Goal: Information Seeking & Learning: Find specific fact

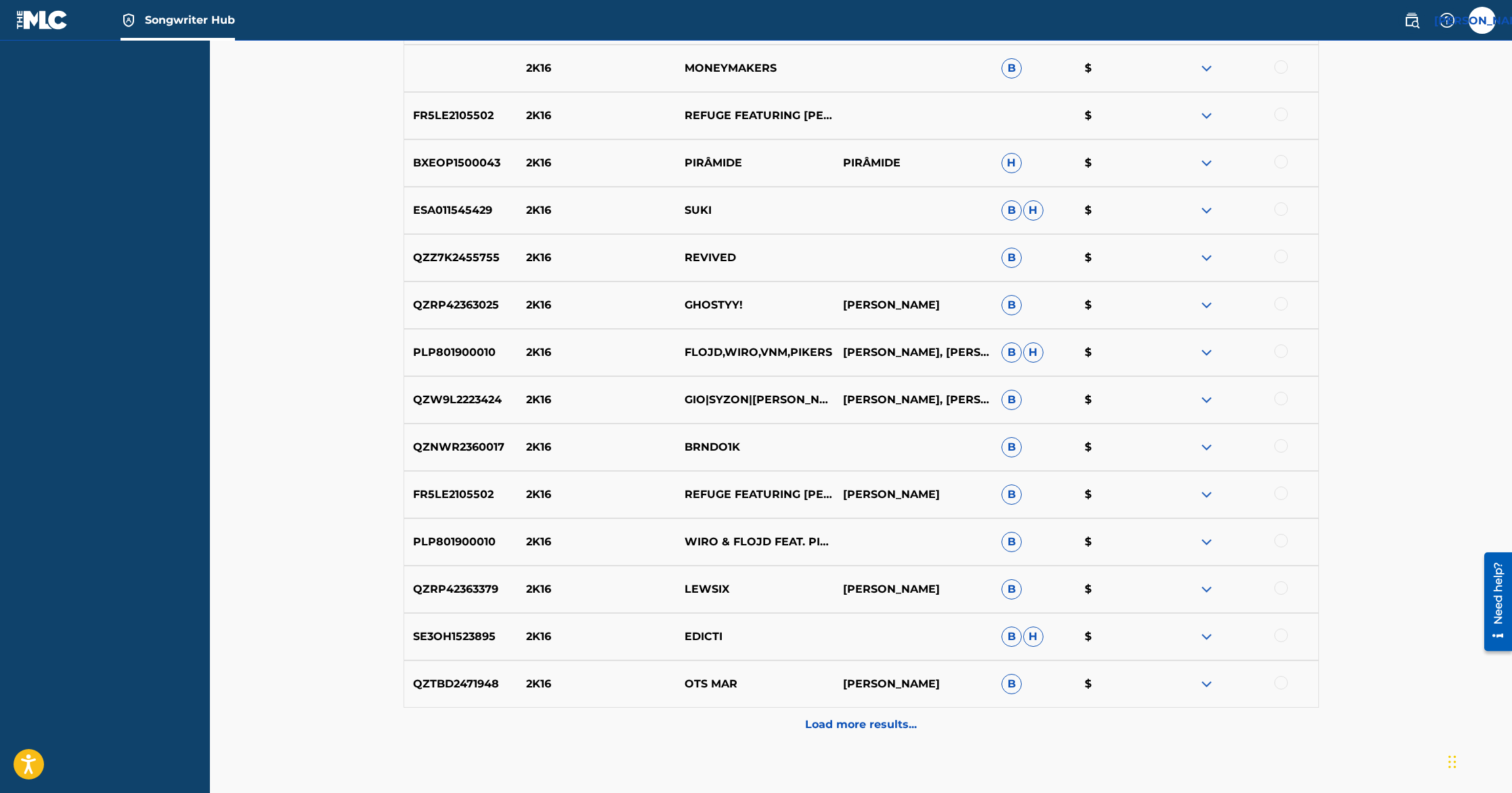
scroll to position [884, 0]
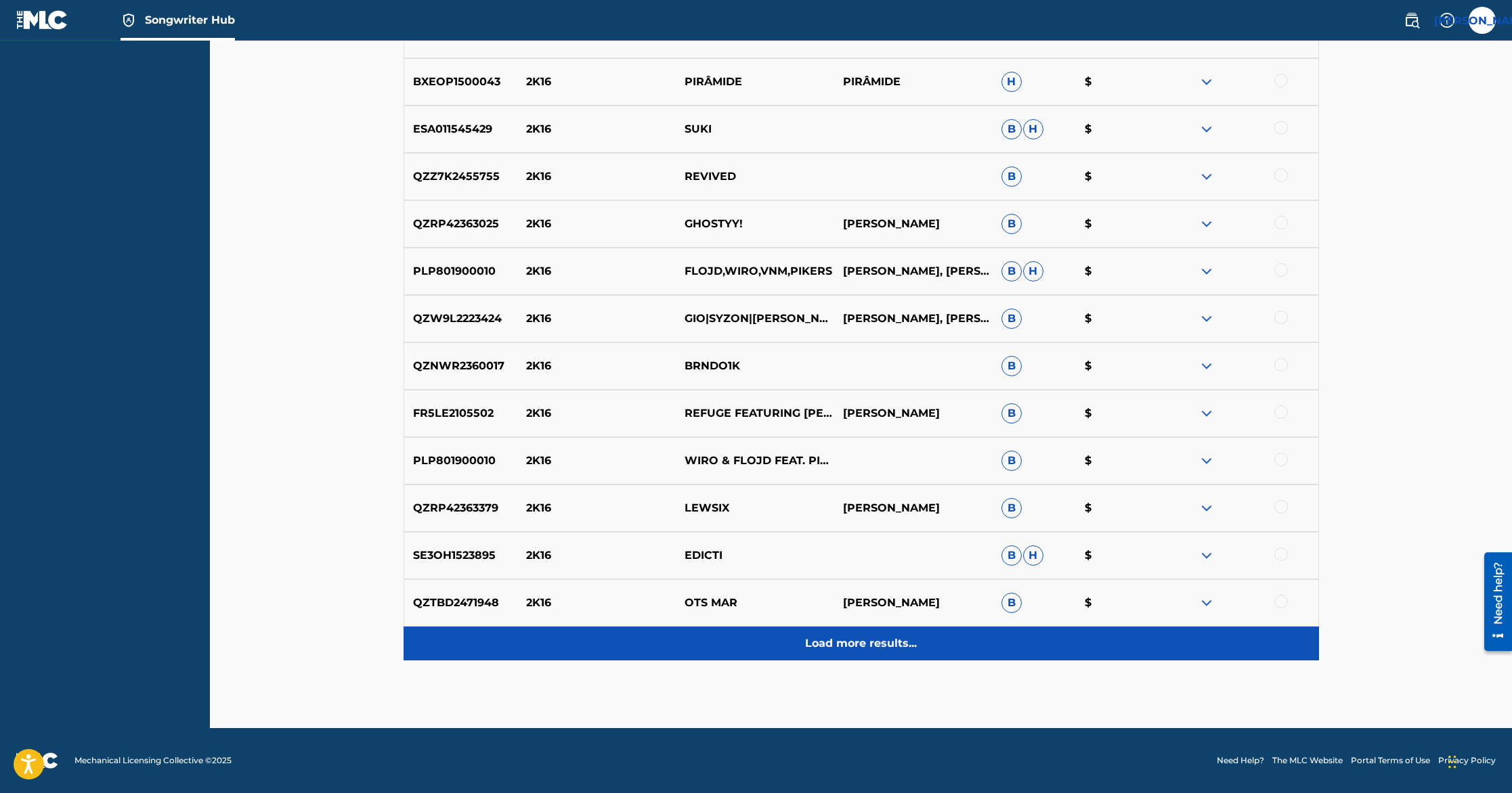
click at [845, 643] on p "Load more results..." at bounding box center [861, 643] width 112 height 16
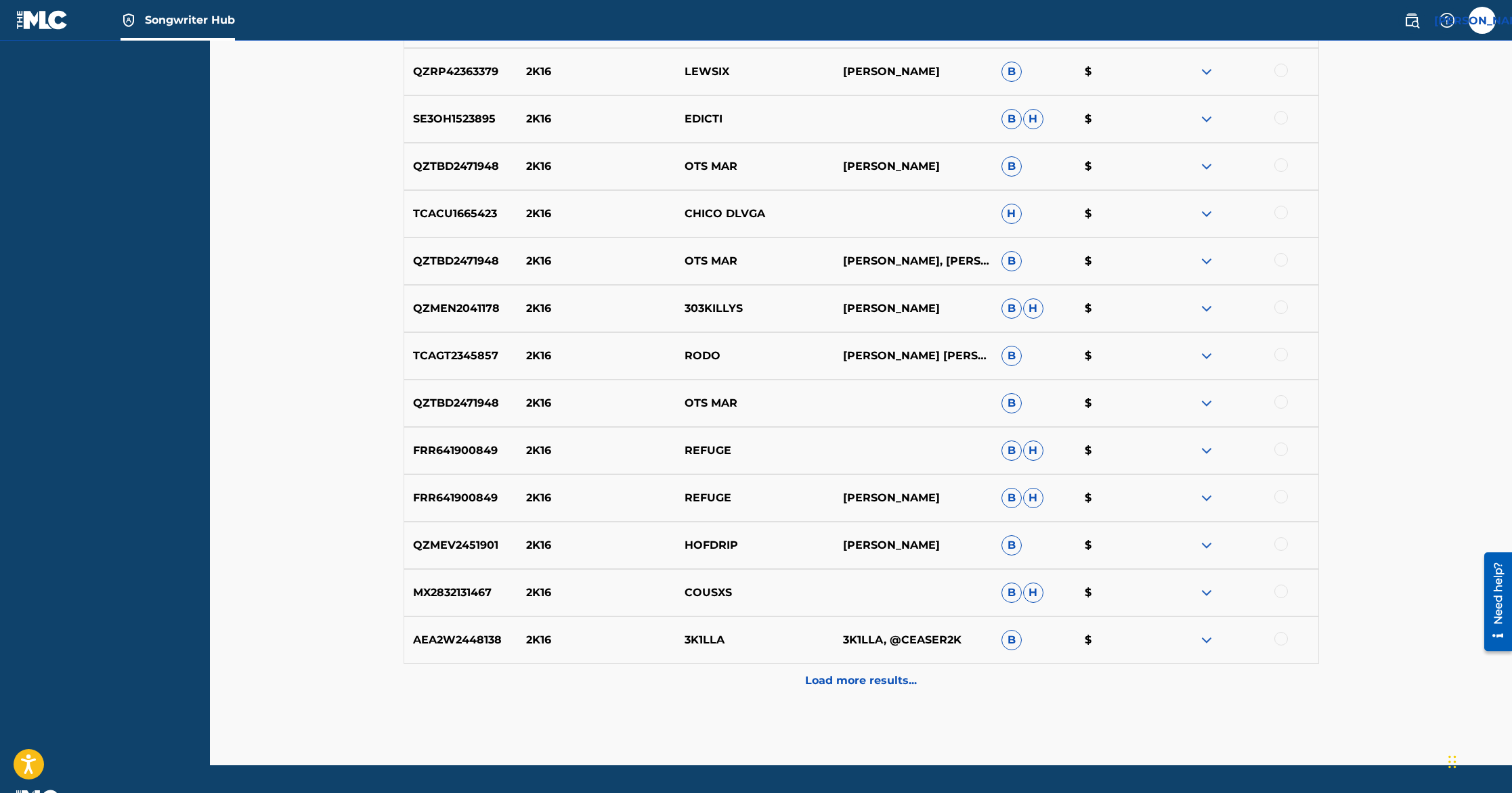
scroll to position [1358, 0]
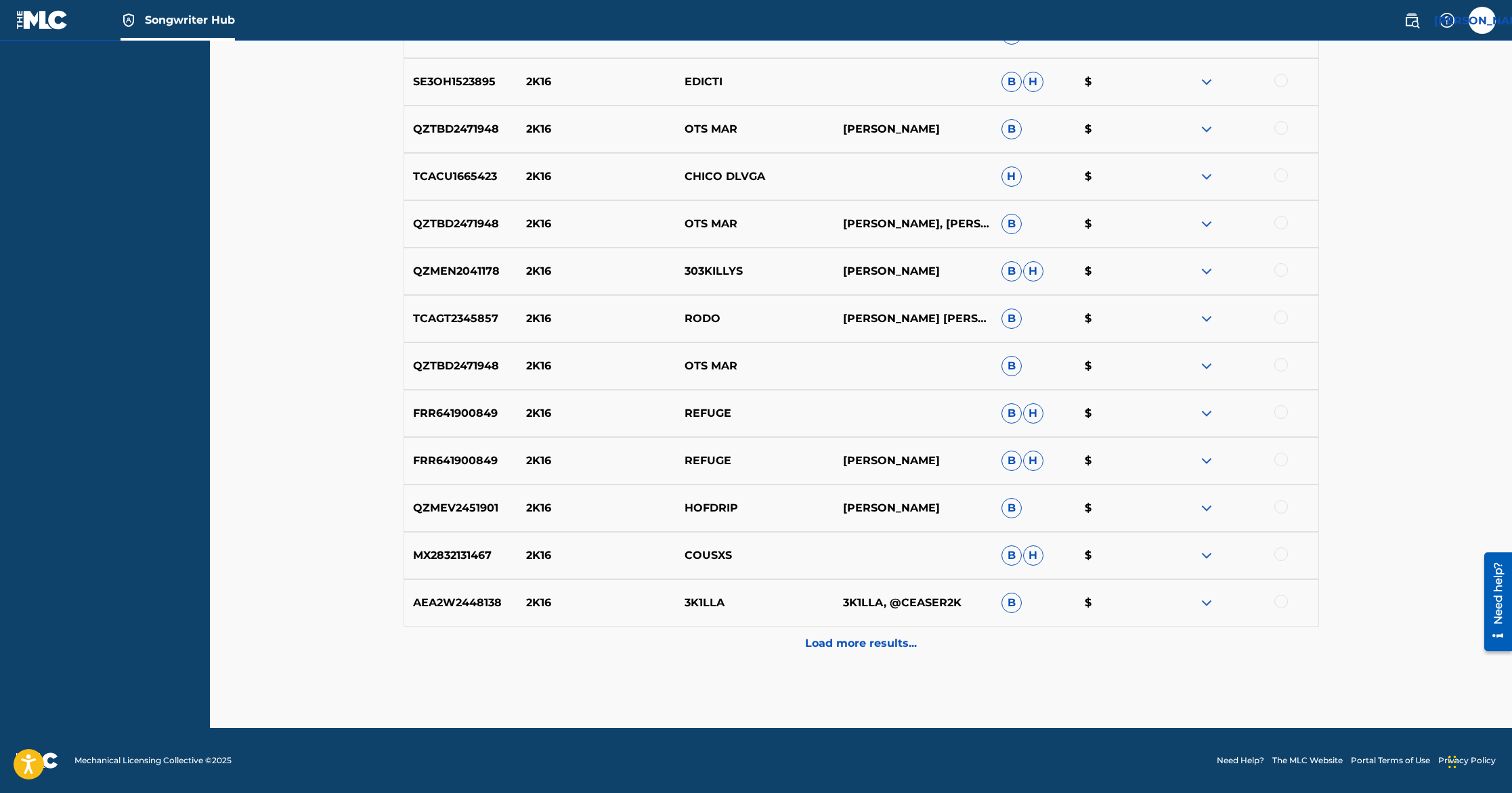
click at [845, 643] on p "Load more results..." at bounding box center [861, 643] width 112 height 16
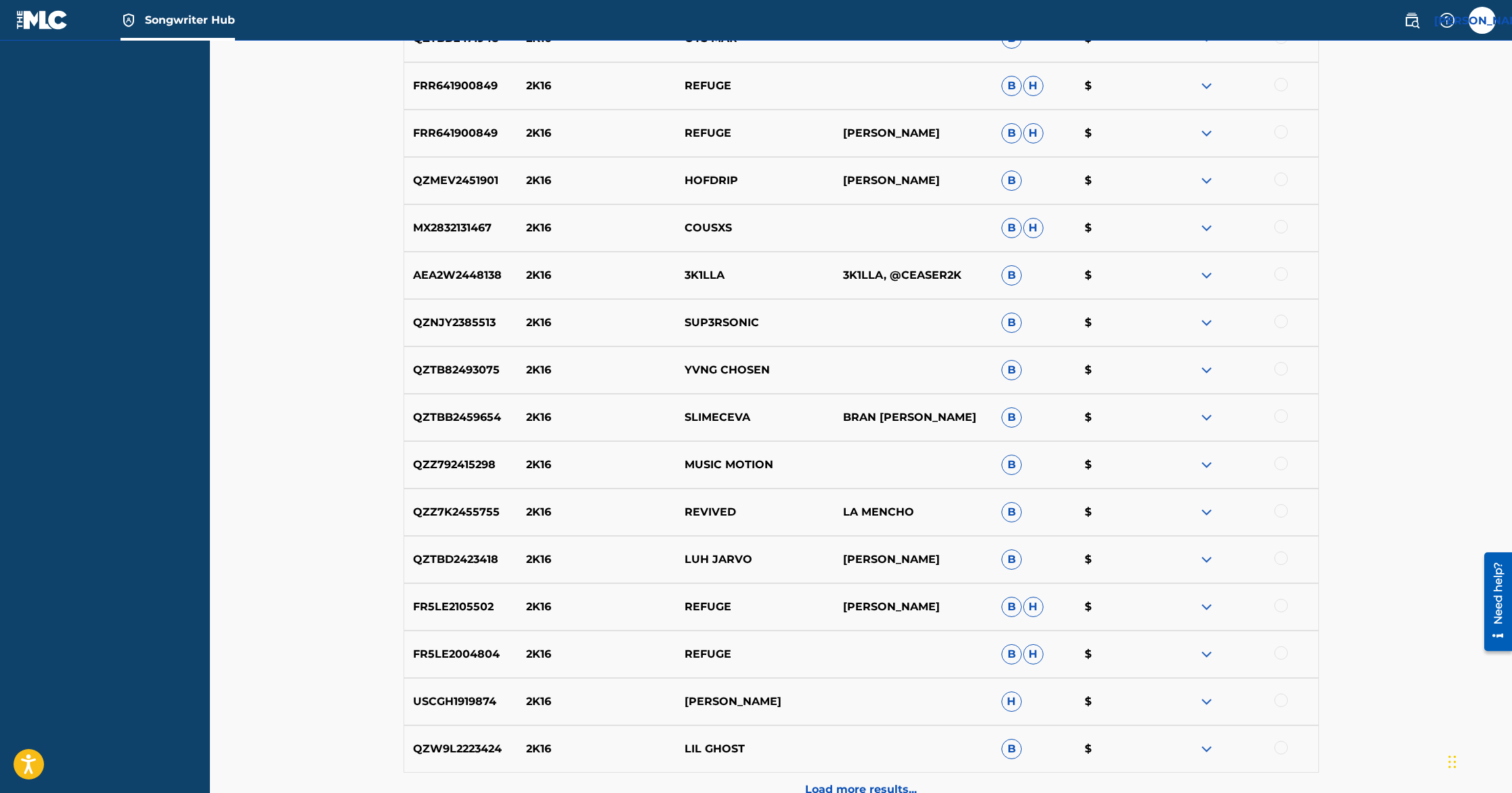
scroll to position [1831, 0]
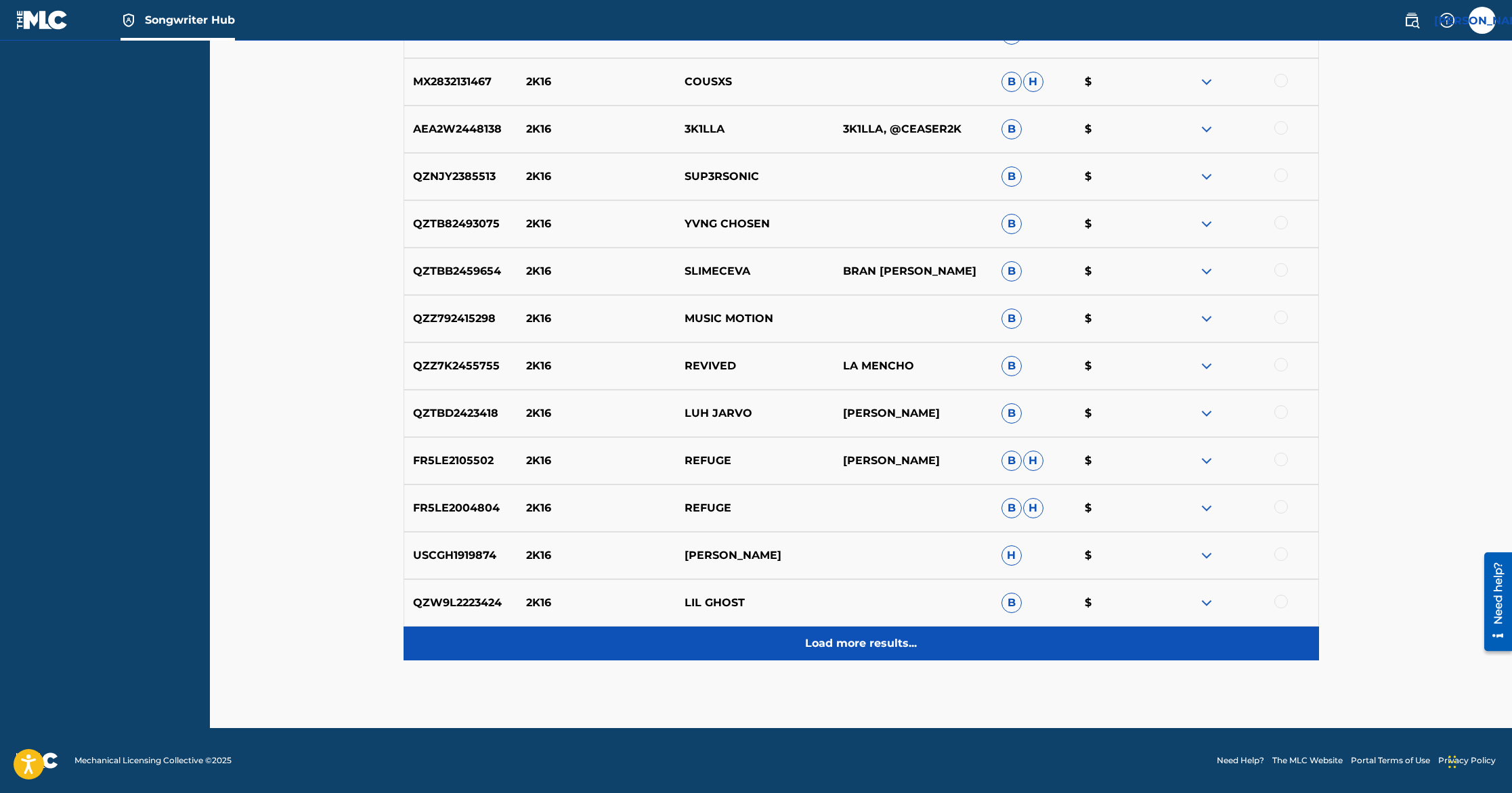
click at [845, 638] on p "Load more results..." at bounding box center [861, 643] width 112 height 16
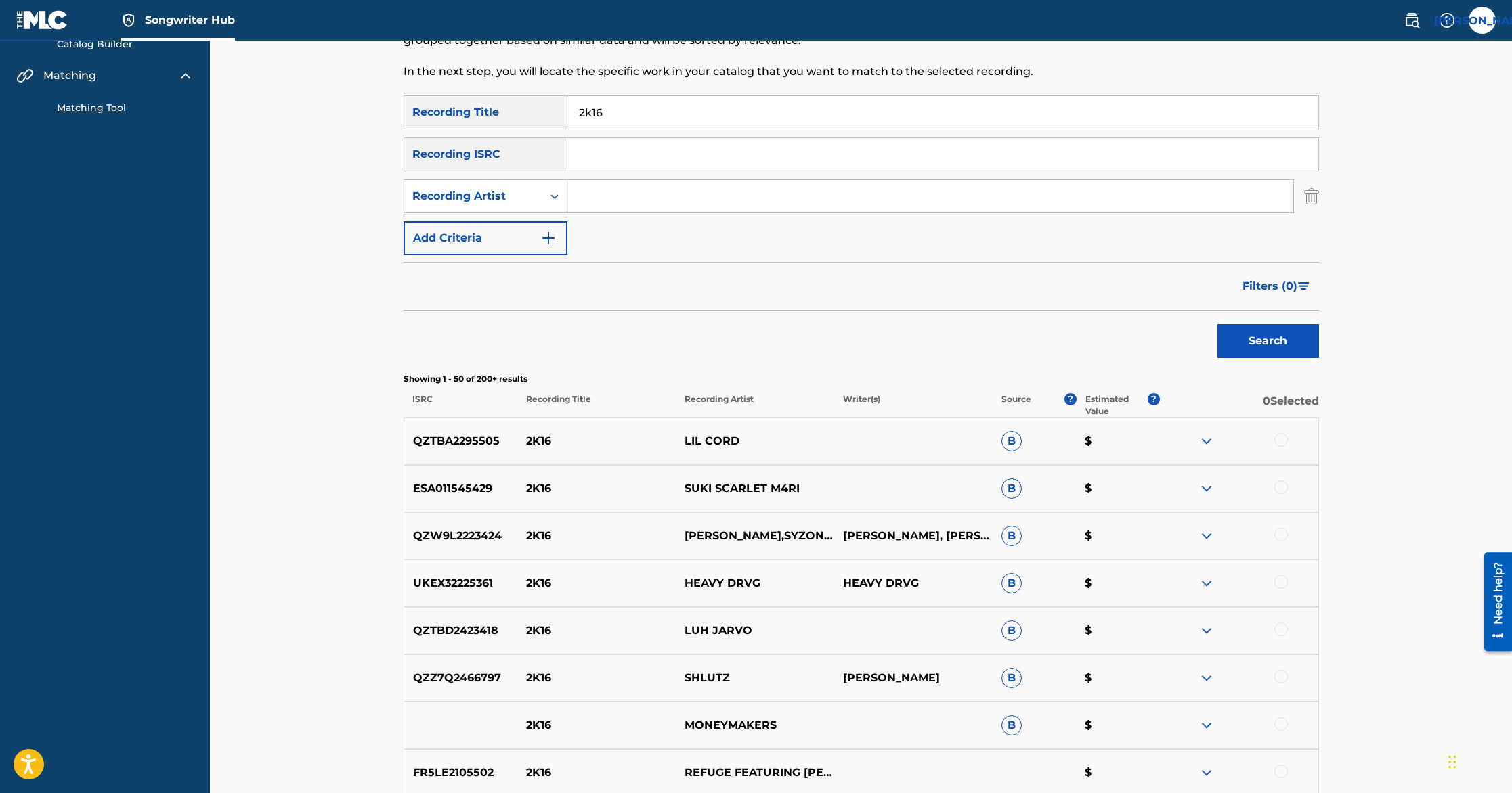
scroll to position [0, 0]
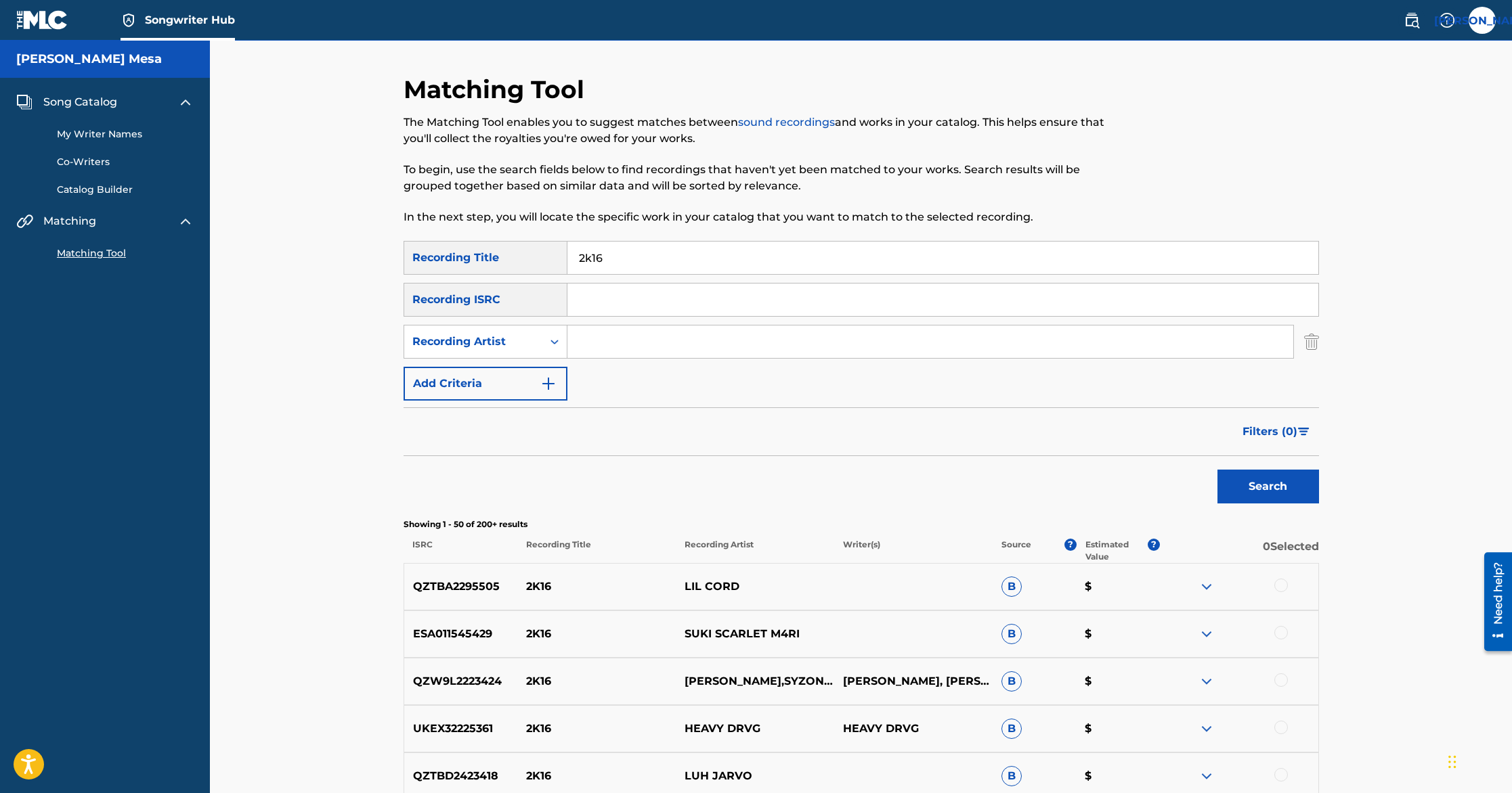
click at [100, 131] on link "My Writer Names" at bounding box center [125, 135] width 136 height 14
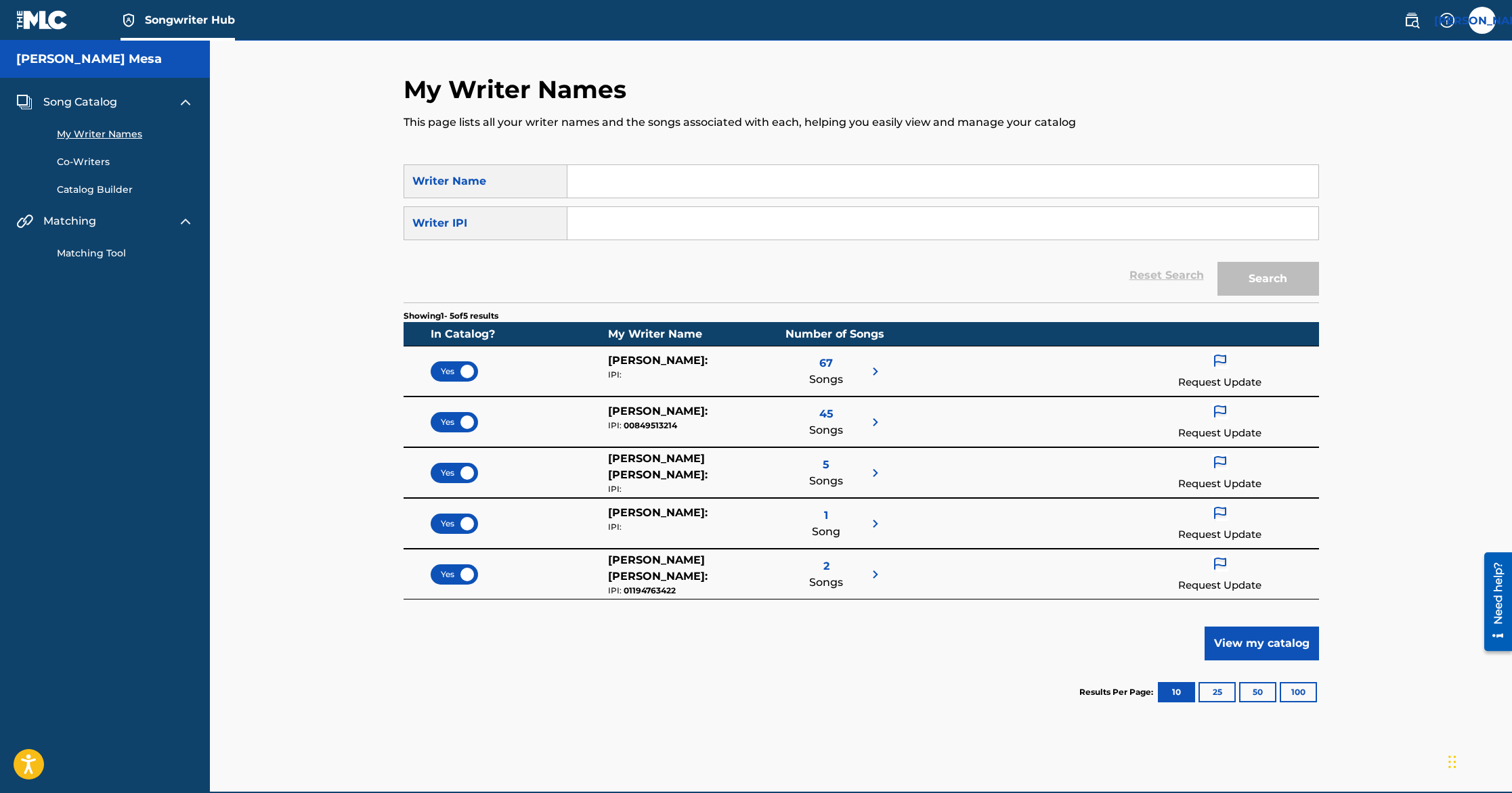
click at [1212, 361] on img at bounding box center [1220, 362] width 16 height 18
click at [1468, 413] on div "My Writer Names This page lists all your writer names and the songs associated …" at bounding box center [861, 416] width 1302 height 751
click at [38, 58] on h5 "[PERSON_NAME] Mesa" at bounding box center [89, 59] width 145 height 16
click at [100, 58] on h5 "[PERSON_NAME] Mesa" at bounding box center [89, 59] width 145 height 16
click at [153, 58] on div "[PERSON_NAME] Mesa" at bounding box center [105, 59] width 210 height 37
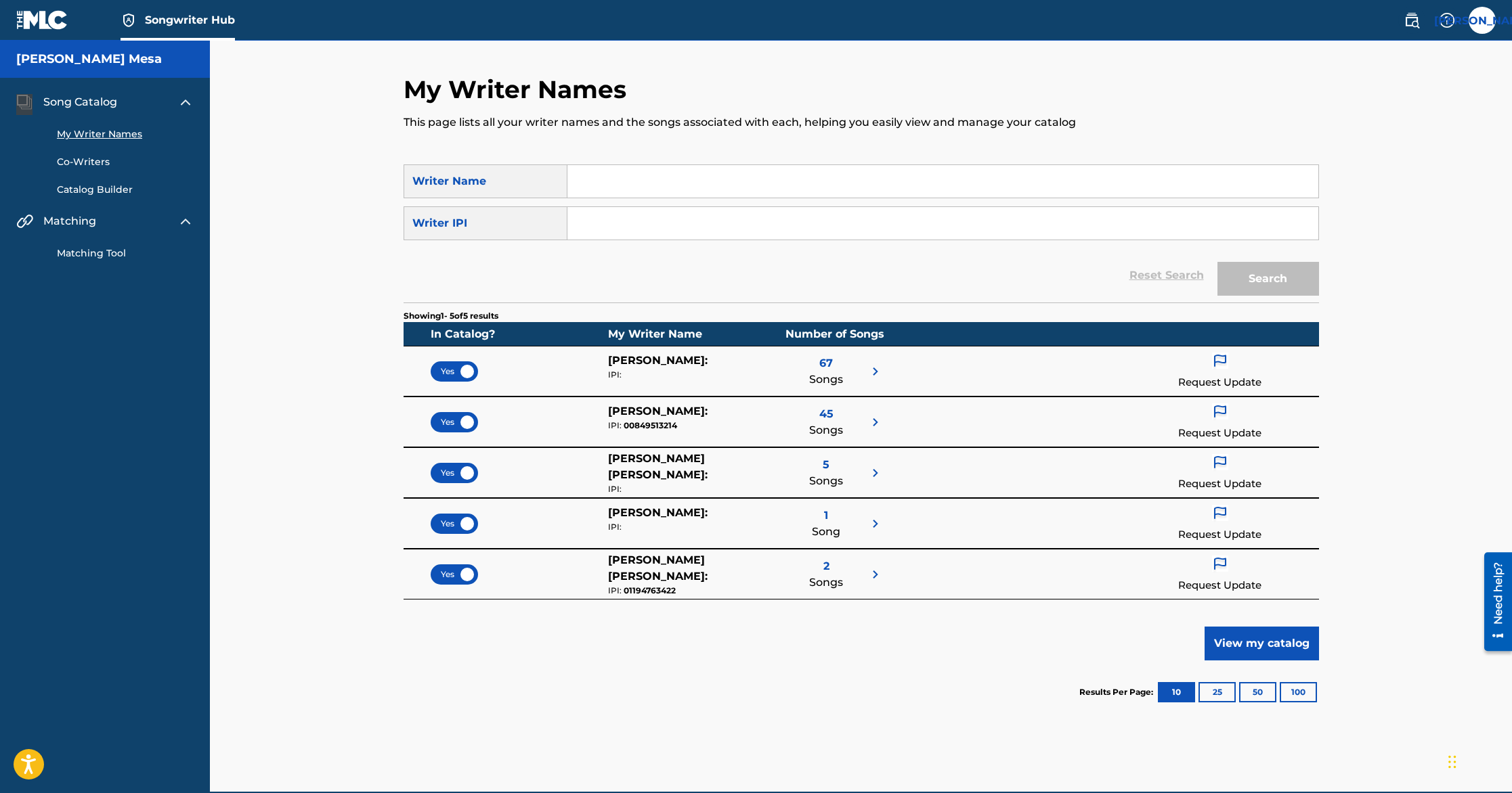
click at [153, 58] on div "[PERSON_NAME] Mesa" at bounding box center [105, 59] width 210 height 37
click at [238, 91] on div "My Writer Names This page lists all your writer names and the songs associated …" at bounding box center [861, 416] width 1302 height 751
click at [1462, 25] on div "JO JO [PERSON_NAME] [EMAIL_ADDRESS][DOMAIN_NAME] Notification Preferences Profi…" at bounding box center [1443, 20] width 105 height 27
click at [1489, 25] on label at bounding box center [1482, 20] width 27 height 27
click at [1482, 20] on input "JO [PERSON_NAME] [EMAIL_ADDRESS][DOMAIN_NAME] Notification Preferences Profile …" at bounding box center [1482, 20] width 0 height 0
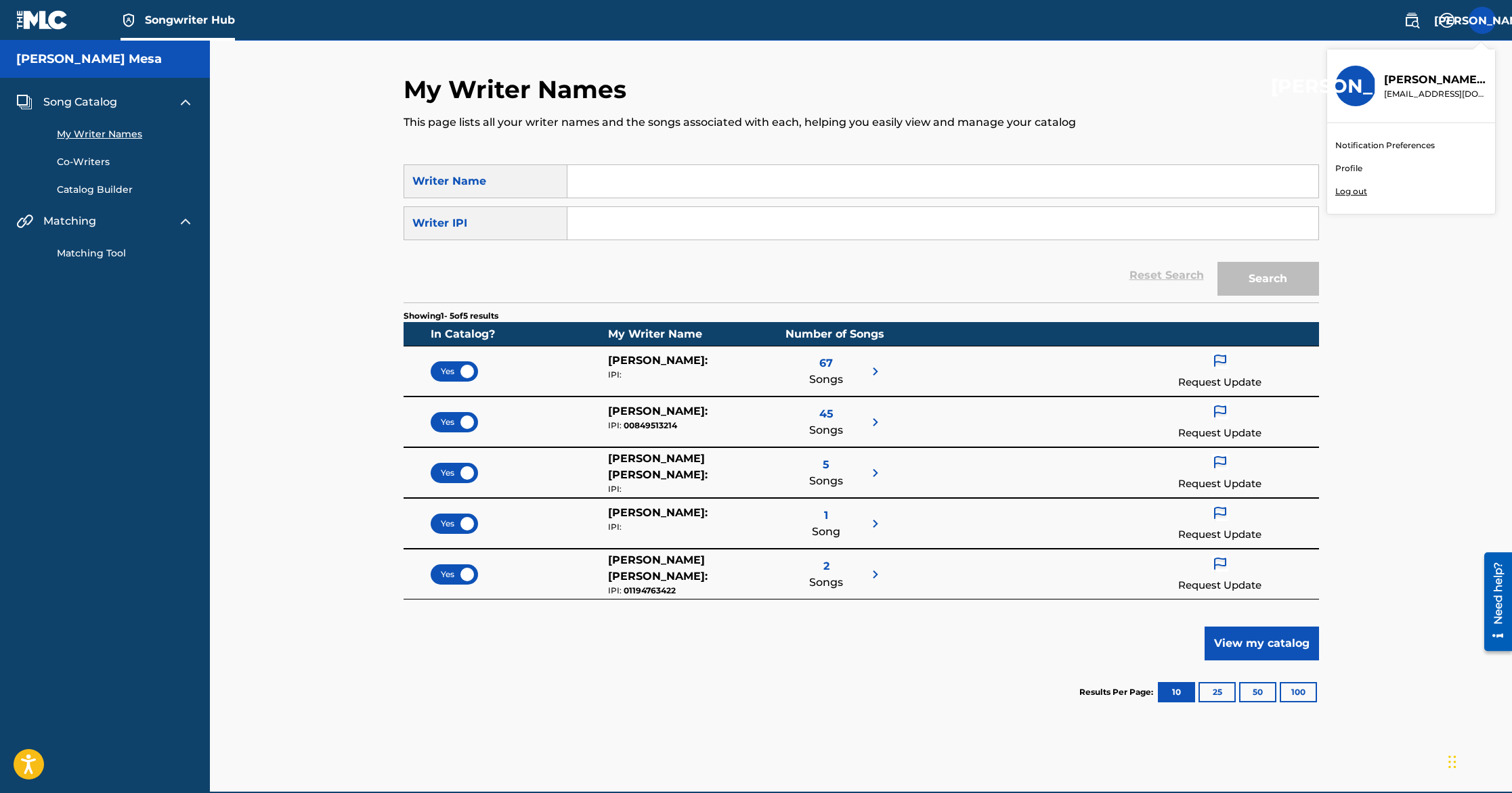
click at [1489, 25] on div "JO JO [PERSON_NAME] [EMAIL_ADDRESS][DOMAIN_NAME] Notification Preferences Profi…" at bounding box center [1482, 20] width 27 height 27
click at [468, 369] on div "Yes" at bounding box center [454, 371] width 47 height 20
click at [454, 412] on div "Yes" at bounding box center [454, 422] width 47 height 20
click at [455, 470] on span "Yes" at bounding box center [454, 473] width 27 height 12
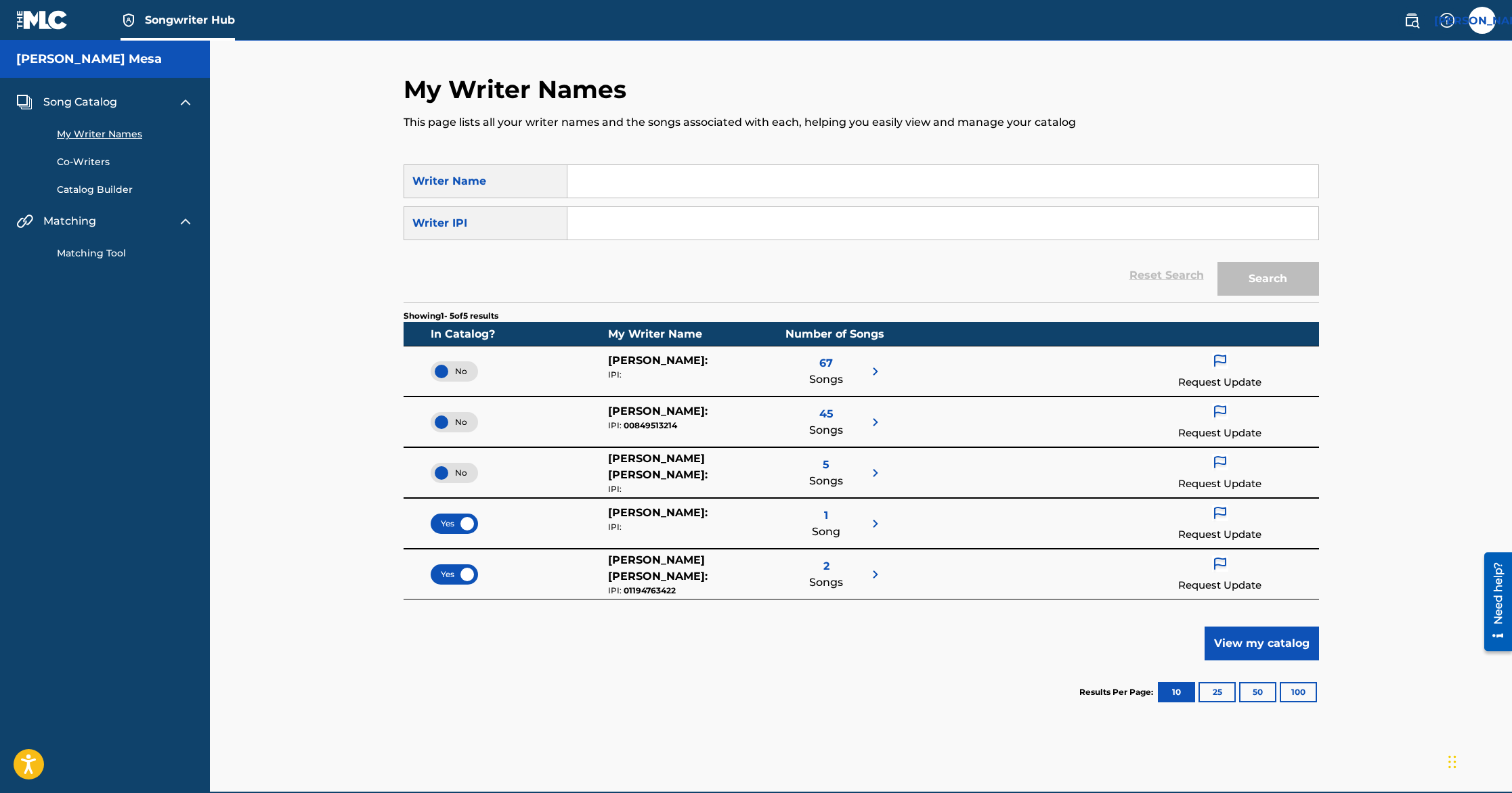
click at [455, 515] on div "Yes" at bounding box center [454, 524] width 47 height 20
click at [453, 569] on span "Yes" at bounding box center [454, 575] width 27 height 12
click at [453, 569] on span "No" at bounding box center [454, 575] width 26 height 12
click at [452, 501] on div "No [PERSON_NAME] : IPI: 1 Song Request Update" at bounding box center [861, 523] width 916 height 51
click at [452, 524] on span "No" at bounding box center [454, 524] width 26 height 12
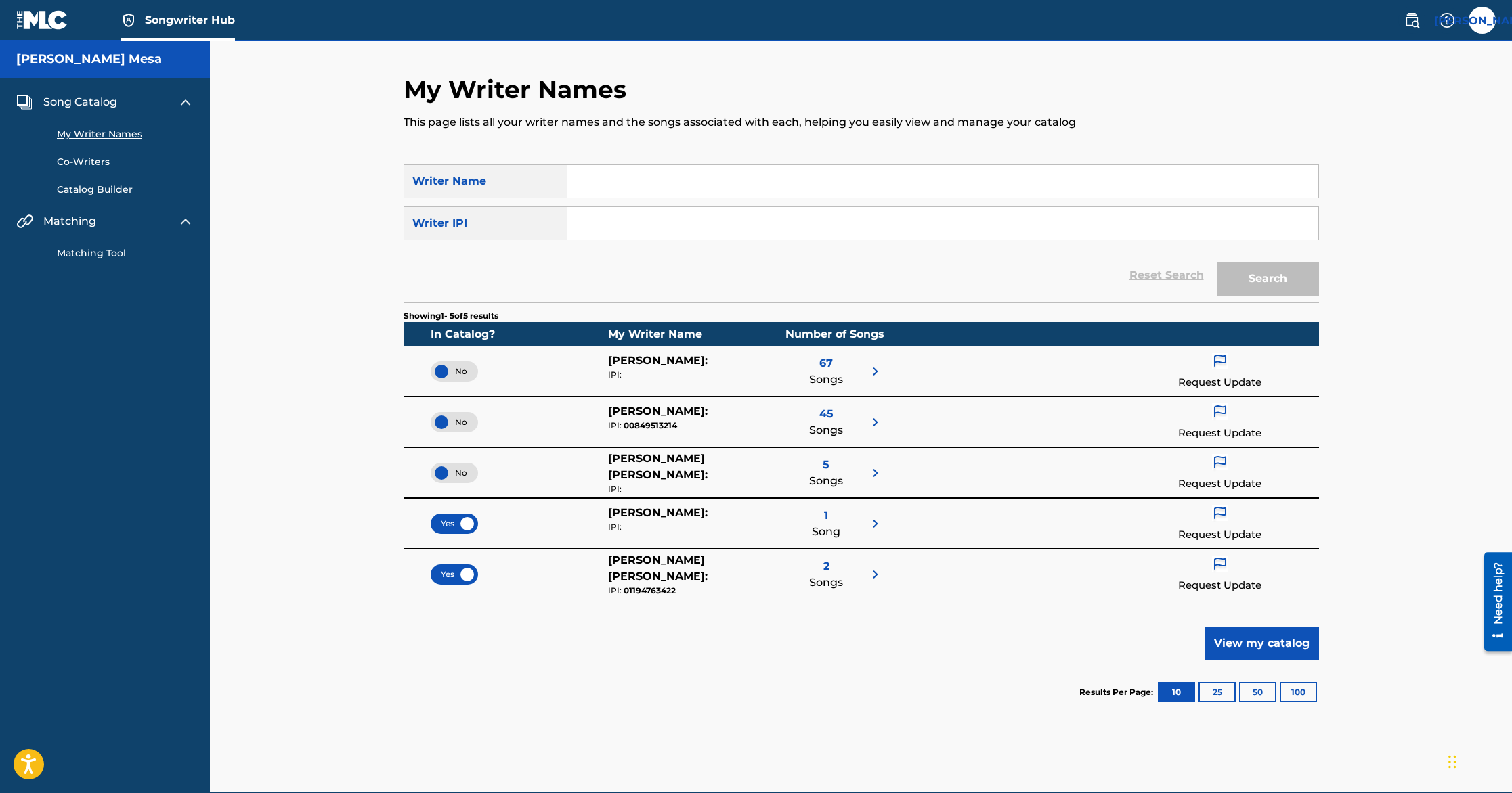
click at [455, 472] on span "No" at bounding box center [454, 473] width 26 height 12
click at [455, 436] on div "No" at bounding box center [488, 422] width 115 height 38
click at [452, 424] on span "No" at bounding box center [454, 423] width 26 height 12
click at [453, 382] on div "No" at bounding box center [488, 371] width 115 height 38
click at [440, 373] on div "No" at bounding box center [454, 371] width 47 height 20
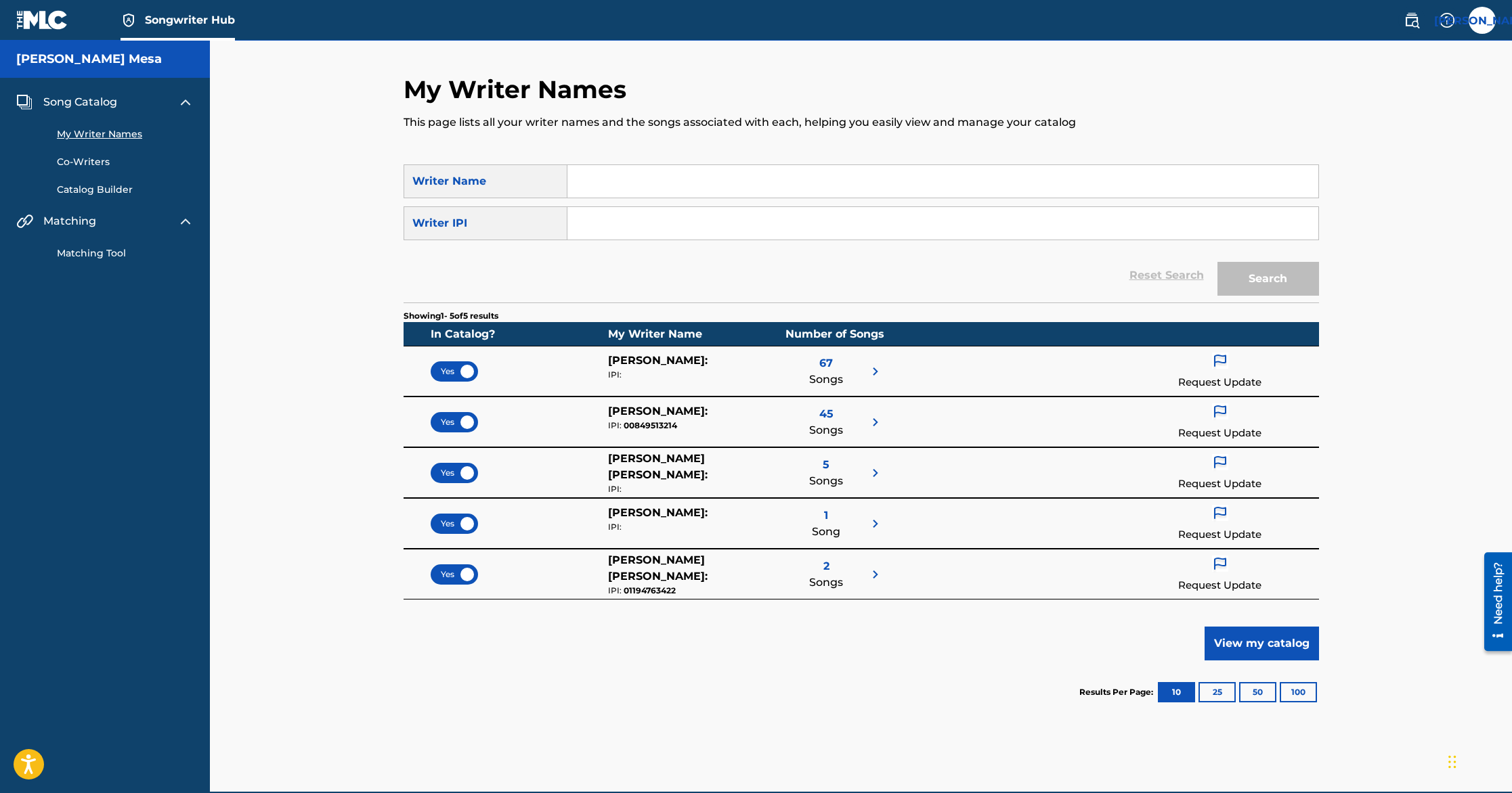
click at [524, 696] on section "Results Per Page: 10 25 50 100" at bounding box center [861, 693] width 916 height 64
click at [464, 381] on div "Yes" at bounding box center [488, 371] width 115 height 38
click at [464, 380] on div "Yes" at bounding box center [454, 371] width 47 height 20
click at [464, 427] on div "Yes" at bounding box center [454, 422] width 47 height 20
click at [464, 470] on div "Yes" at bounding box center [454, 473] width 47 height 20
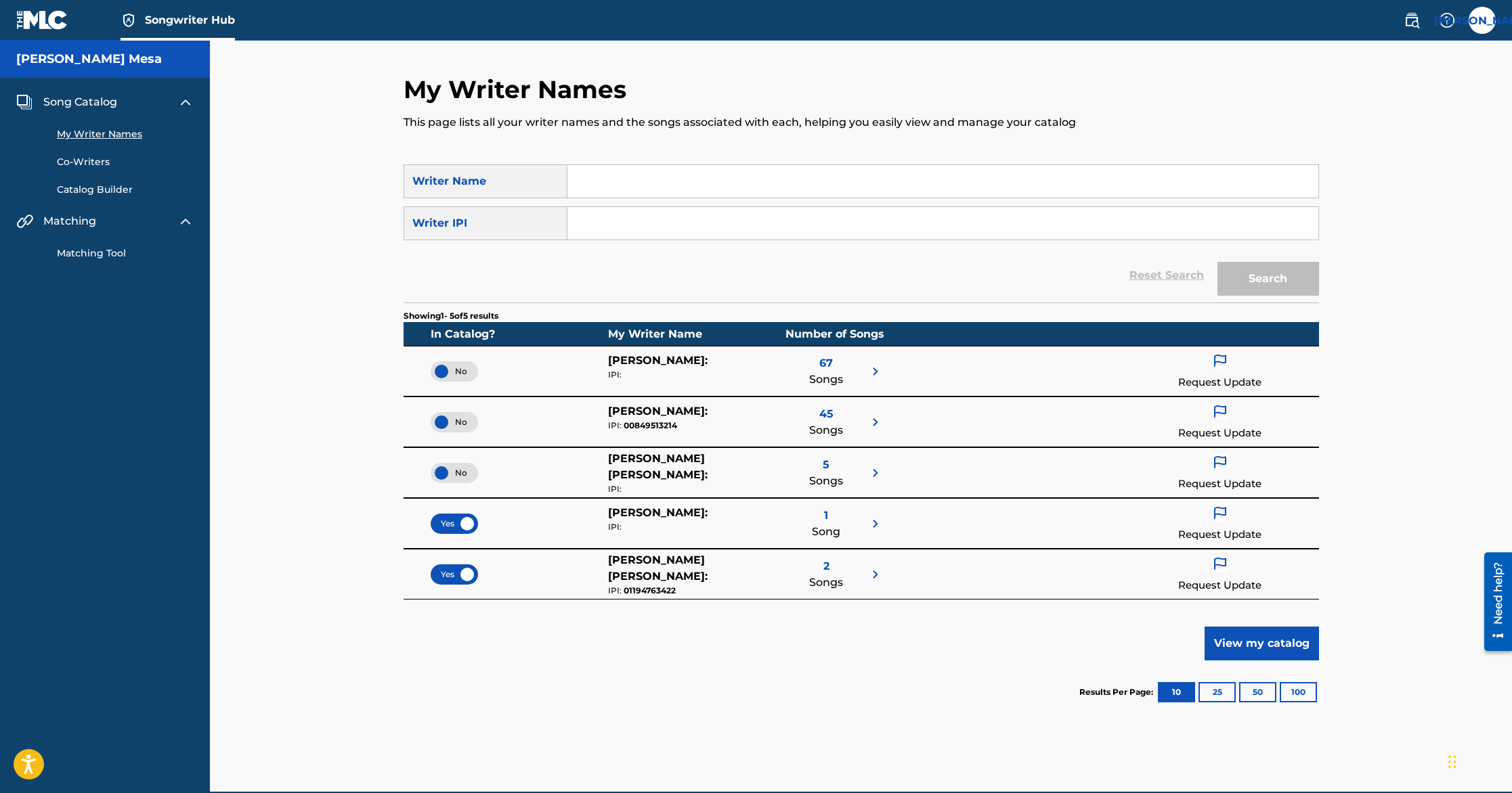
click at [457, 525] on span "Yes" at bounding box center [454, 524] width 27 height 12
click at [456, 593] on div "Yes" at bounding box center [488, 574] width 115 height 44
click at [456, 557] on div "Yes" at bounding box center [488, 574] width 115 height 44
click at [462, 574] on div "Yes" at bounding box center [454, 574] width 47 height 20
click at [659, 185] on input "Search Form" at bounding box center [942, 181] width 751 height 33
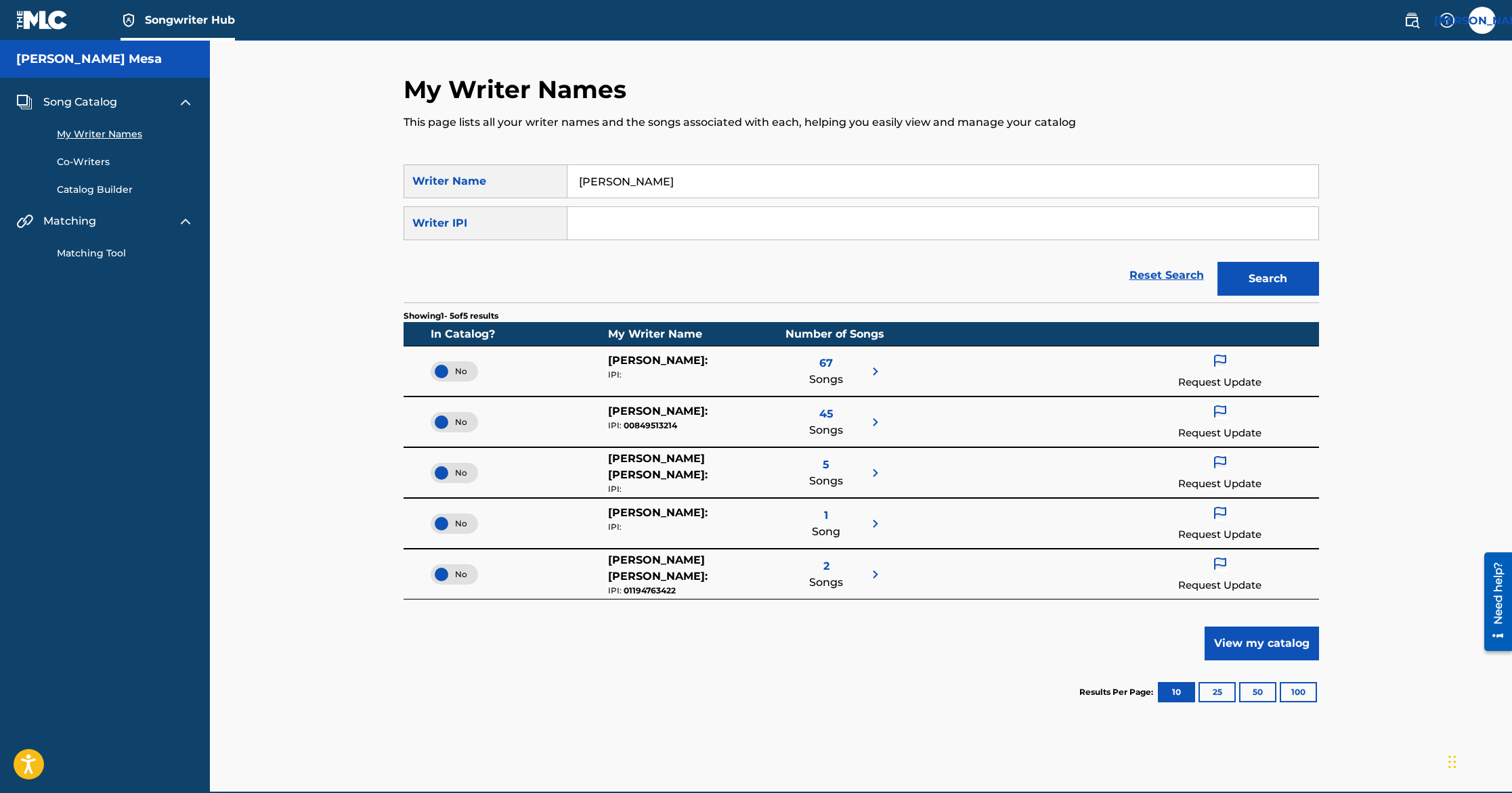
click at [1218, 262] on button "Search" at bounding box center [1268, 279] width 102 height 34
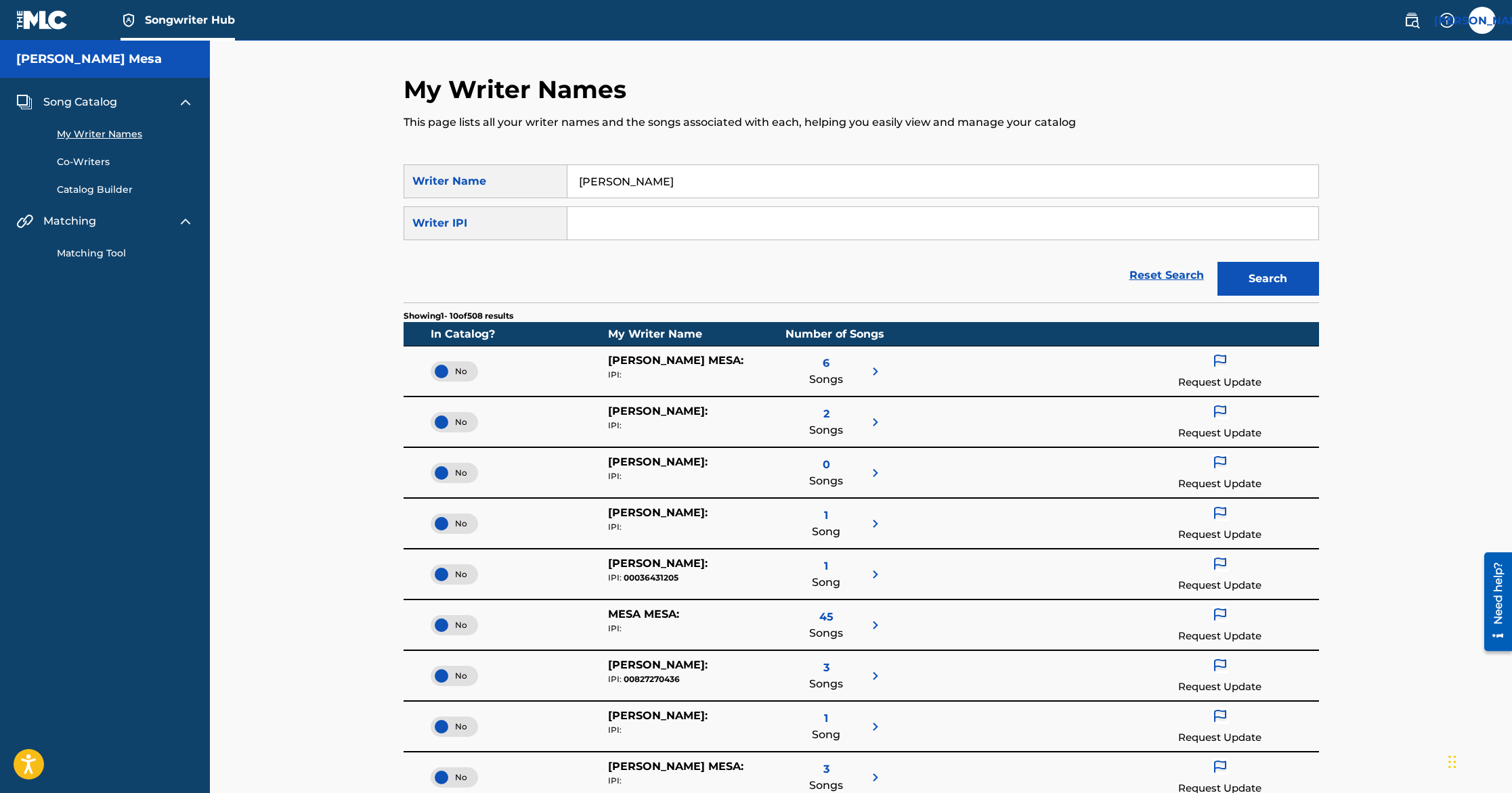
click at [578, 182] on input "[PERSON_NAME]" at bounding box center [942, 181] width 751 height 33
type input "[PERSON_NAME] mesa"
click at [1218, 262] on button "Search" at bounding box center [1268, 279] width 102 height 34
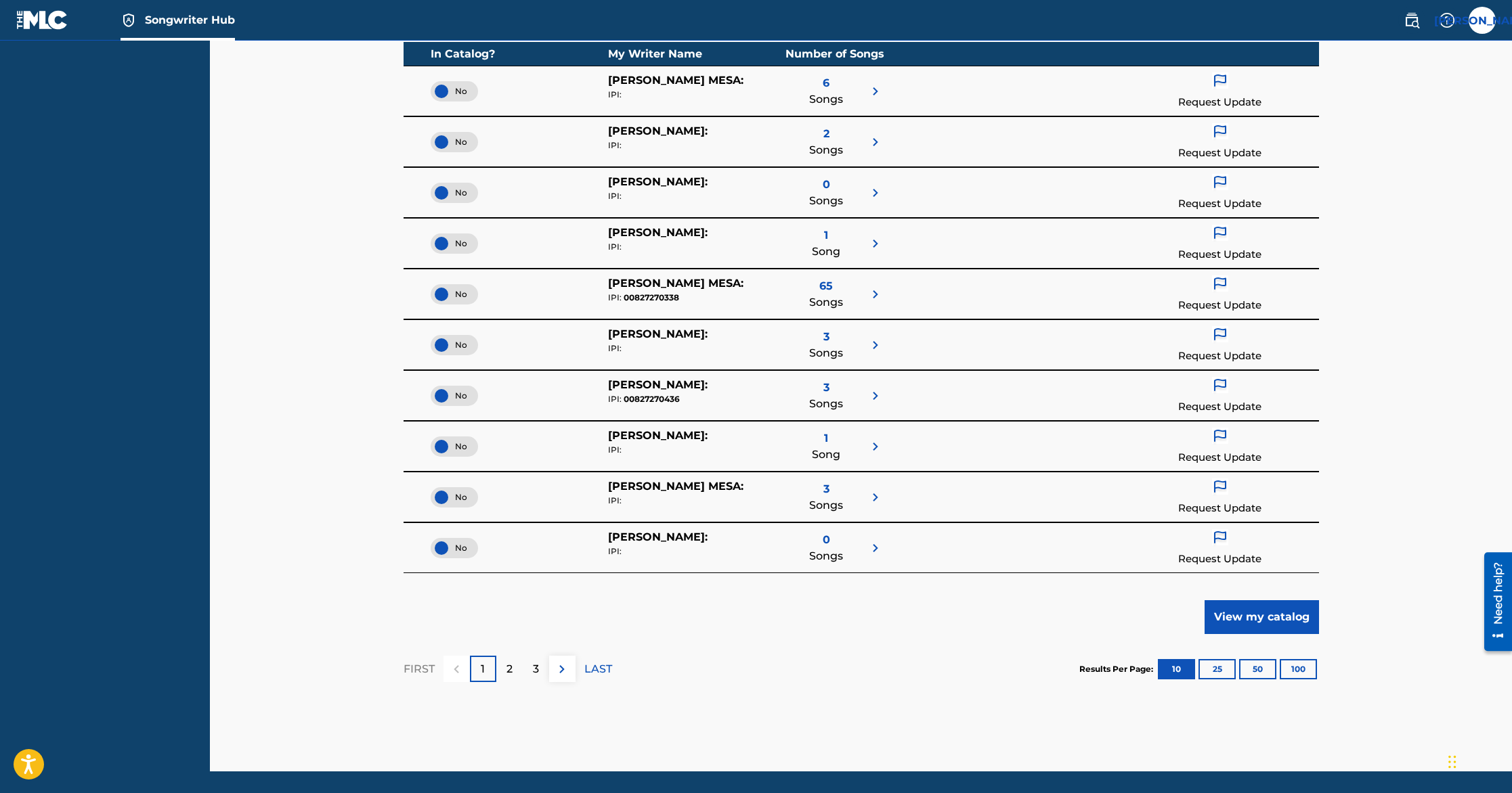
scroll to position [282, 0]
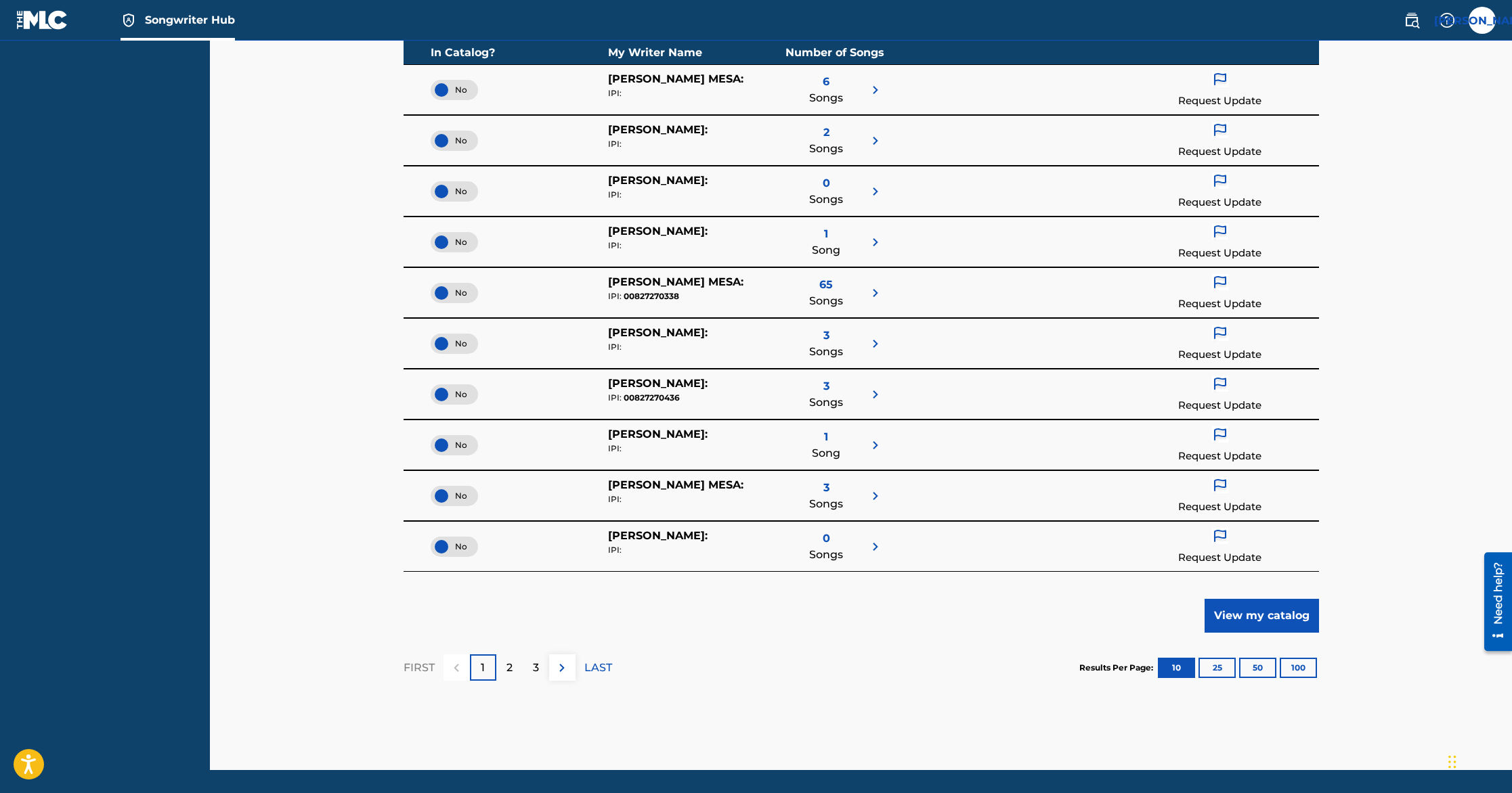
click at [842, 78] on div "6 Songs" at bounding box center [826, 89] width 34 height 38
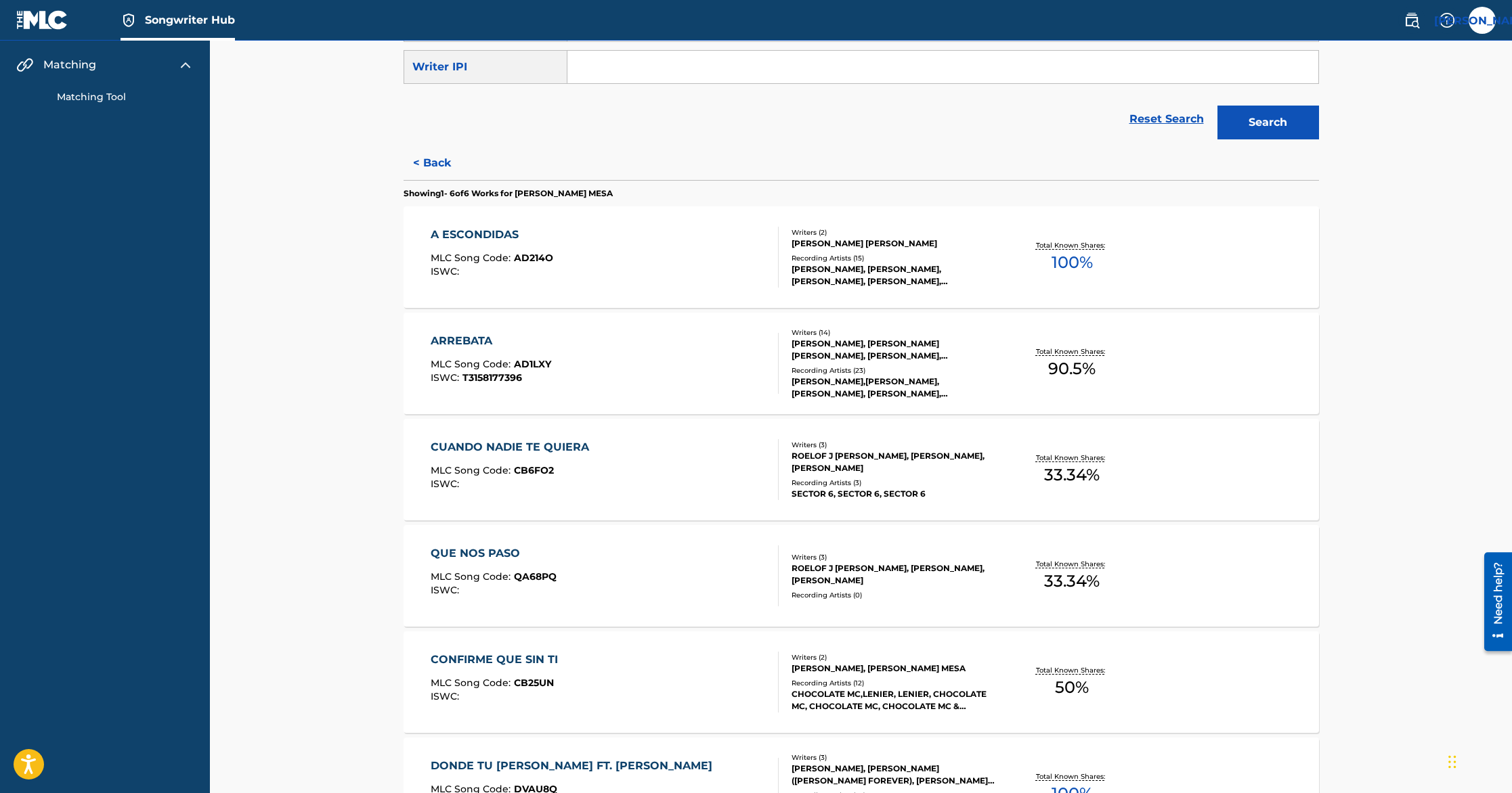
scroll to position [139, 0]
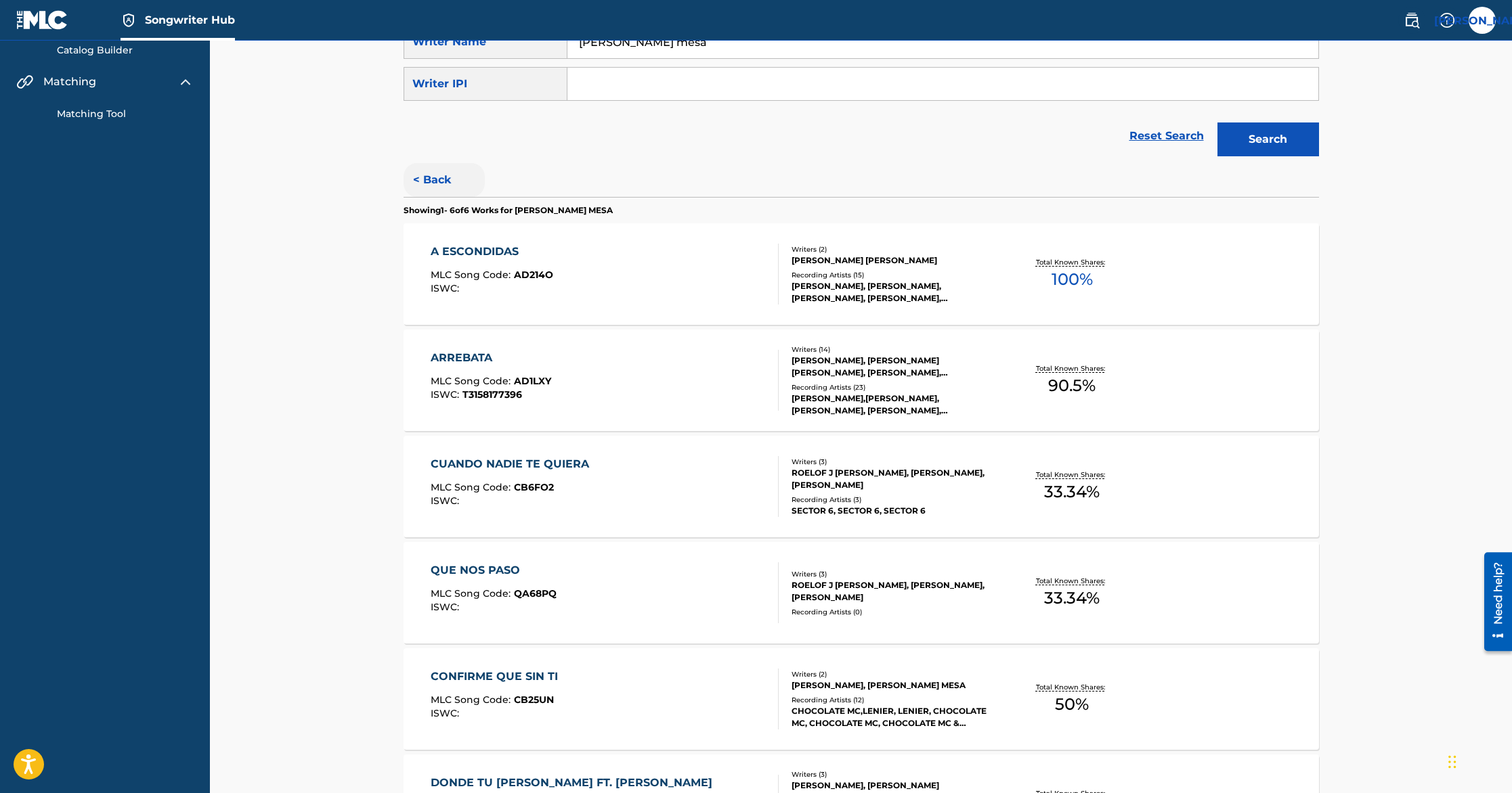
click at [426, 172] on button "< Back" at bounding box center [444, 180] width 82 height 34
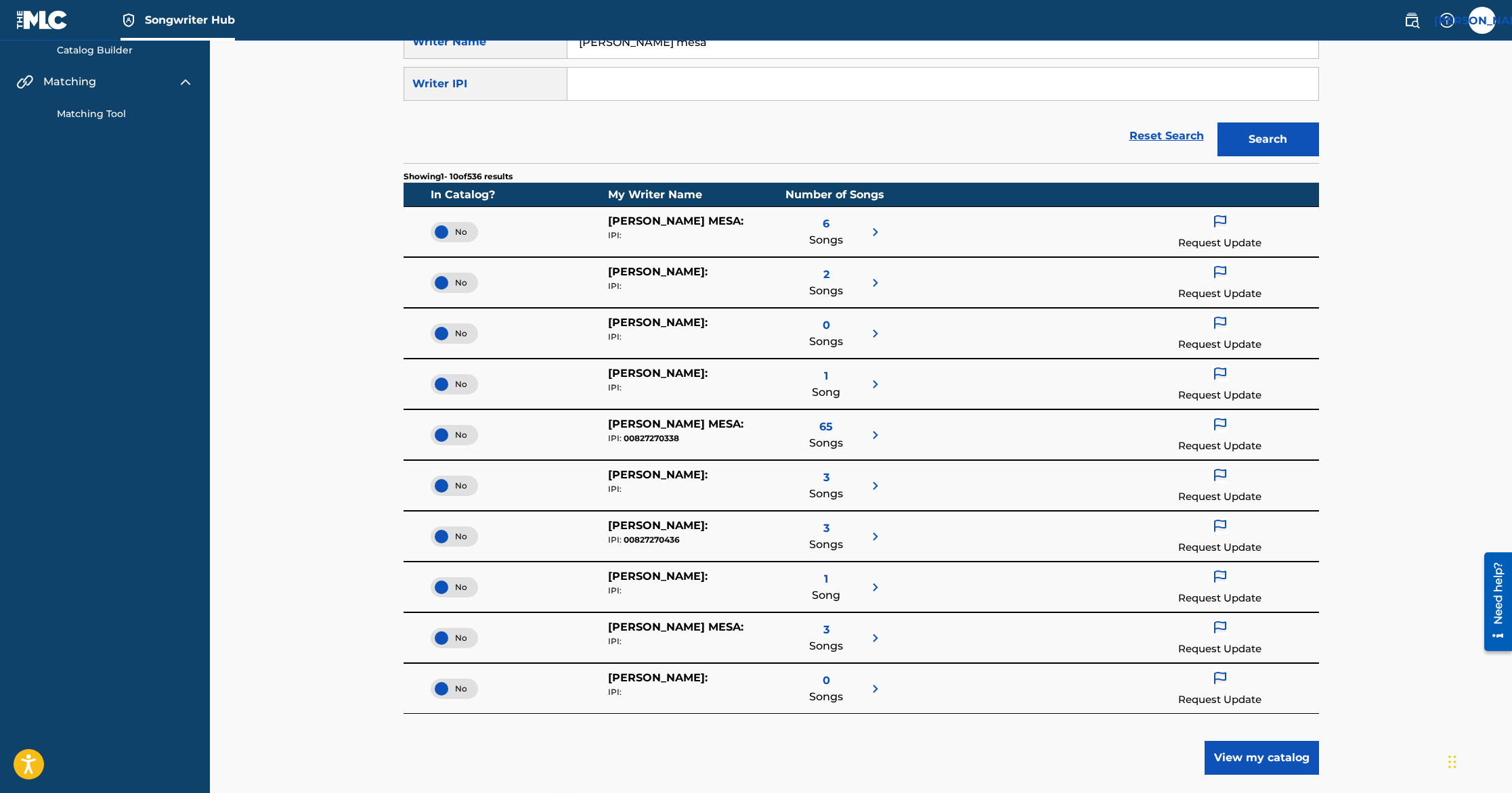
click at [436, 230] on div "No" at bounding box center [454, 232] width 47 height 20
click at [833, 420] on div "65 Songs" at bounding box center [826, 435] width 34 height 38
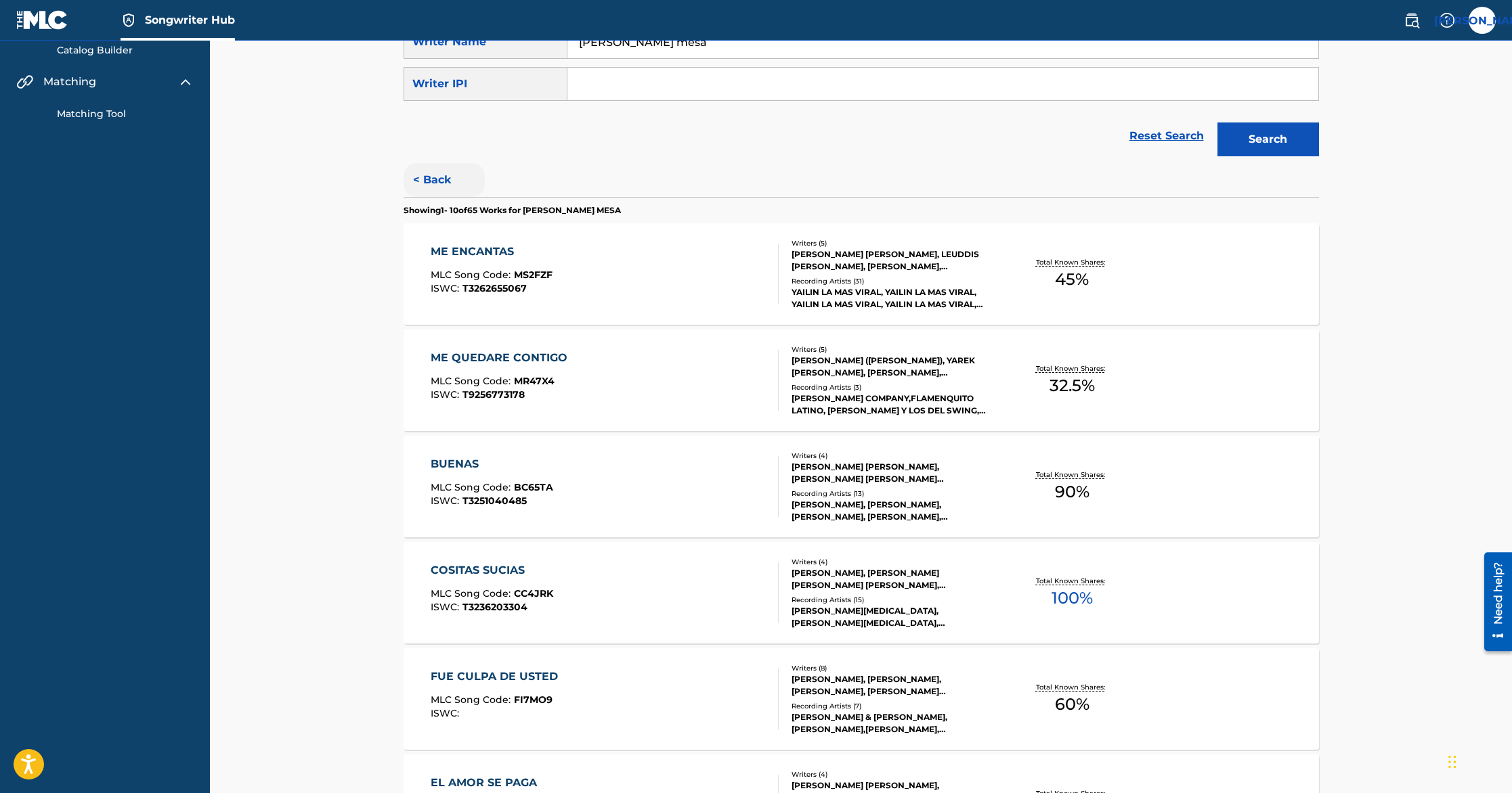
click at [426, 183] on button "< Back" at bounding box center [444, 180] width 82 height 34
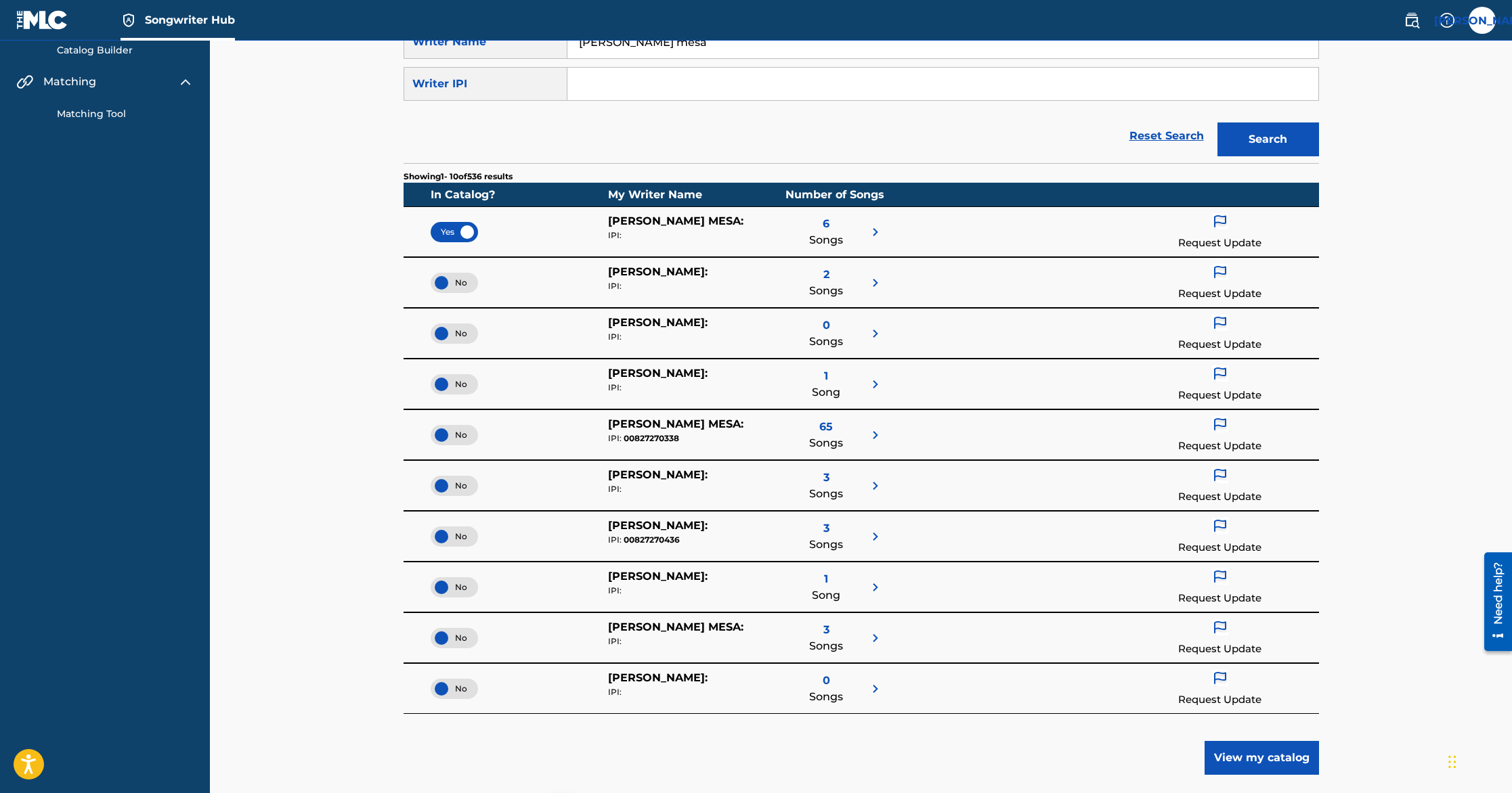
click at [440, 431] on div "No" at bounding box center [454, 435] width 47 height 20
click at [843, 497] on div "3 Songs" at bounding box center [834, 486] width 97 height 38
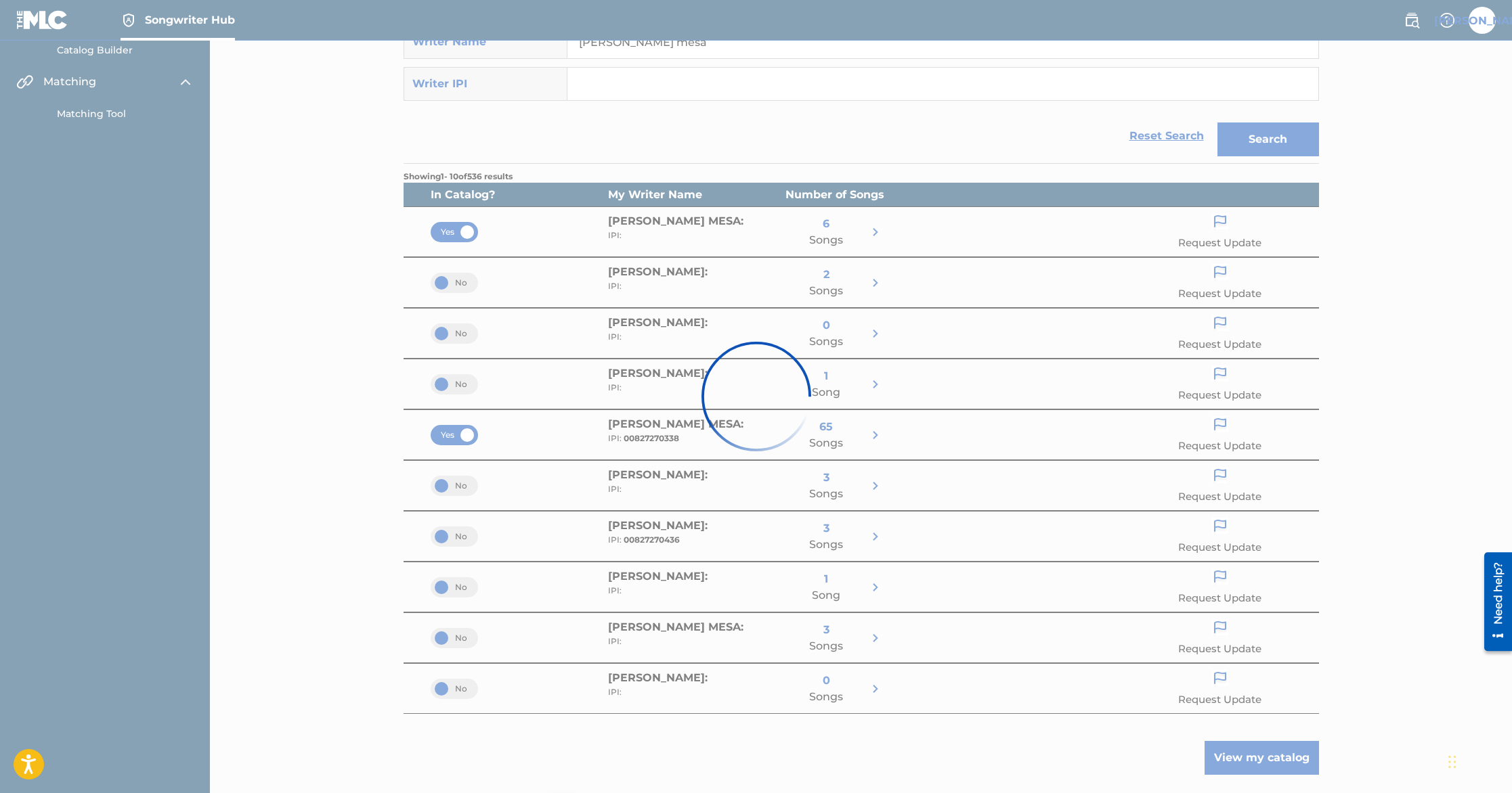
scroll to position [12, 0]
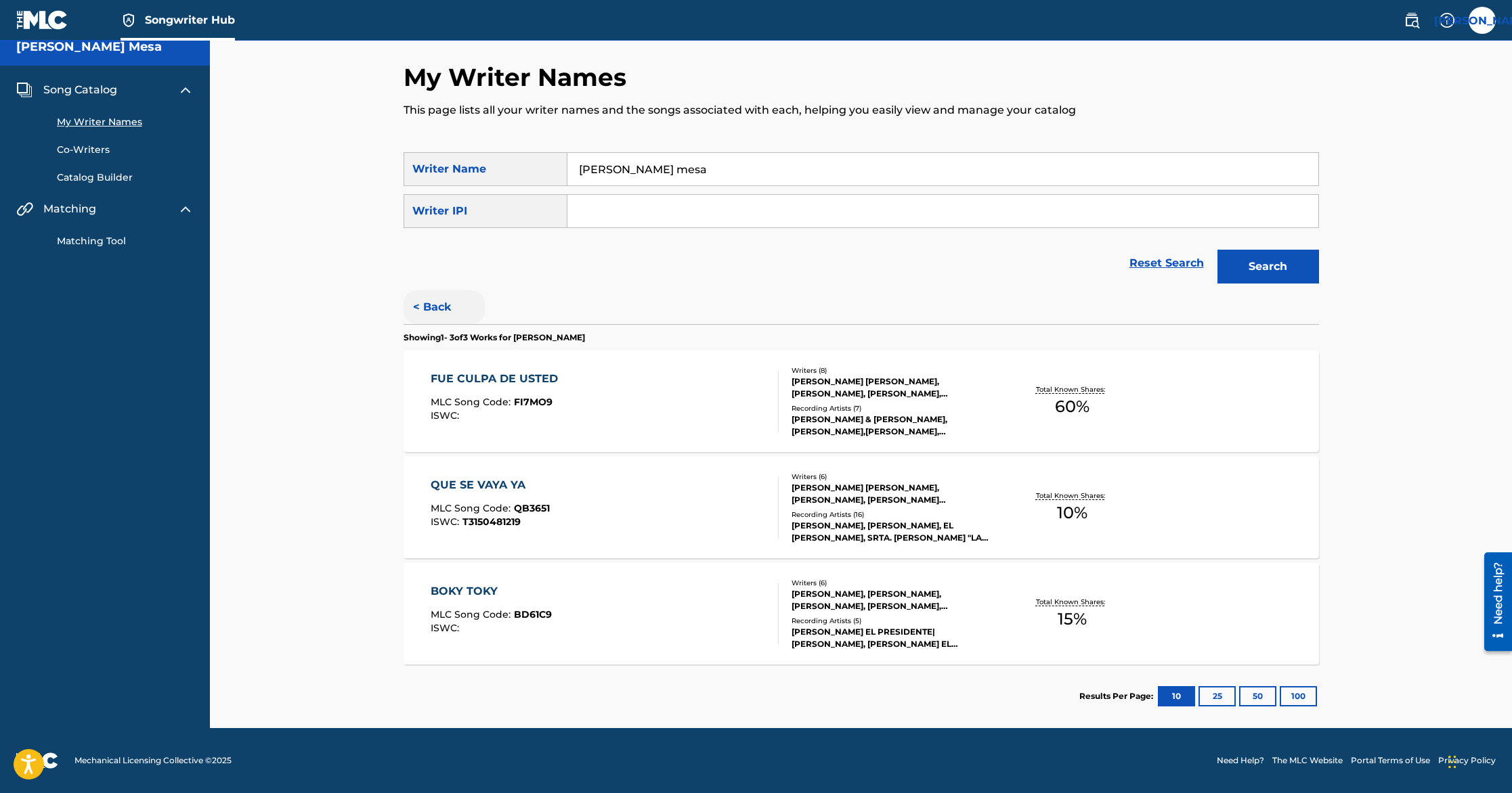
click at [415, 301] on button "< Back" at bounding box center [444, 307] width 82 height 34
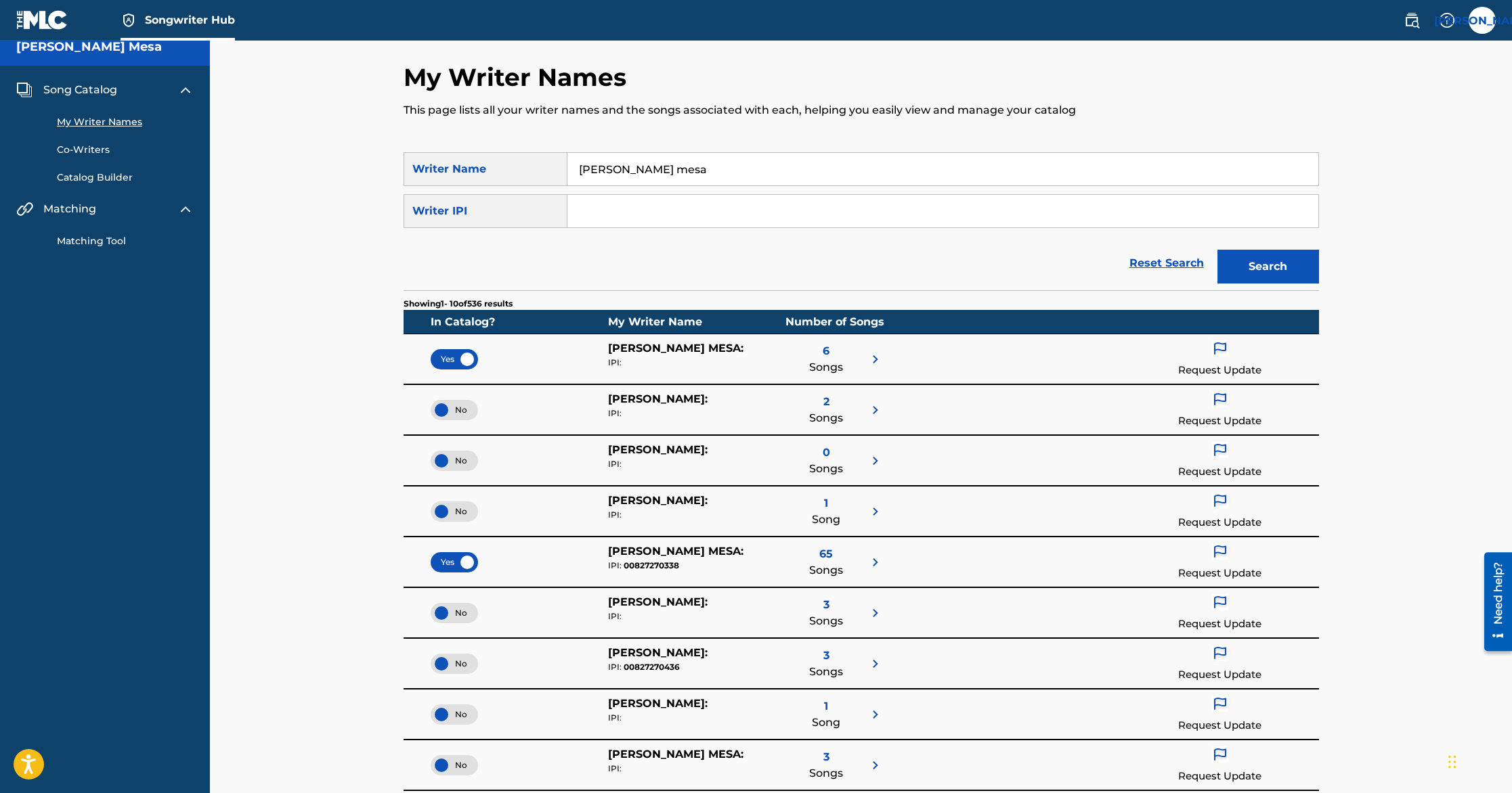
click at [449, 615] on span "No" at bounding box center [454, 613] width 26 height 12
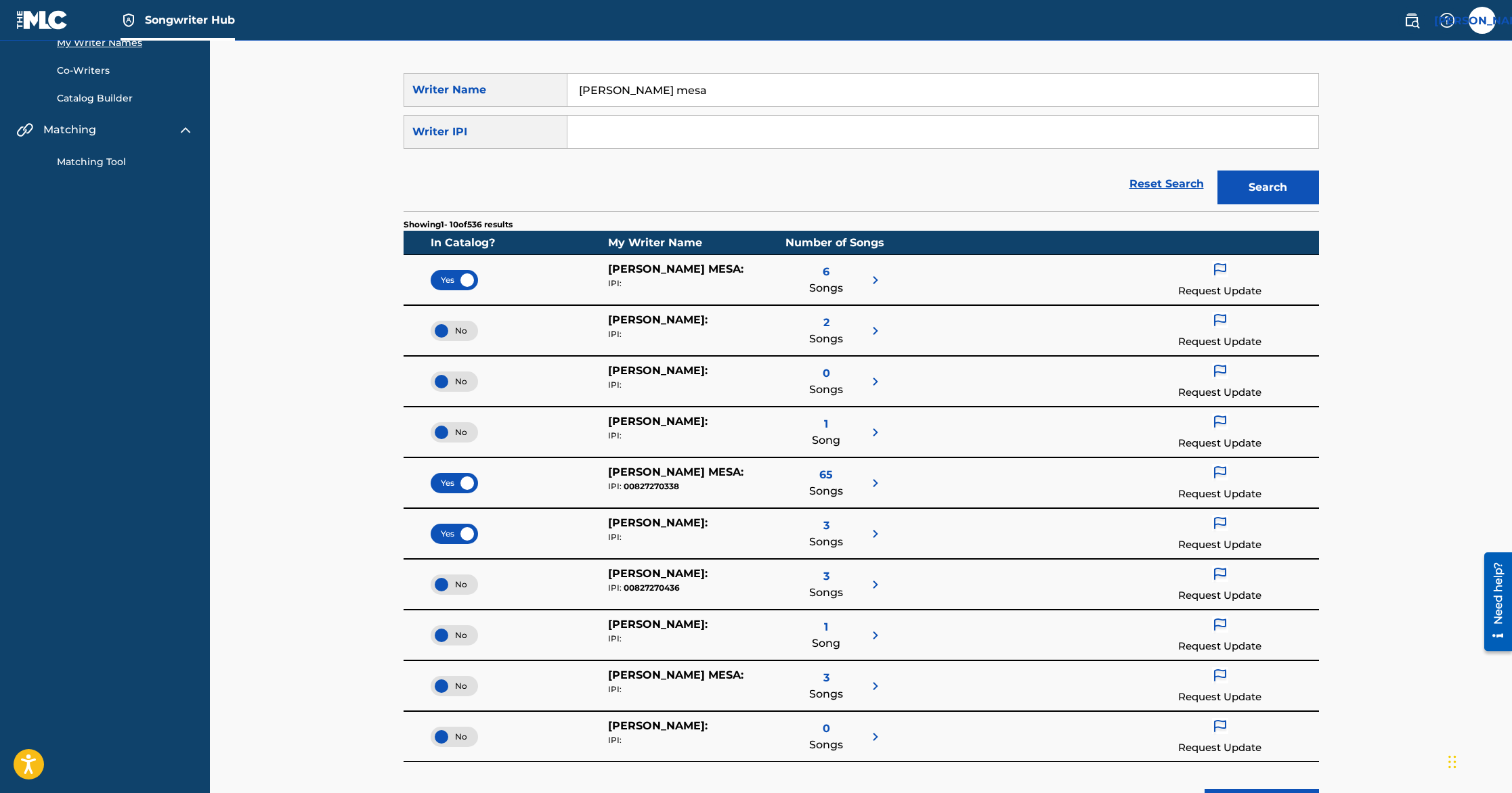
scroll to position [145, 0]
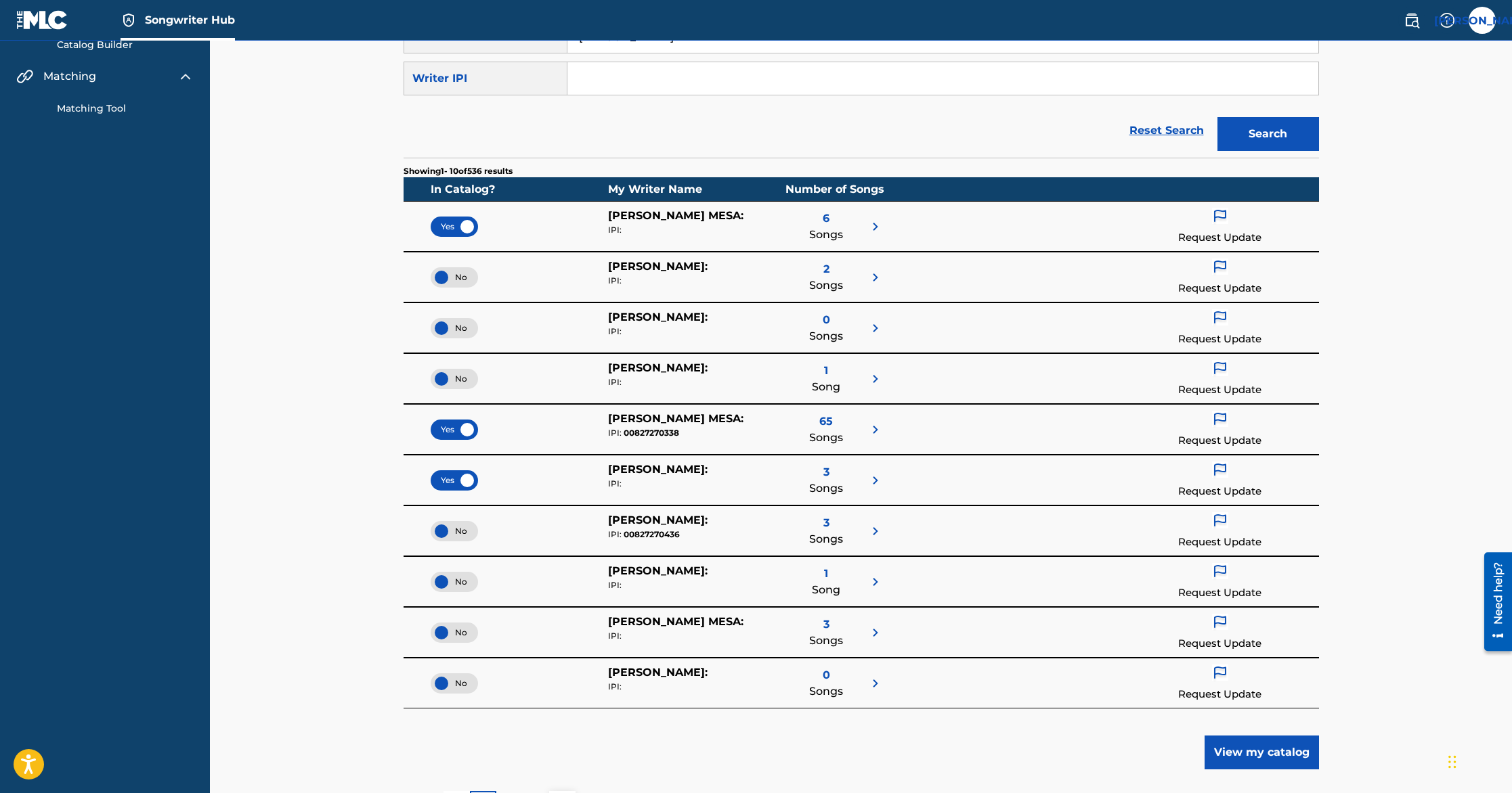
click at [871, 524] on img at bounding box center [876, 532] width 16 height 16
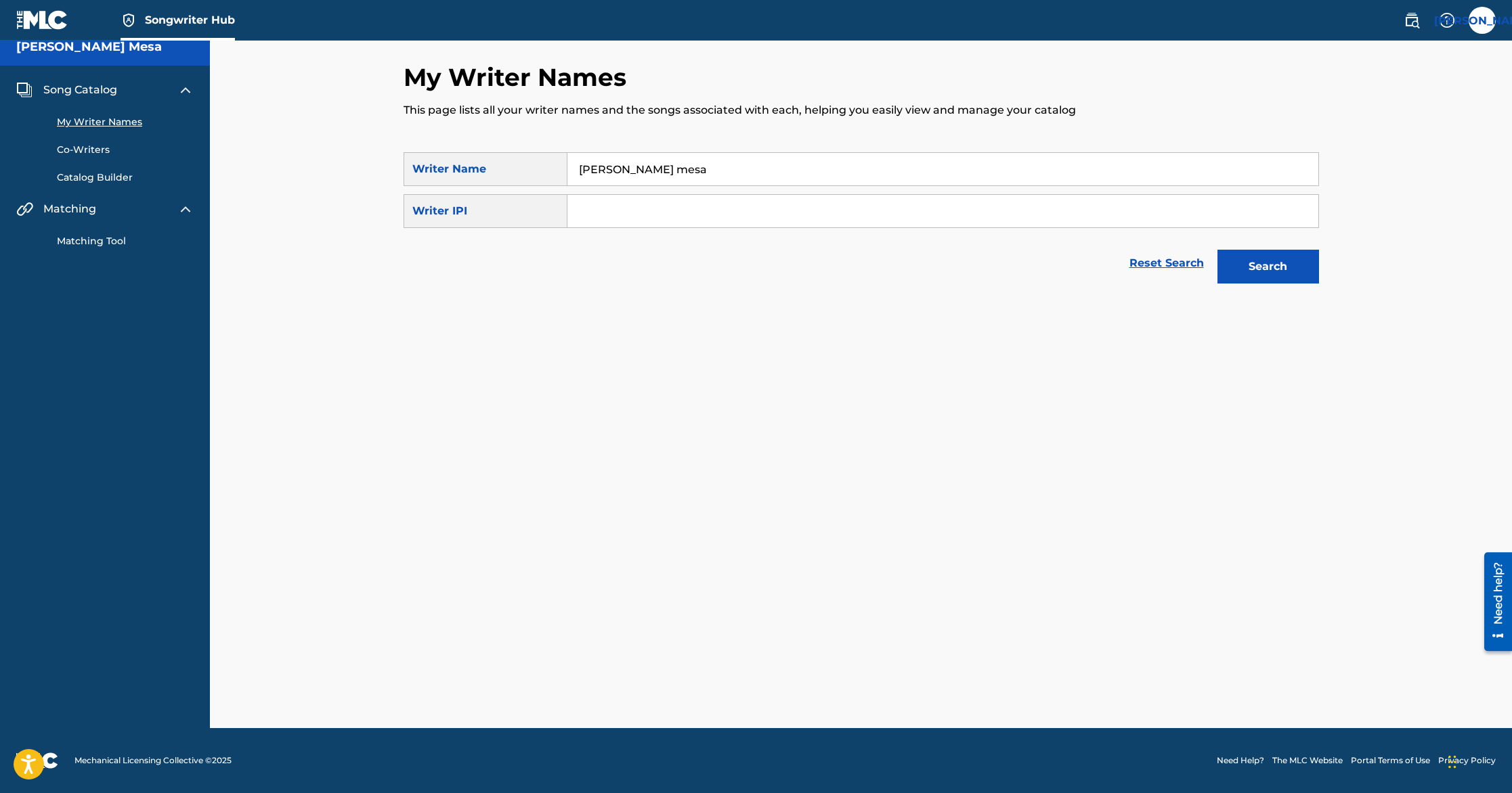
scroll to position [12, 0]
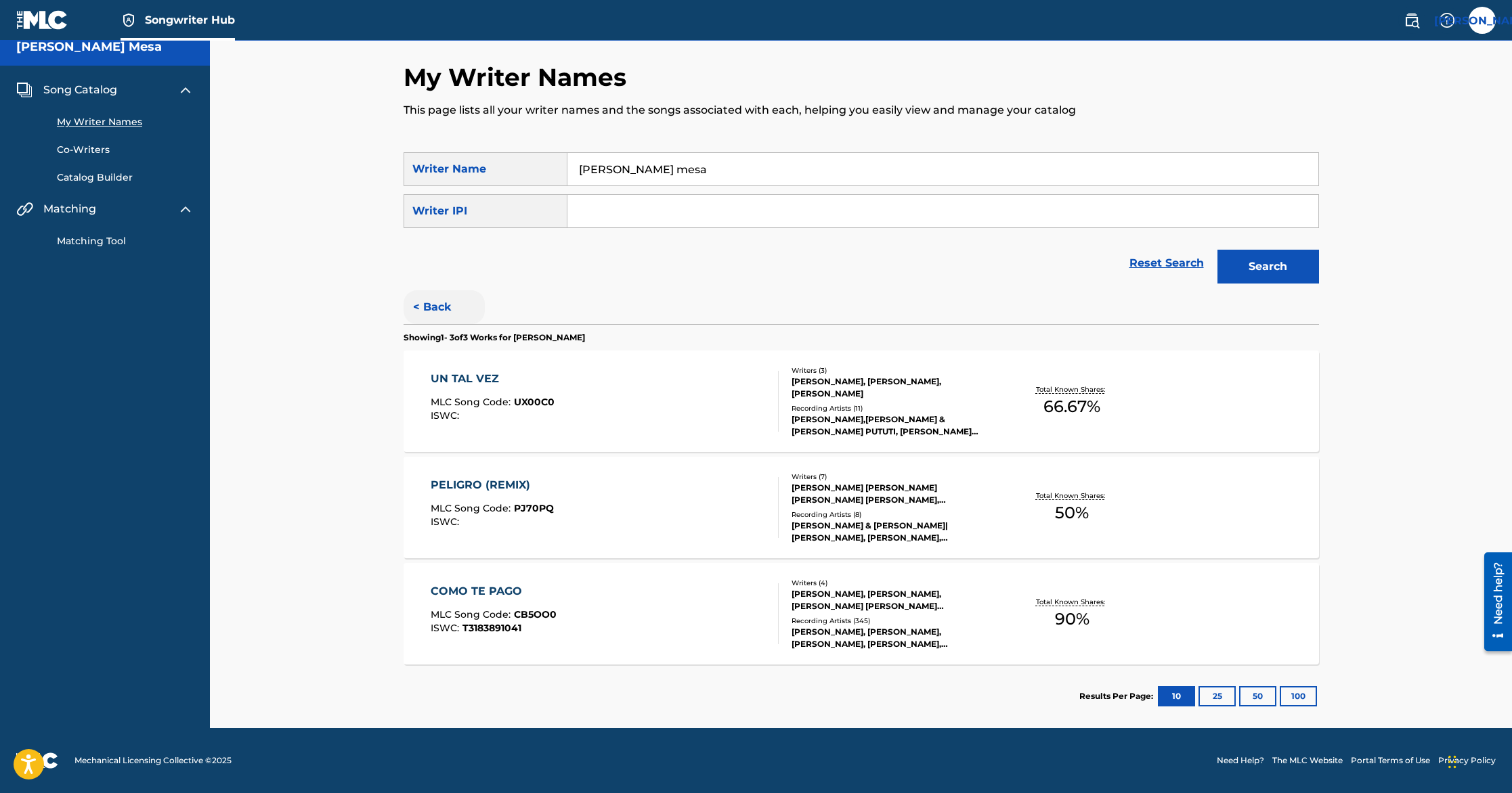
click at [418, 306] on button "< Back" at bounding box center [444, 307] width 82 height 34
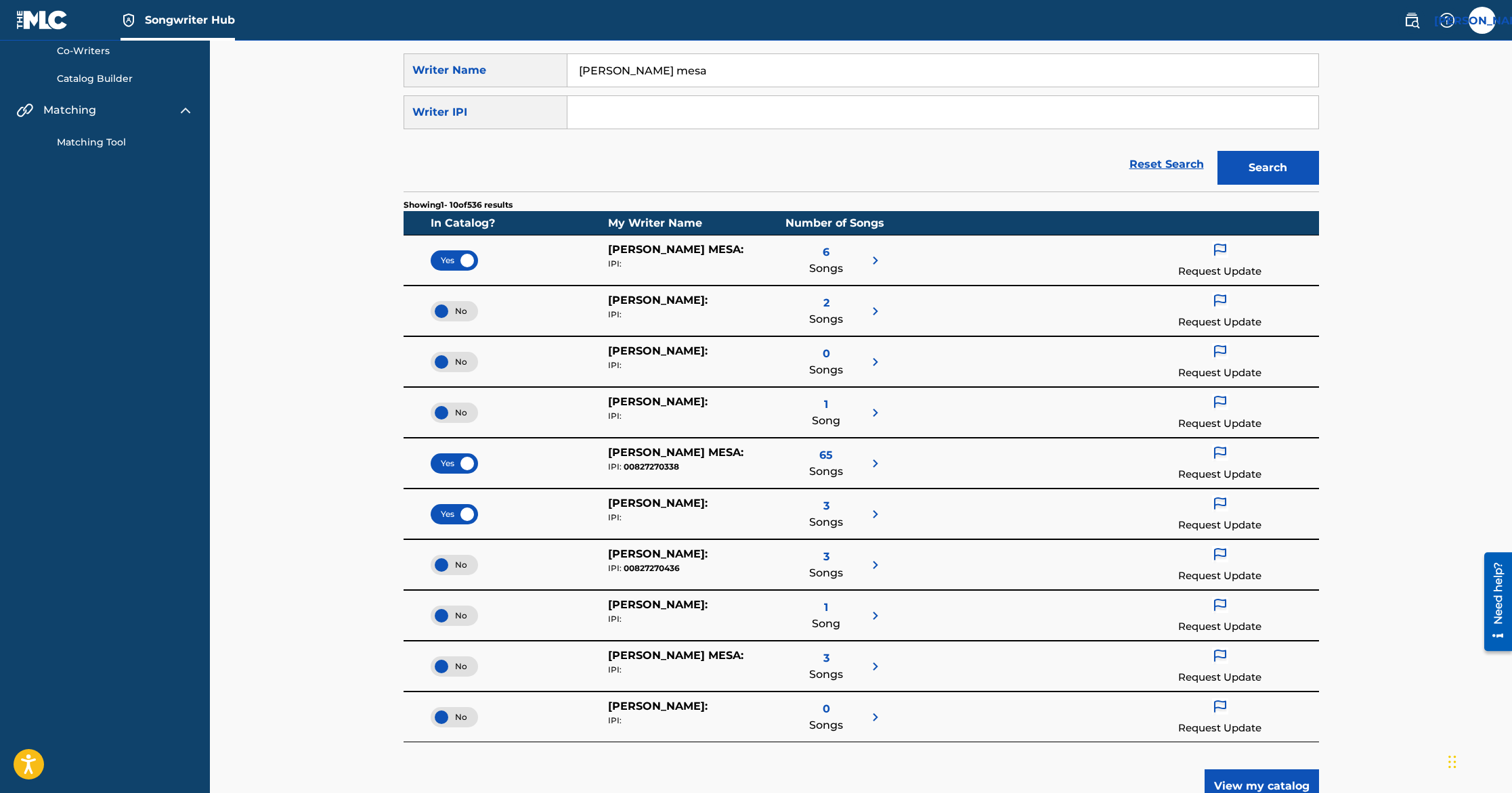
scroll to position [139, 0]
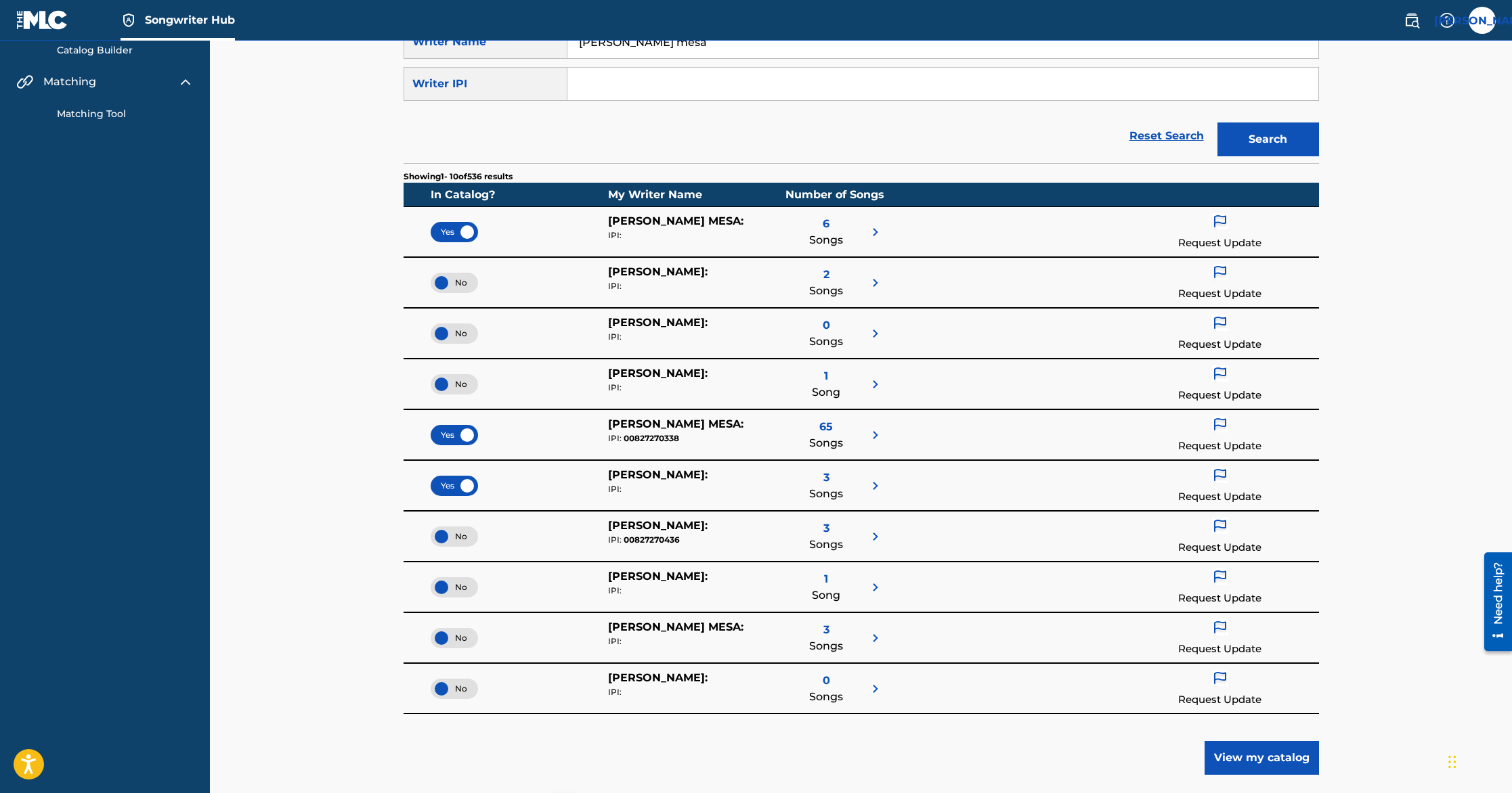
click at [448, 531] on span "No" at bounding box center [454, 537] width 26 height 12
click at [868, 640] on img at bounding box center [876, 638] width 16 height 16
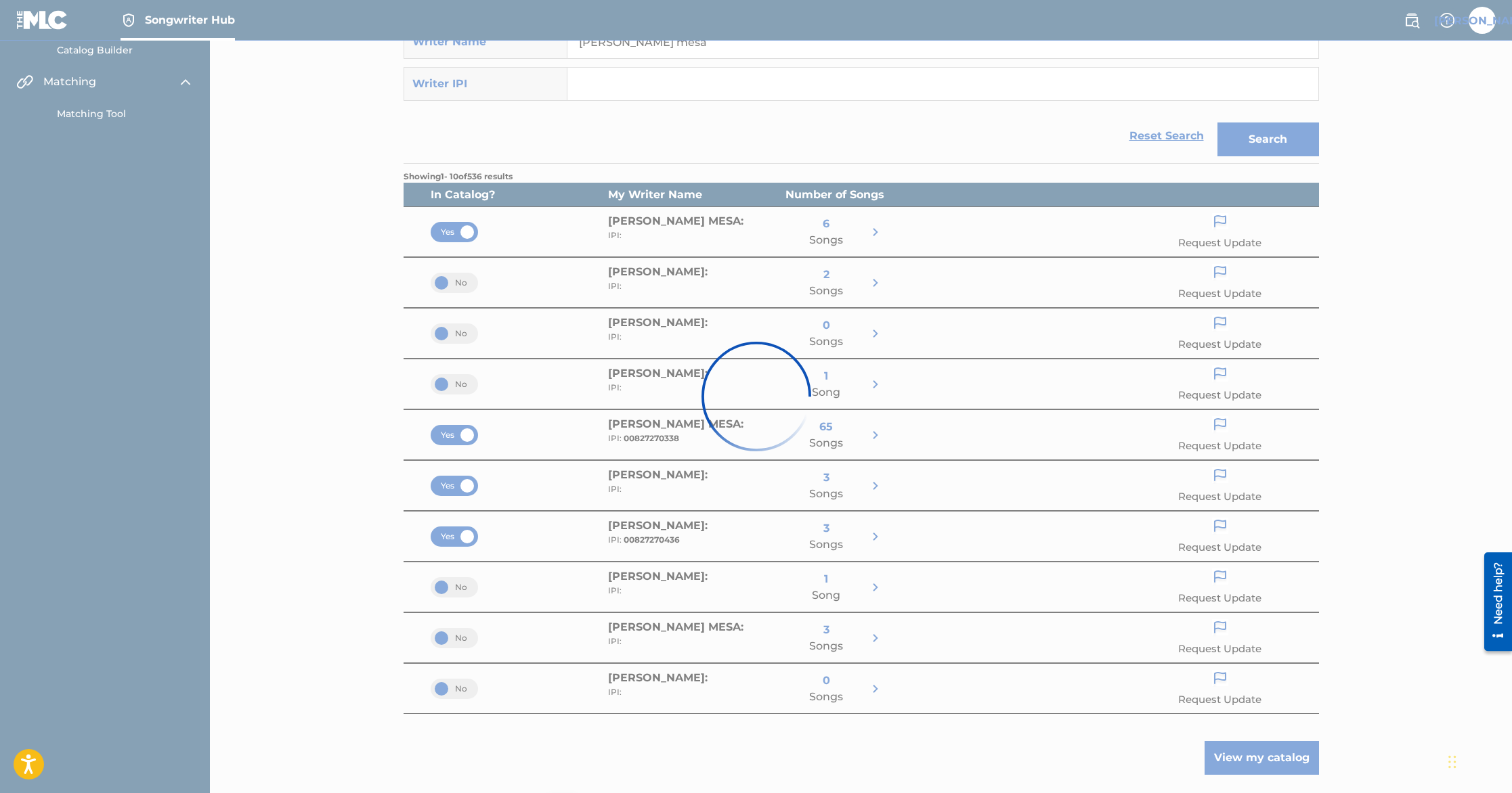
scroll to position [12, 0]
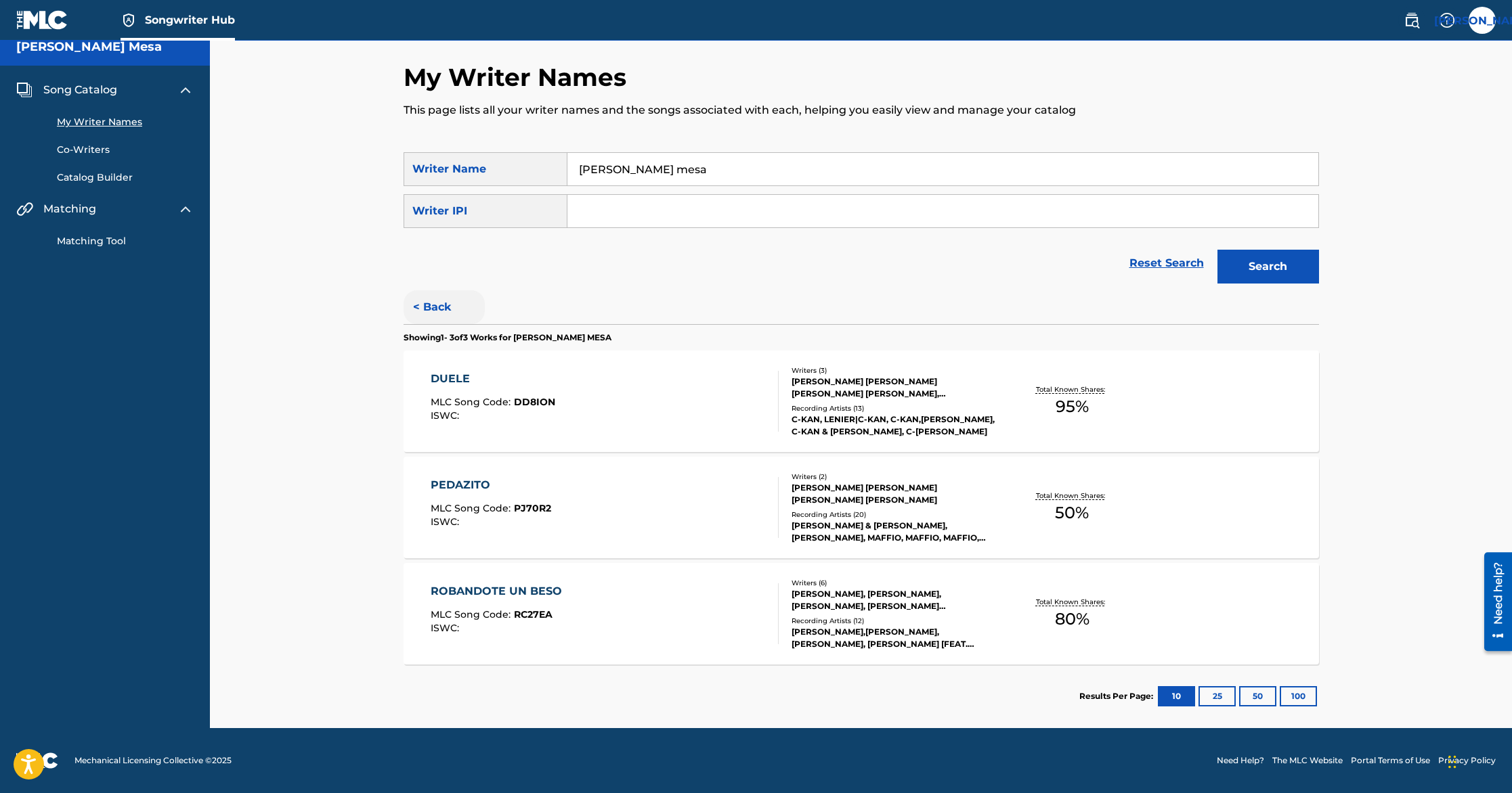
click at [433, 311] on button "< Back" at bounding box center [444, 307] width 82 height 34
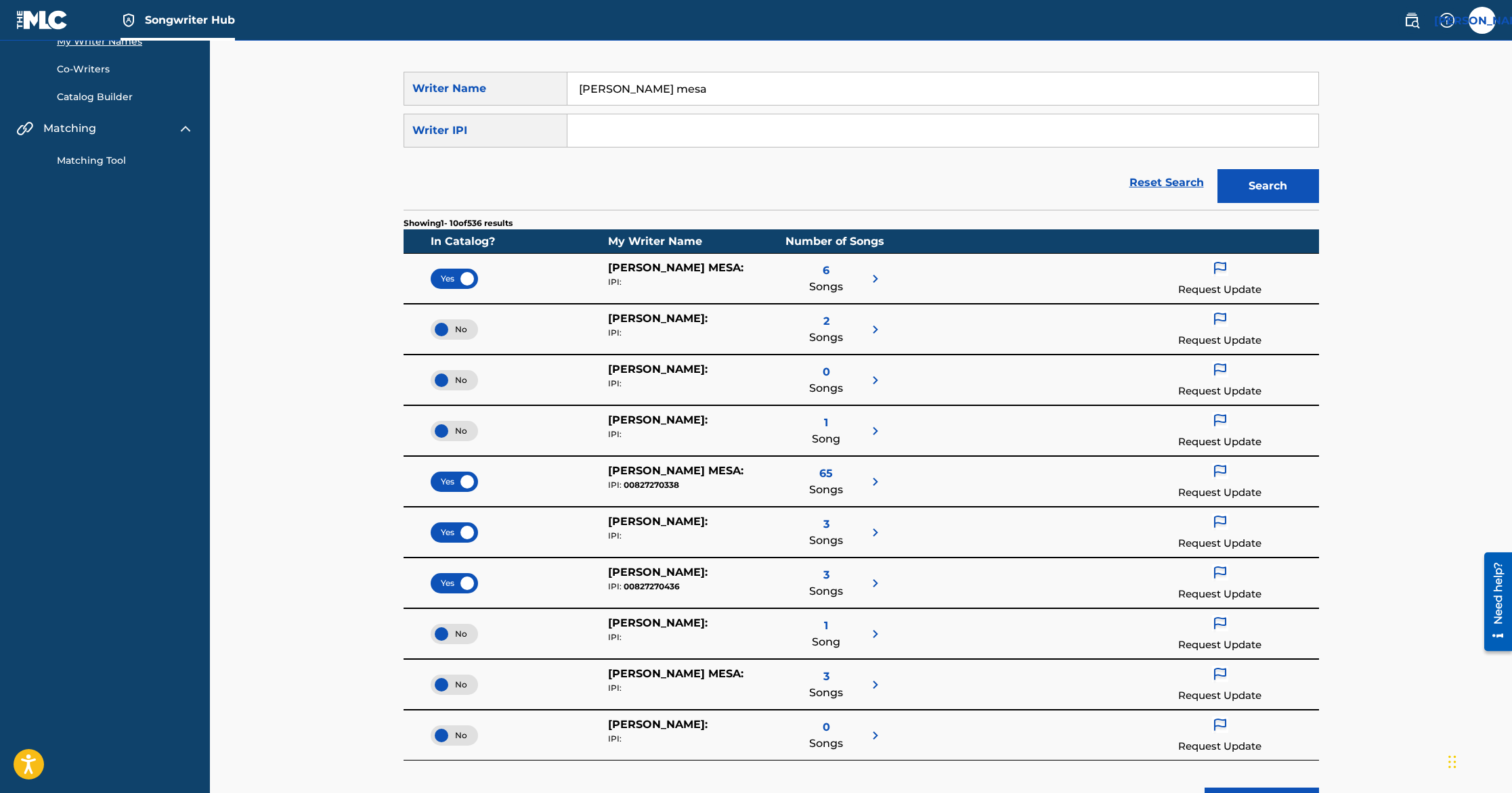
scroll to position [115, 0]
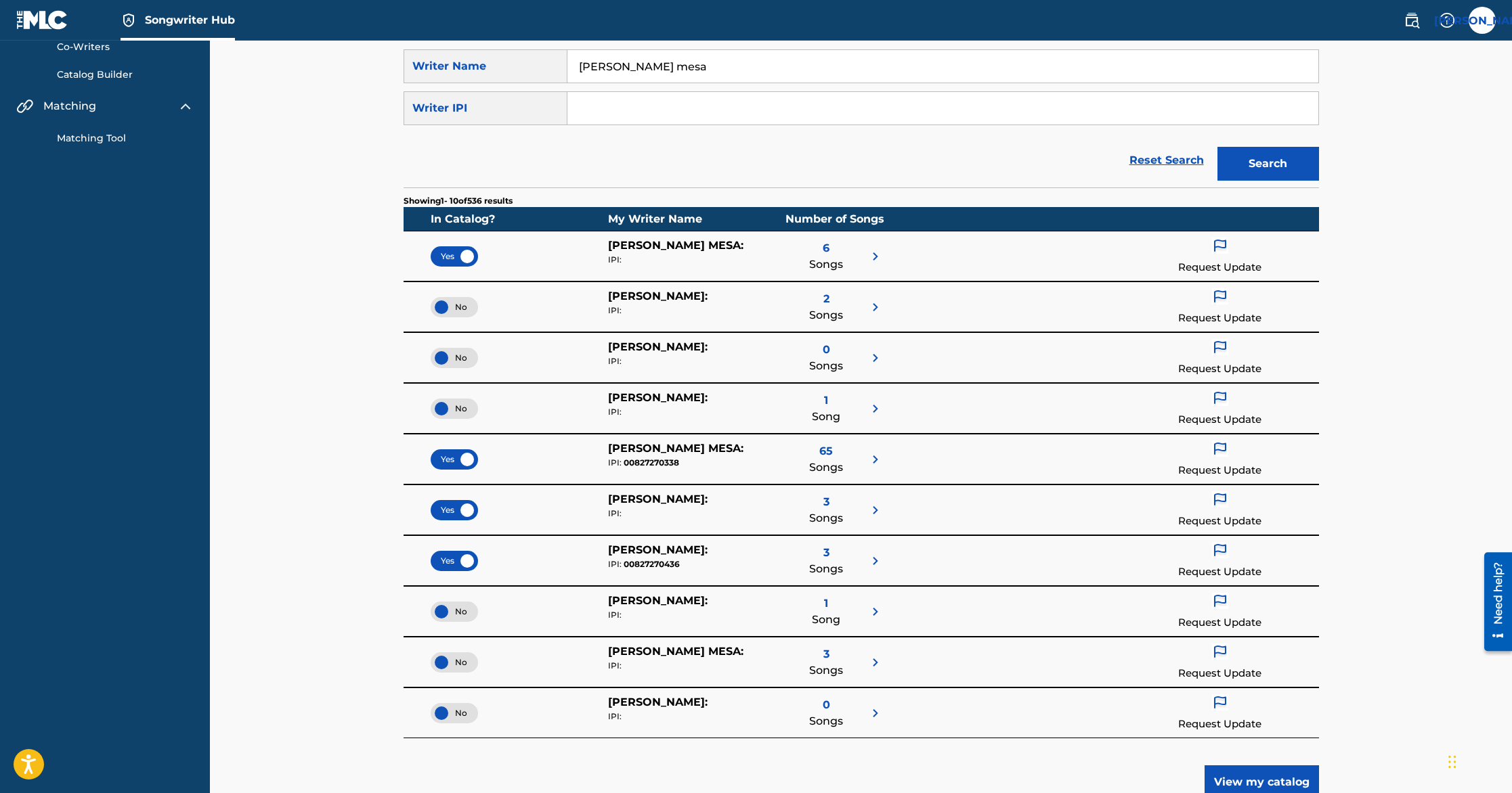
click at [456, 651] on div "No" at bounding box center [488, 663] width 115 height 38
click at [443, 660] on div "No" at bounding box center [454, 663] width 47 height 20
click at [859, 615] on div "1 Song" at bounding box center [834, 611] width 97 height 38
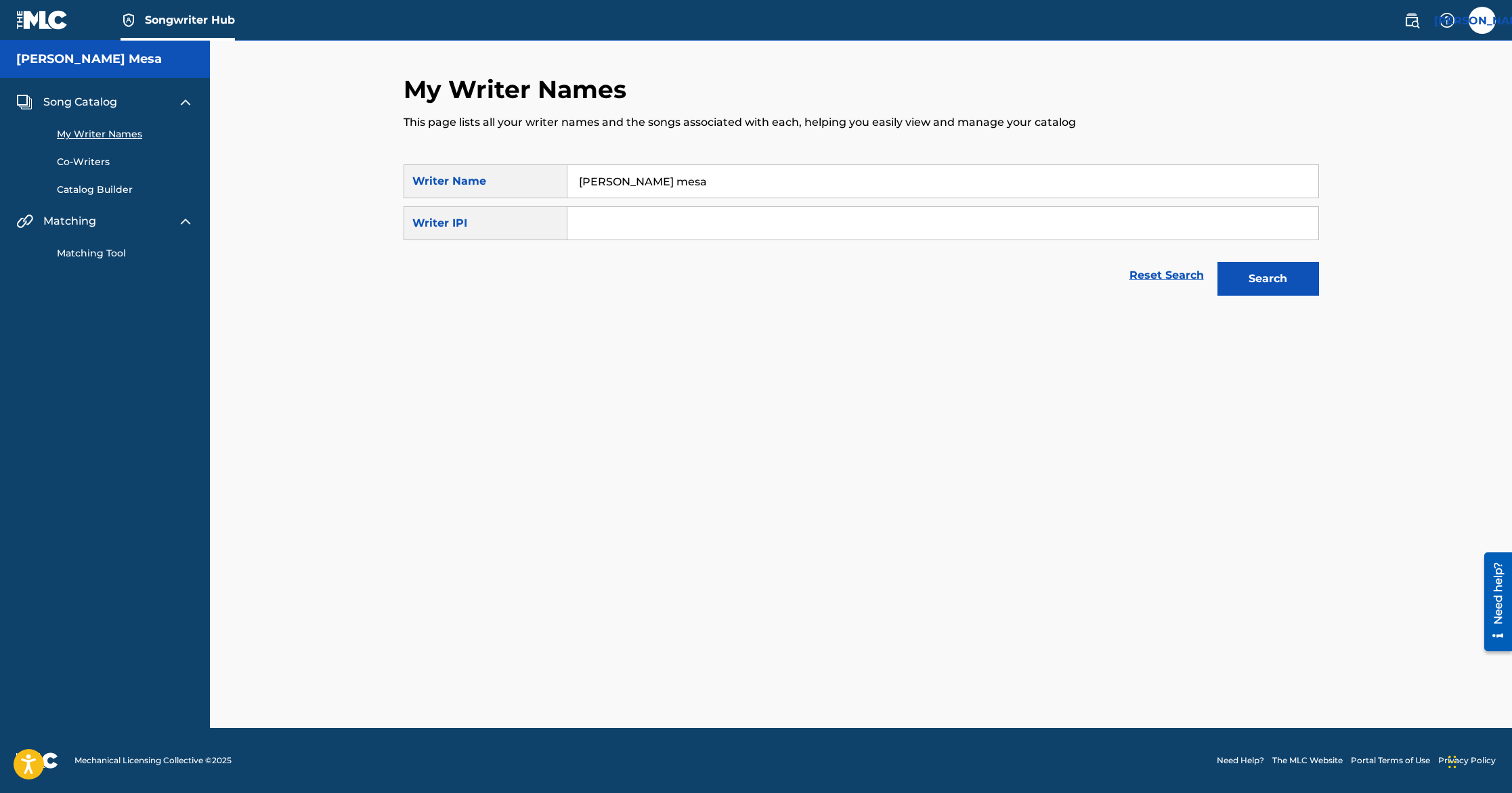
scroll to position [0, 0]
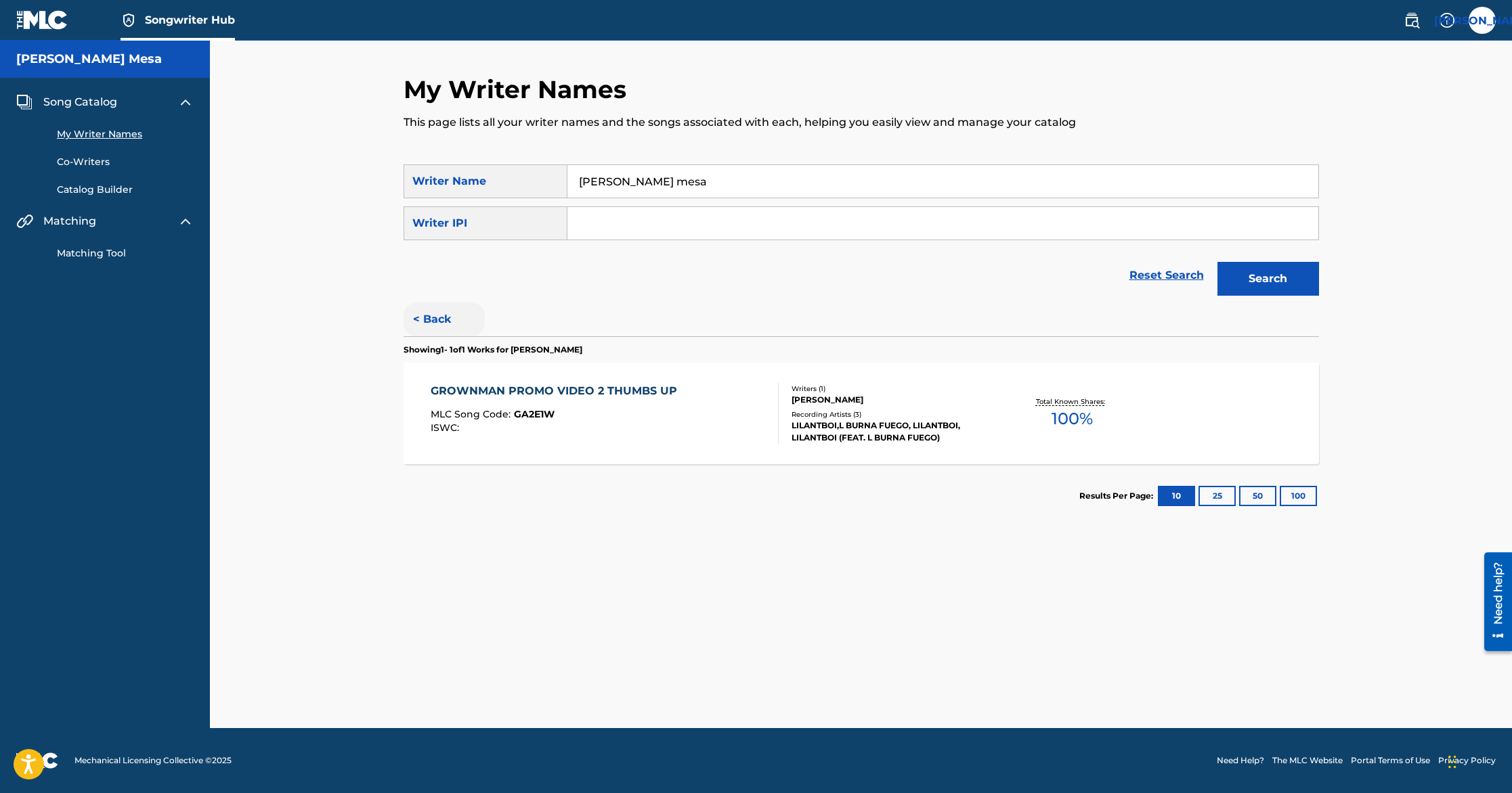
click at [427, 319] on button "< Back" at bounding box center [444, 320] width 82 height 34
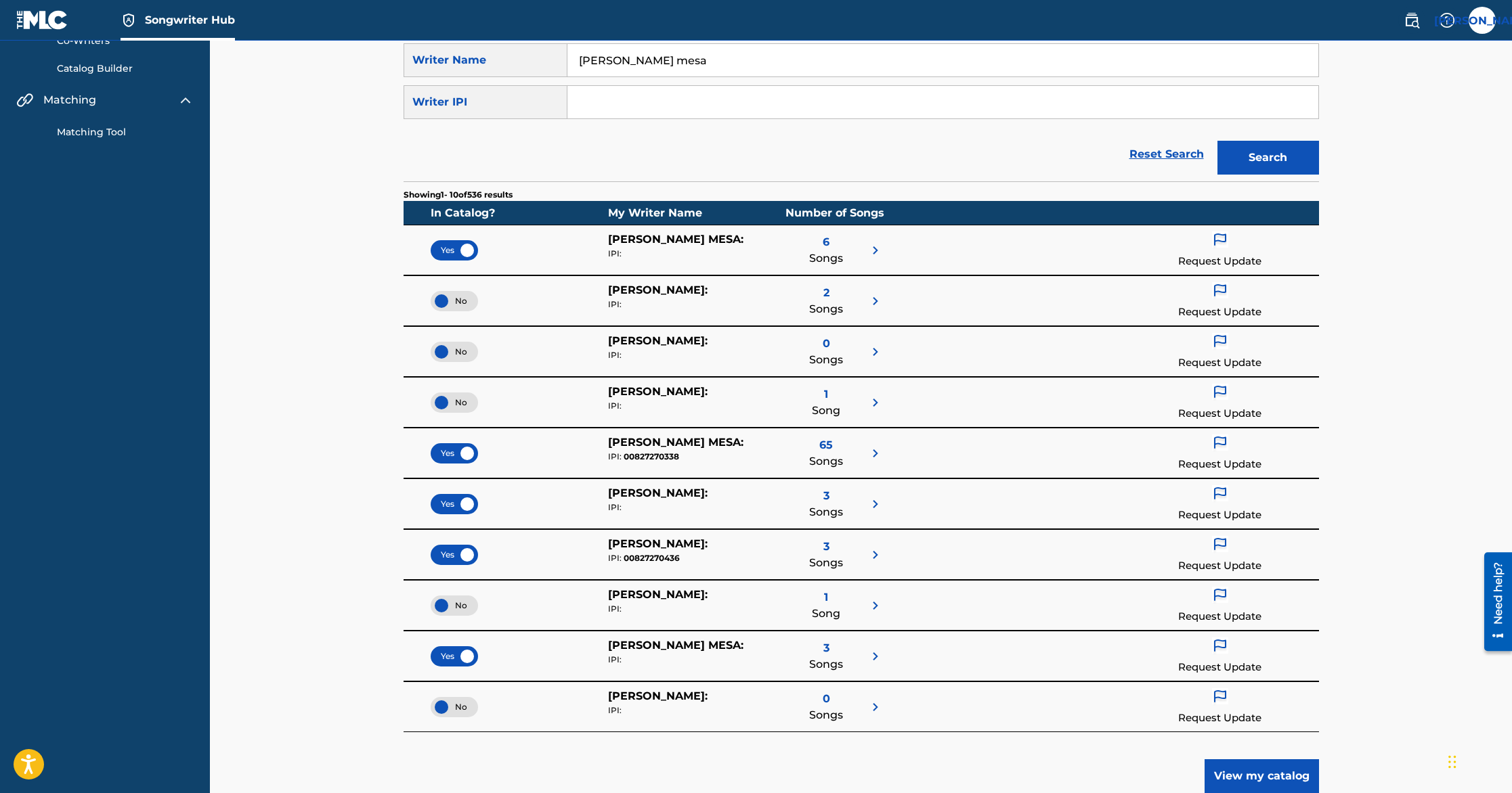
scroll to position [125, 0]
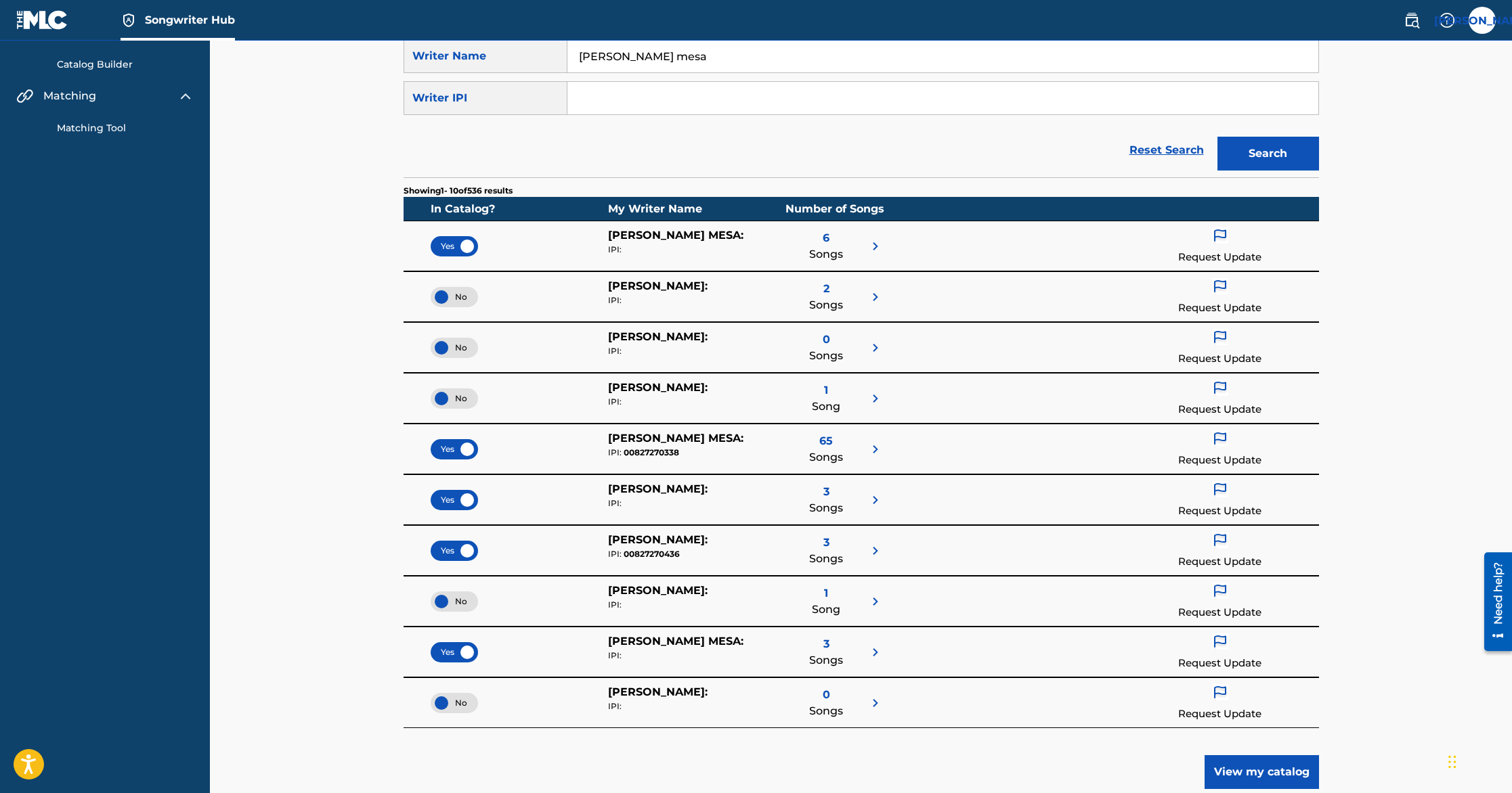
click at [876, 703] on img at bounding box center [876, 704] width 16 height 16
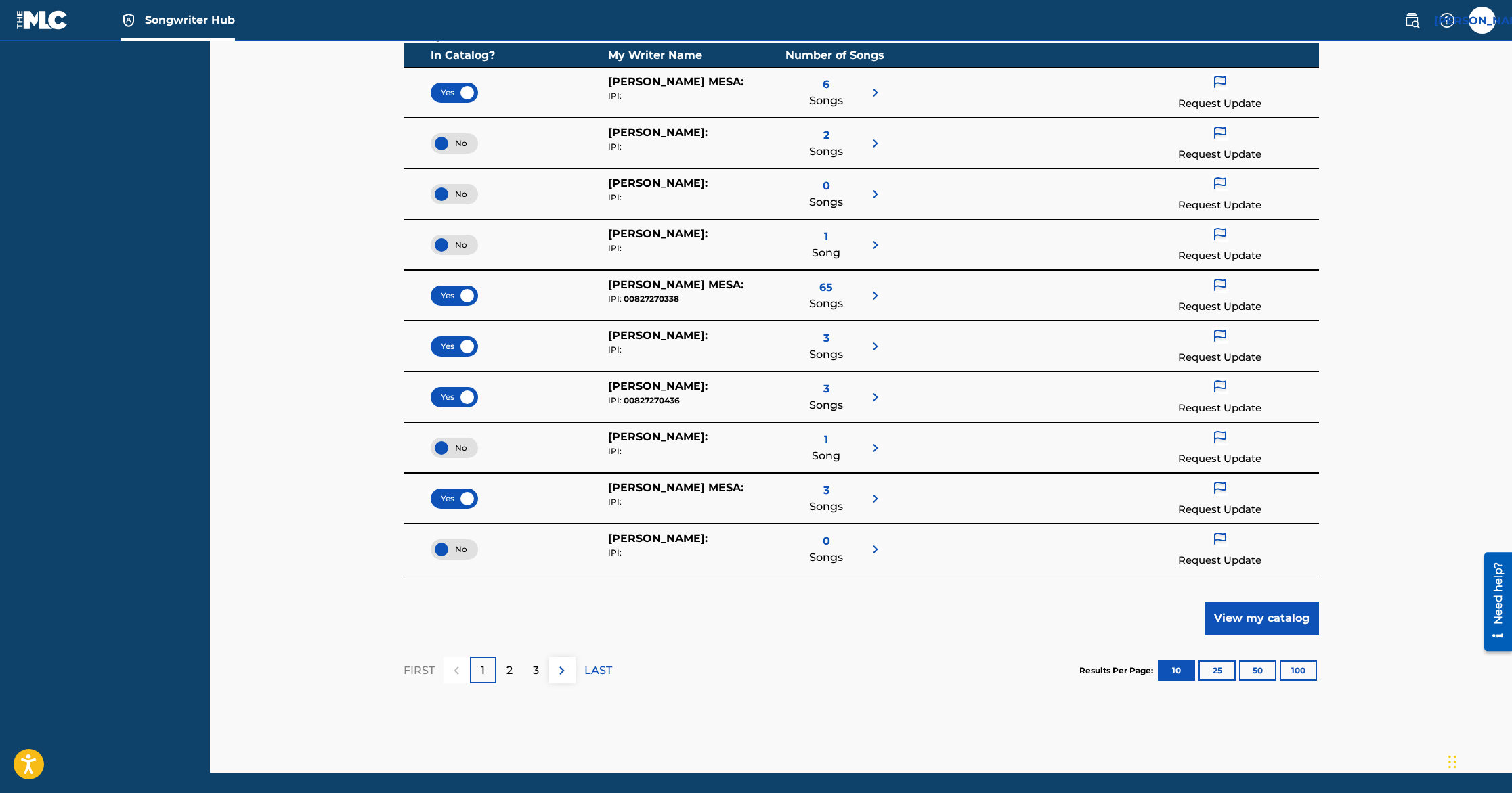
scroll to position [290, 0]
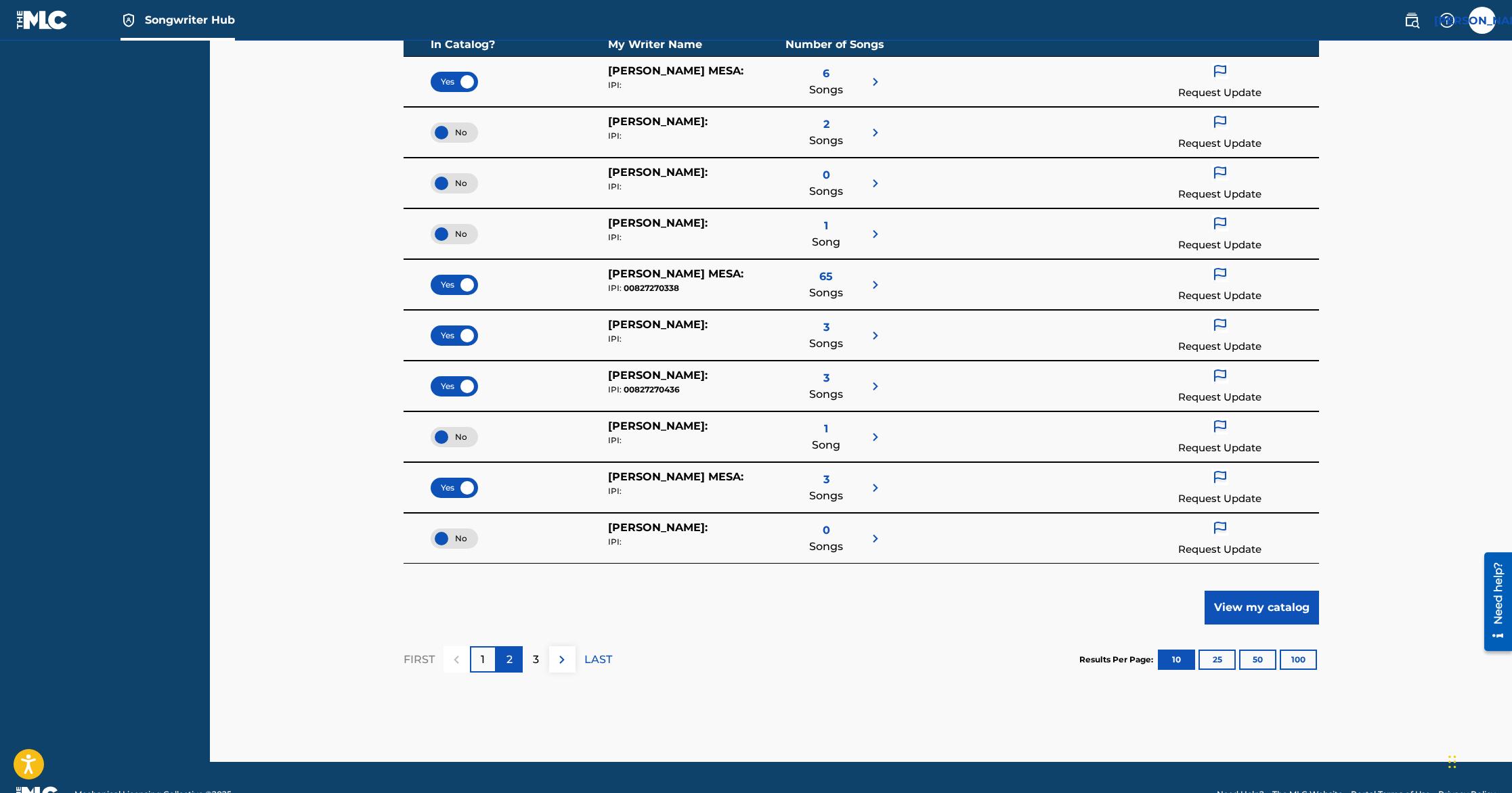
click at [503, 665] on div "2" at bounding box center [510, 660] width 27 height 27
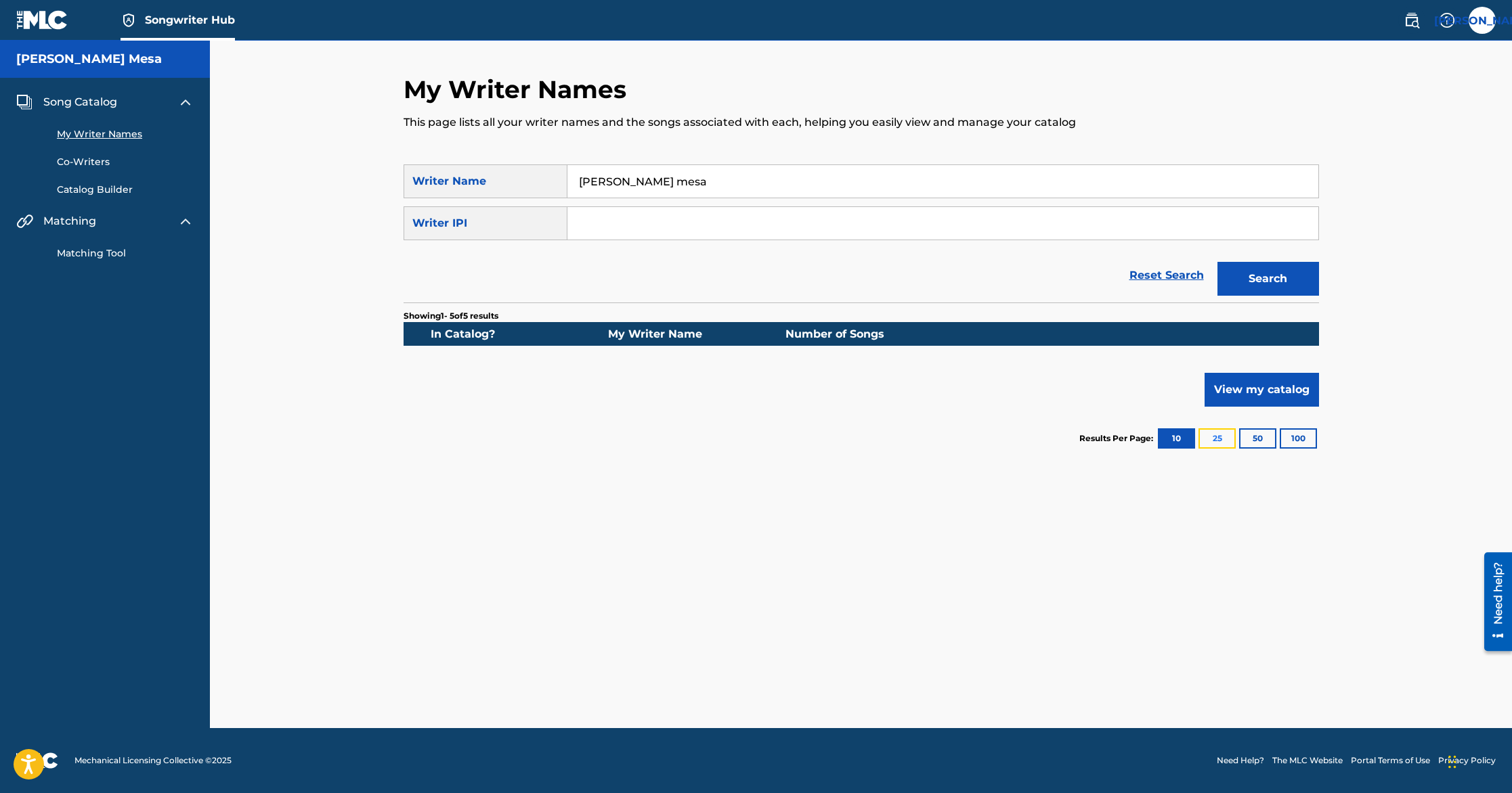
click at [1223, 441] on button "25" at bounding box center [1217, 439] width 37 height 20
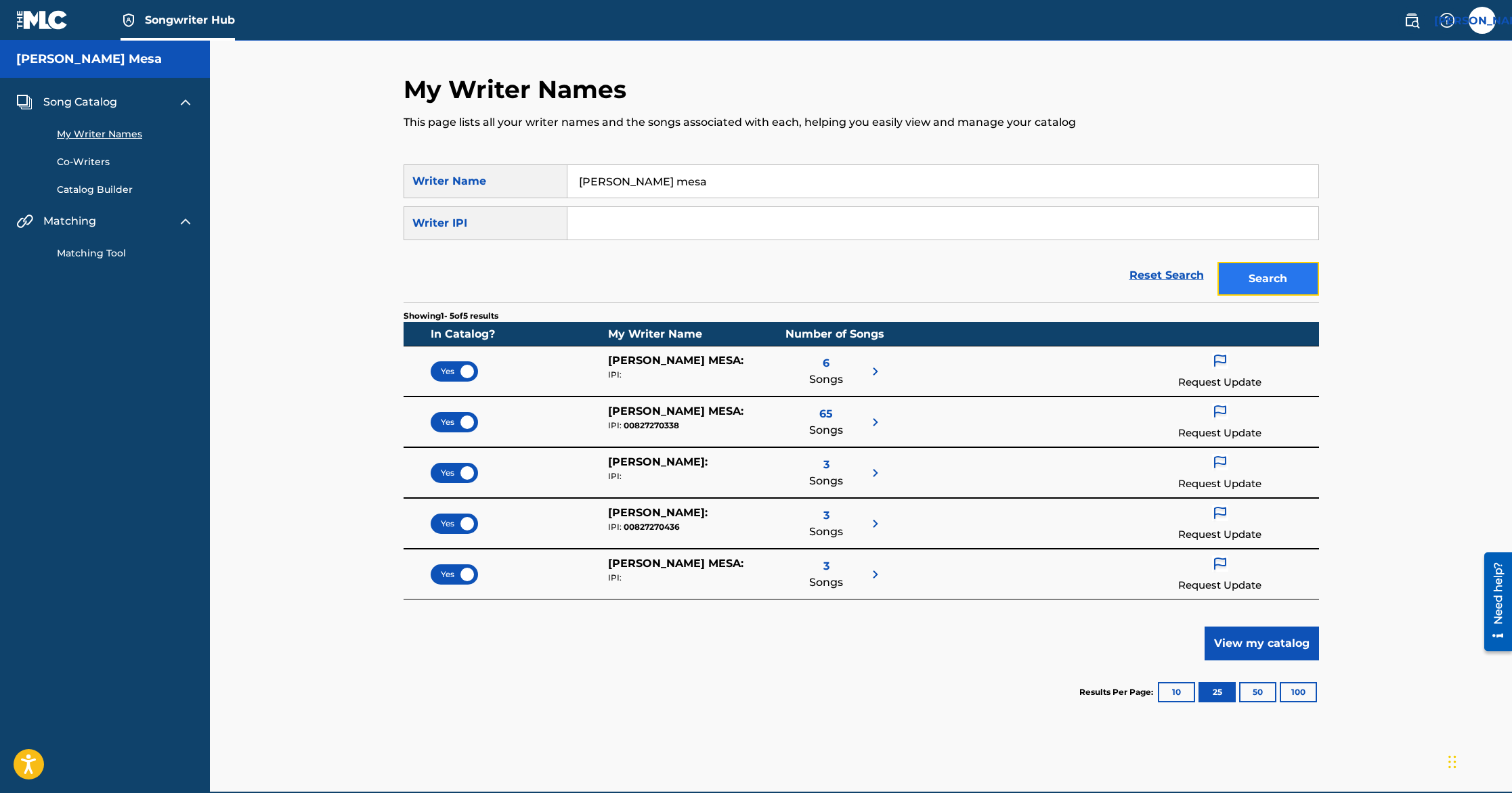
click at [1273, 293] on button "Search" at bounding box center [1268, 279] width 102 height 34
click at [125, 187] on link "Catalog Builder" at bounding box center [125, 190] width 136 height 14
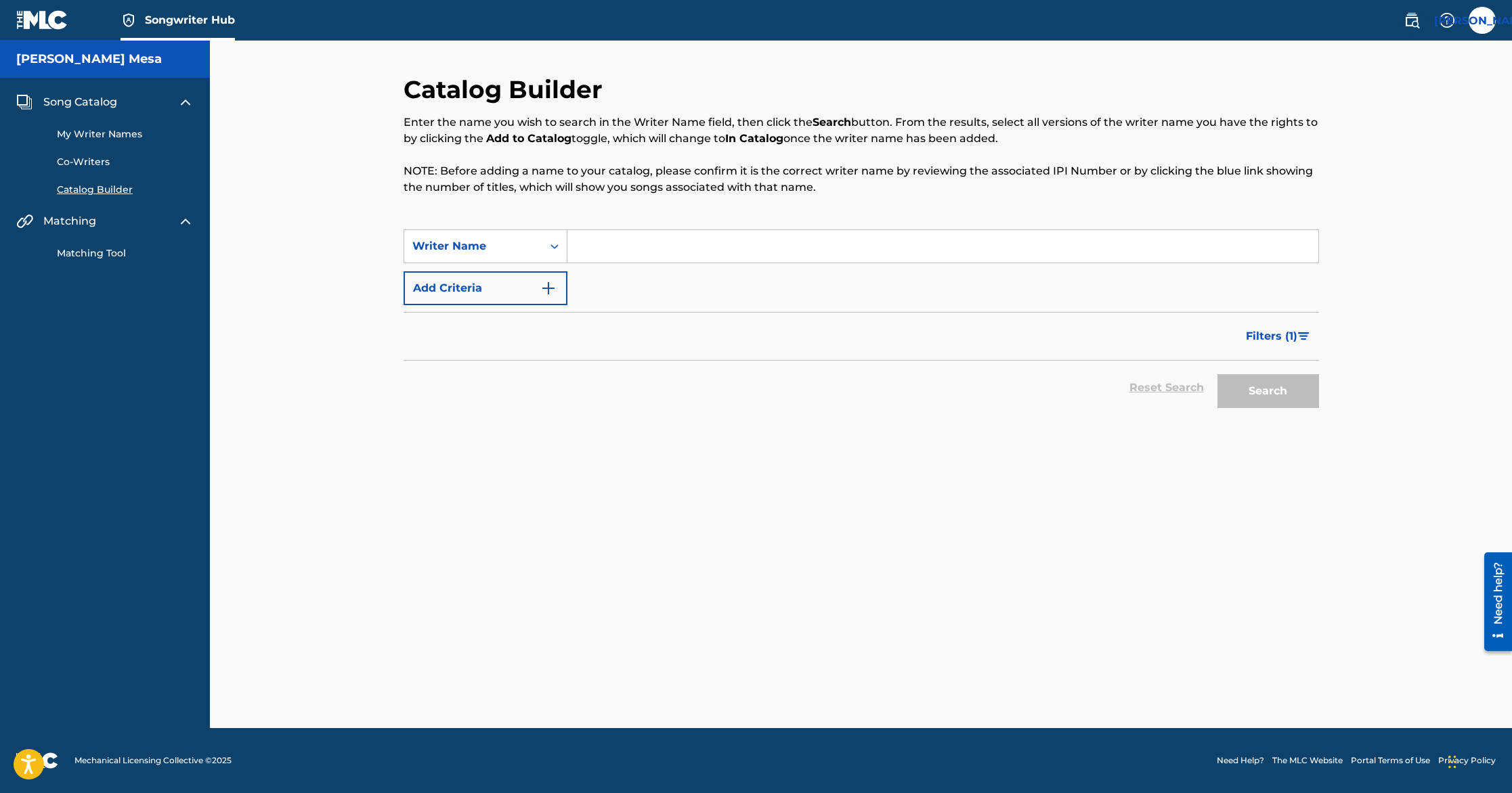
click at [678, 240] on input "Search Form" at bounding box center [942, 246] width 751 height 33
type input "[PERSON_NAME]"
click at [1275, 379] on button "Search" at bounding box center [1268, 392] width 102 height 34
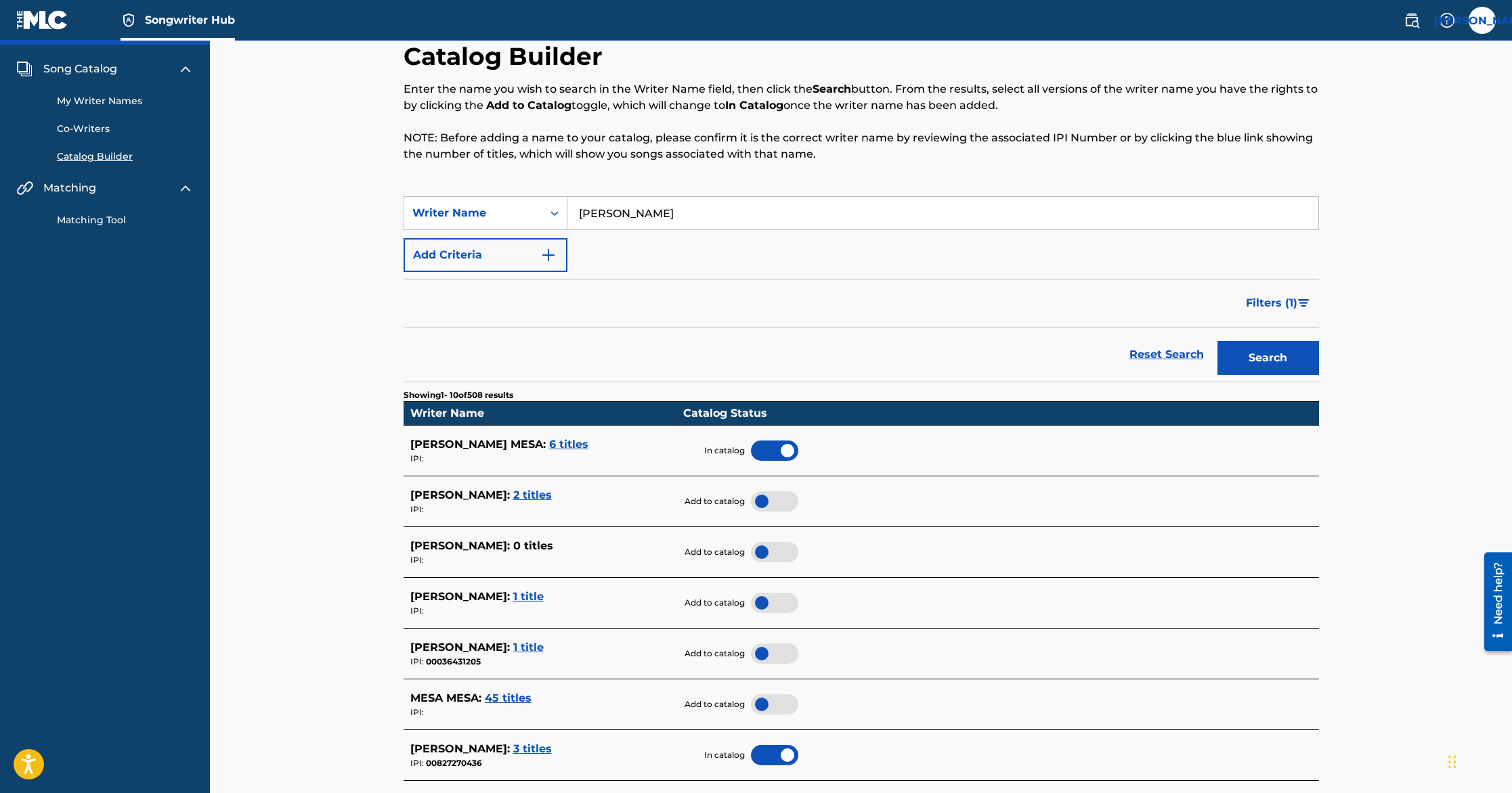
scroll to position [47, 0]
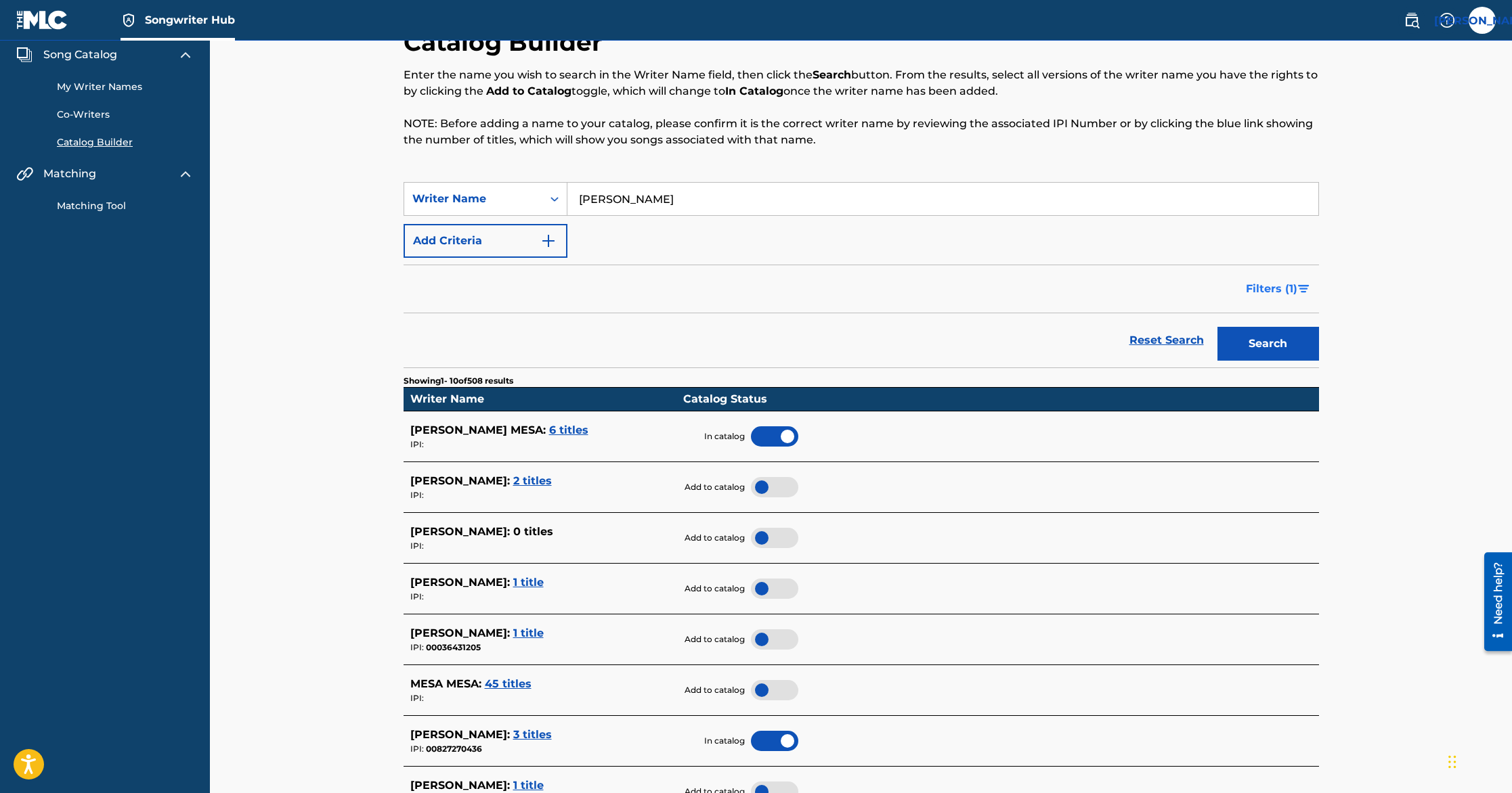
click at [1288, 280] on button "Filters ( 1 )" at bounding box center [1279, 289] width 82 height 34
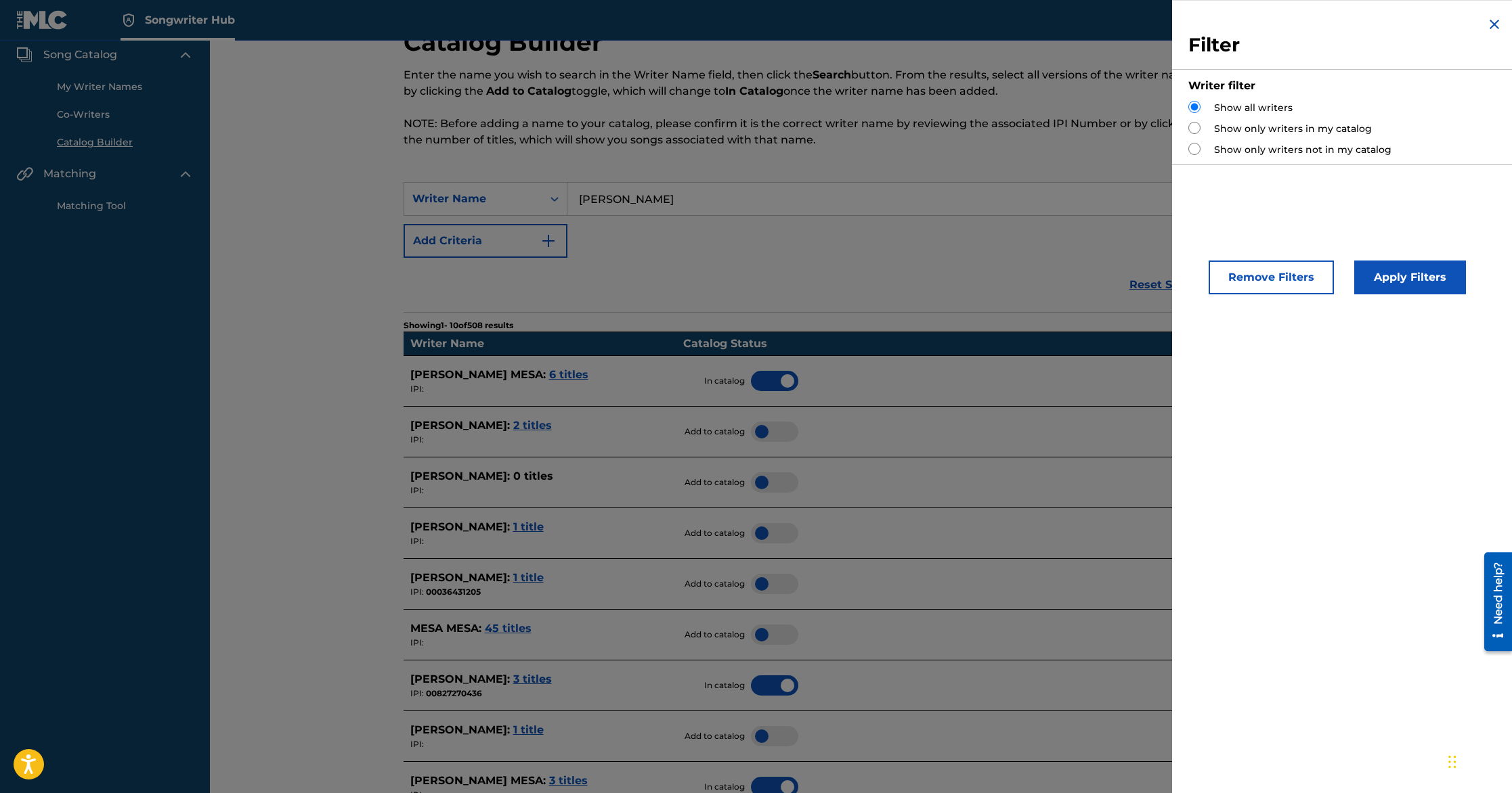
click at [1201, 152] on div "Show only writers not in my catalog" at bounding box center [1345, 150] width 315 height 14
click at [1193, 149] on input "Search Form" at bounding box center [1195, 149] width 12 height 12
radio input "true"
click at [1402, 284] on button "Apply Filters" at bounding box center [1410, 277] width 112 height 34
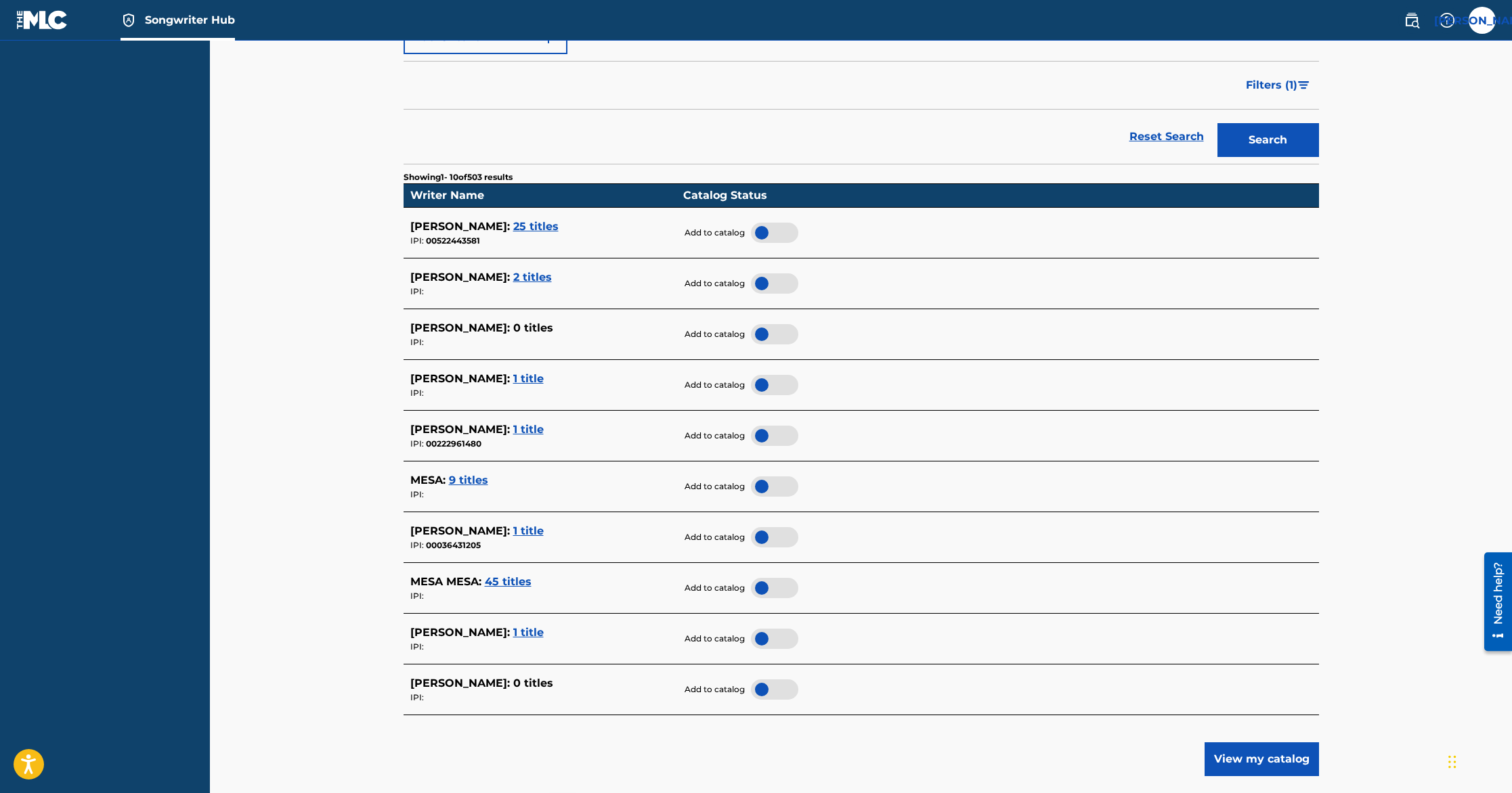
scroll to position [437, 0]
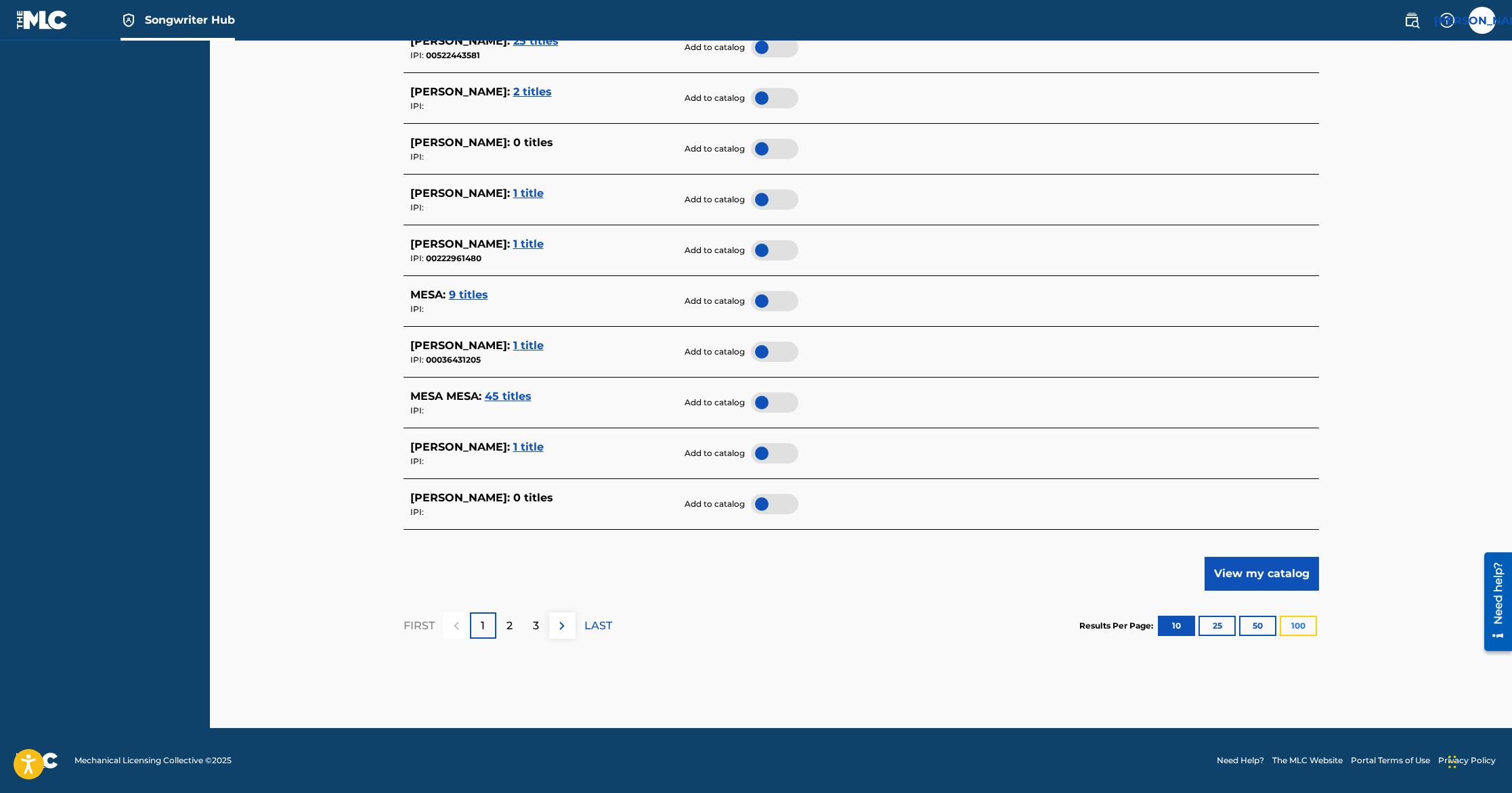
click at [1299, 627] on button "100" at bounding box center [1298, 626] width 37 height 20
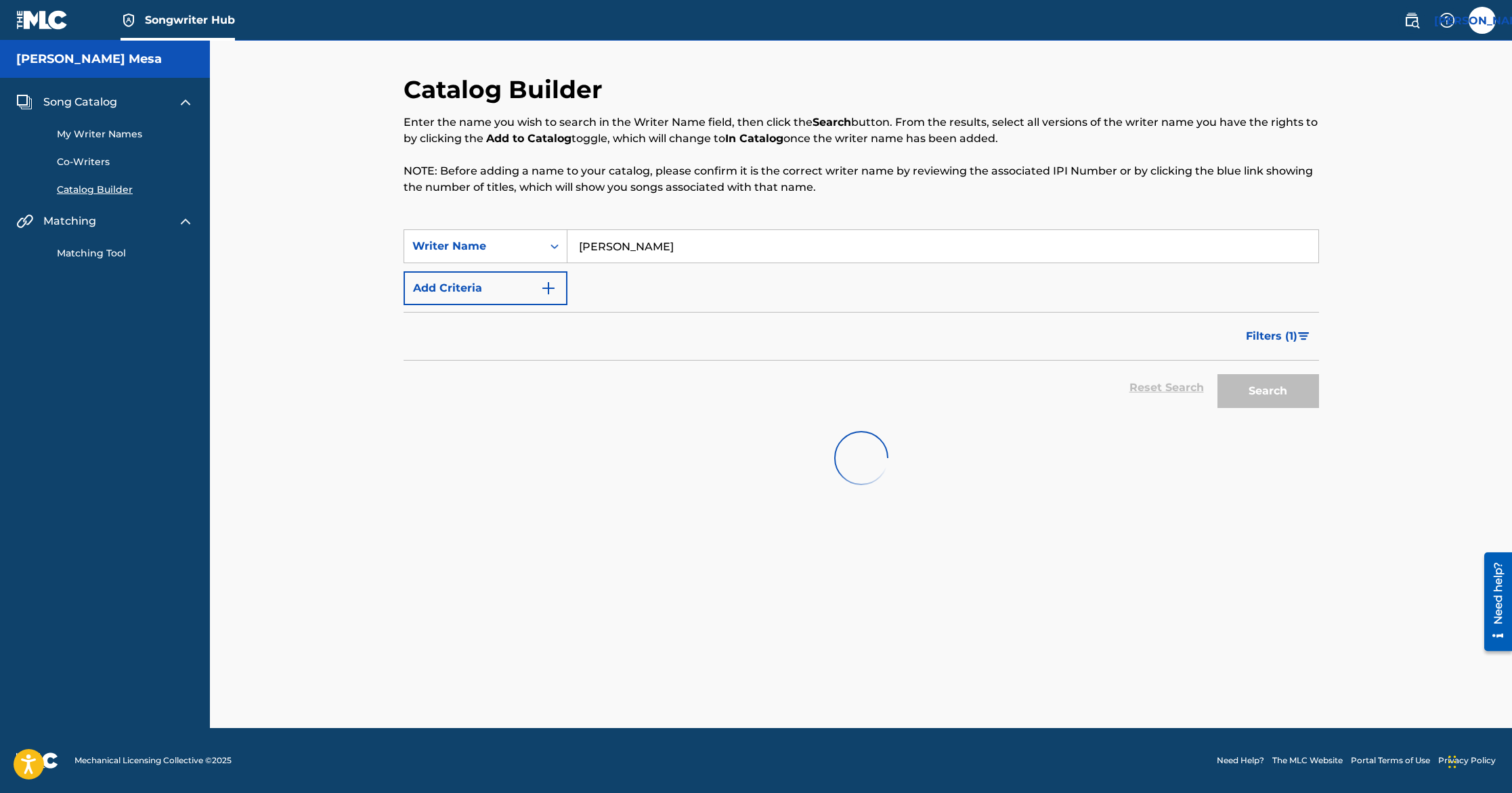
scroll to position [0, 0]
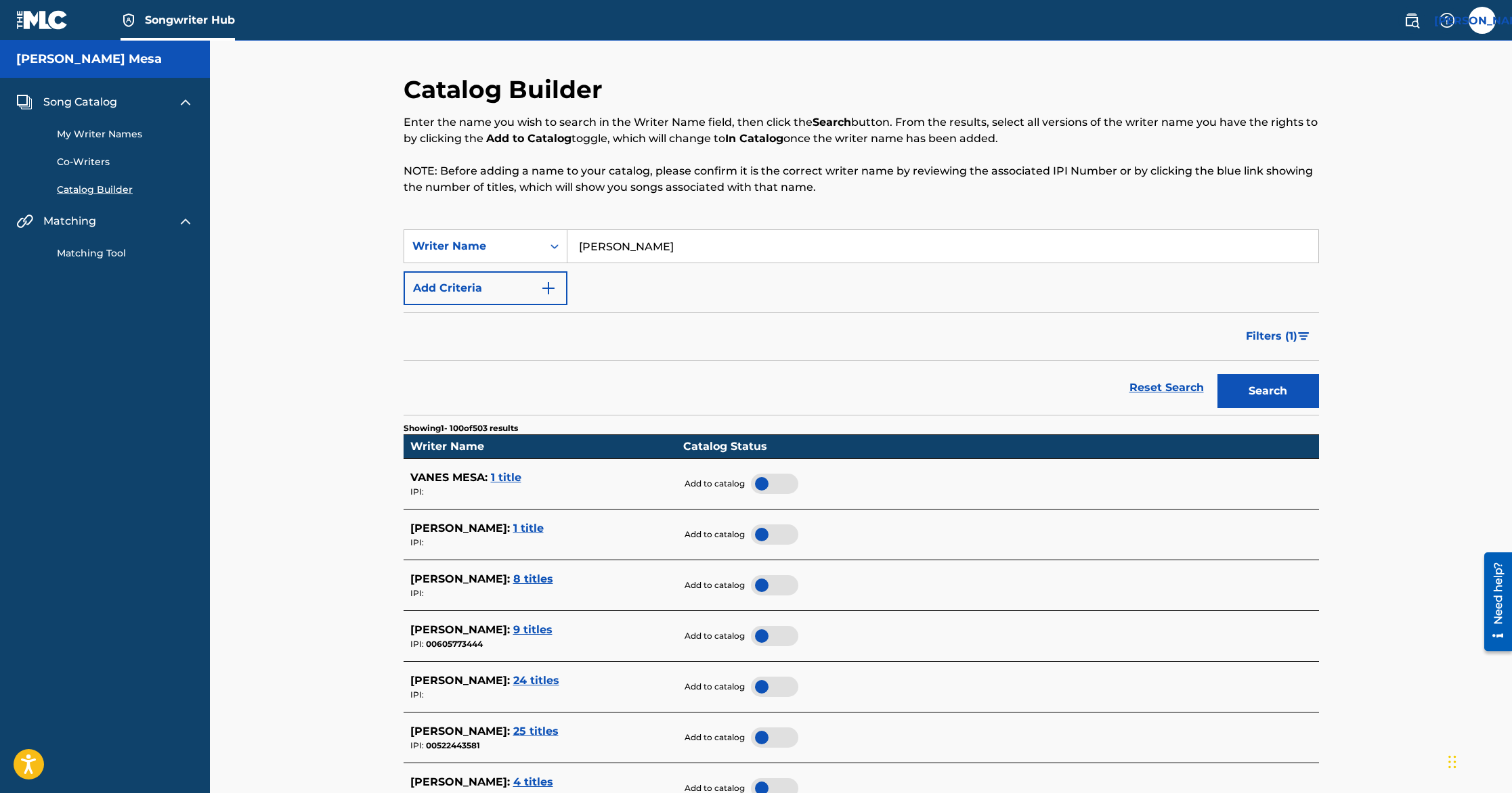
click at [612, 244] on input "[PERSON_NAME]" at bounding box center [942, 246] width 751 height 33
click at [577, 244] on input "[PERSON_NAME]" at bounding box center [942, 246] width 751 height 33
click at [1218, 375] on button "Search" at bounding box center [1268, 392] width 102 height 34
click at [598, 252] on input "[PERSON_NAME] mesa" at bounding box center [942, 246] width 751 height 33
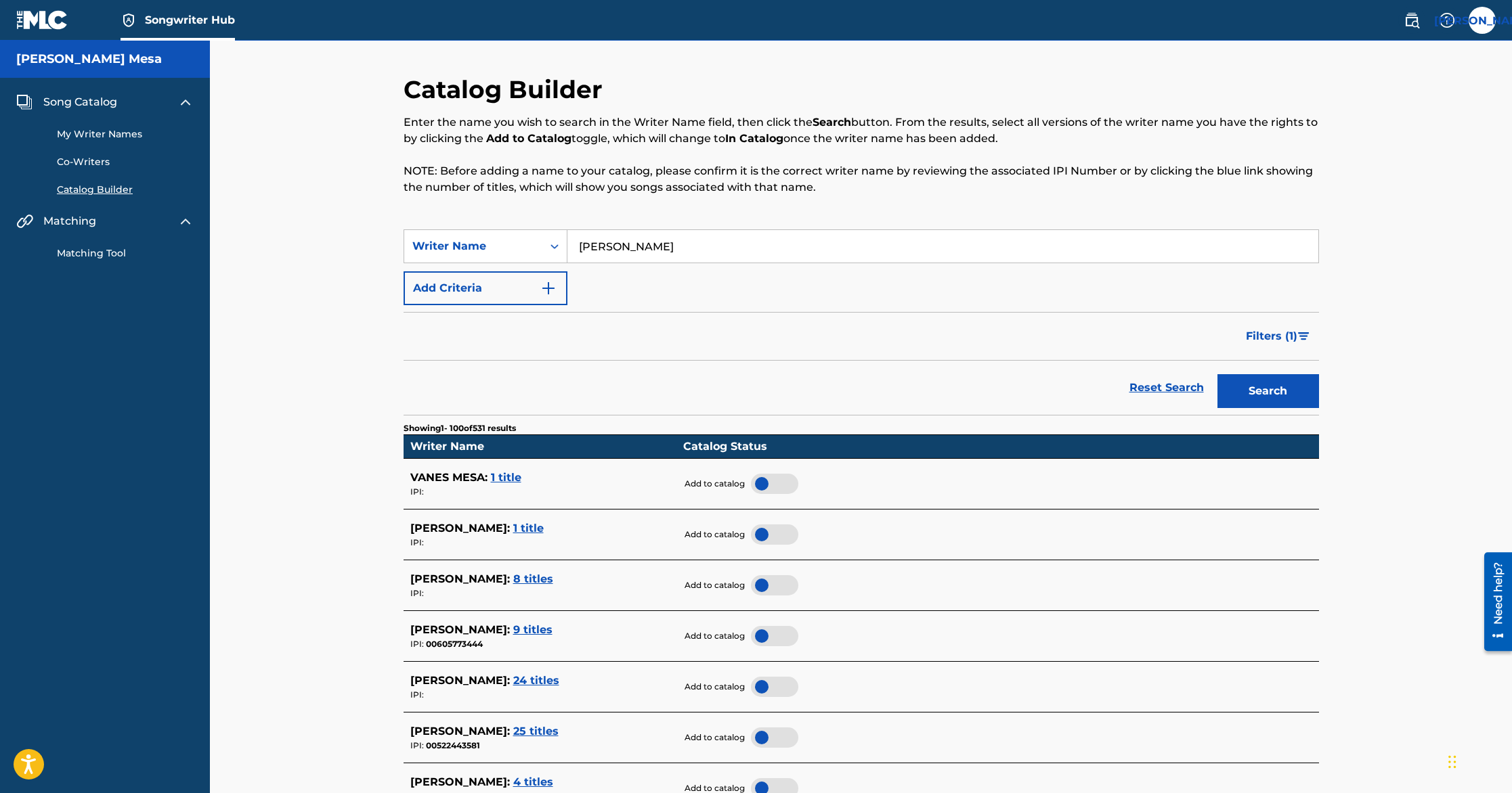
type input "[PERSON_NAME]"
click at [1218, 375] on button "Search" at bounding box center [1268, 392] width 102 height 34
click at [73, 123] on div "My Writer Names Co-Writers Catalog Builder" at bounding box center [105, 154] width 177 height 87
click at [79, 130] on link "My Writer Names" at bounding box center [125, 135] width 136 height 14
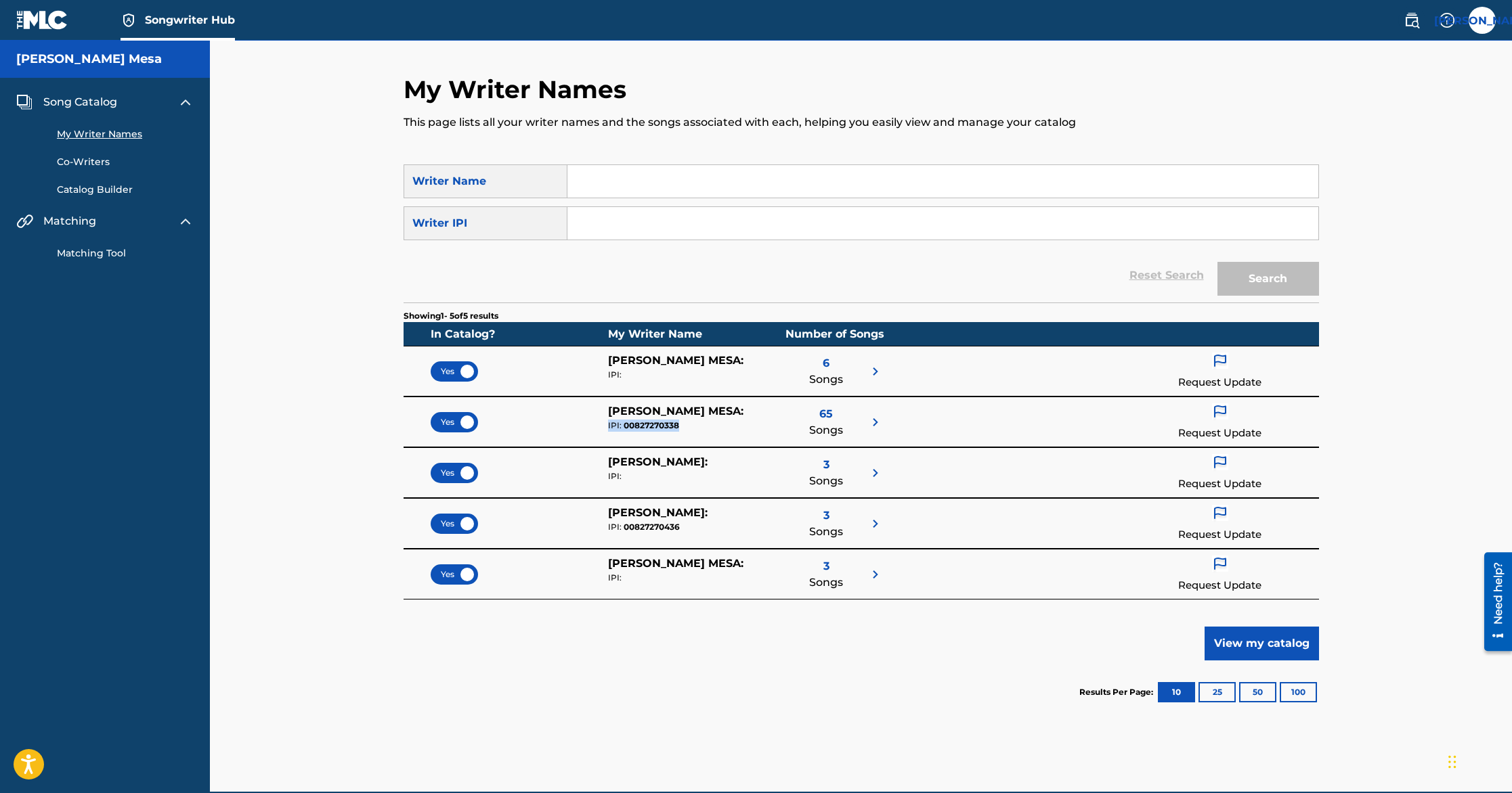
drag, startPoint x: 689, startPoint y: 426, endPoint x: 601, endPoint y: 426, distance: 88.0
click at [601, 426] on div "Yes [PERSON_NAME] MESA : IPI: 00827270338 65 Songs Request Update" at bounding box center [861, 422] width 916 height 51
copy div "IPI: 00827270338"
click at [105, 191] on link "Catalog Builder" at bounding box center [125, 190] width 136 height 14
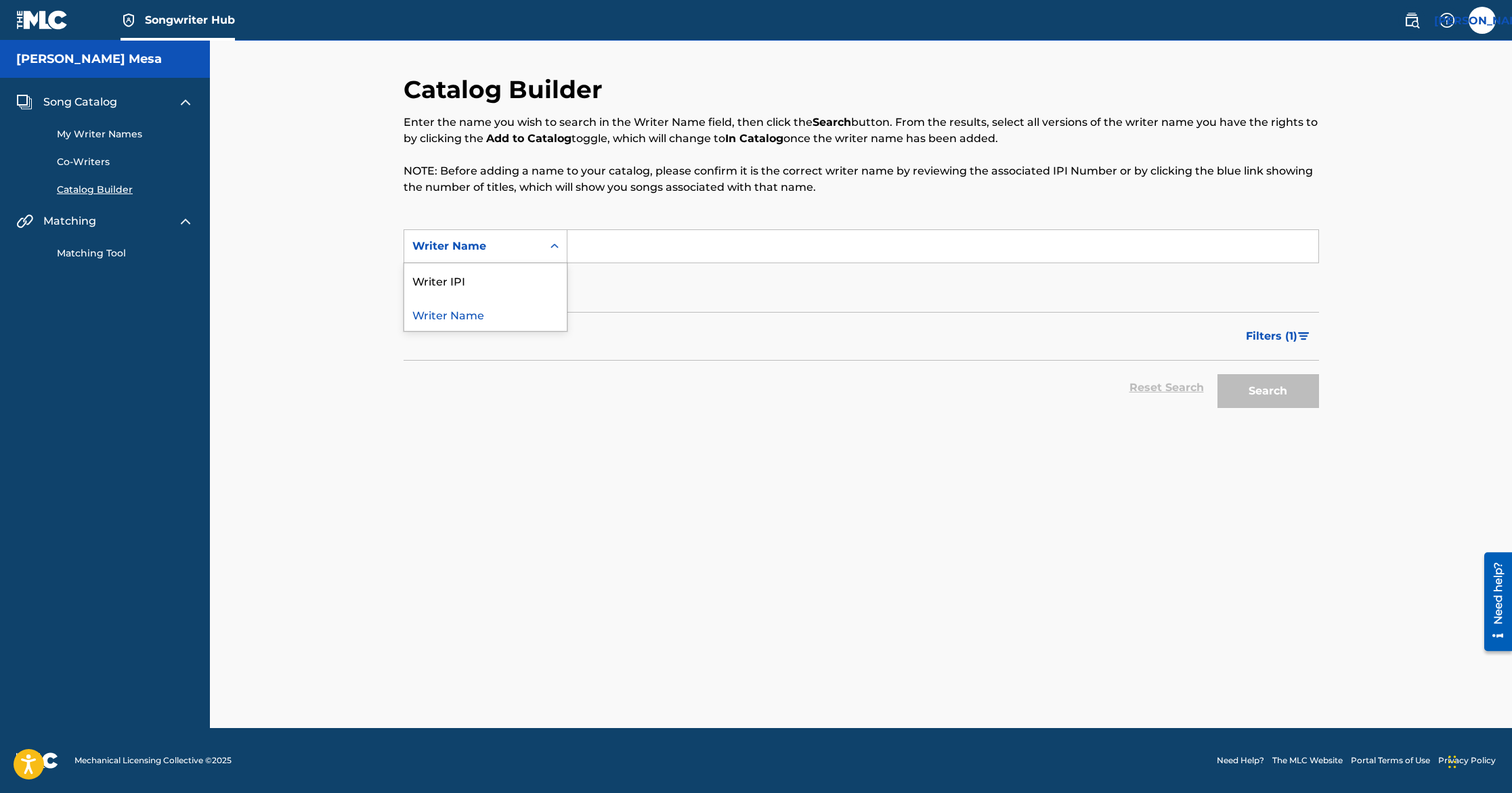
click at [538, 240] on div "Writer Name" at bounding box center [473, 246] width 138 height 26
click at [523, 281] on div "Writer IPI" at bounding box center [485, 280] width 162 height 34
click at [570, 243] on input "Search Form" at bounding box center [942, 246] width 751 height 33
paste input "IPI: 00827270338"
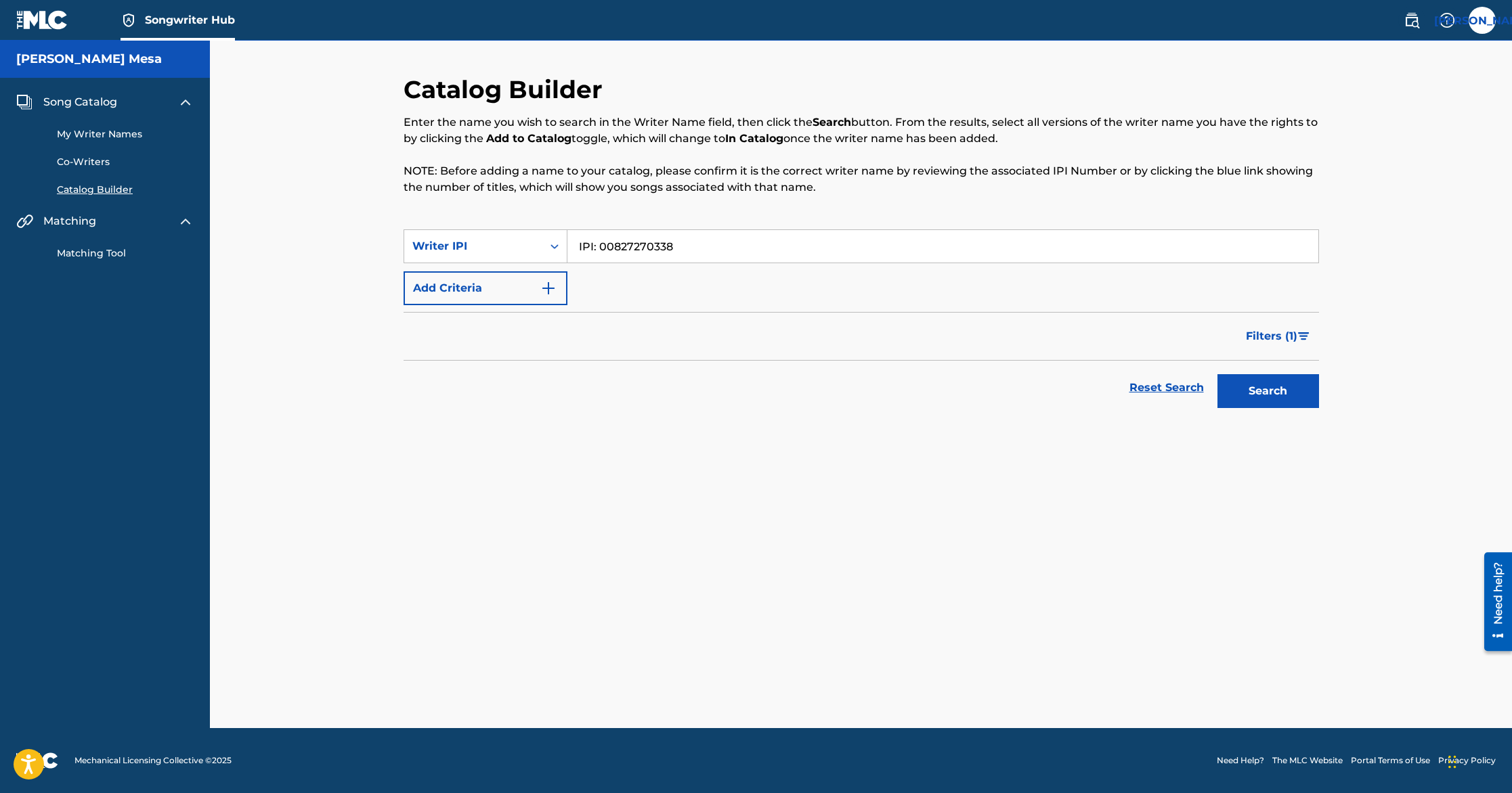
click at [596, 246] on input "IPI: 00827270338" at bounding box center [942, 246] width 751 height 33
click at [1218, 375] on button "Search" at bounding box center [1268, 392] width 102 height 34
type input "00827270338"
click at [957, 470] on div at bounding box center [861, 458] width 916 height 87
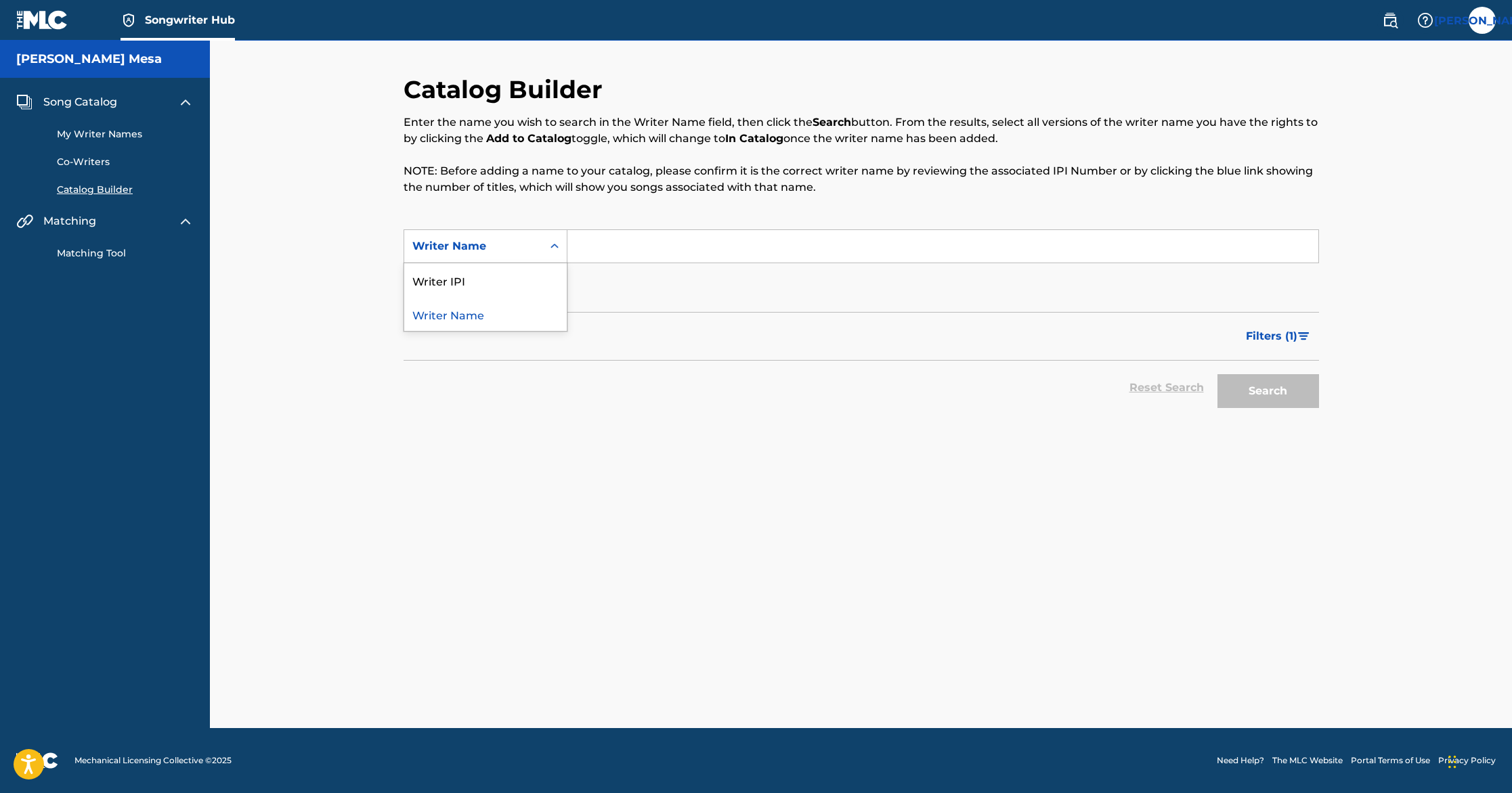
click at [527, 247] on div "Writer Name" at bounding box center [473, 246] width 122 height 16
click at [538, 292] on div "Writer IPI" at bounding box center [485, 280] width 162 height 34
click at [611, 257] on input "Search Form" at bounding box center [942, 246] width 751 height 33
paste input "IPI: 00827270338"
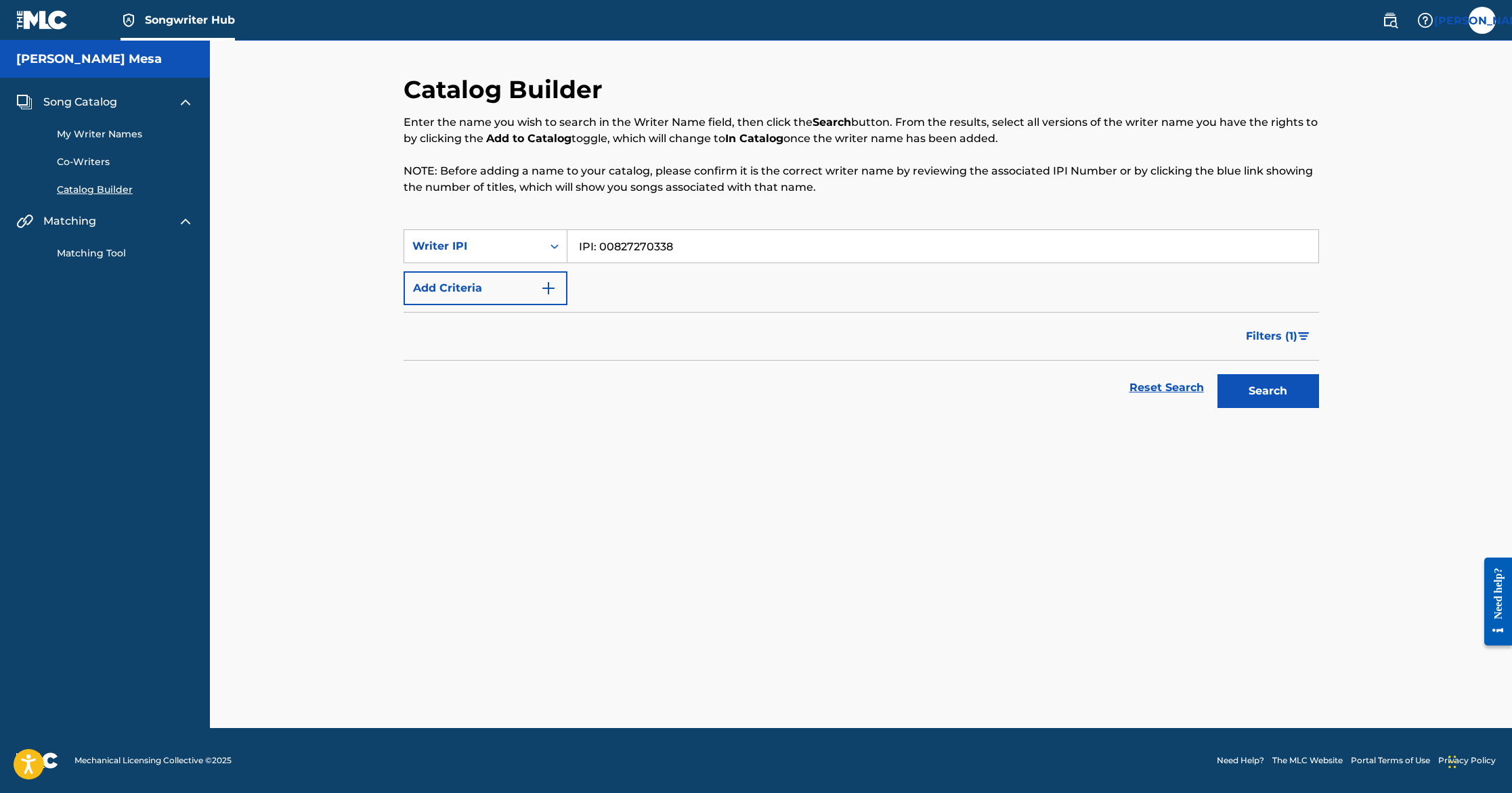
click at [600, 254] on input "IPI: 00827270338" at bounding box center [942, 246] width 751 height 33
click at [600, 251] on input "IPI: 00827270338" at bounding box center [942, 246] width 751 height 33
type input "00827270338"
click at [1218, 375] on button "Search" at bounding box center [1268, 392] width 102 height 34
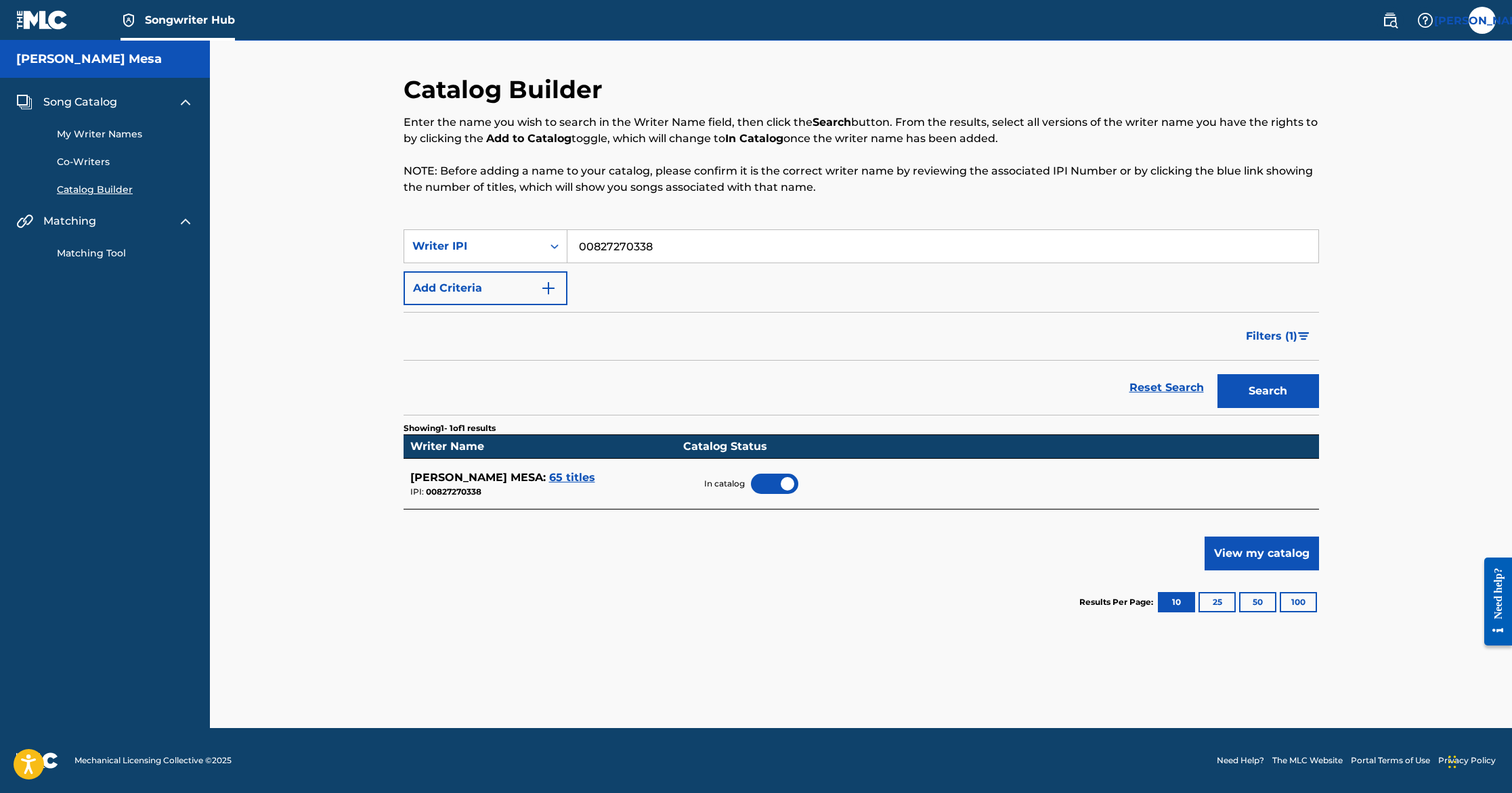
click at [85, 128] on link "My Writer Names" at bounding box center [125, 135] width 136 height 14
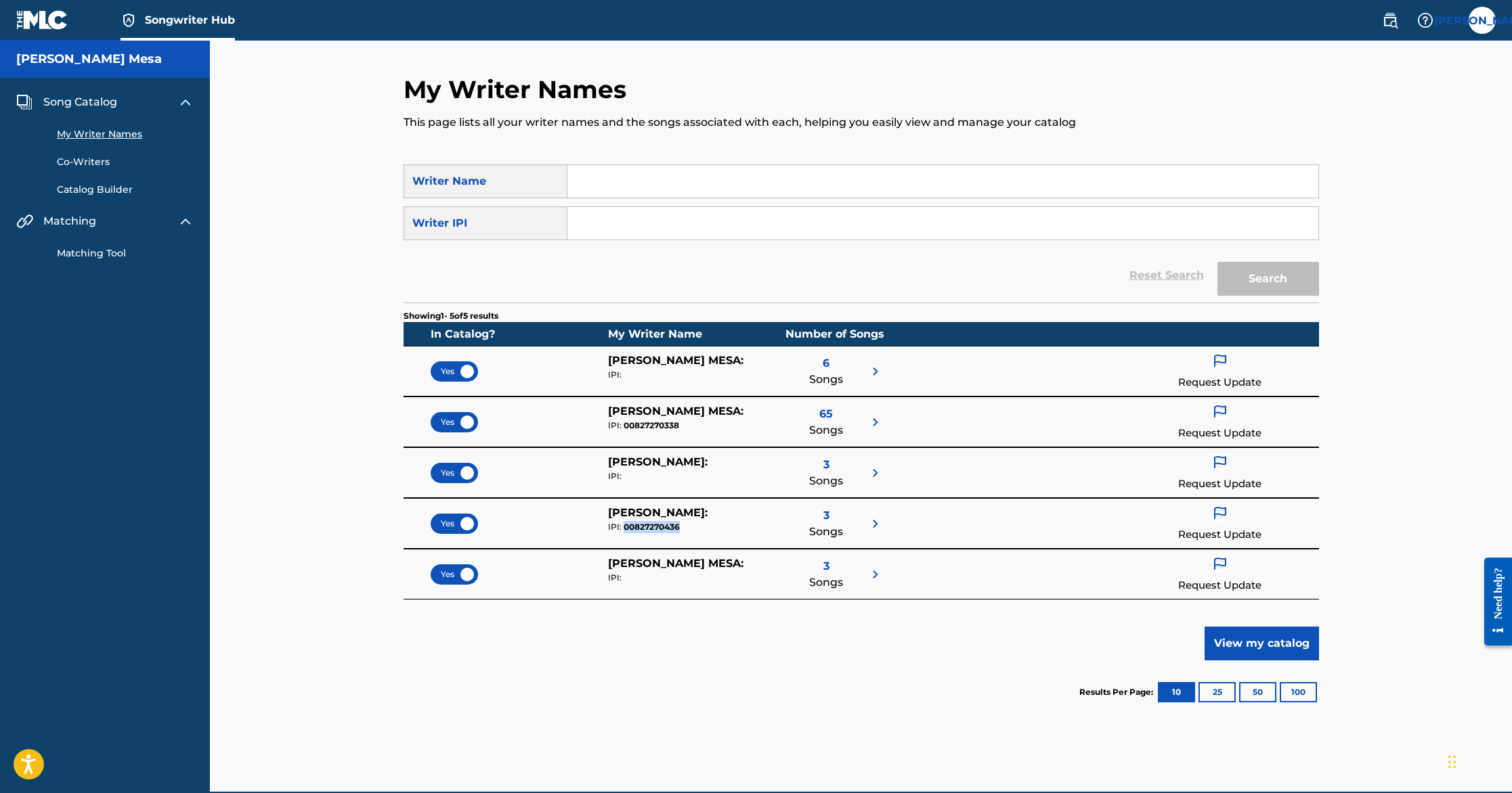
drag, startPoint x: 680, startPoint y: 528, endPoint x: 625, endPoint y: 528, distance: 55.0
click at [625, 528] on div "IPI: 00827270436" at bounding box center [697, 527] width 177 height 12
copy div "00827270436"
click at [119, 183] on link "Catalog Builder" at bounding box center [125, 190] width 136 height 14
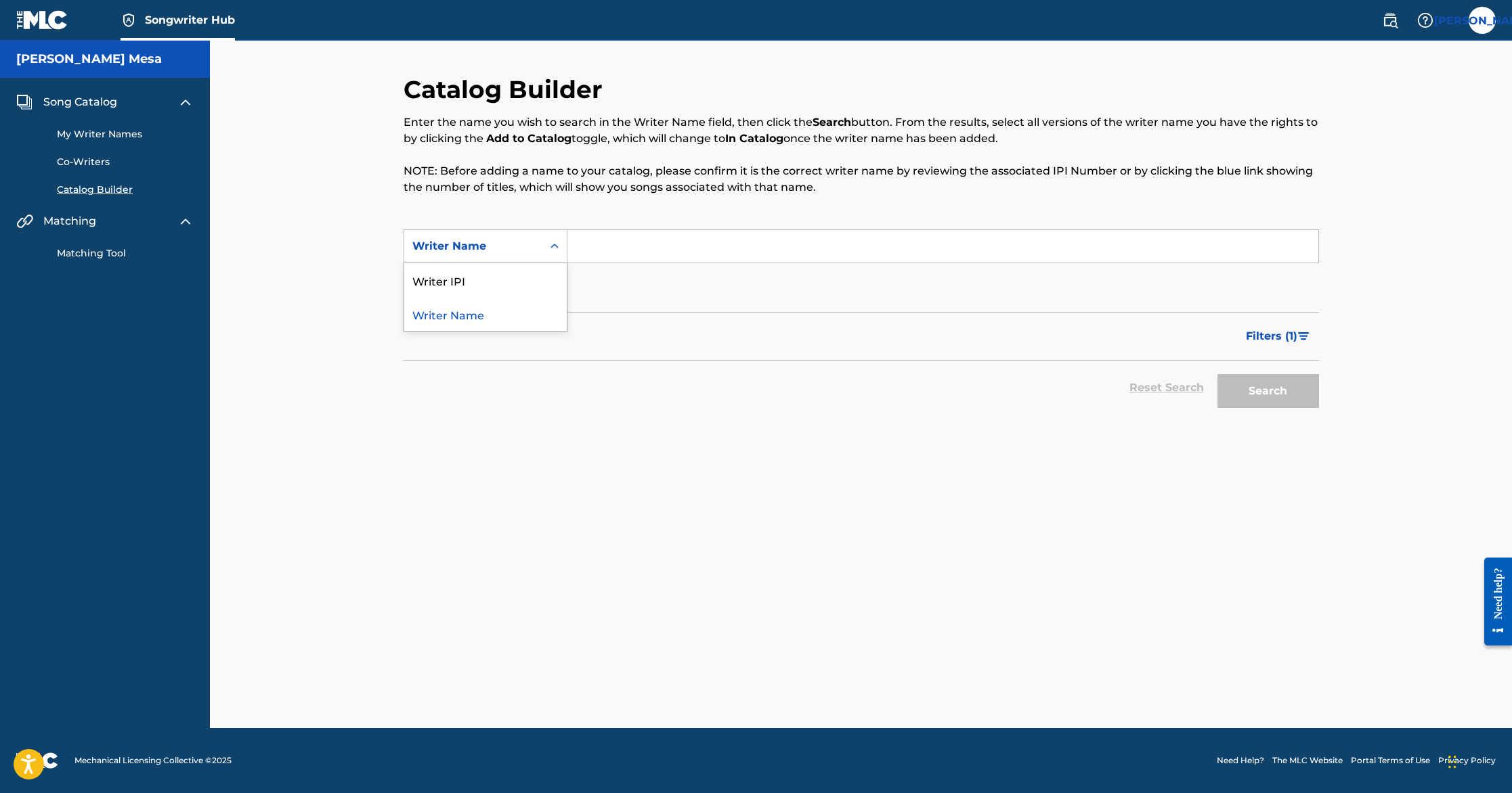
click at [544, 234] on div "Search Form" at bounding box center [555, 246] width 25 height 25
click at [528, 276] on div "Writer IPI" at bounding box center [485, 280] width 162 height 34
click at [587, 254] on input "Search Form" at bounding box center [942, 246] width 751 height 33
paste input "00827270436"
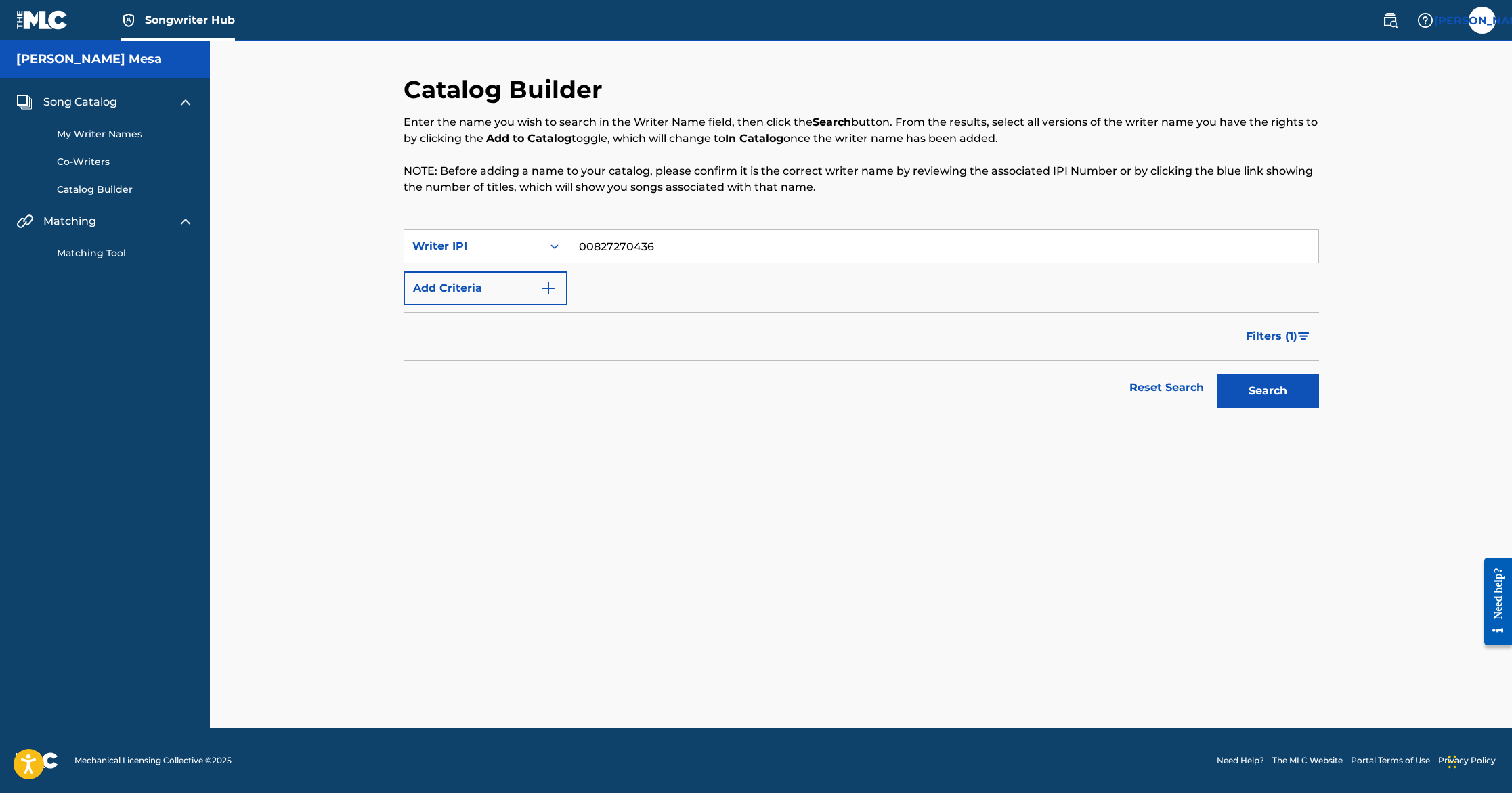
type input "00827270436"
click at [1218, 375] on button "Search" at bounding box center [1268, 392] width 102 height 34
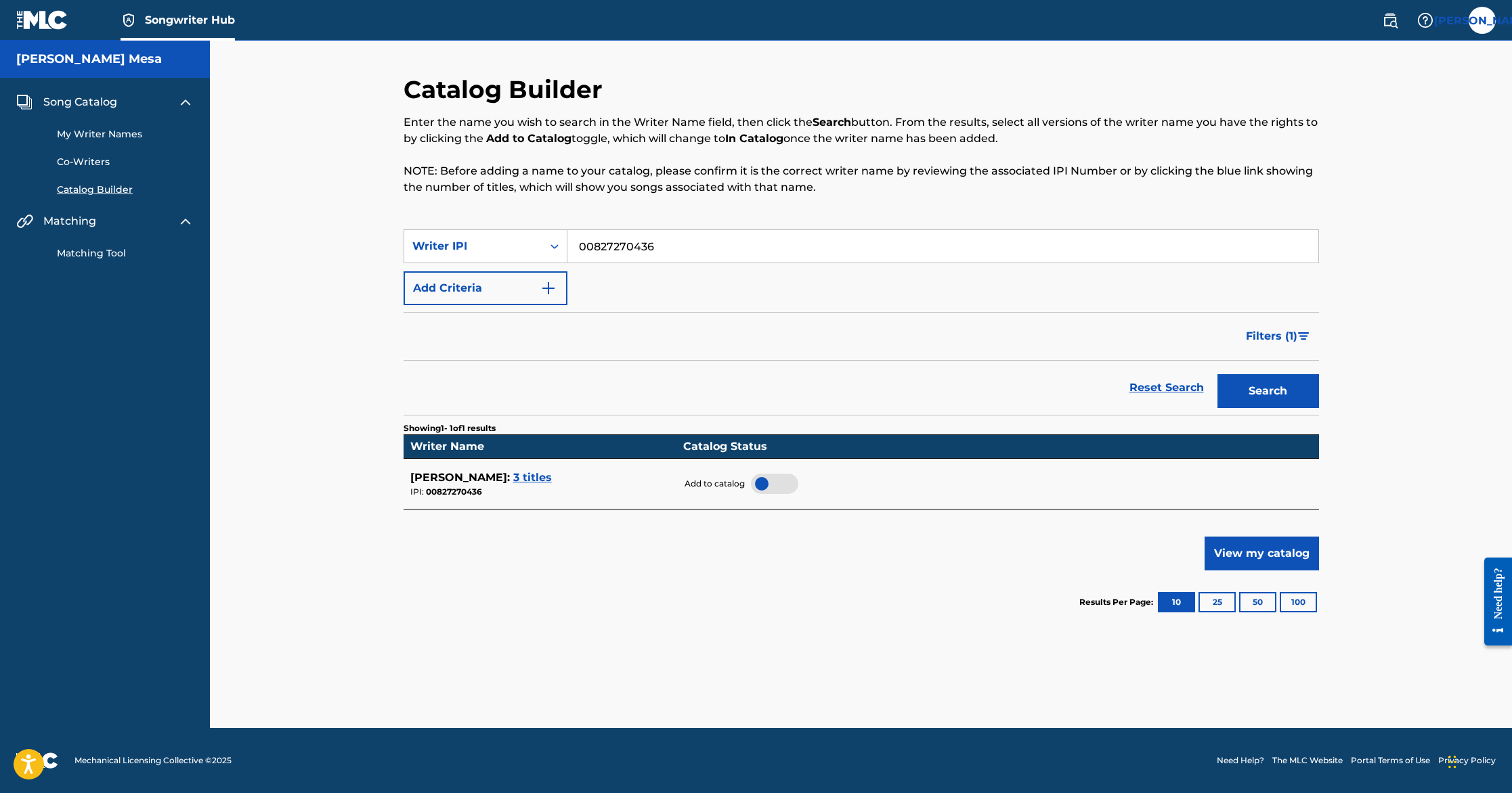
click at [762, 480] on div at bounding box center [774, 484] width 47 height 20
click at [1293, 556] on button "View my catalog" at bounding box center [1261, 554] width 114 height 34
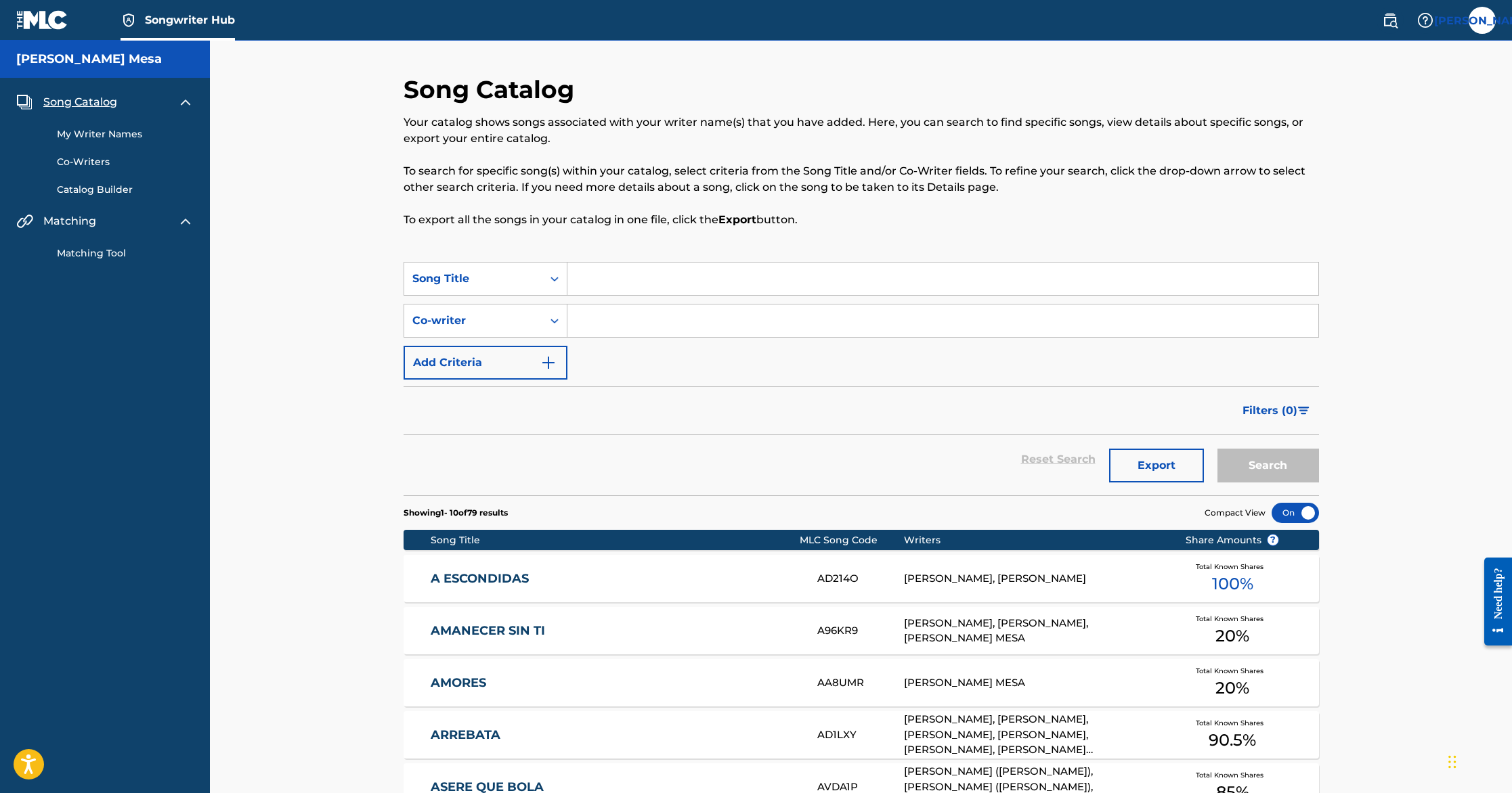
click at [110, 134] on link "My Writer Names" at bounding box center [125, 135] width 136 height 14
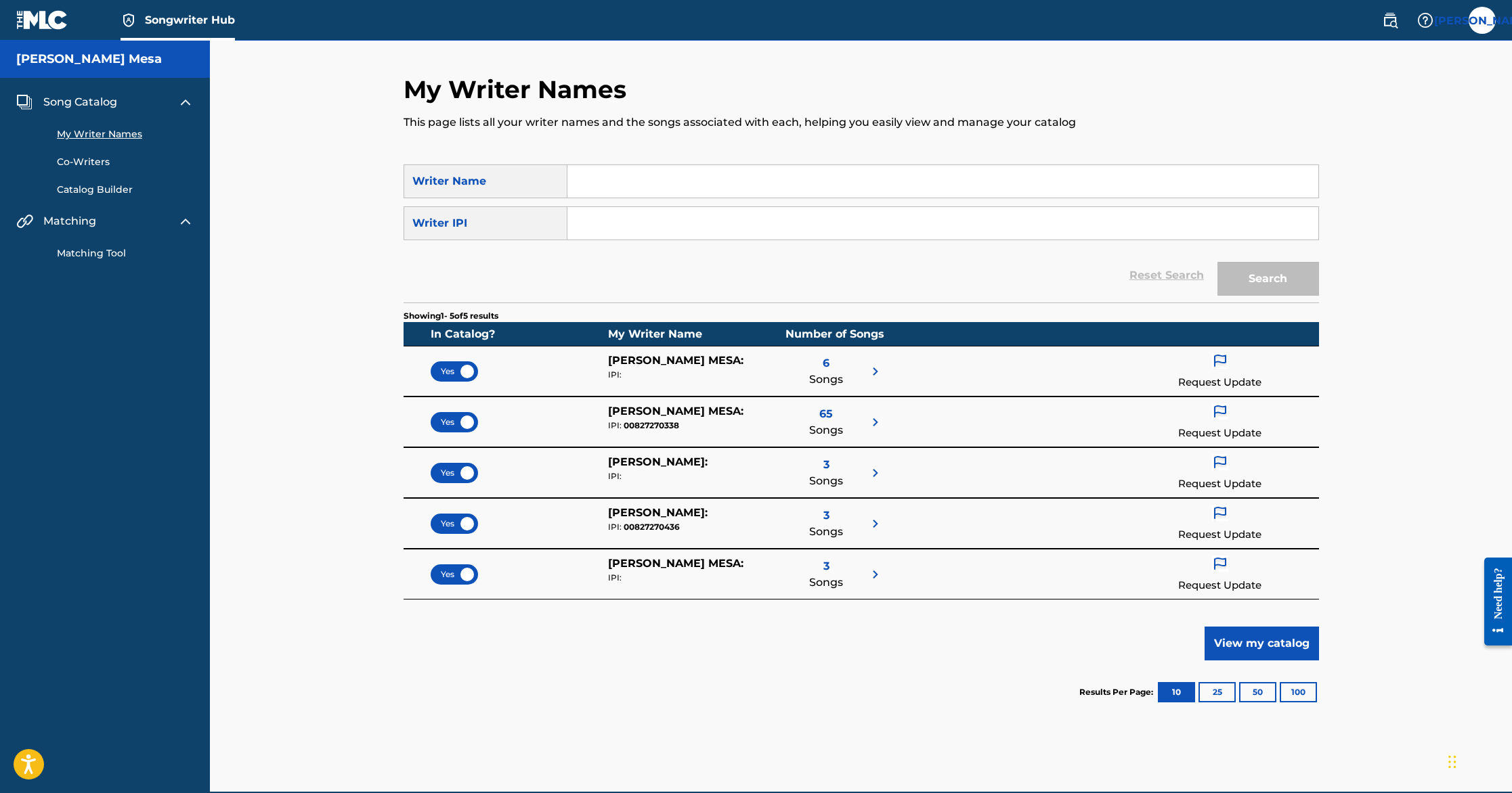
click at [90, 189] on link "Catalog Builder" at bounding box center [125, 190] width 136 height 14
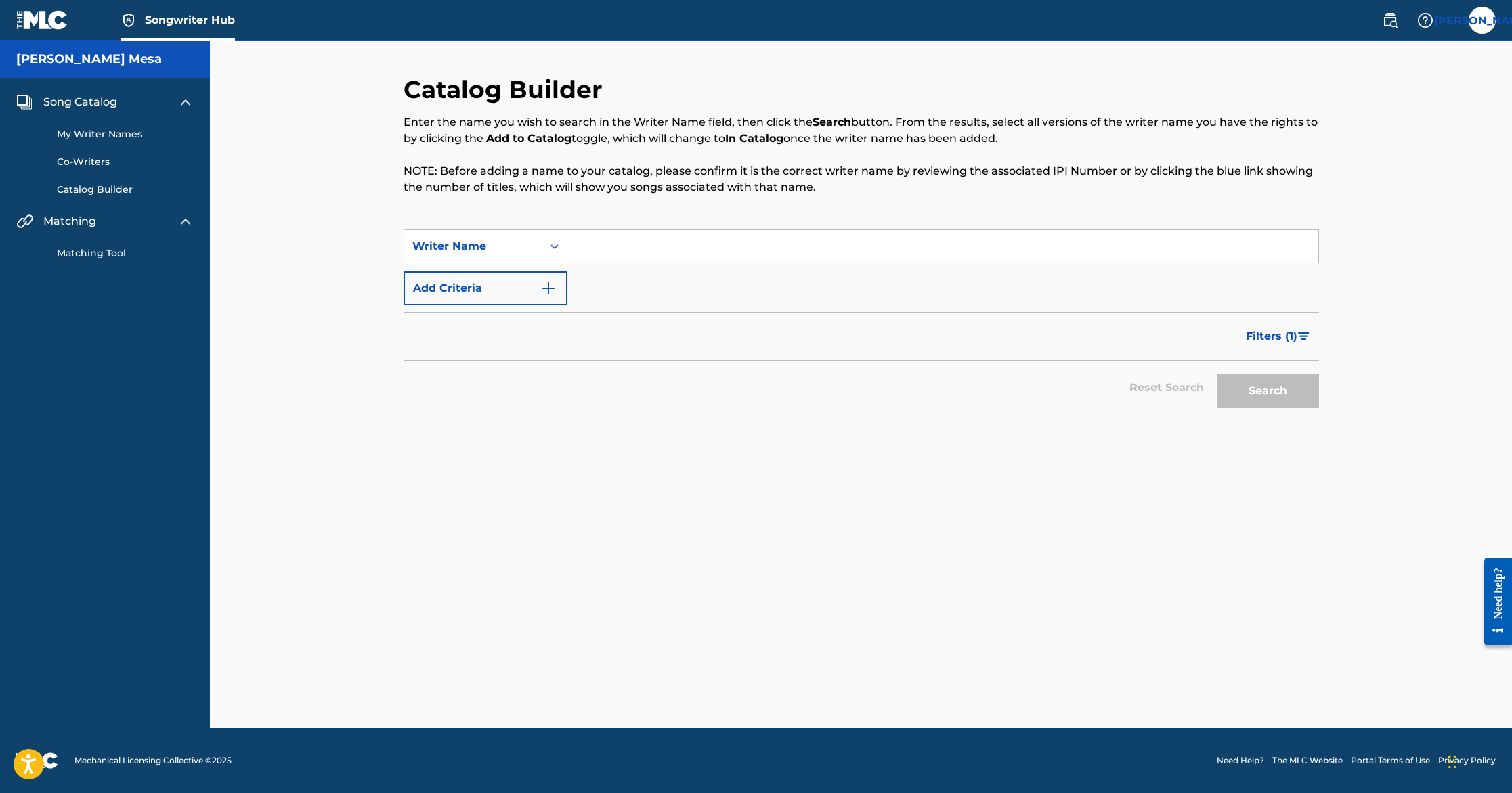
click at [606, 237] on input "Search Form" at bounding box center [942, 246] width 751 height 33
click at [595, 241] on input "[PERSON_NAME]" at bounding box center [942, 246] width 751 height 33
type input "lennier mesa"
click at [1218, 375] on button "Search" at bounding box center [1268, 392] width 102 height 34
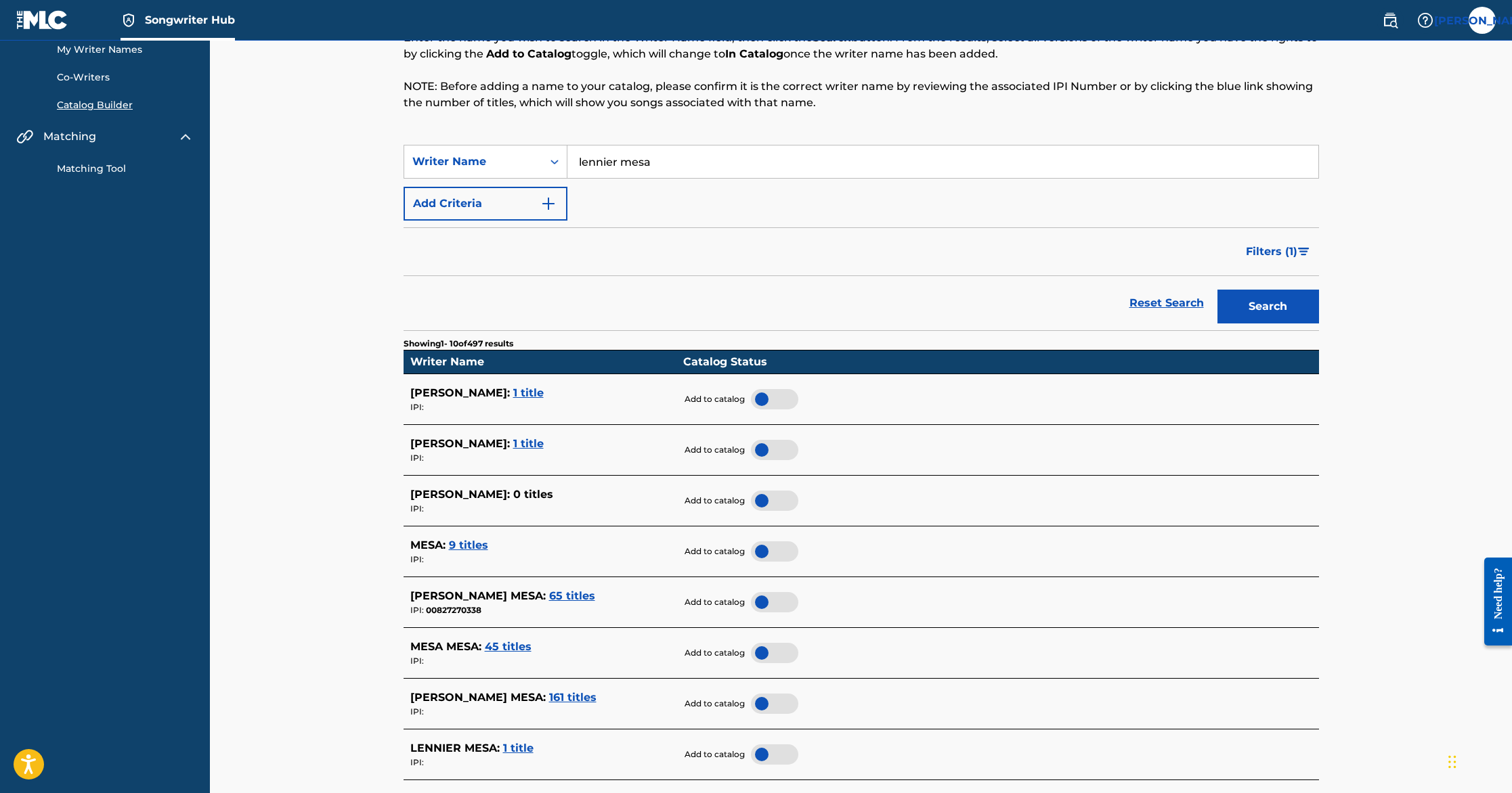
scroll to position [89, 0]
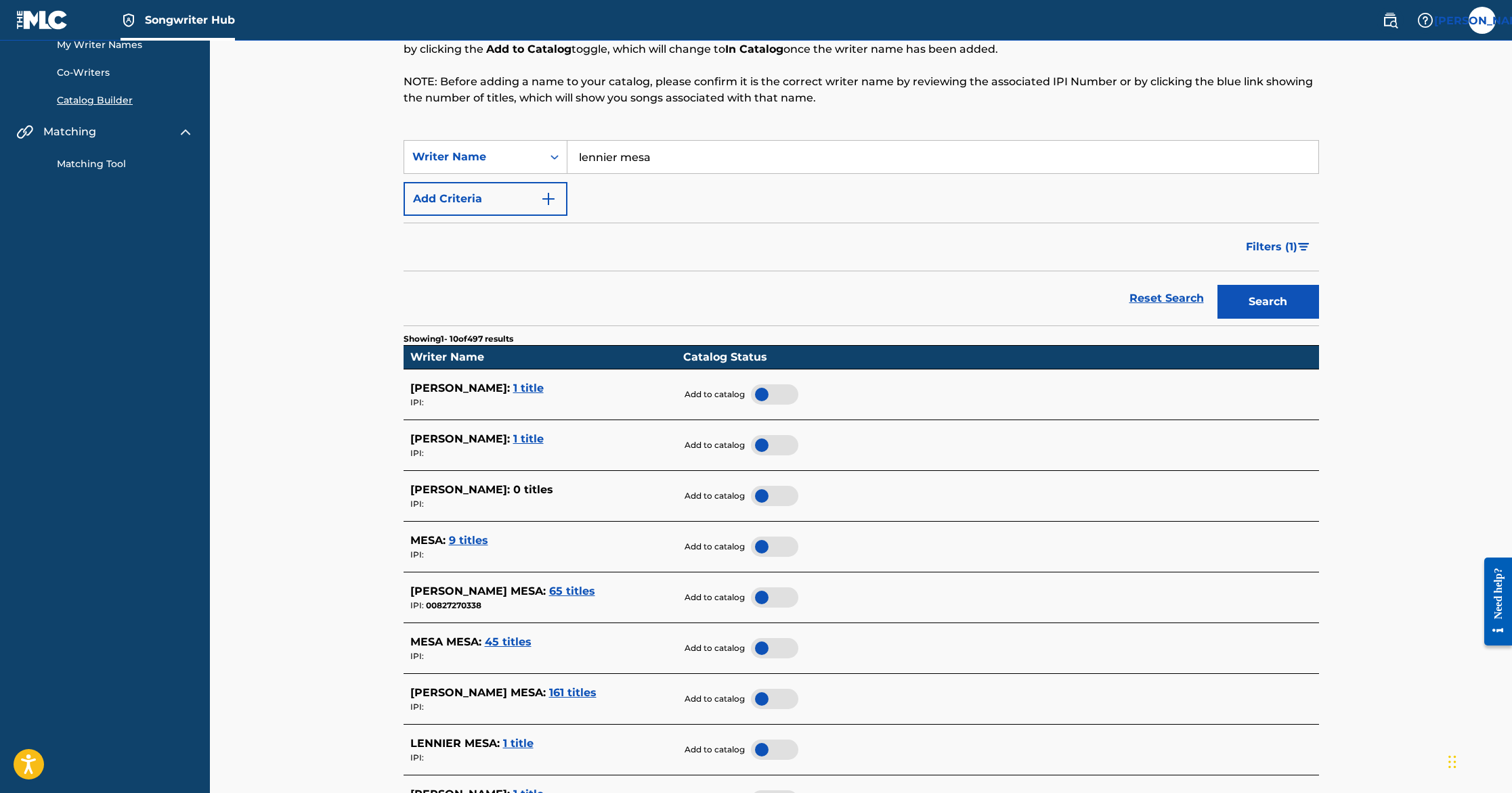
click at [768, 592] on div at bounding box center [774, 597] width 47 height 20
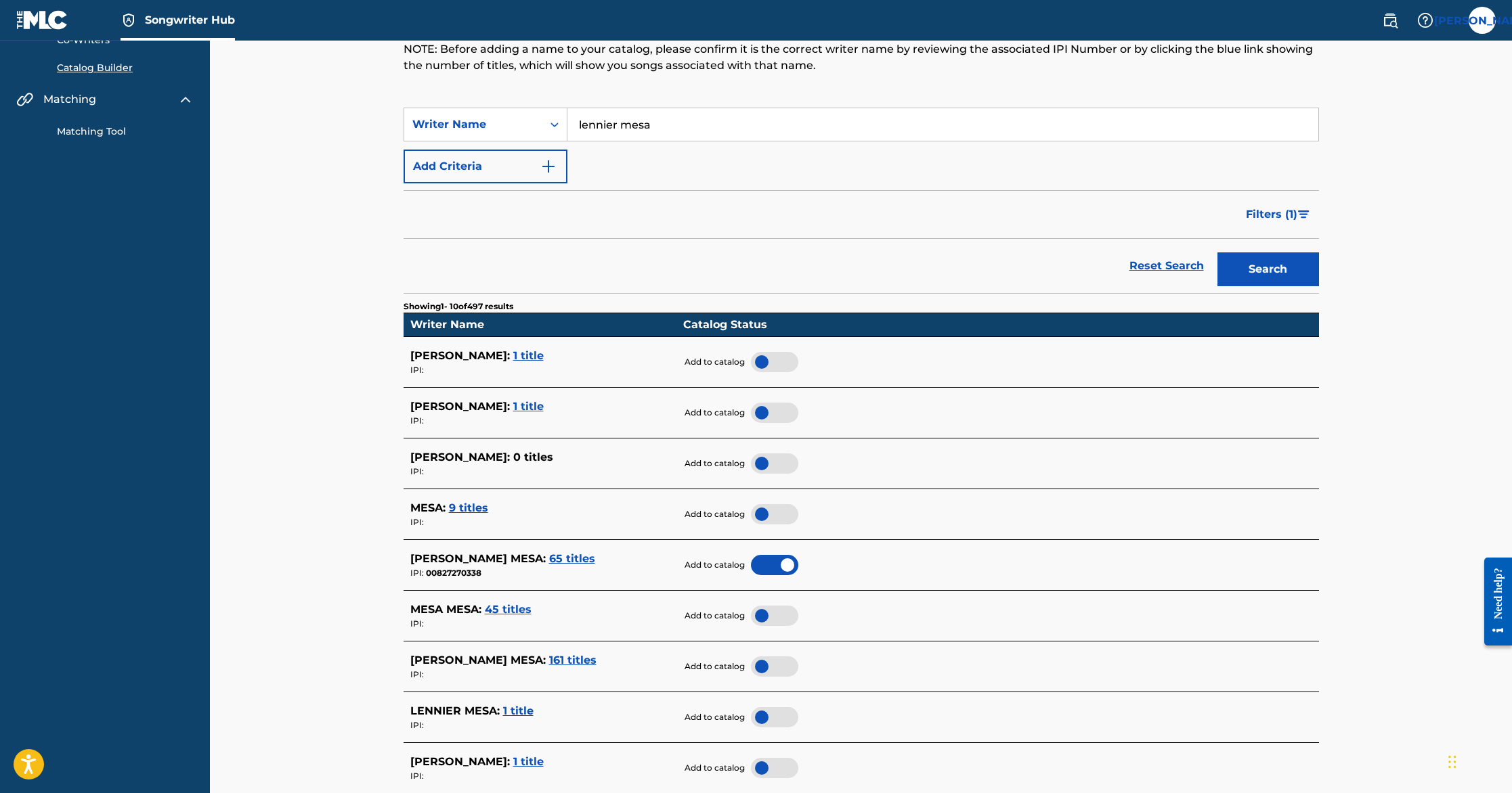
scroll to position [122, 0]
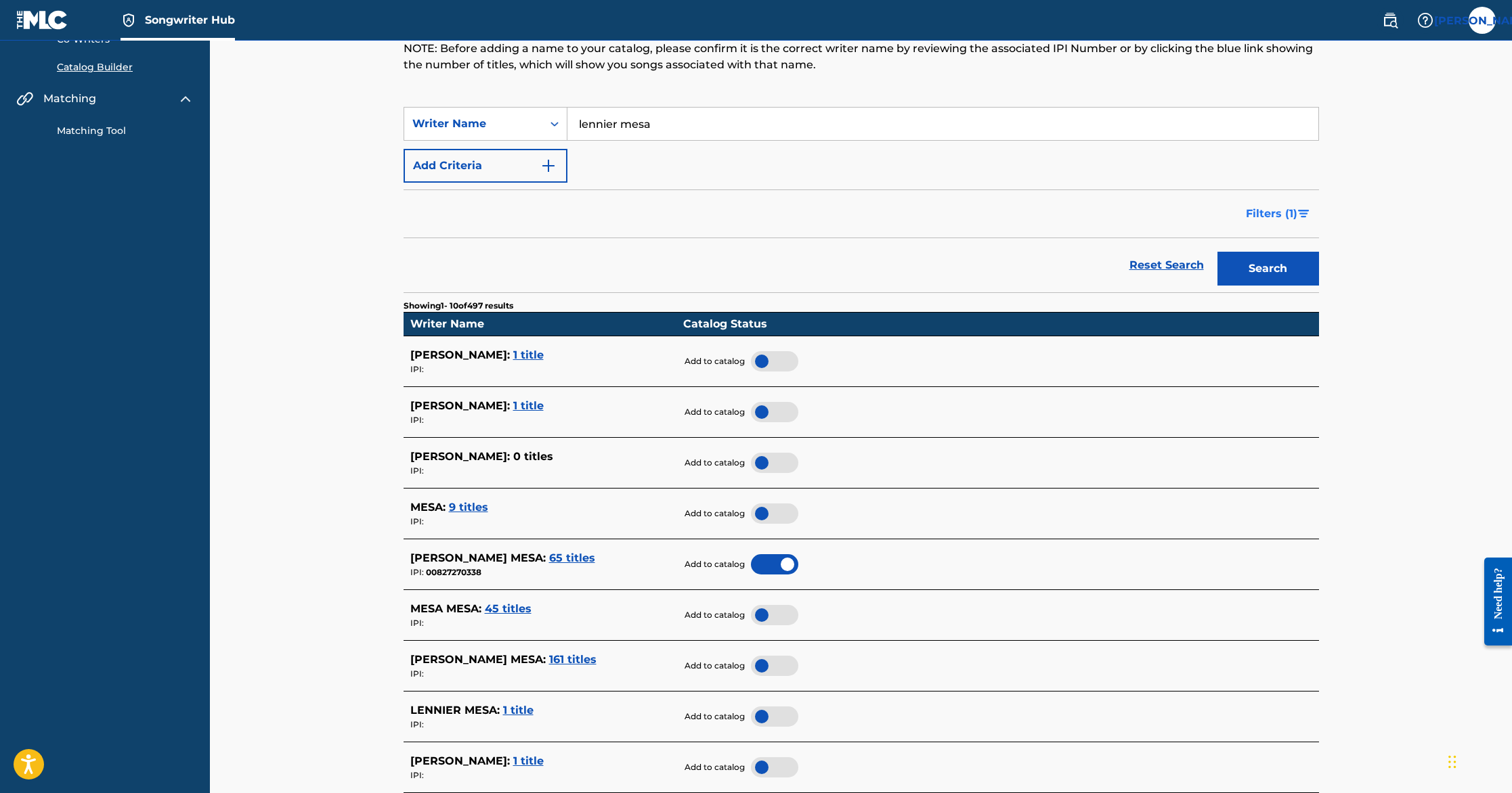
click at [1264, 210] on span "Filters ( 1 )" at bounding box center [1272, 214] width 51 height 16
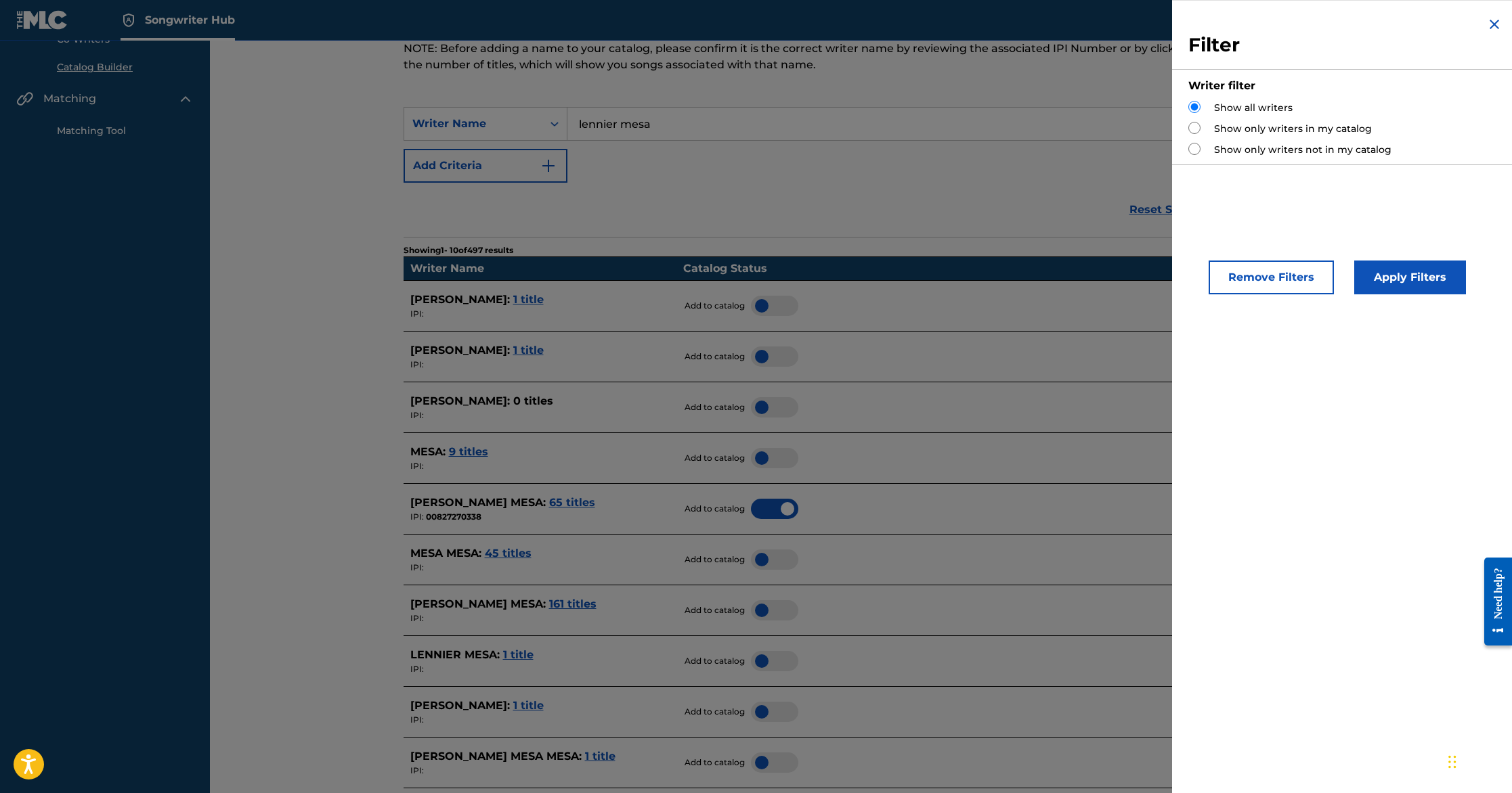
click at [1491, 21] on img "Search Form" at bounding box center [1494, 24] width 16 height 16
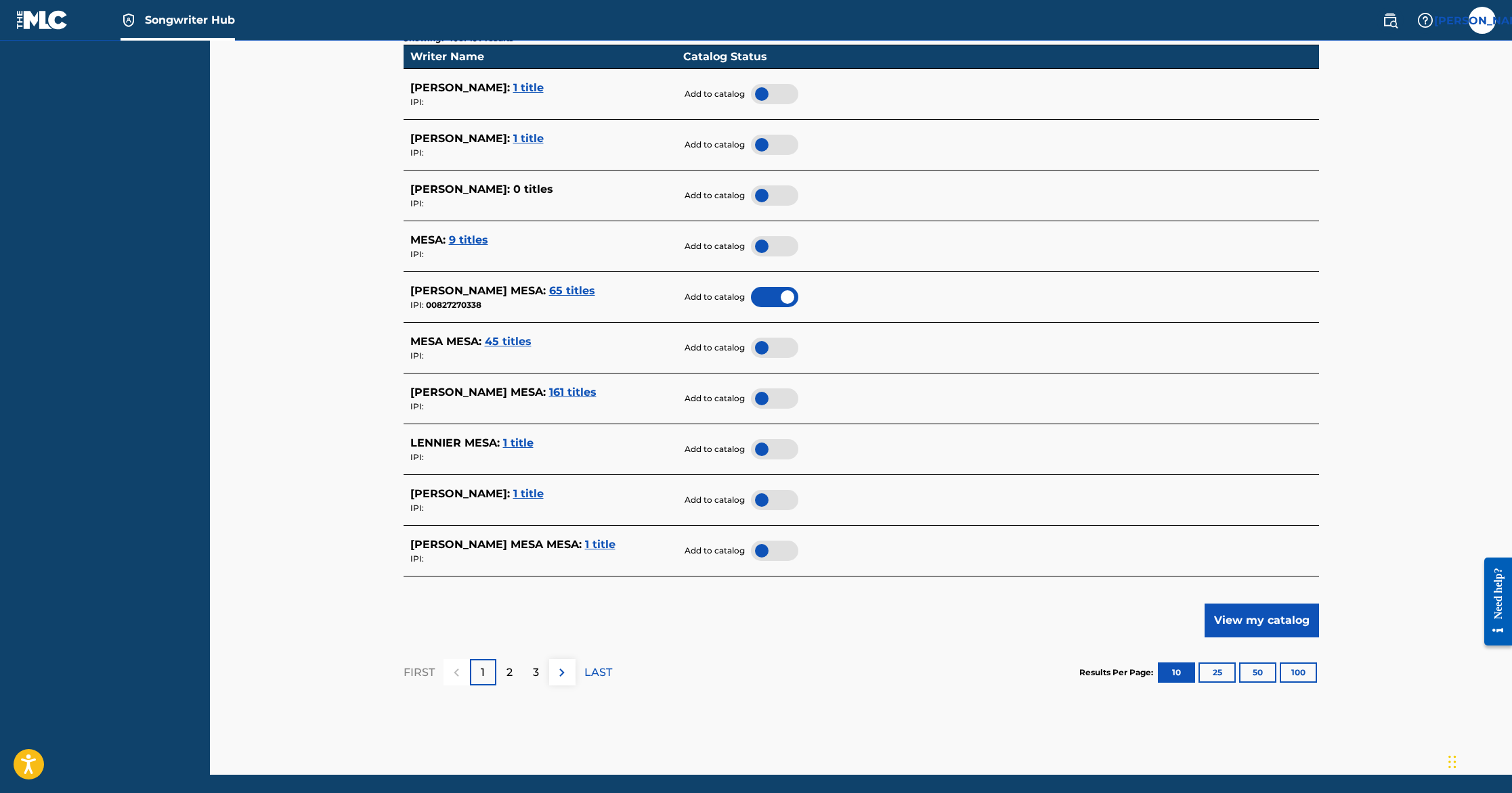
scroll to position [437, 0]
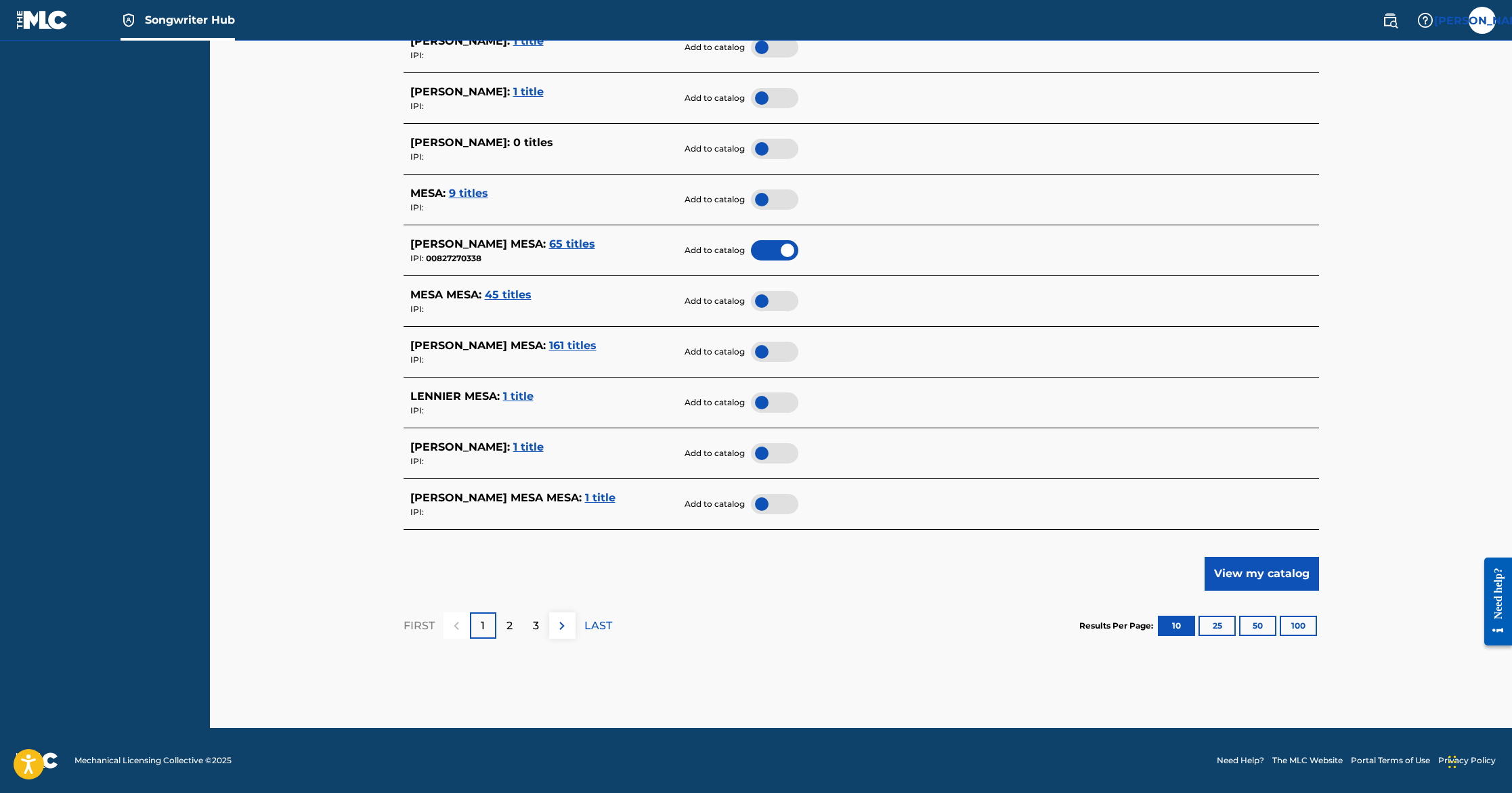
click at [510, 394] on span "1 title" at bounding box center [518, 396] width 30 height 13
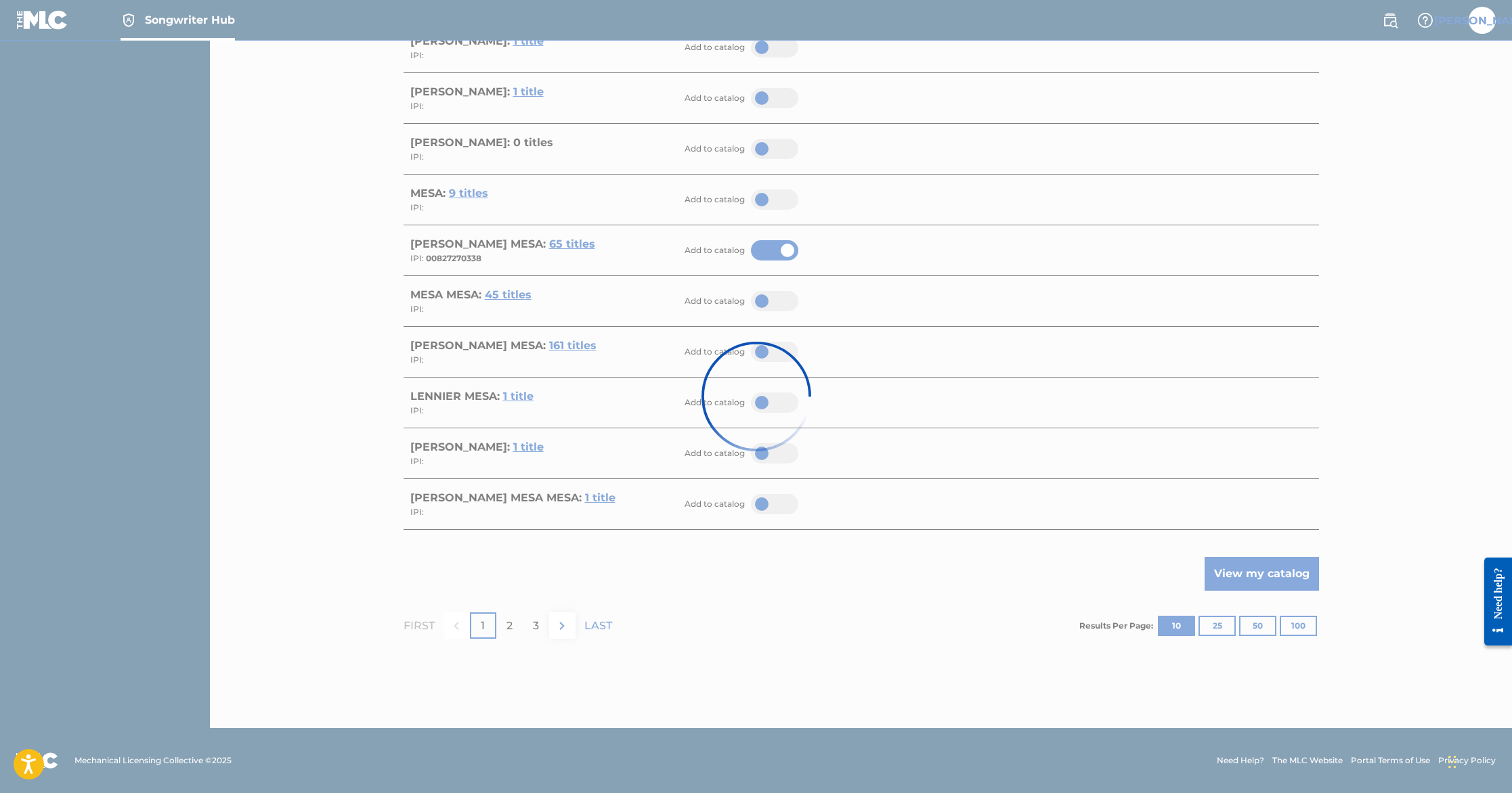
scroll to position [0, 0]
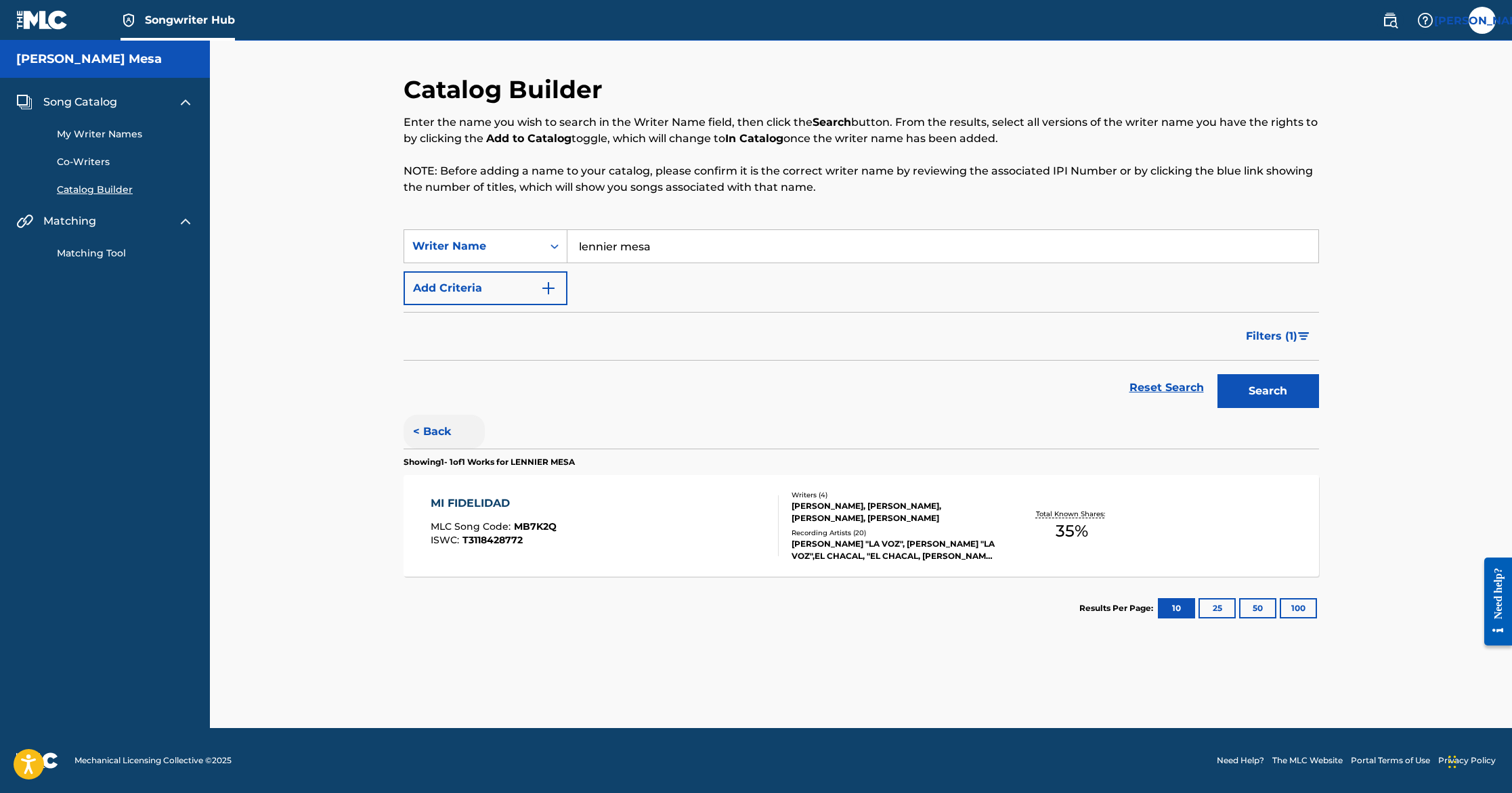
click at [433, 425] on button "< Back" at bounding box center [444, 431] width 82 height 34
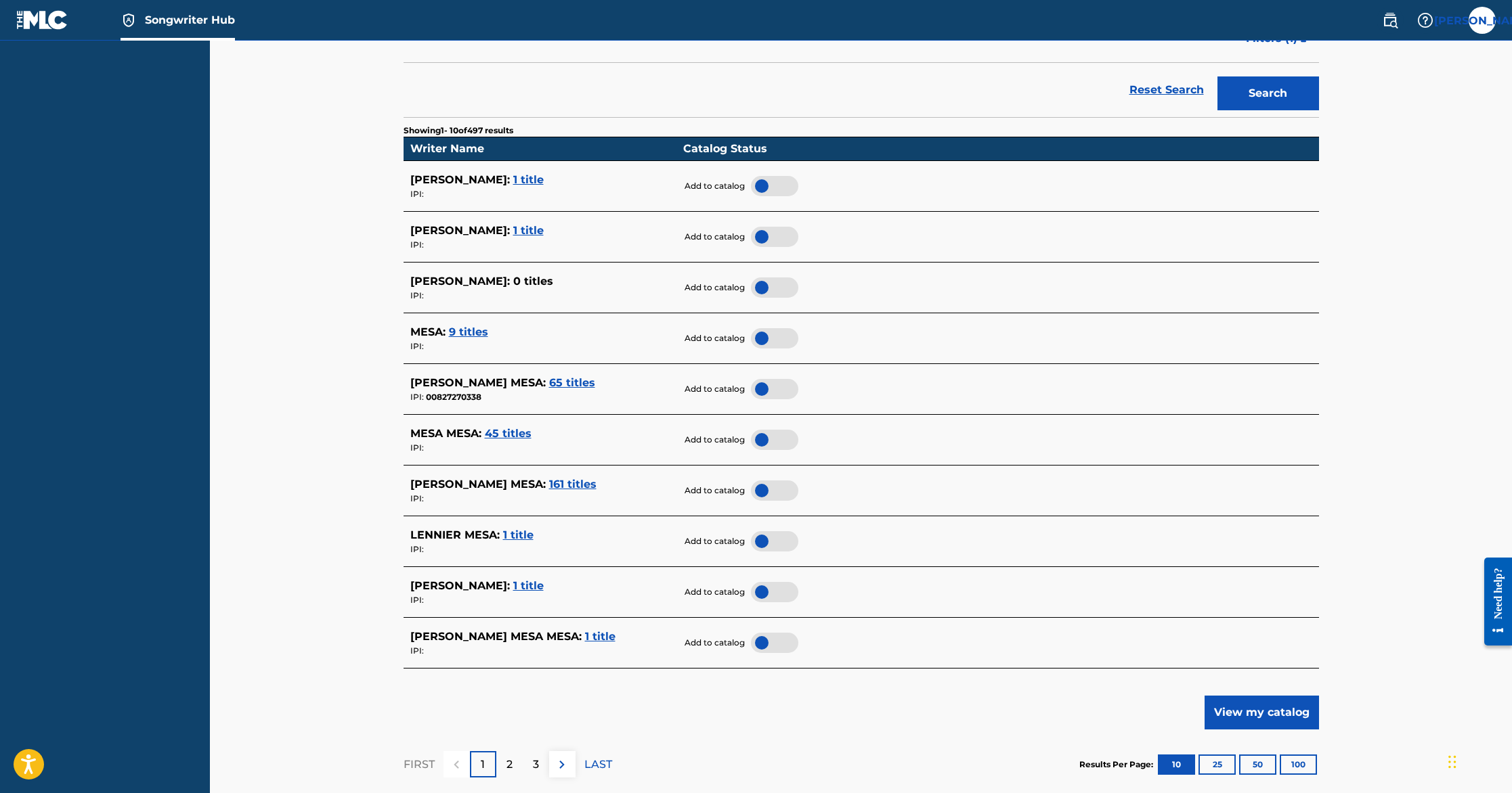
scroll to position [299, 0]
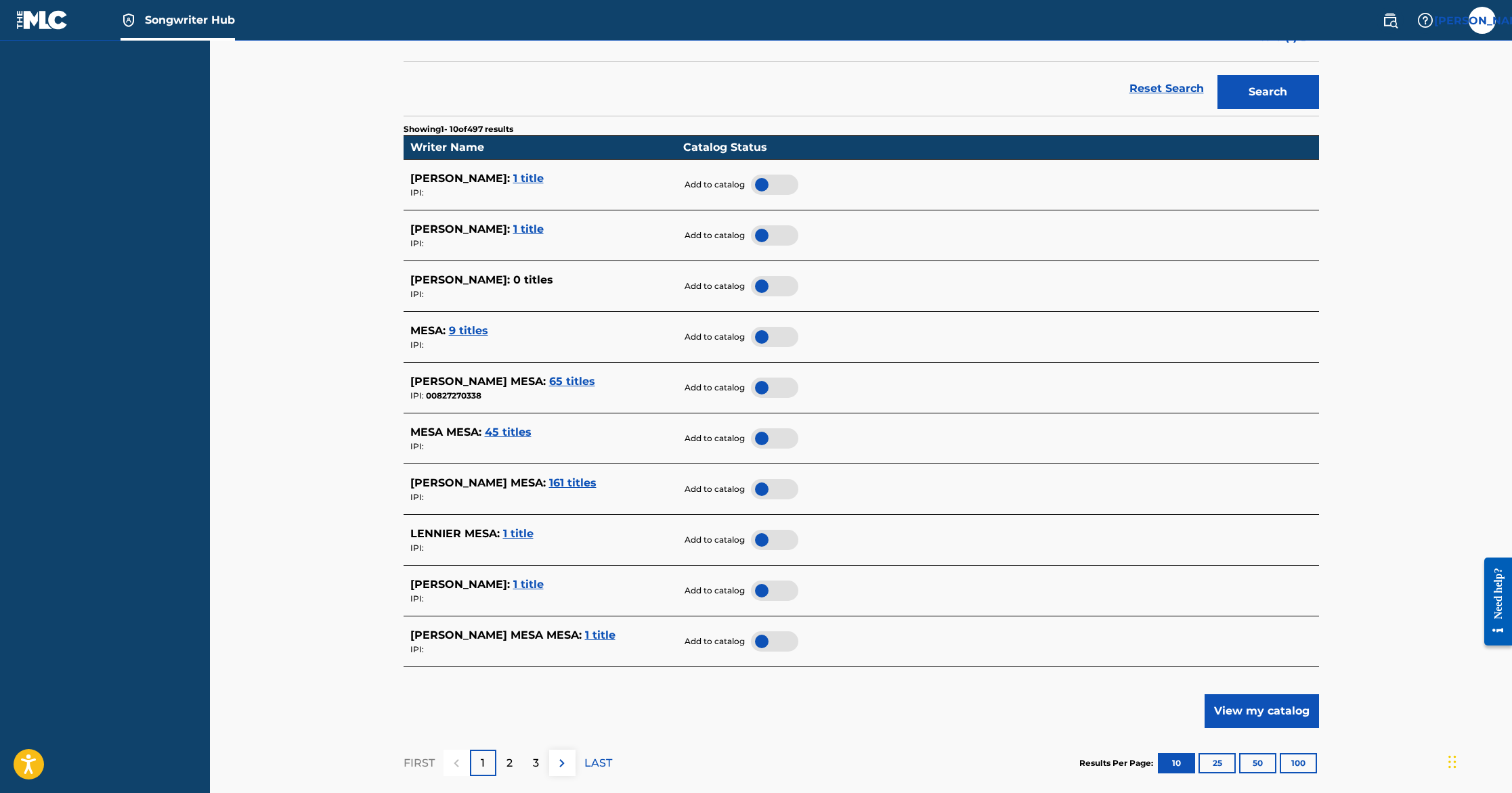
click at [755, 540] on div at bounding box center [774, 540] width 47 height 20
click at [564, 480] on span "161 titles" at bounding box center [573, 483] width 47 height 13
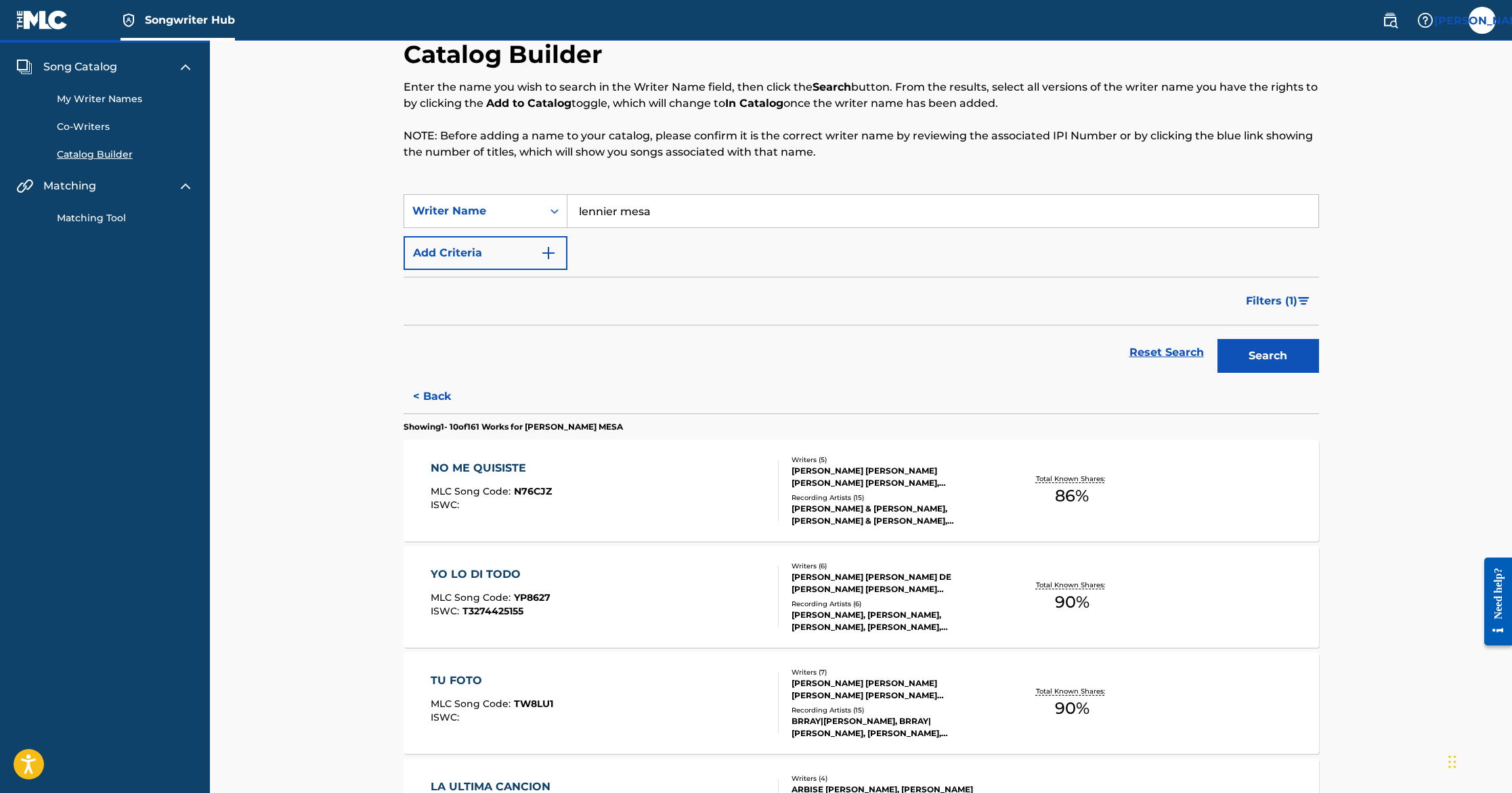
scroll to position [21, 0]
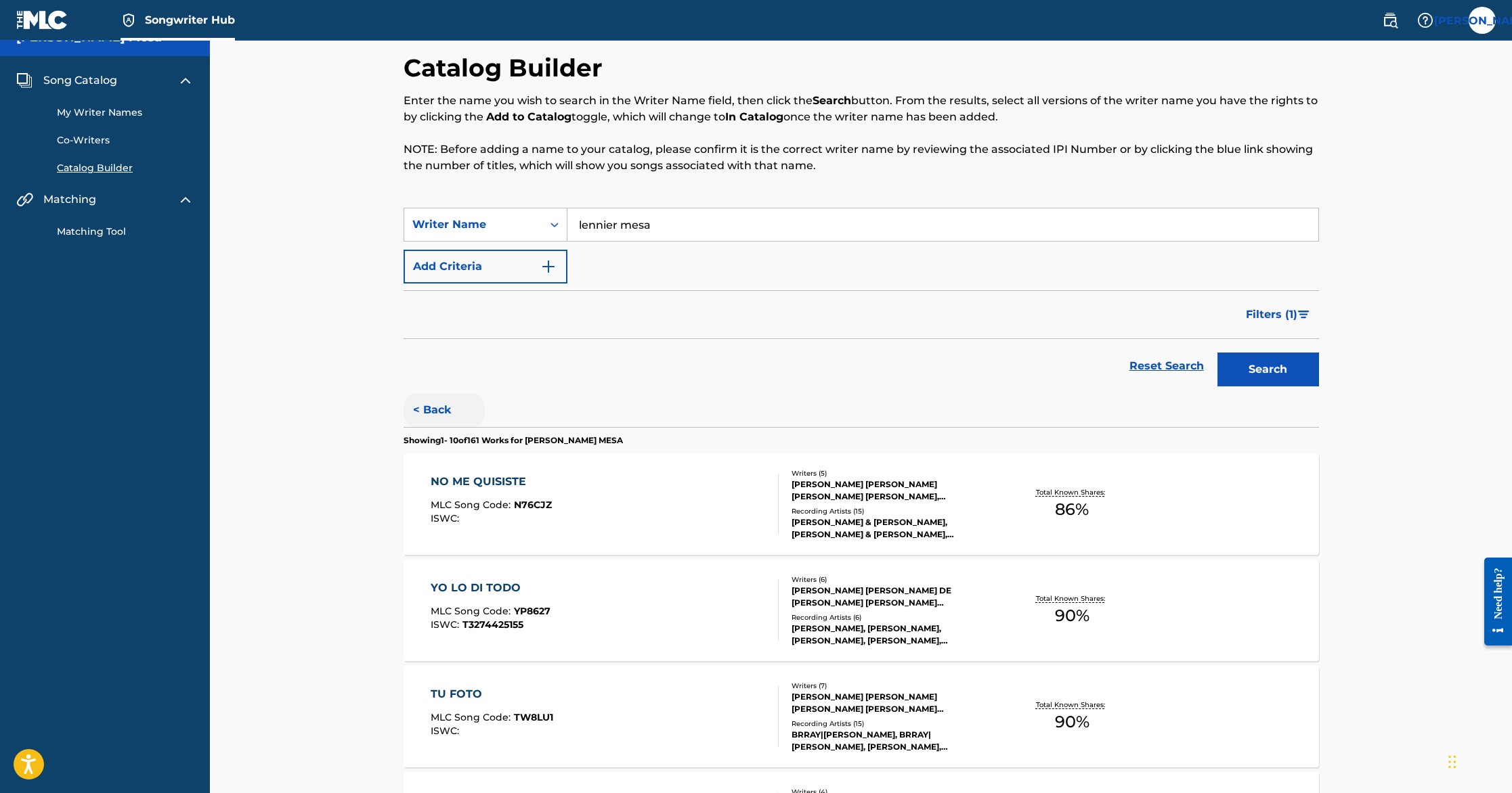
click at [428, 400] on button "< Back" at bounding box center [444, 410] width 82 height 34
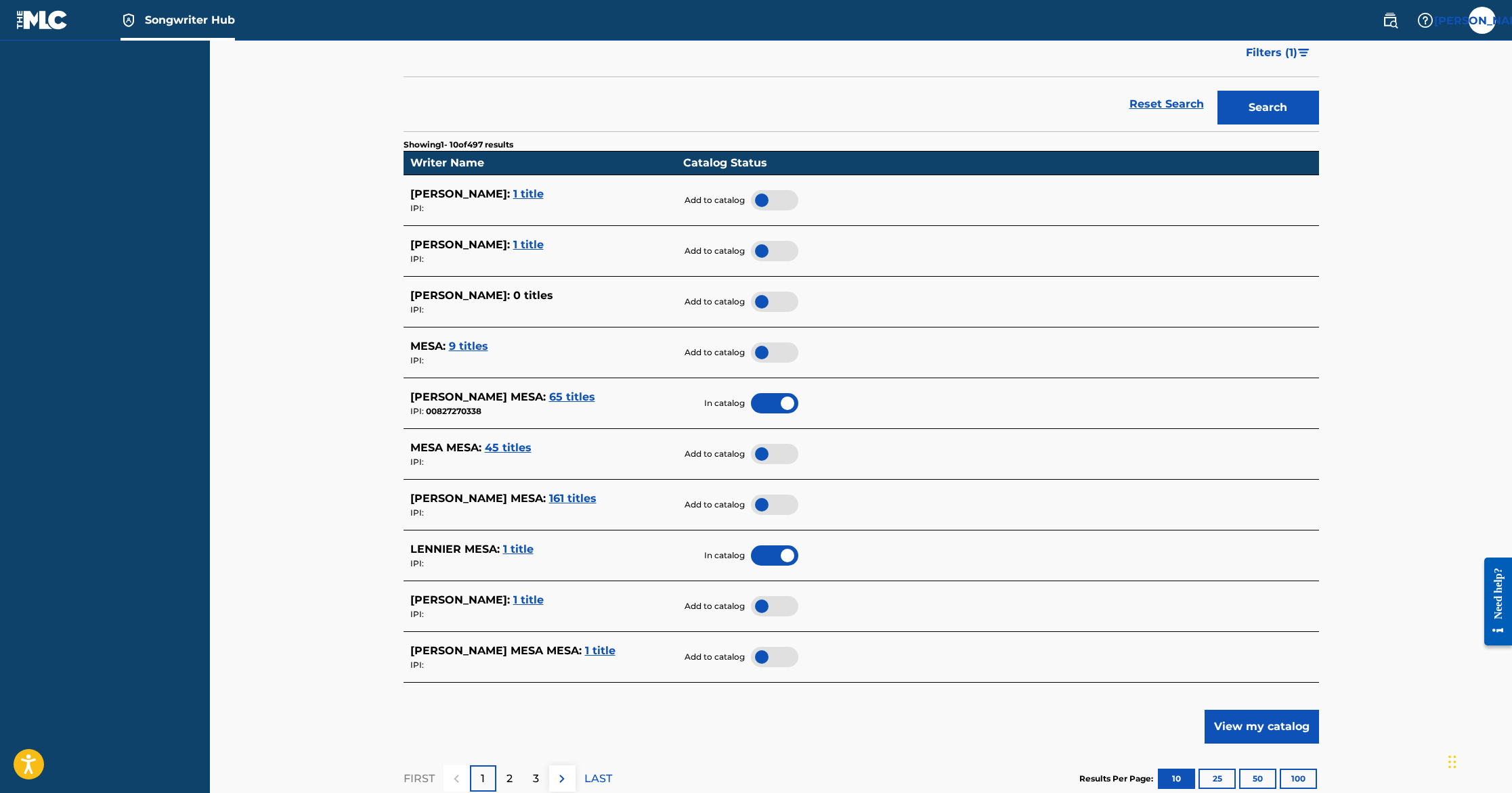
scroll to position [294, 0]
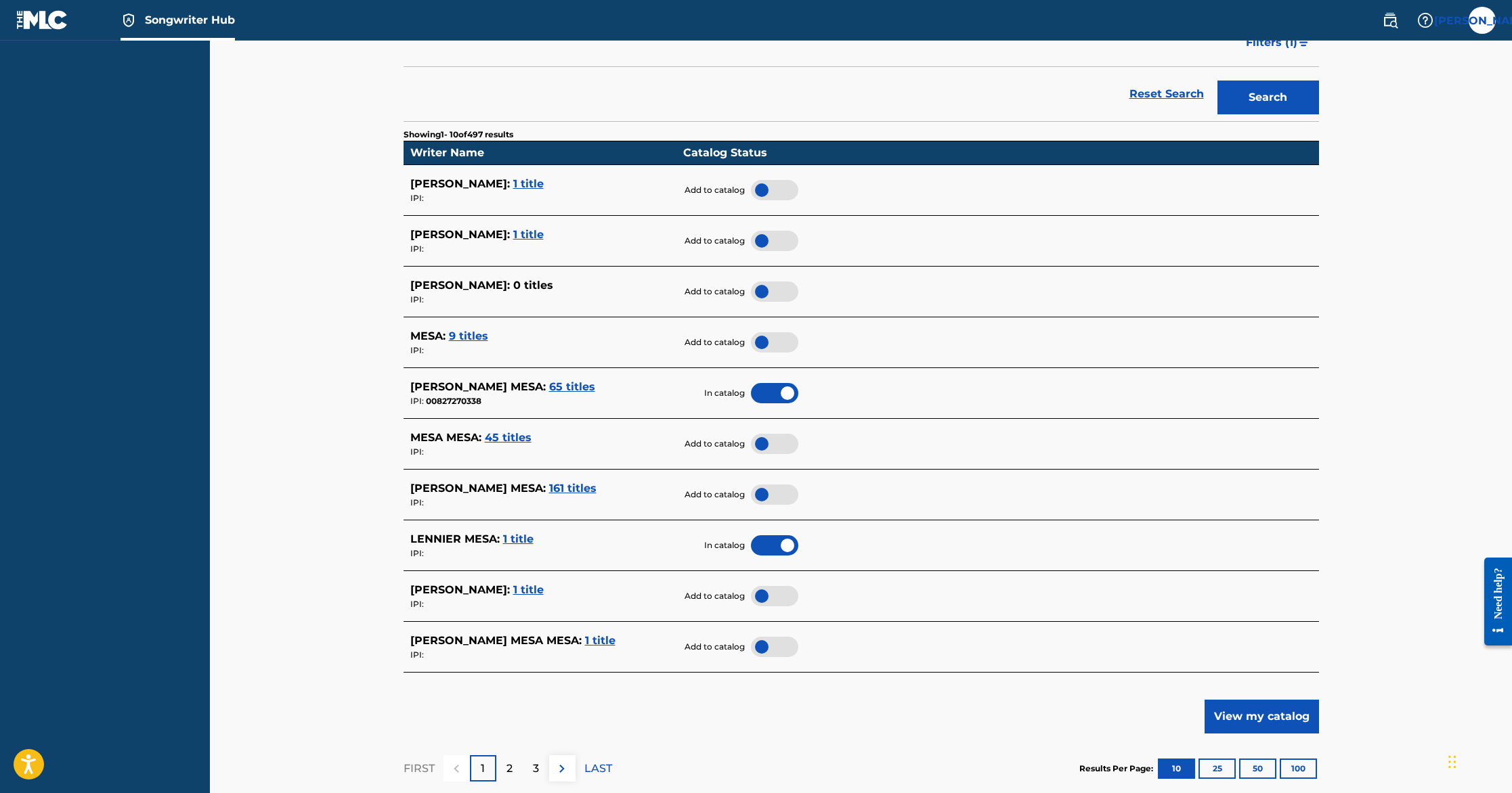
click at [761, 492] on div at bounding box center [774, 494] width 47 height 20
click at [468, 330] on span "9 titles" at bounding box center [469, 336] width 39 height 13
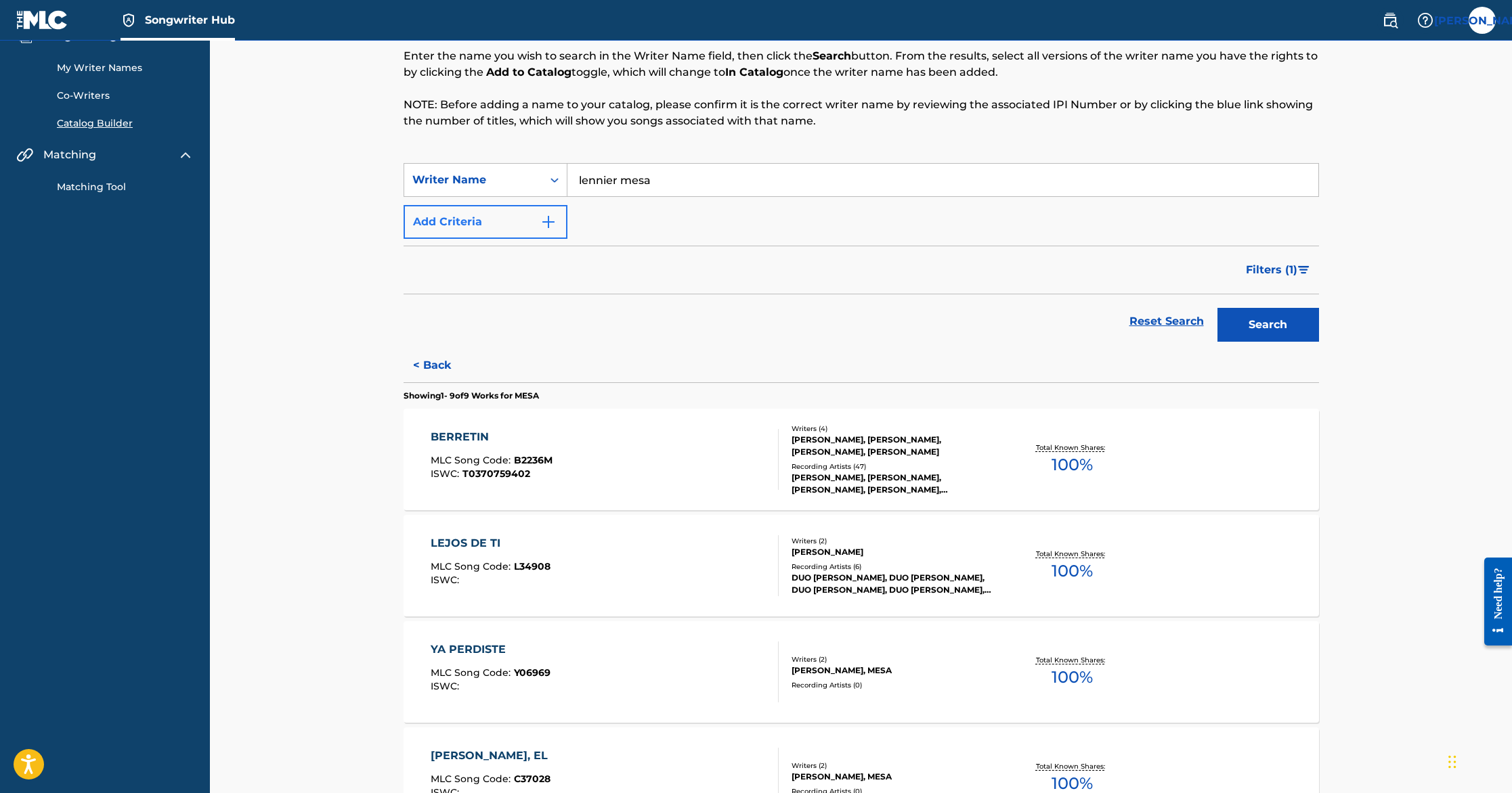
scroll to position [21, 0]
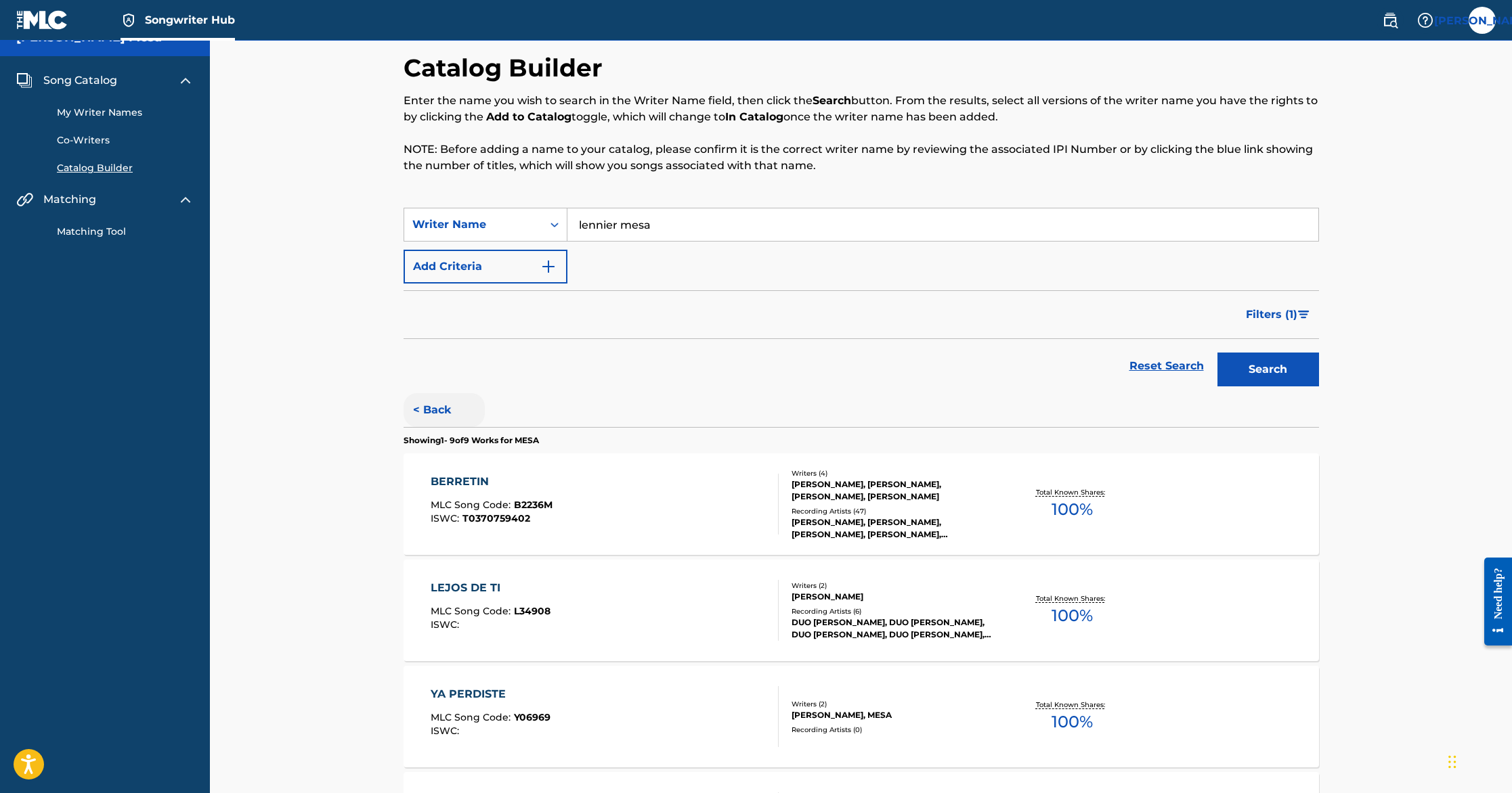
click at [433, 406] on button "< Back" at bounding box center [444, 410] width 82 height 34
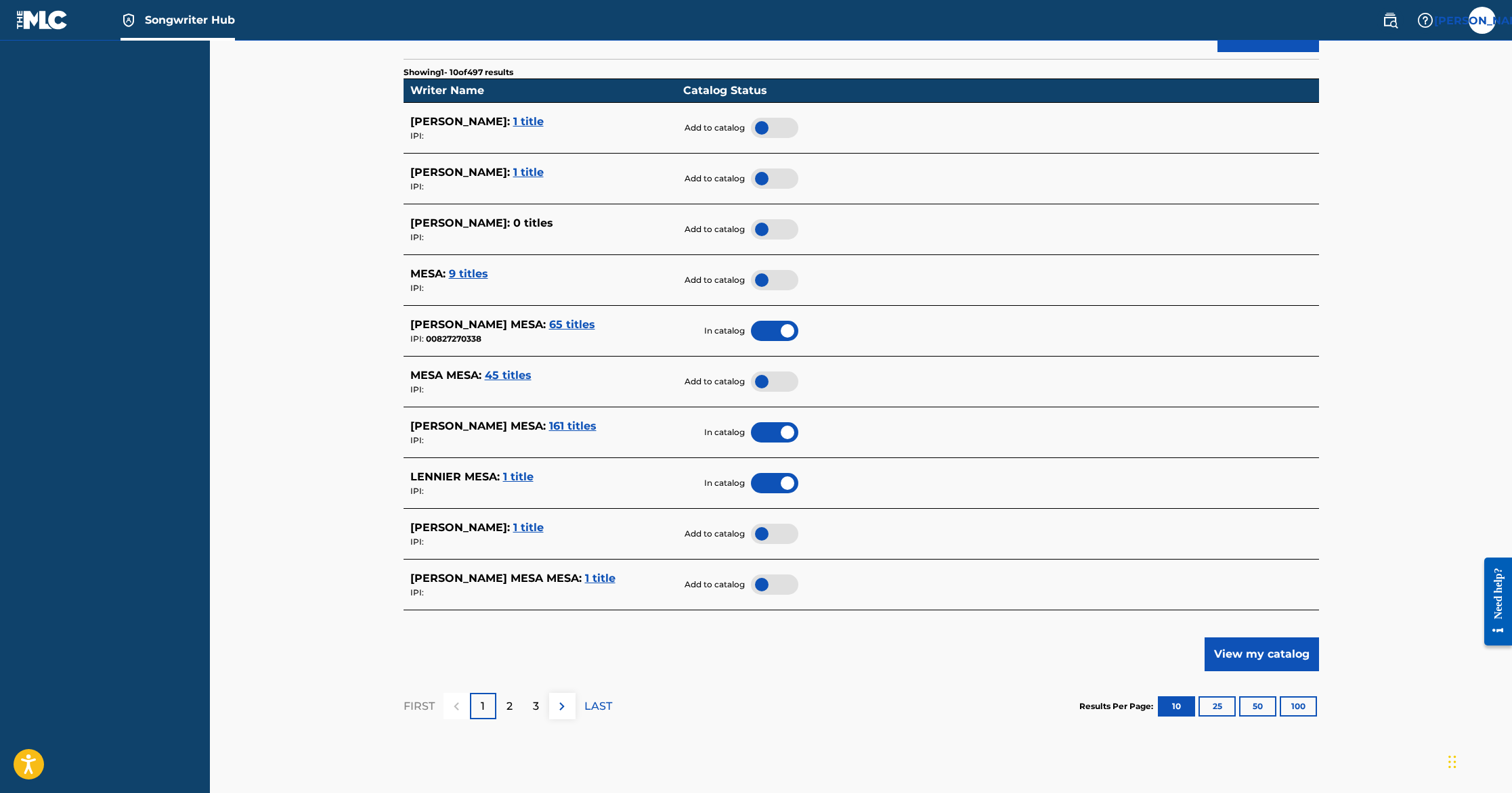
scroll to position [357, 0]
click at [512, 372] on span "45 titles" at bounding box center [508, 375] width 47 height 13
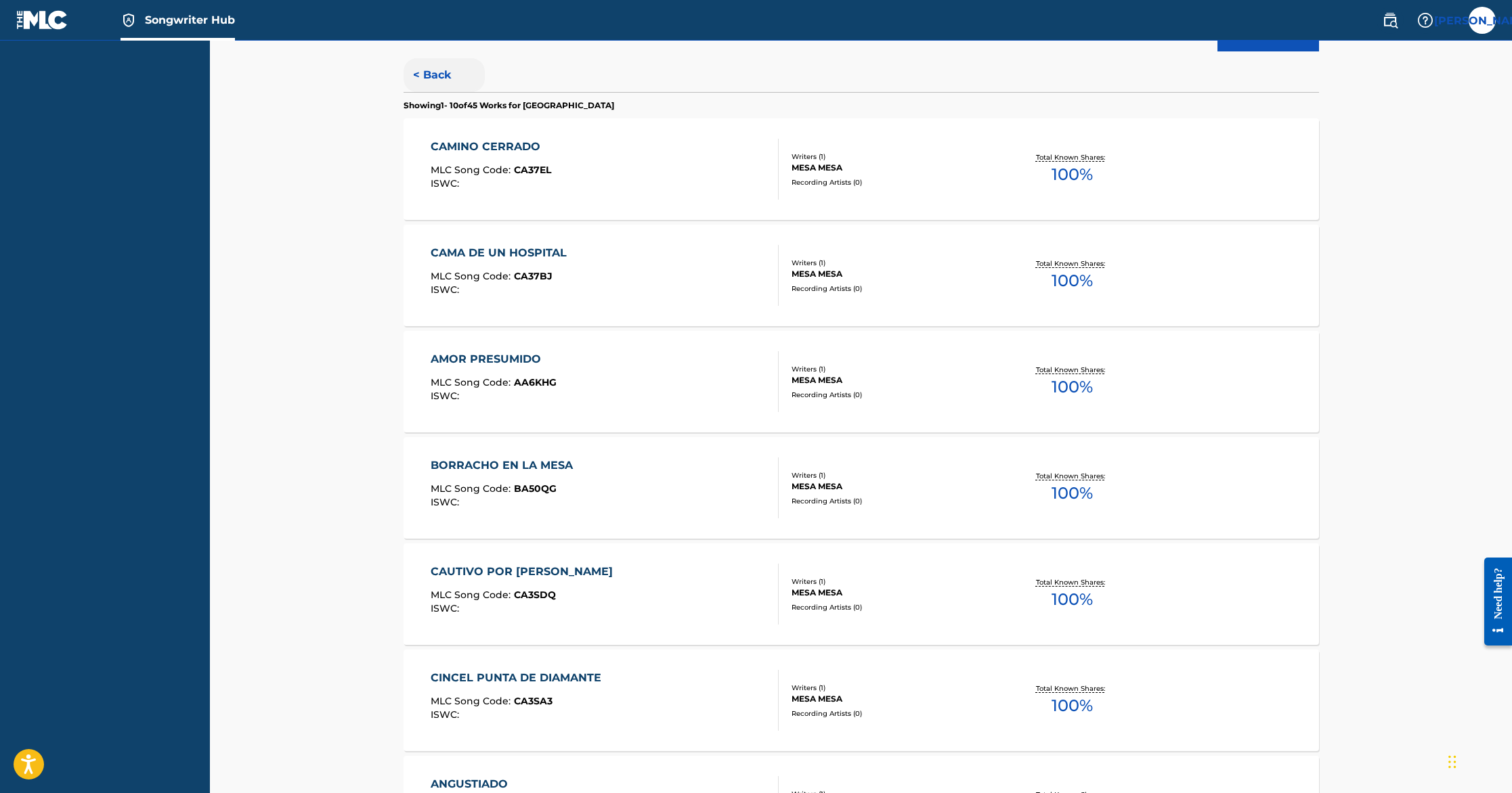
click at [438, 70] on button "< Back" at bounding box center [444, 75] width 82 height 34
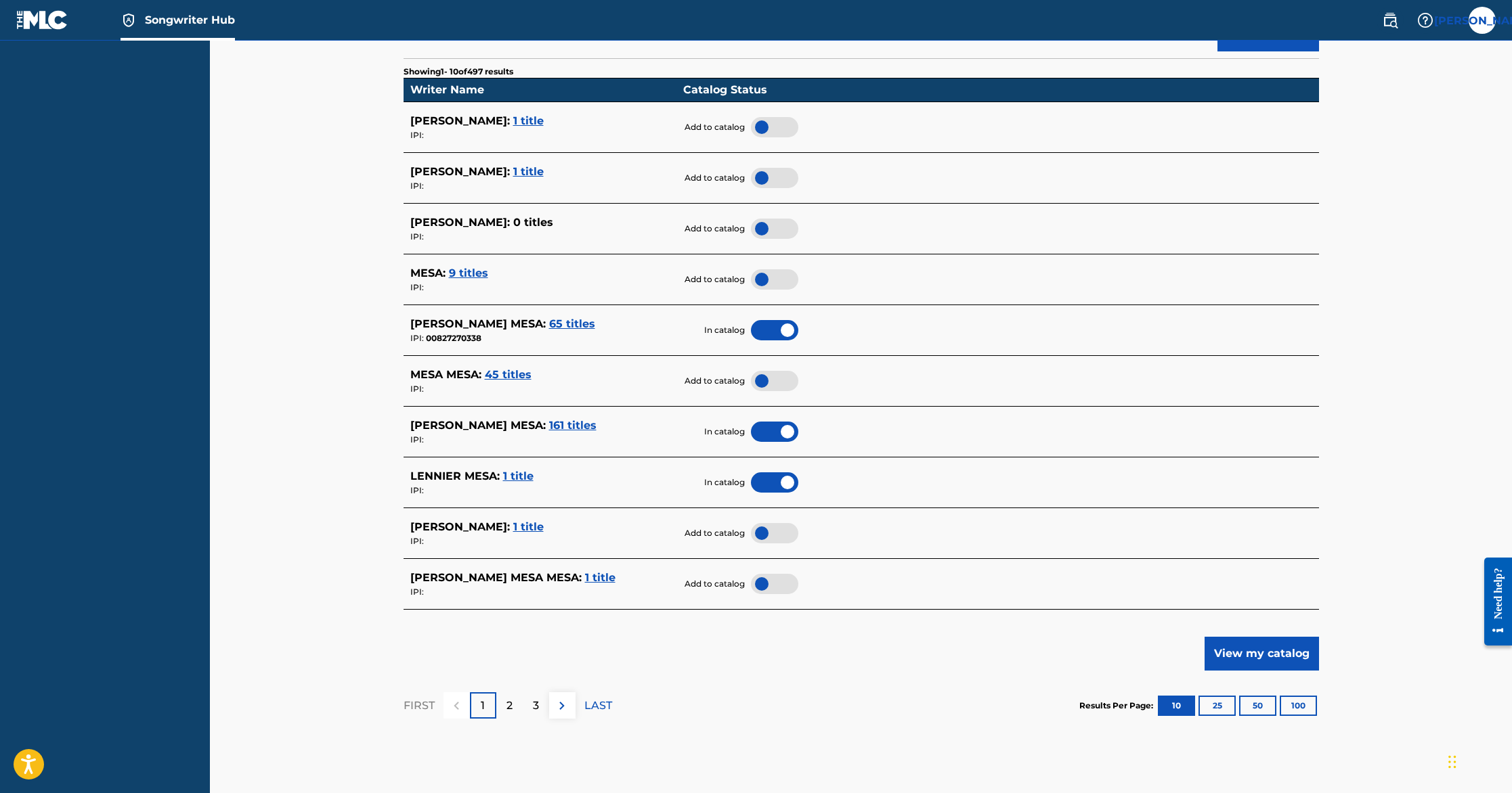
scroll to position [346, 0]
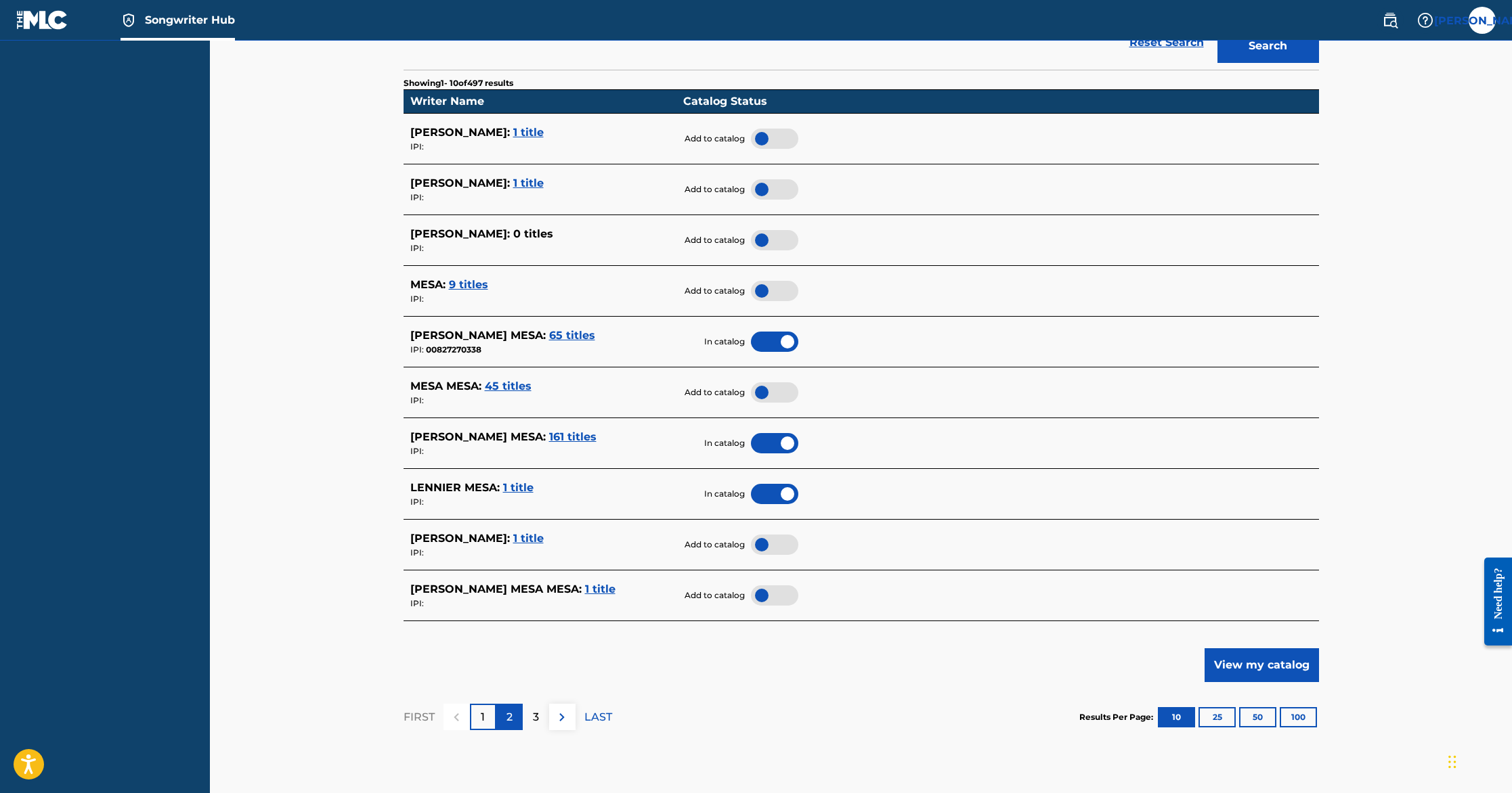
click at [515, 714] on div "2" at bounding box center [510, 718] width 27 height 27
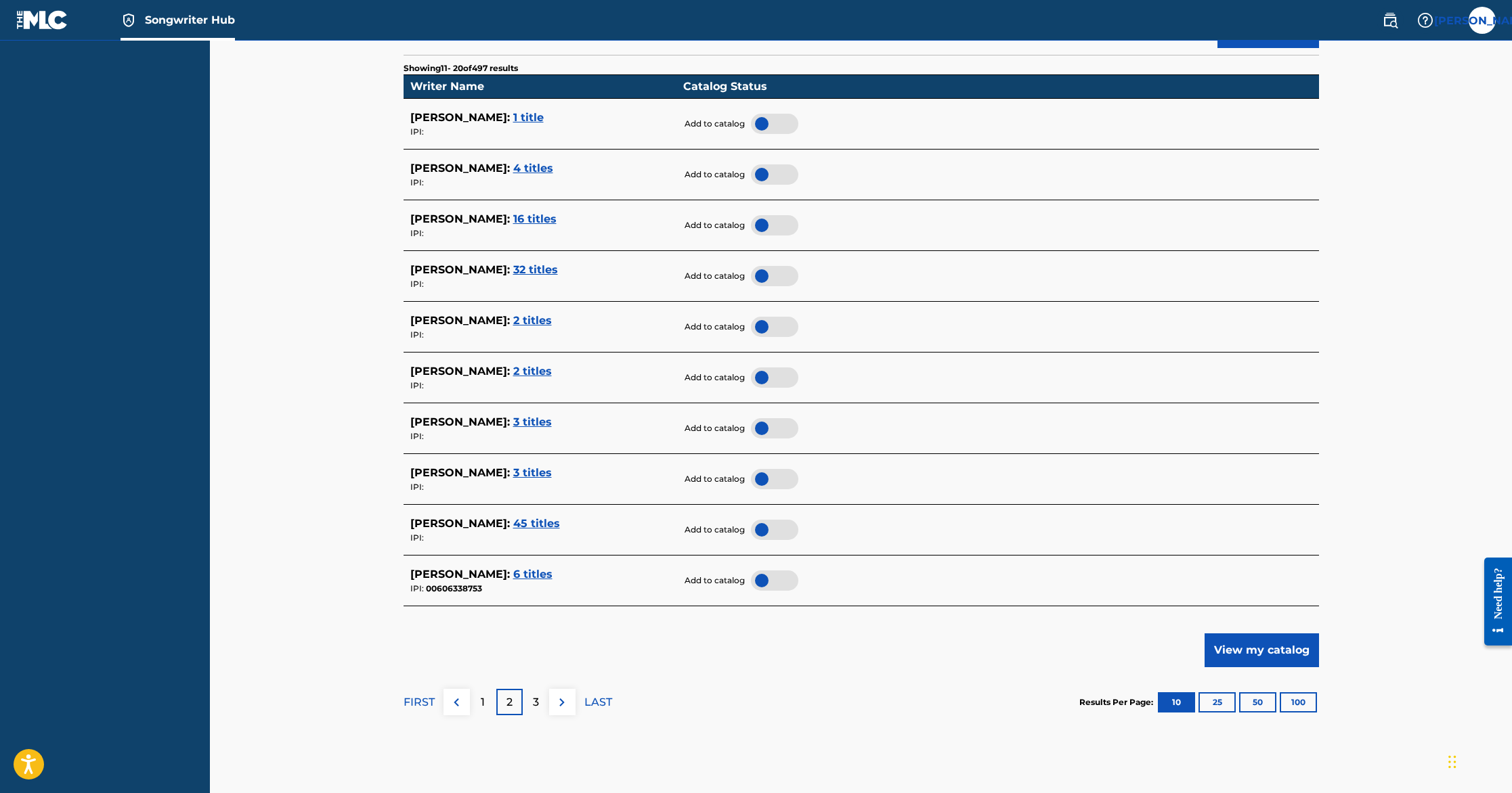
scroll to position [362, 0]
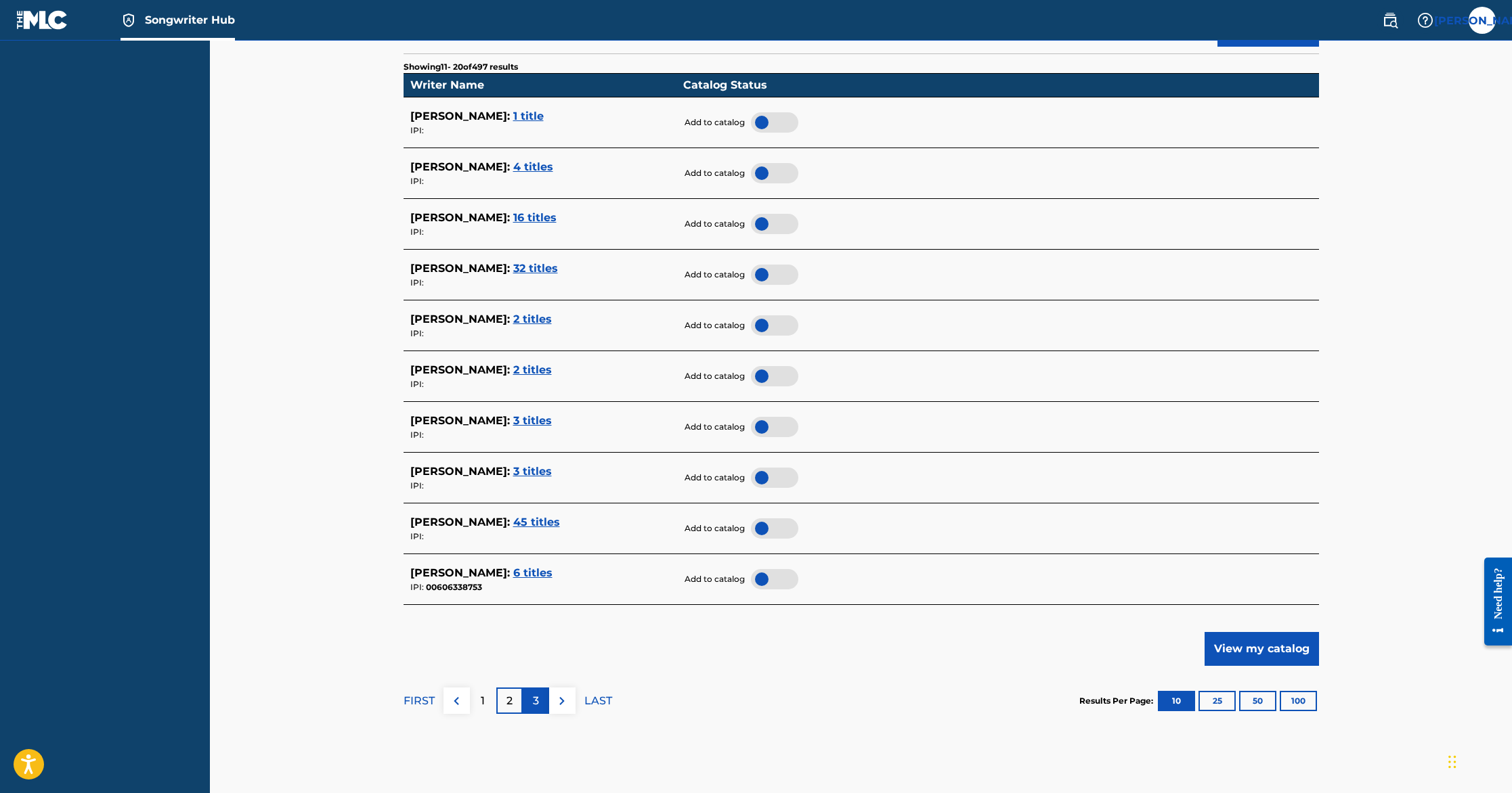
click at [537, 698] on p "3" at bounding box center [535, 701] width 6 height 16
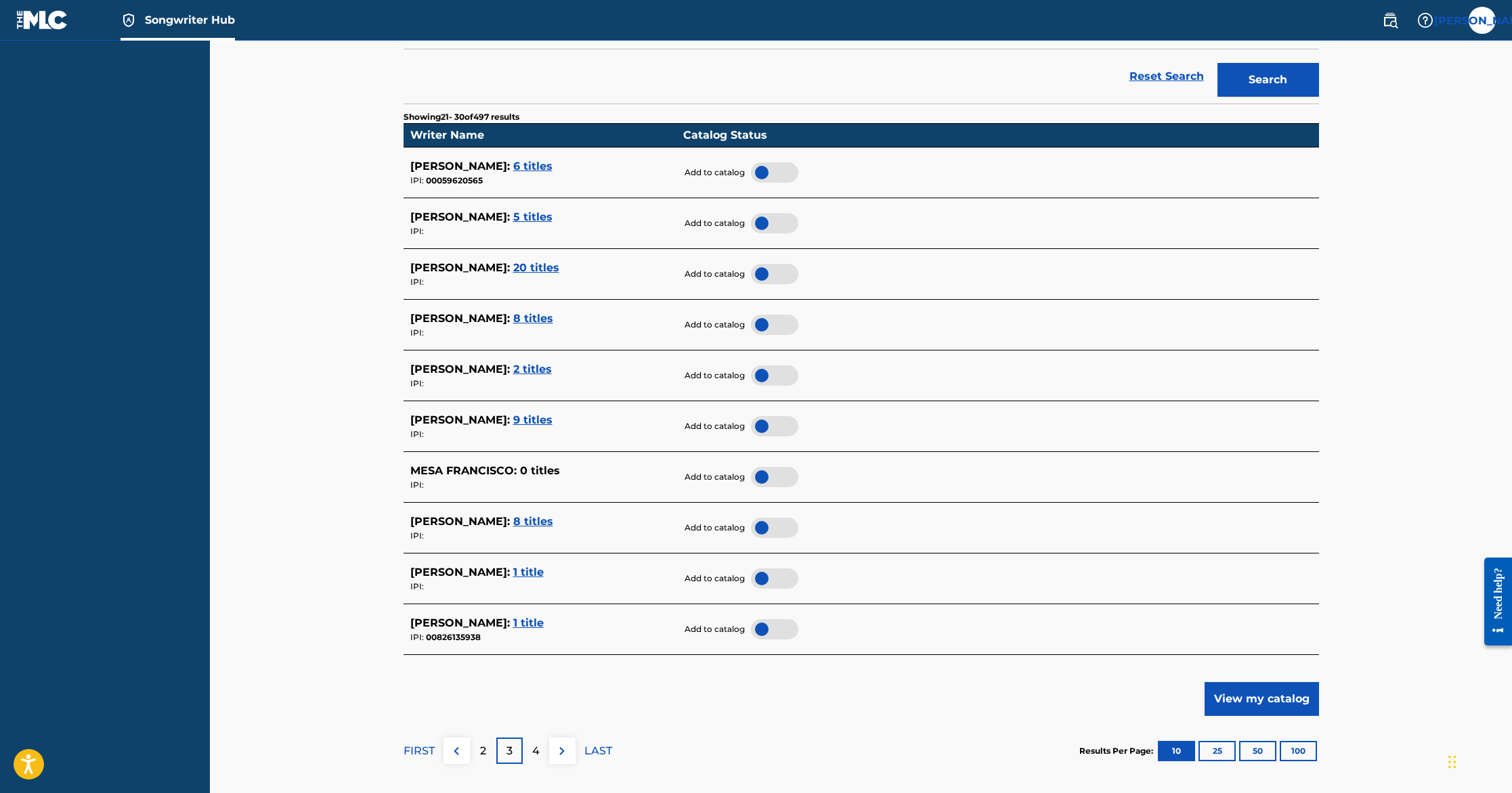
scroll to position [315, 0]
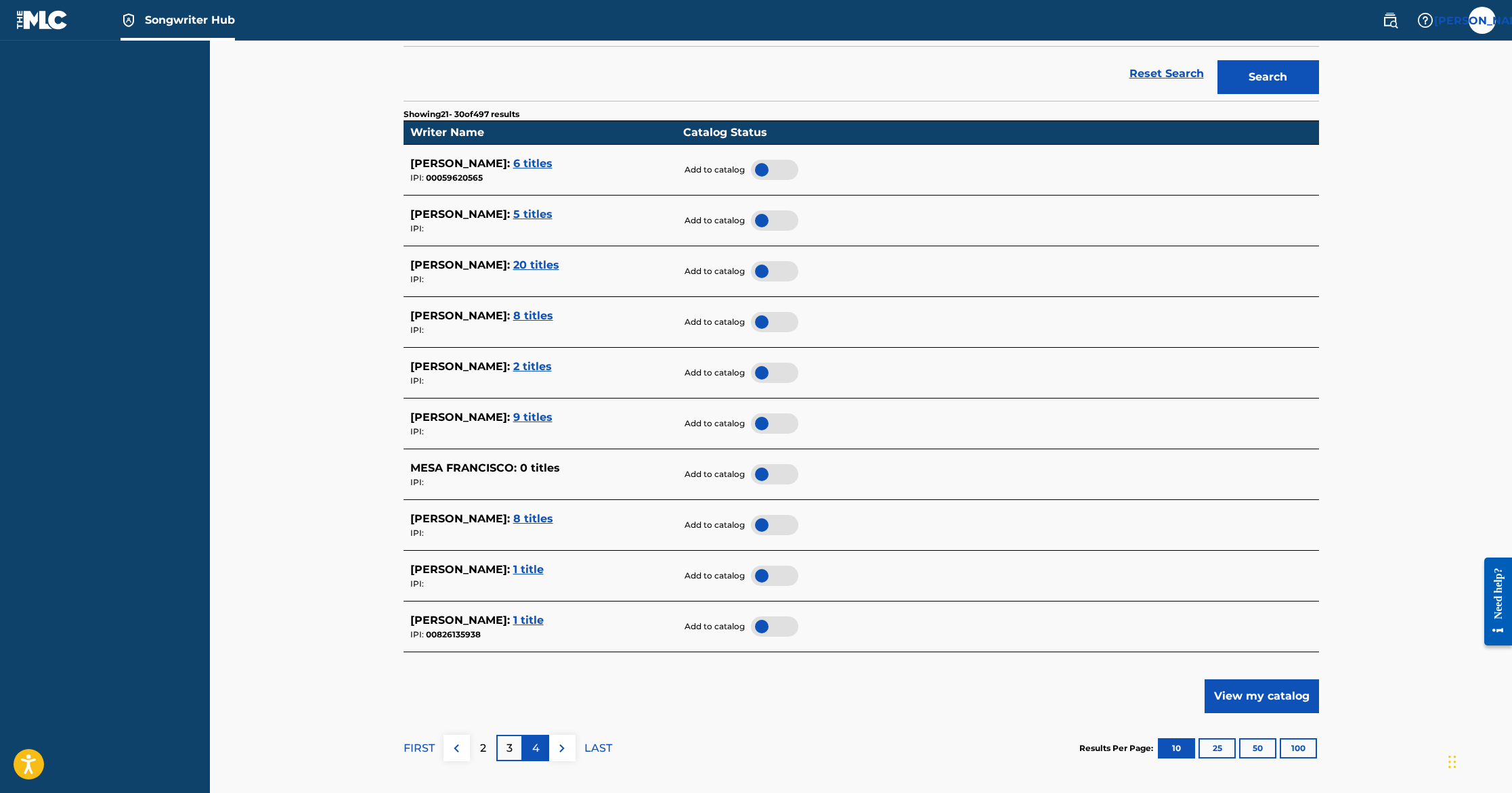
click at [534, 748] on p "4" at bounding box center [536, 749] width 7 height 16
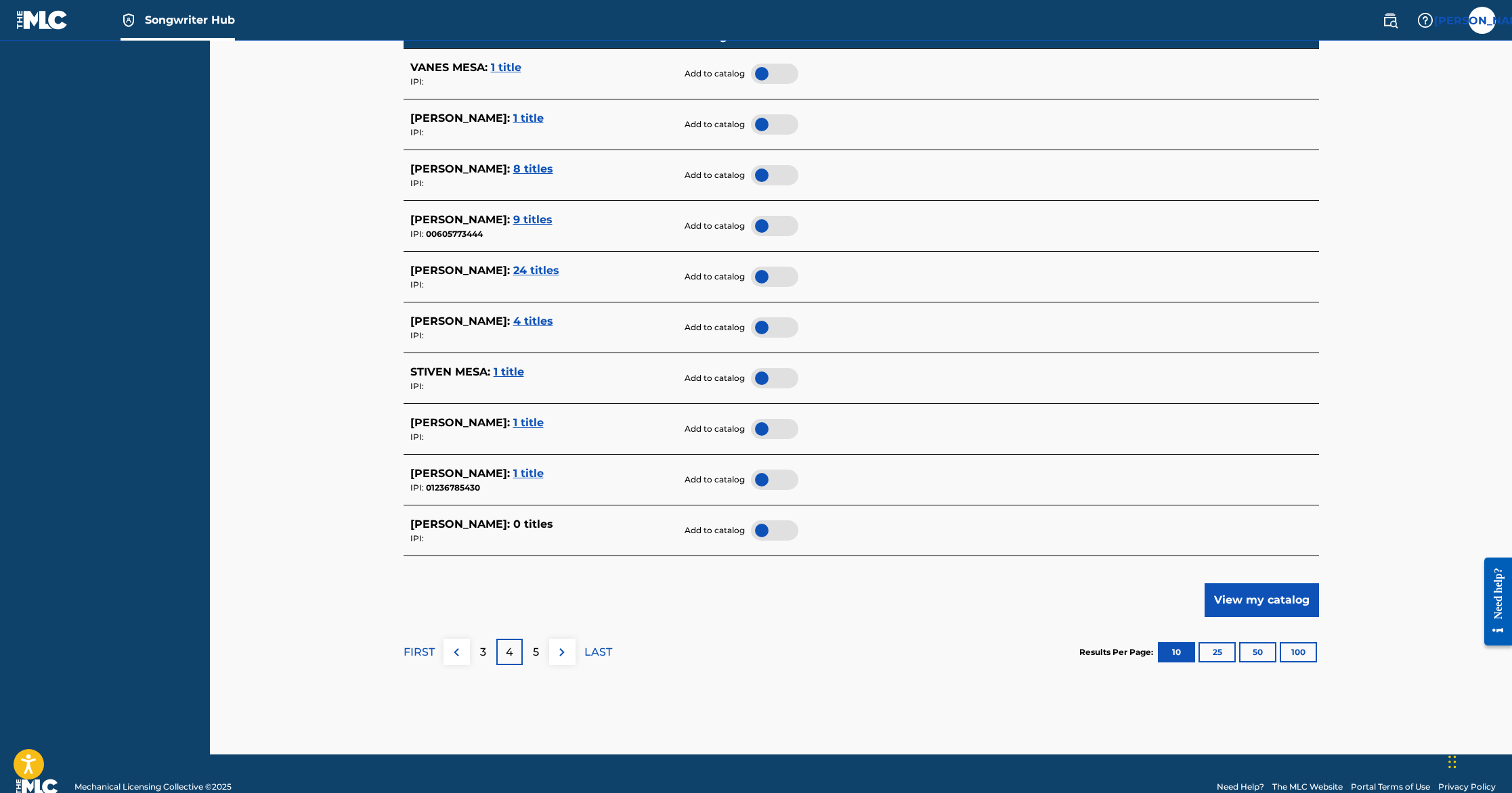
scroll to position [437, 0]
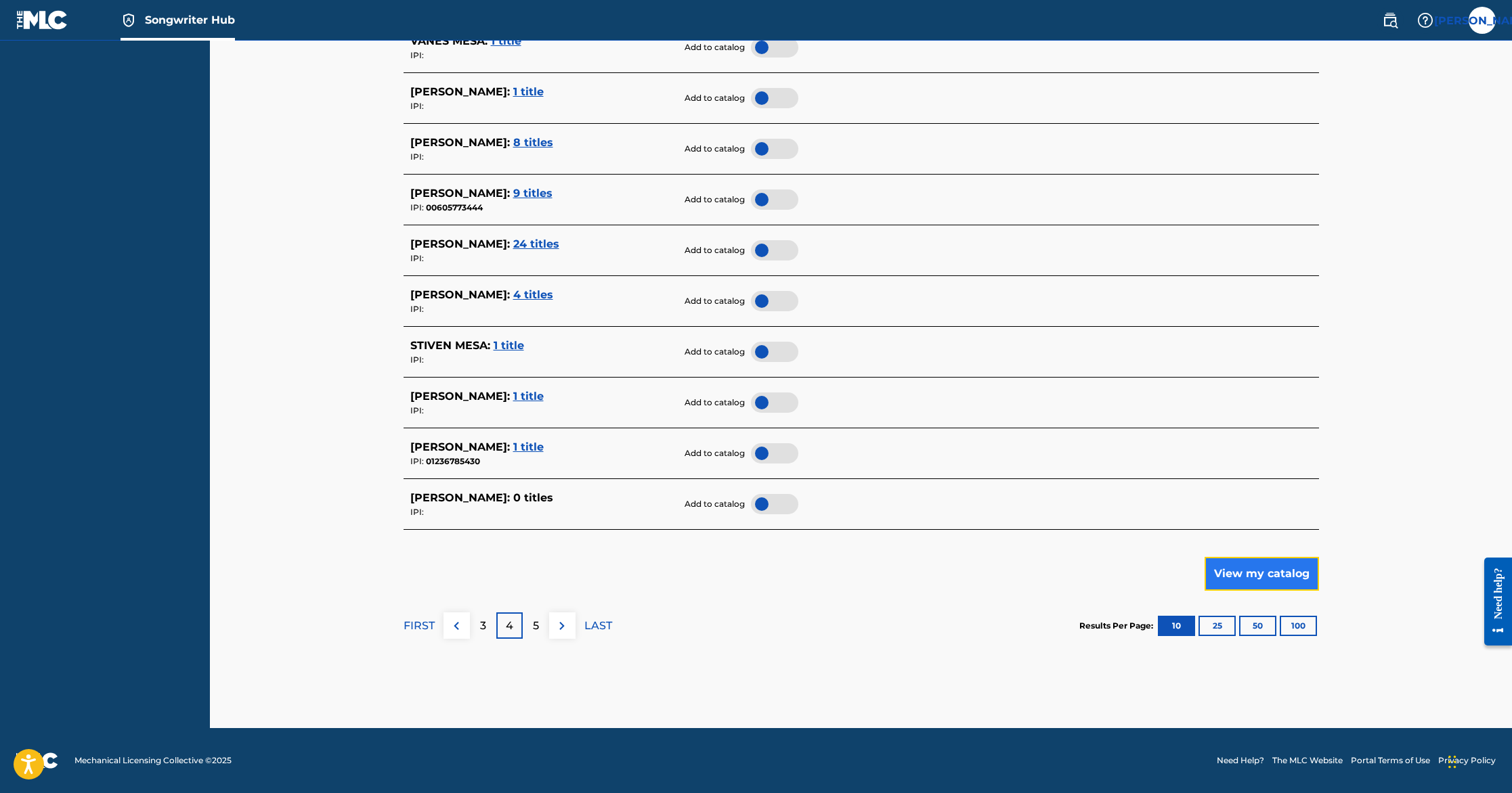
click at [1228, 572] on button "View my catalog" at bounding box center [1261, 574] width 114 height 34
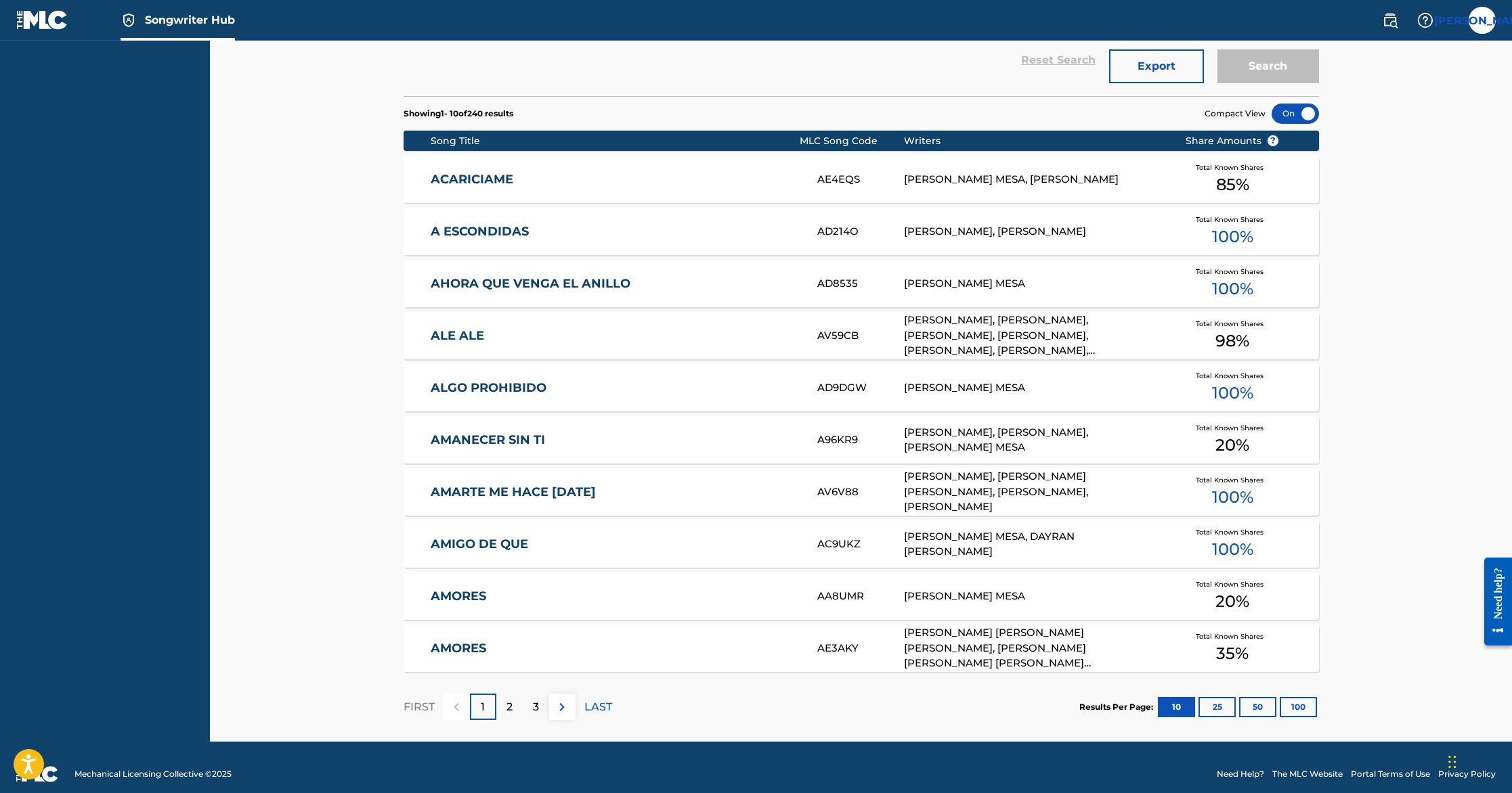
scroll to position [402, 0]
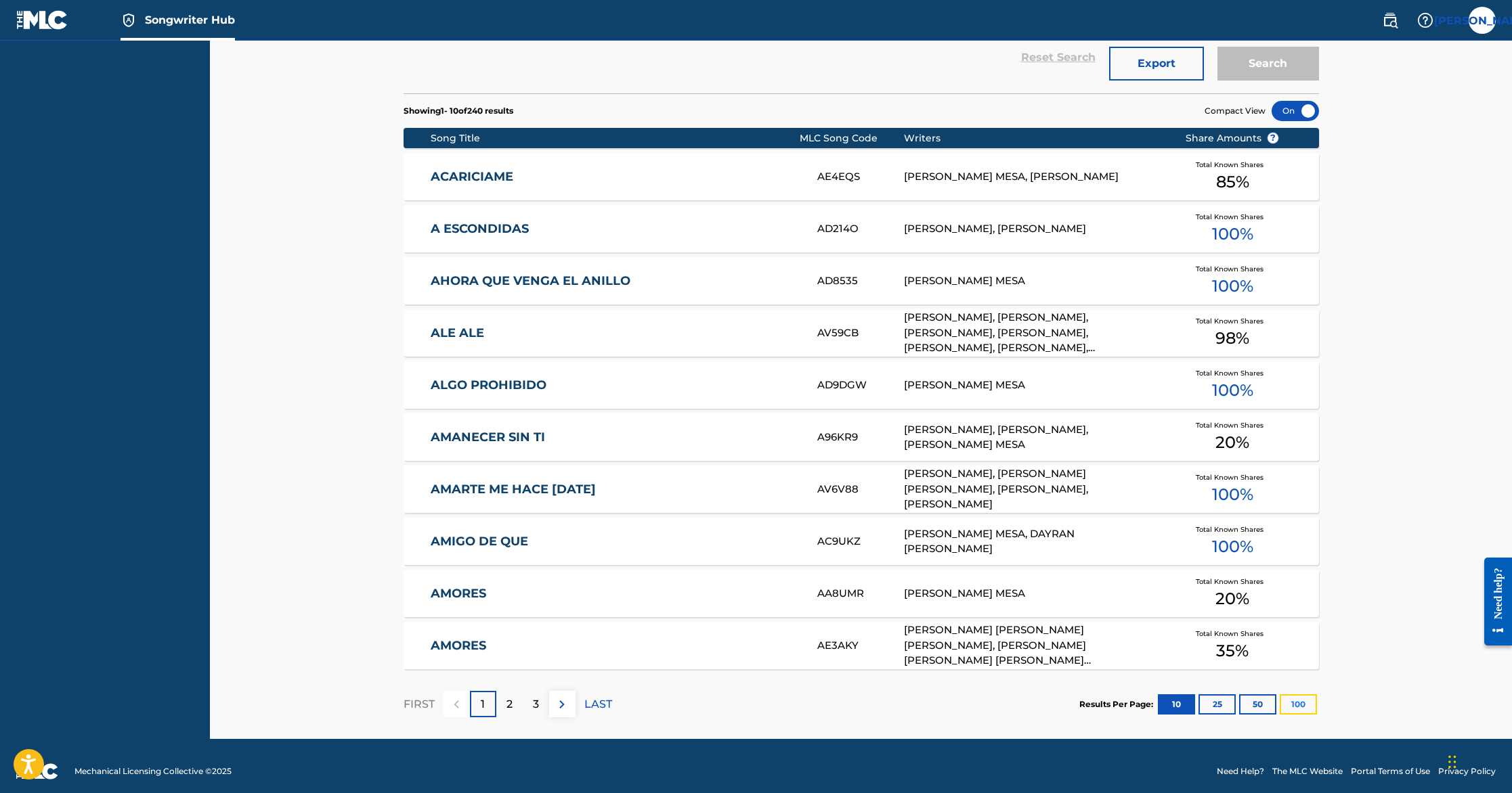
click at [1298, 703] on button "100" at bounding box center [1298, 704] width 37 height 20
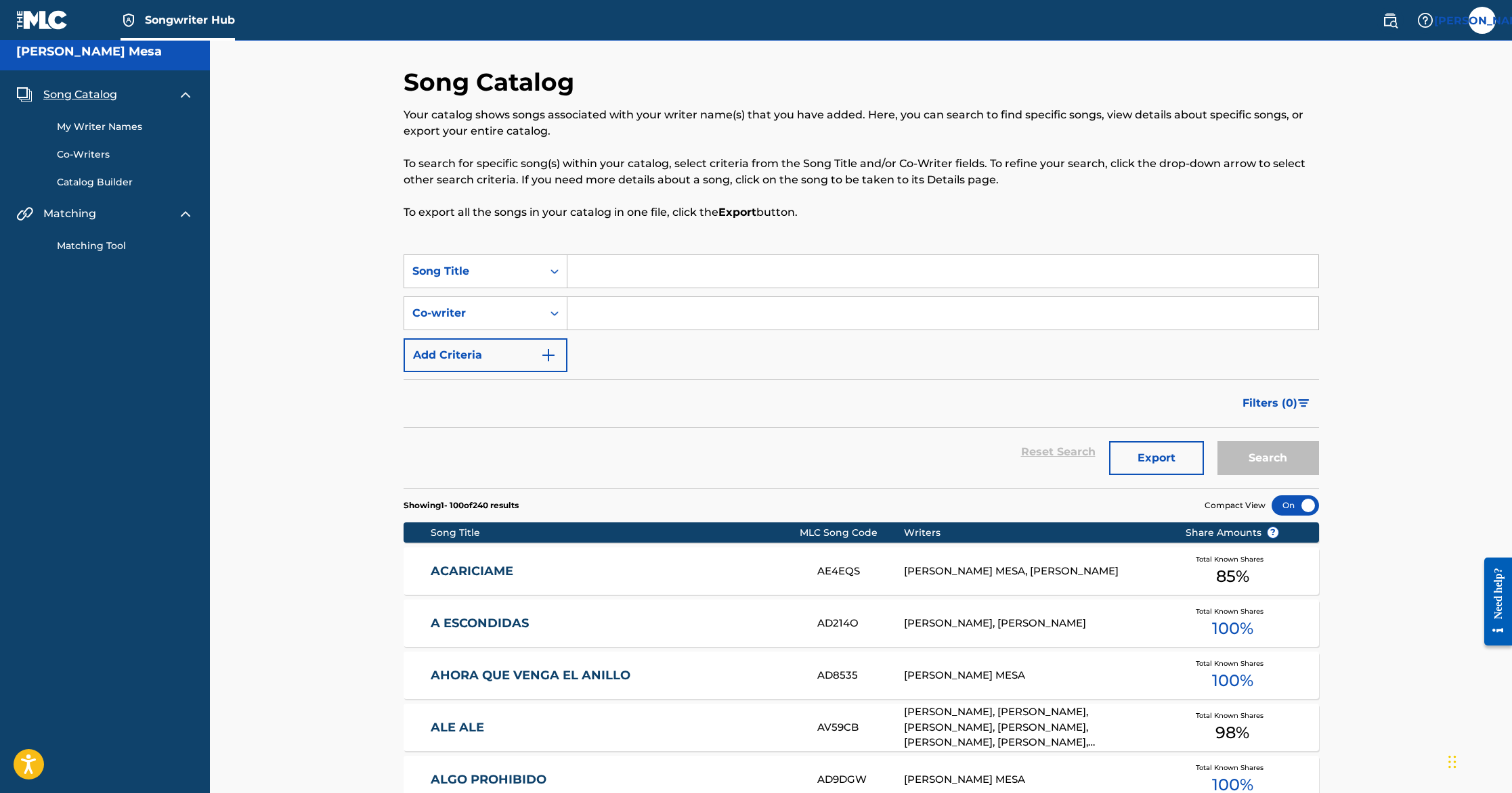
scroll to position [0, 0]
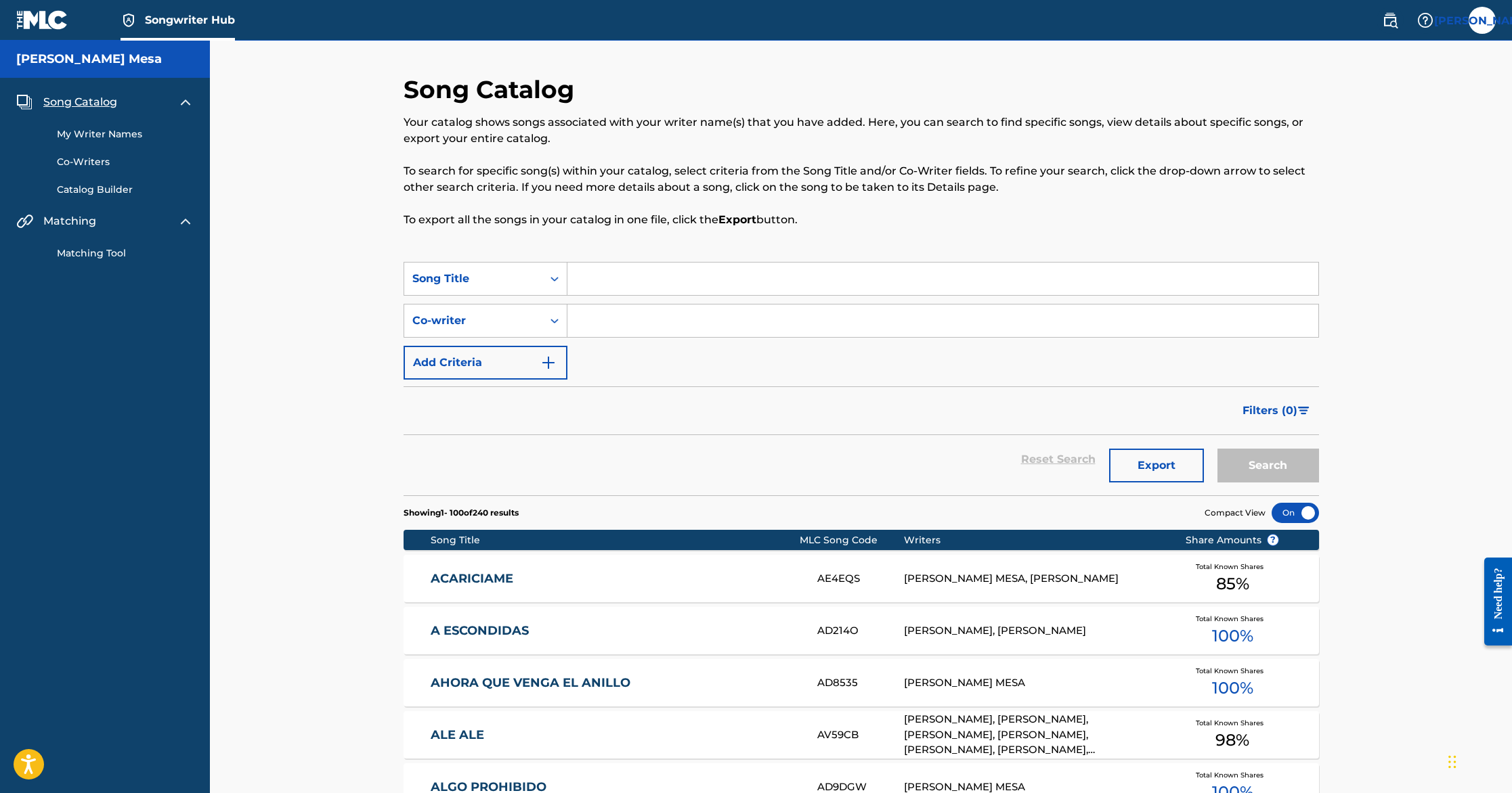
click at [121, 132] on link "My Writer Names" at bounding box center [125, 135] width 136 height 14
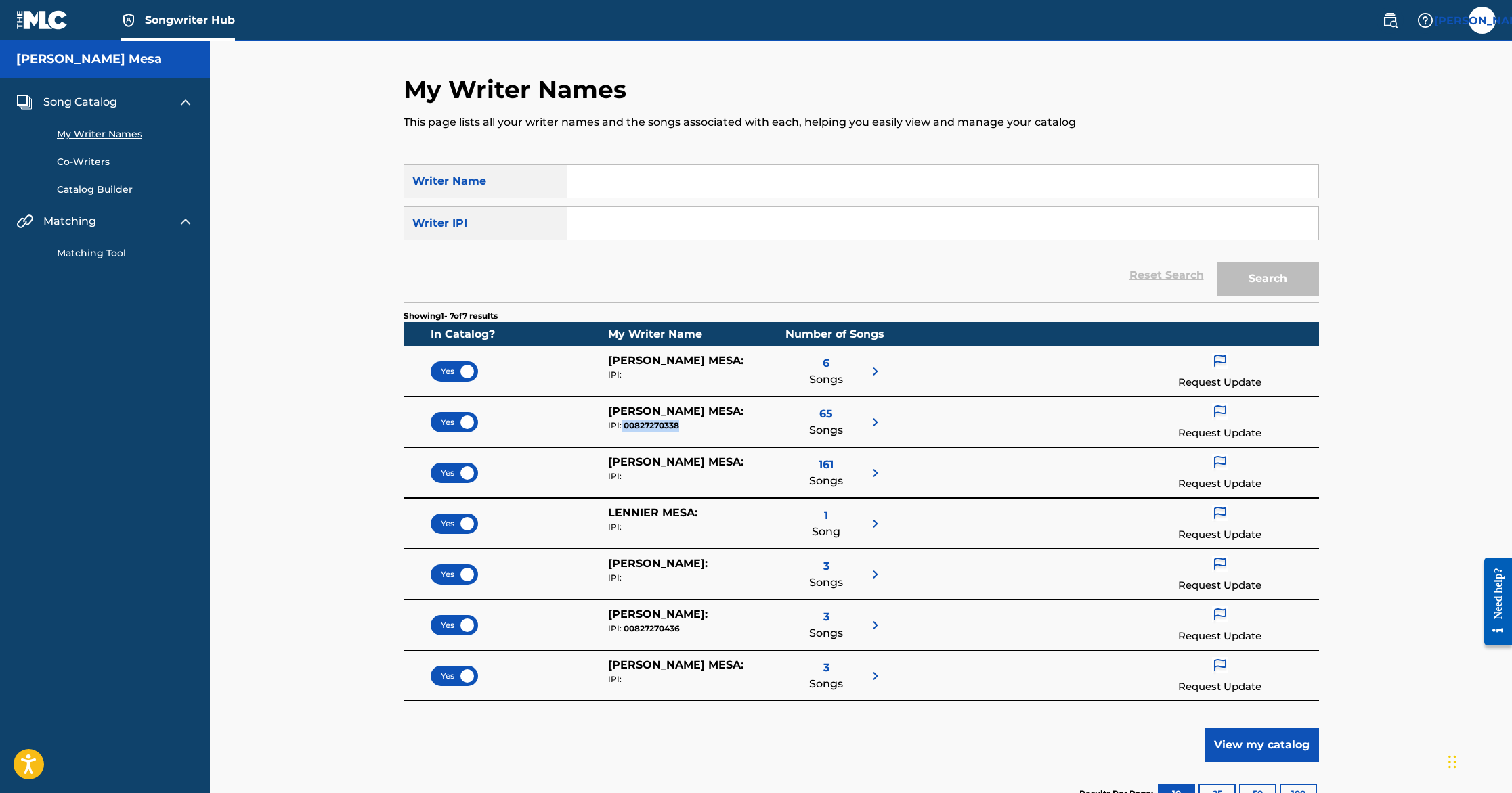
drag, startPoint x: 689, startPoint y: 429, endPoint x: 620, endPoint y: 431, distance: 69.0
click at [620, 431] on div "IPI: 00827270338" at bounding box center [697, 426] width 177 height 12
copy div "00827270338"
click at [113, 199] on div "Song Catalog My Writer Names Co-Writers Catalog Builder Matching Matching Tool" at bounding box center [105, 177] width 210 height 199
click at [111, 194] on link "Catalog Builder" at bounding box center [125, 190] width 136 height 14
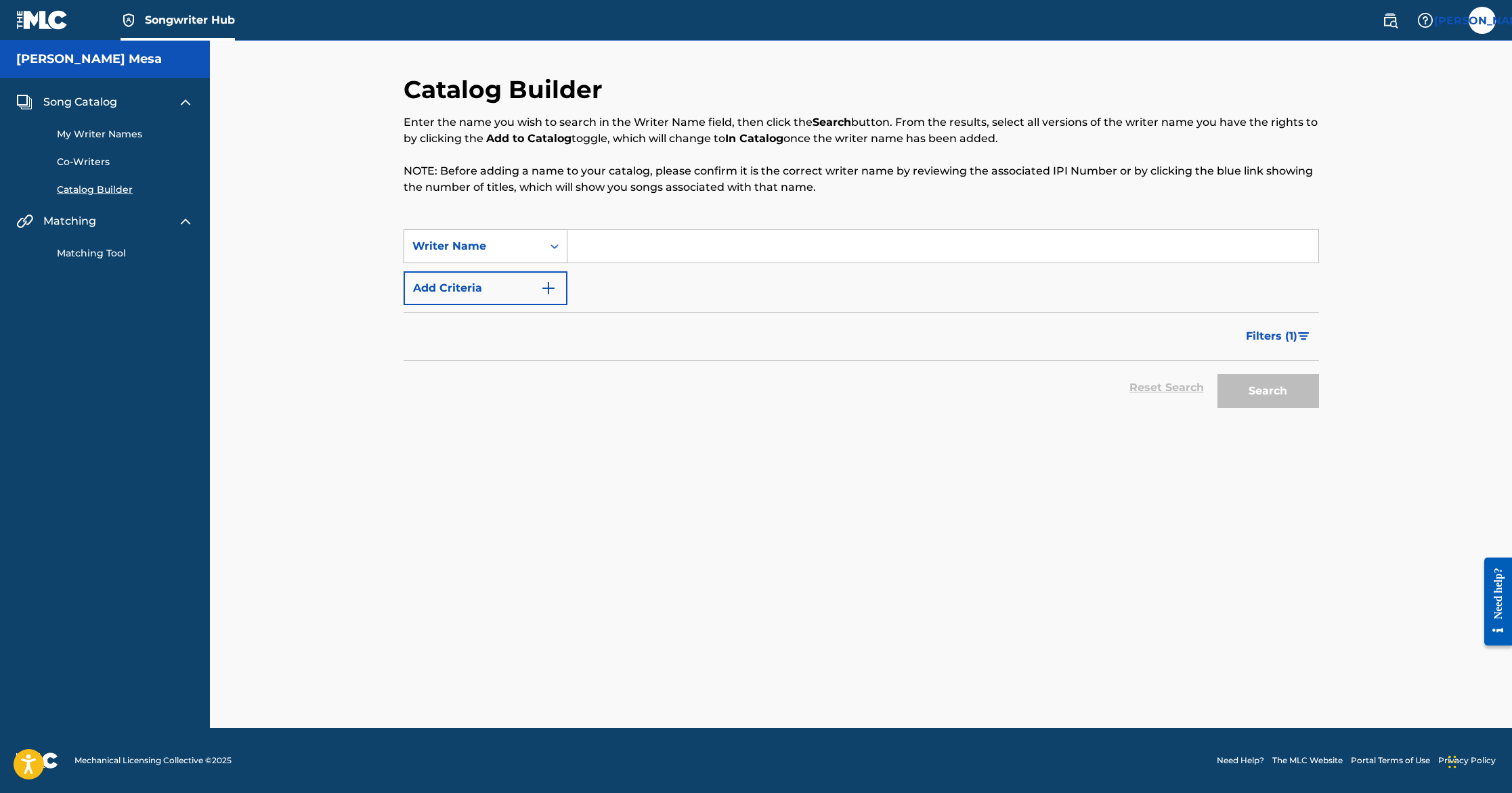
click at [503, 253] on div "Writer Name" at bounding box center [473, 246] width 122 height 16
click at [507, 274] on div "Writer IPI" at bounding box center [485, 280] width 162 height 34
click at [609, 253] on input "Search Form" at bounding box center [942, 246] width 751 height 33
paste input "00827270338"
click at [1218, 375] on button "Search" at bounding box center [1268, 392] width 102 height 34
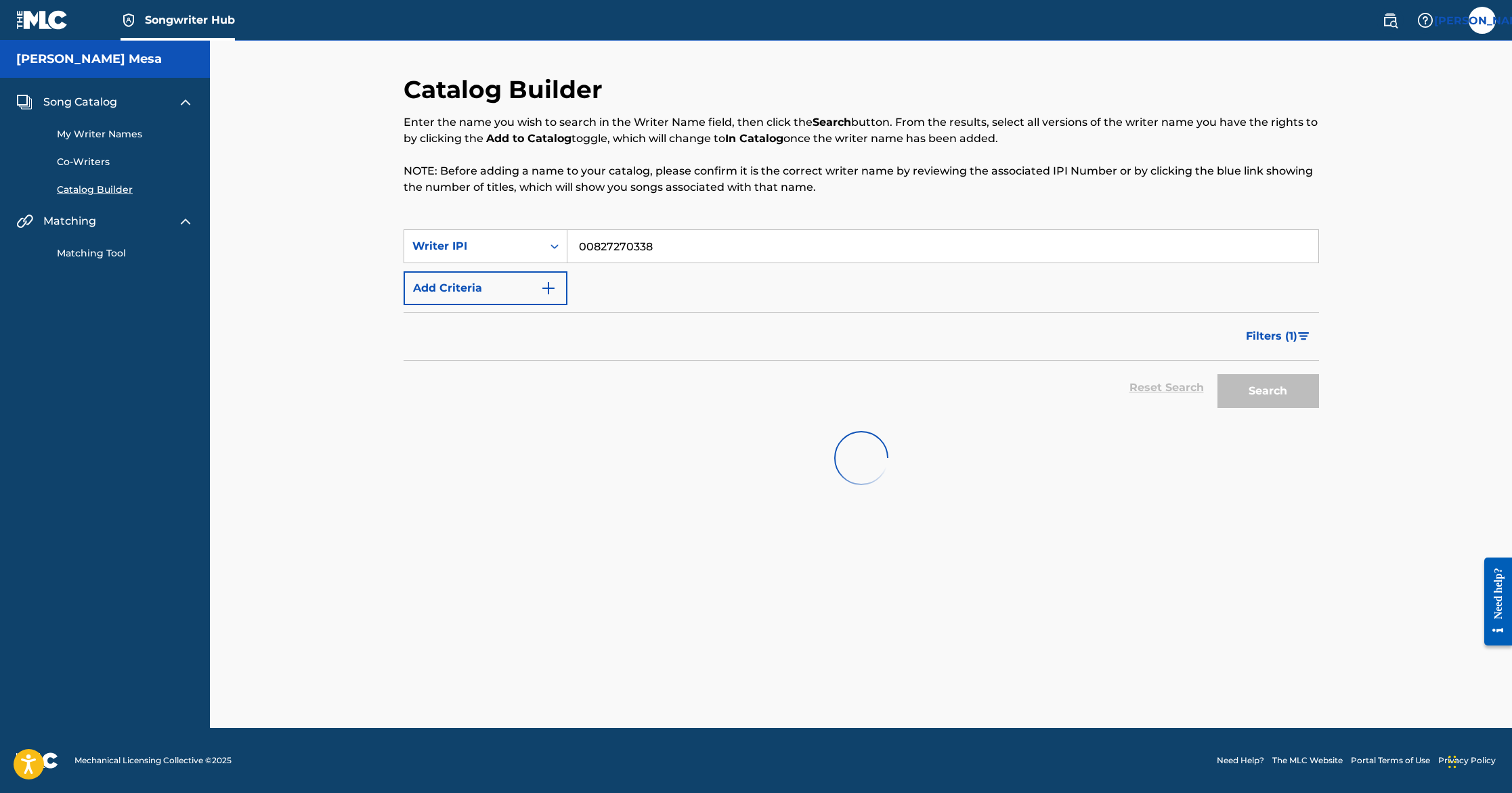
click at [581, 247] on input "00827270338" at bounding box center [942, 246] width 751 height 33
click at [719, 249] on input "00827270338" at bounding box center [942, 246] width 751 height 33
type input "00827270338"
click at [635, 257] on input "Search Form" at bounding box center [942, 246] width 751 height 33
click at [581, 243] on input "00827270338" at bounding box center [942, 246] width 751 height 33
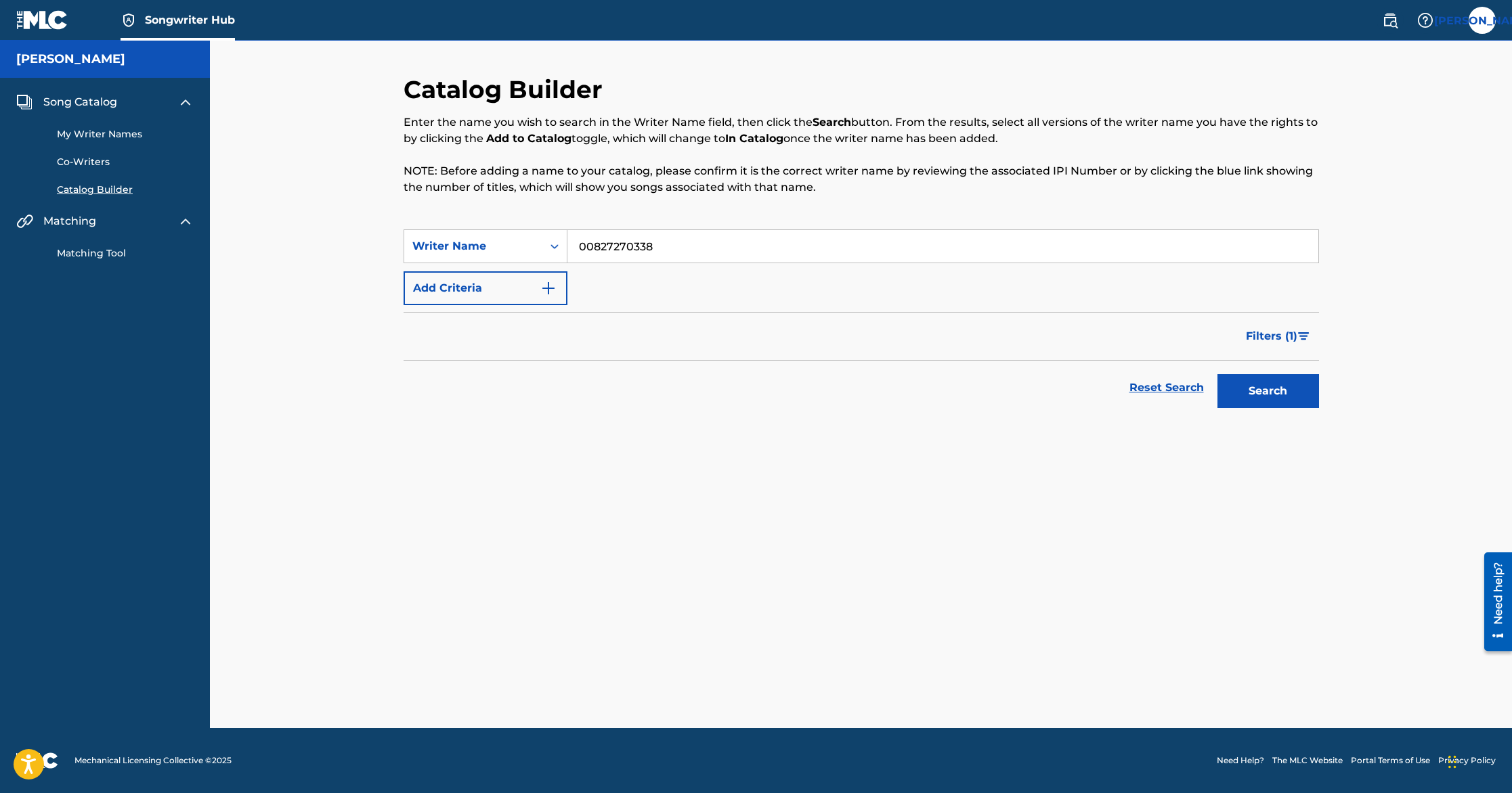
click at [1218, 375] on button "Search" at bounding box center [1268, 392] width 102 height 34
click at [1285, 393] on button "Search" at bounding box center [1268, 392] width 102 height 34
drag, startPoint x: 590, startPoint y: 246, endPoint x: 543, endPoint y: 246, distance: 47.0
click at [543, 246] on div "SearchWithCriteriaf7181446-5bbb-43ef-acfb-e94042f1651d Writer Name 00827270338" at bounding box center [861, 246] width 916 height 34
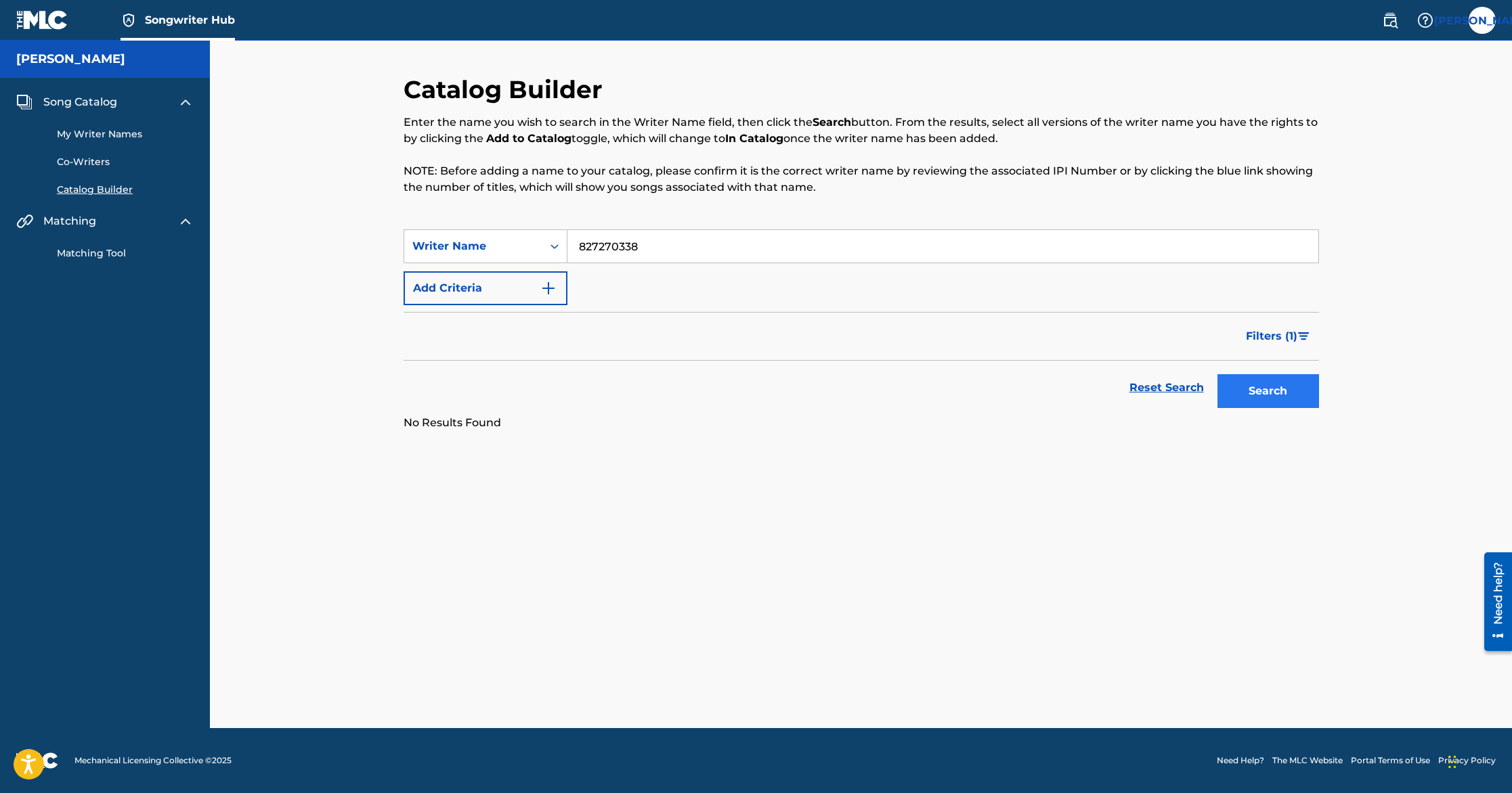
type input "827270338"
click at [1252, 406] on button "Search" at bounding box center [1268, 392] width 102 height 34
click at [74, 128] on link "My Writer Names" at bounding box center [125, 135] width 136 height 14
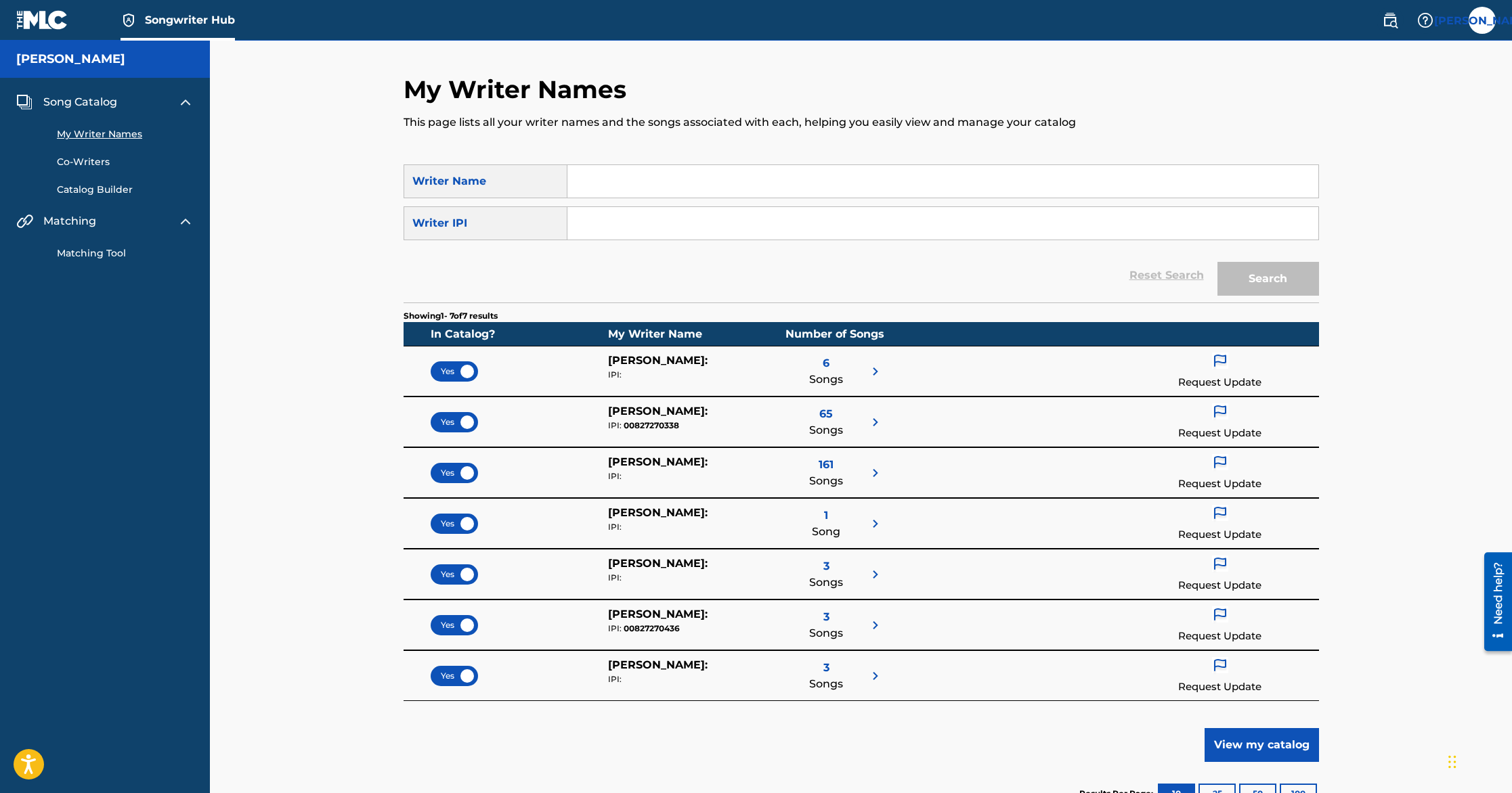
click at [94, 111] on div "My Writer Names Co-Writers Catalog Builder" at bounding box center [105, 154] width 177 height 87
click at [94, 102] on span "Song Catalog" at bounding box center [80, 102] width 74 height 16
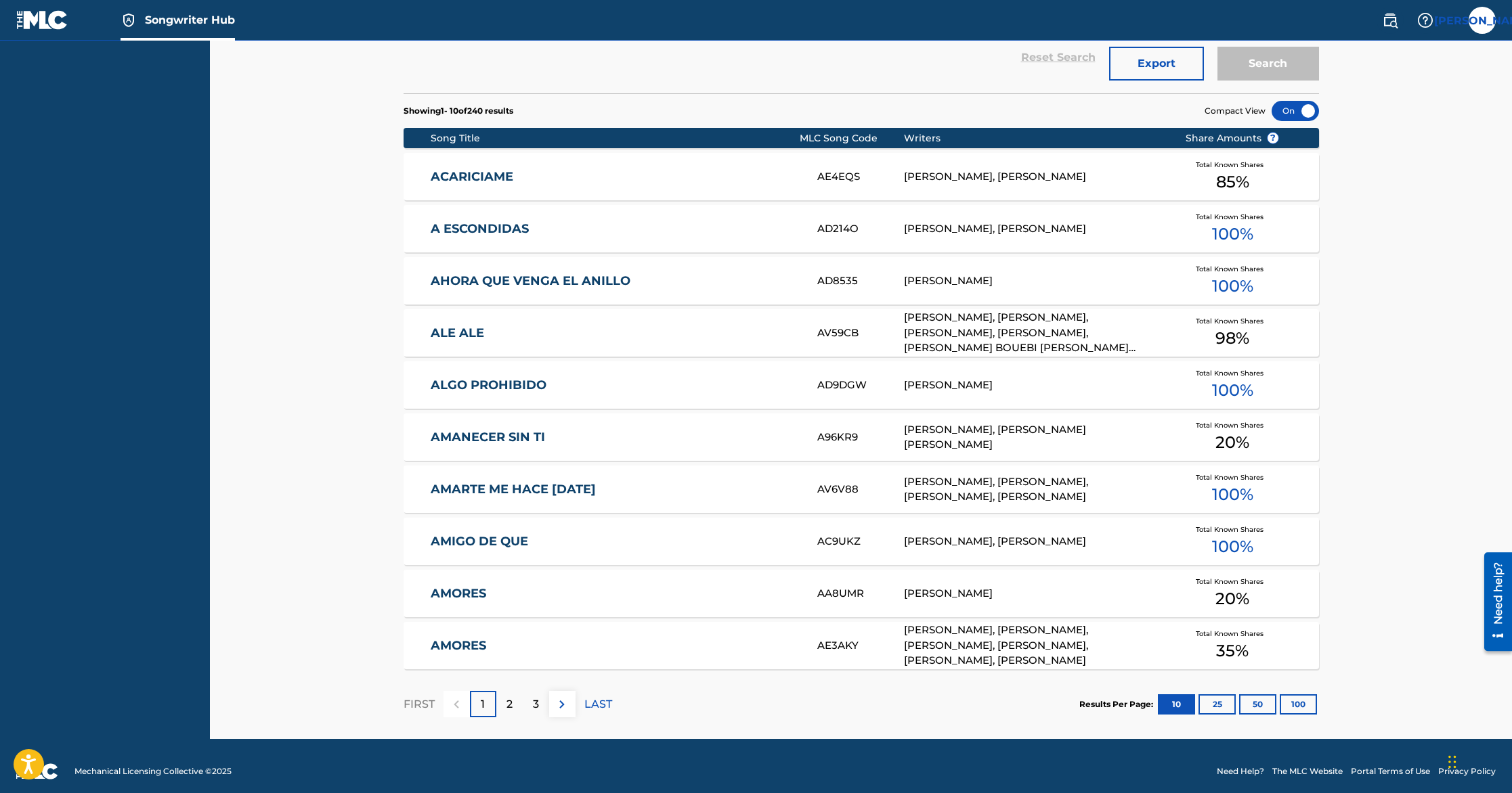
scroll to position [413, 0]
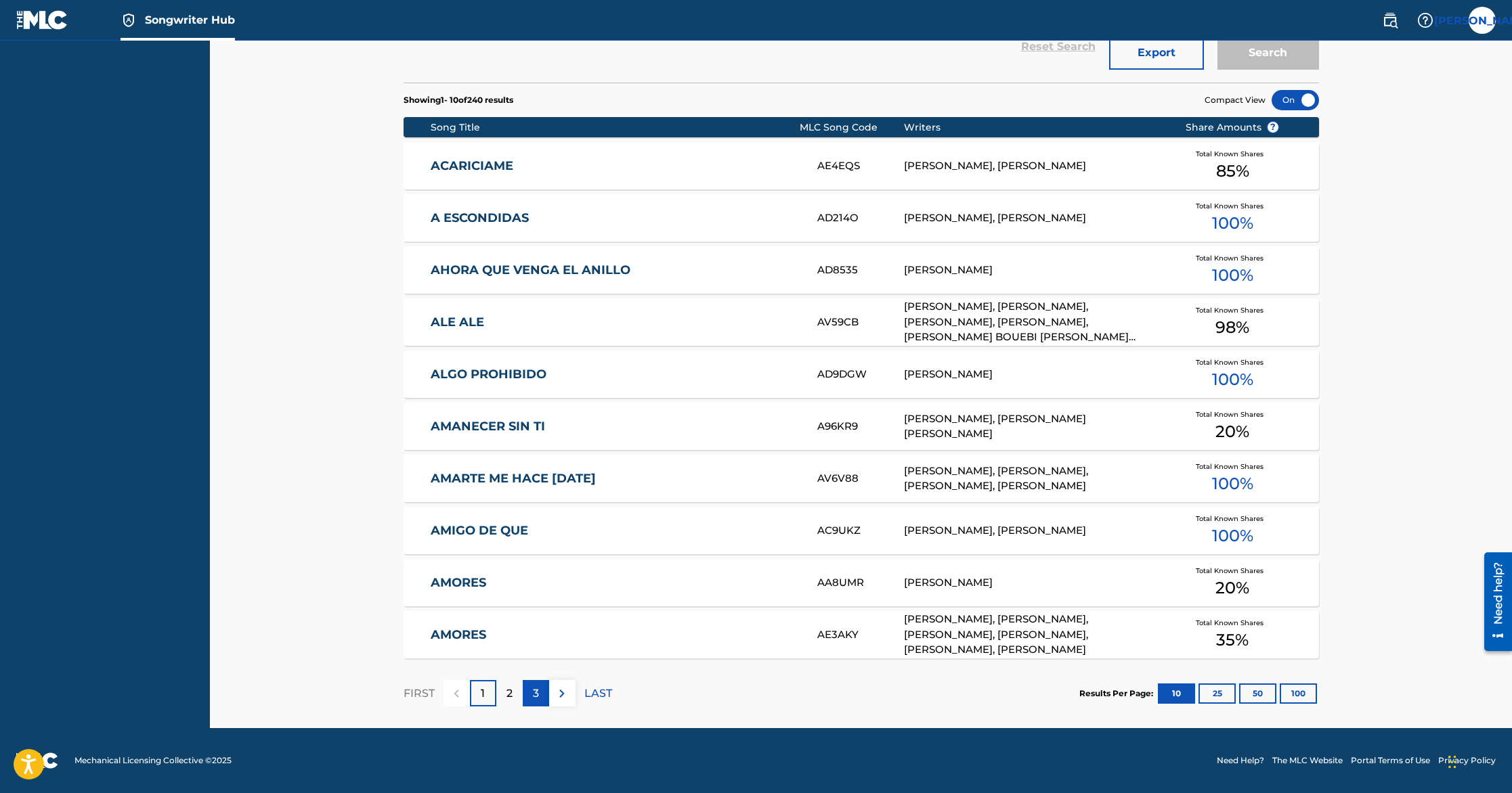
click at [537, 693] on p "3" at bounding box center [535, 694] width 6 height 16
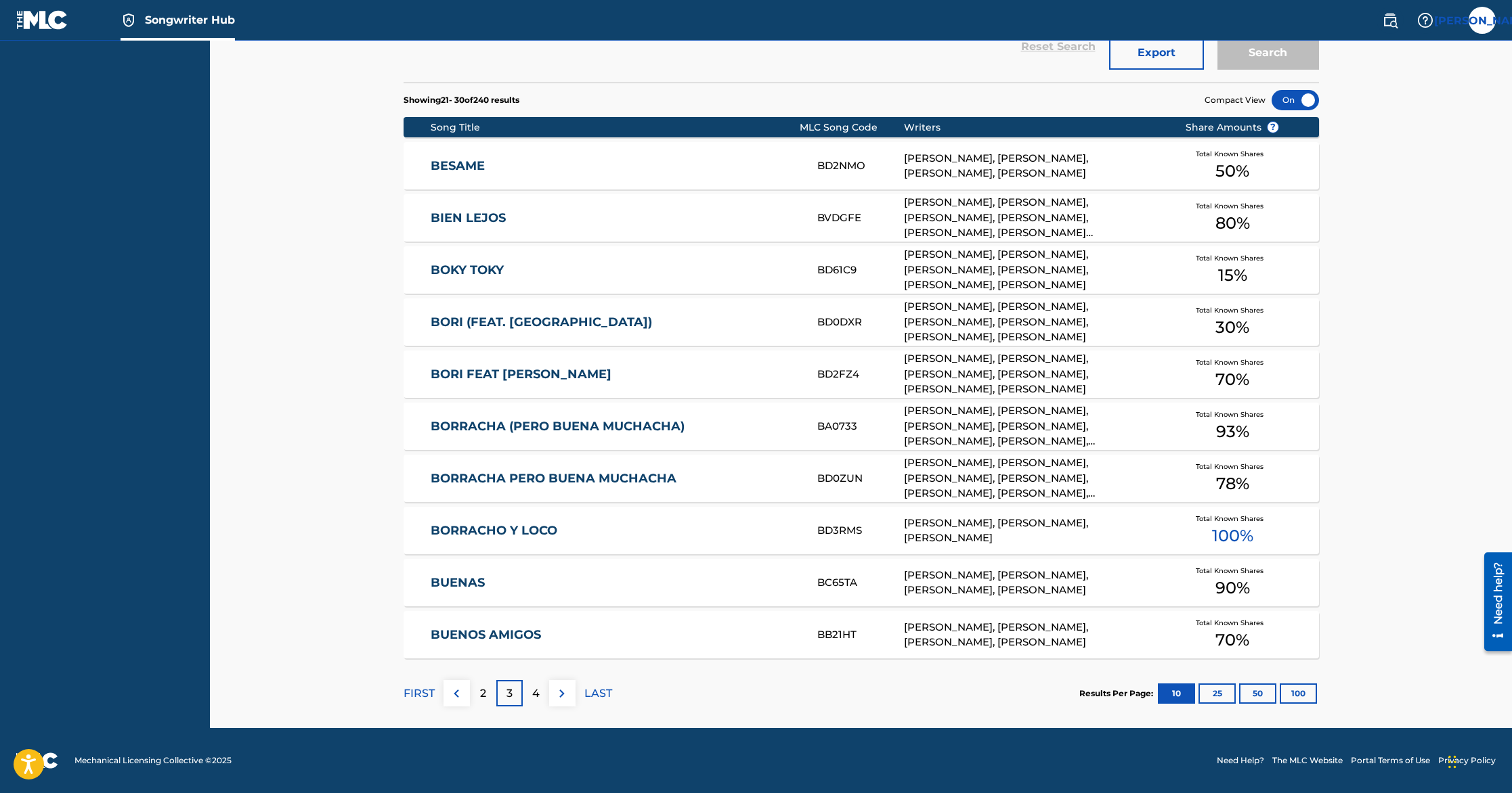
click at [589, 674] on div "FIRST 2 3 4 LAST" at bounding box center [507, 693] width 208 height 70
click at [596, 696] on p "LAST" at bounding box center [597, 694] width 27 height 16
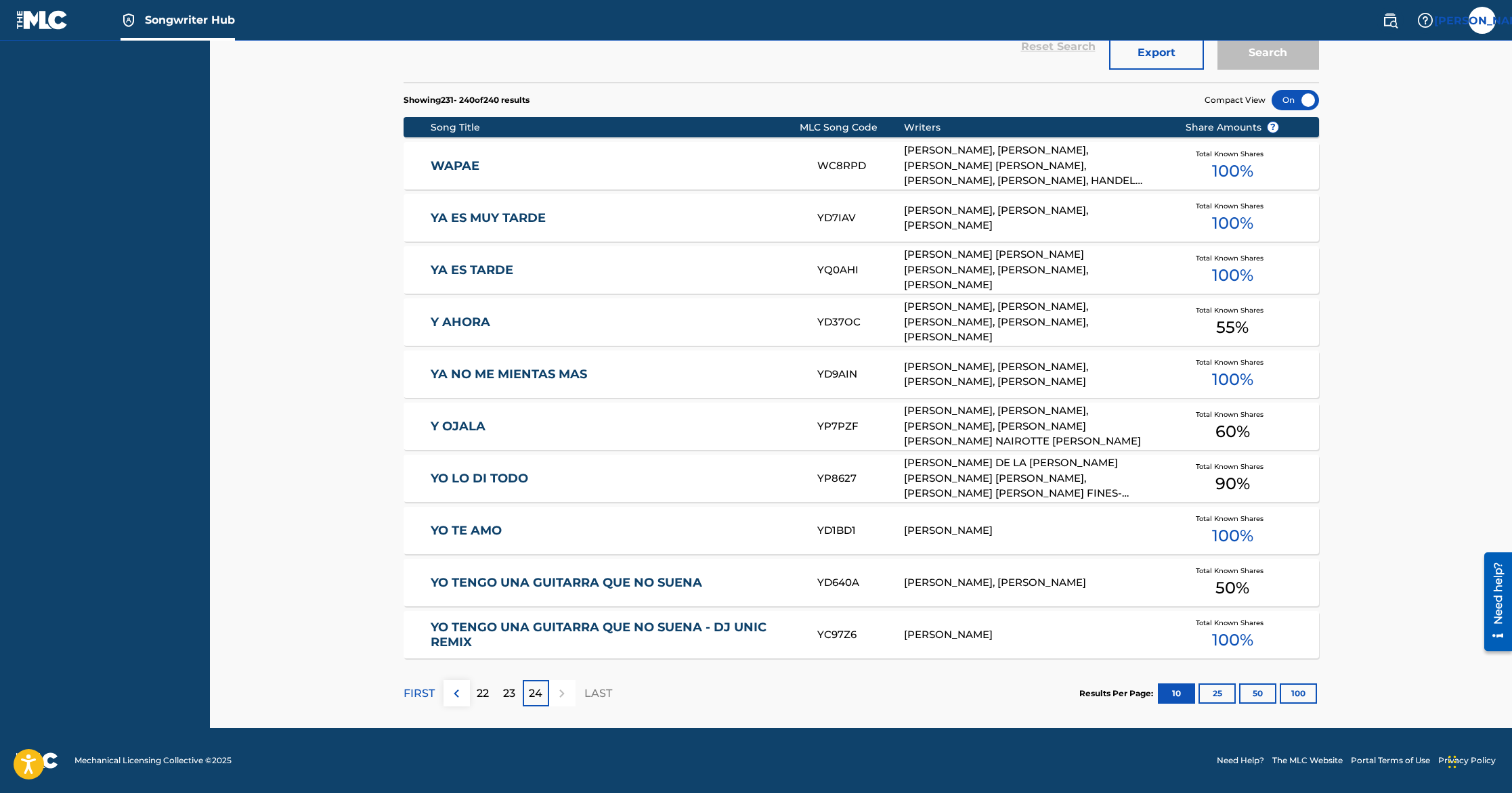
scroll to position [412, 0]
click at [1115, 47] on button "Export" at bounding box center [1156, 53] width 95 height 34
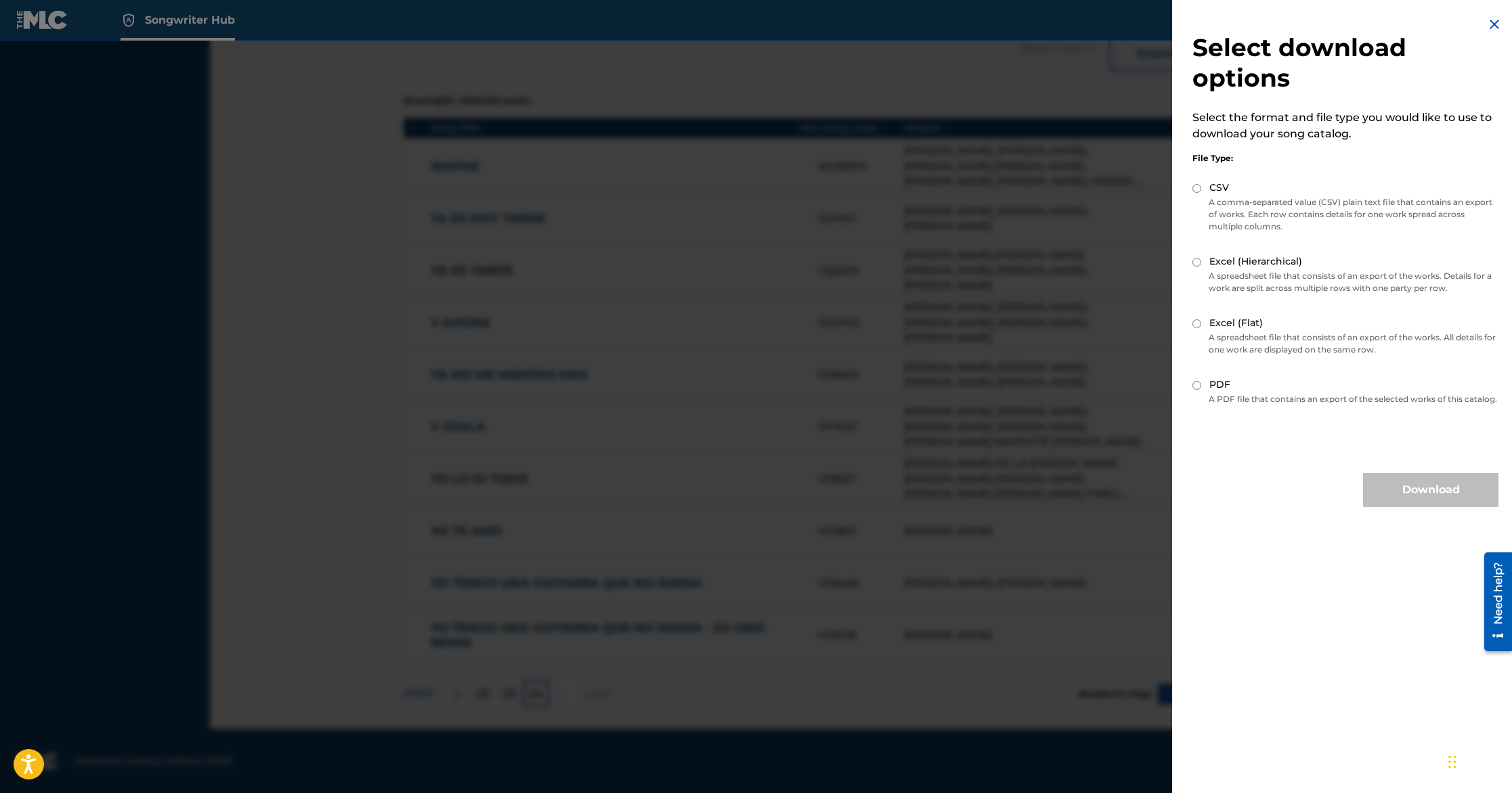
click at [1196, 265] on input "Excel (Hierarchical)" at bounding box center [1196, 262] width 9 height 9
radio input "true"
click at [1412, 507] on button "Download" at bounding box center [1430, 490] width 136 height 34
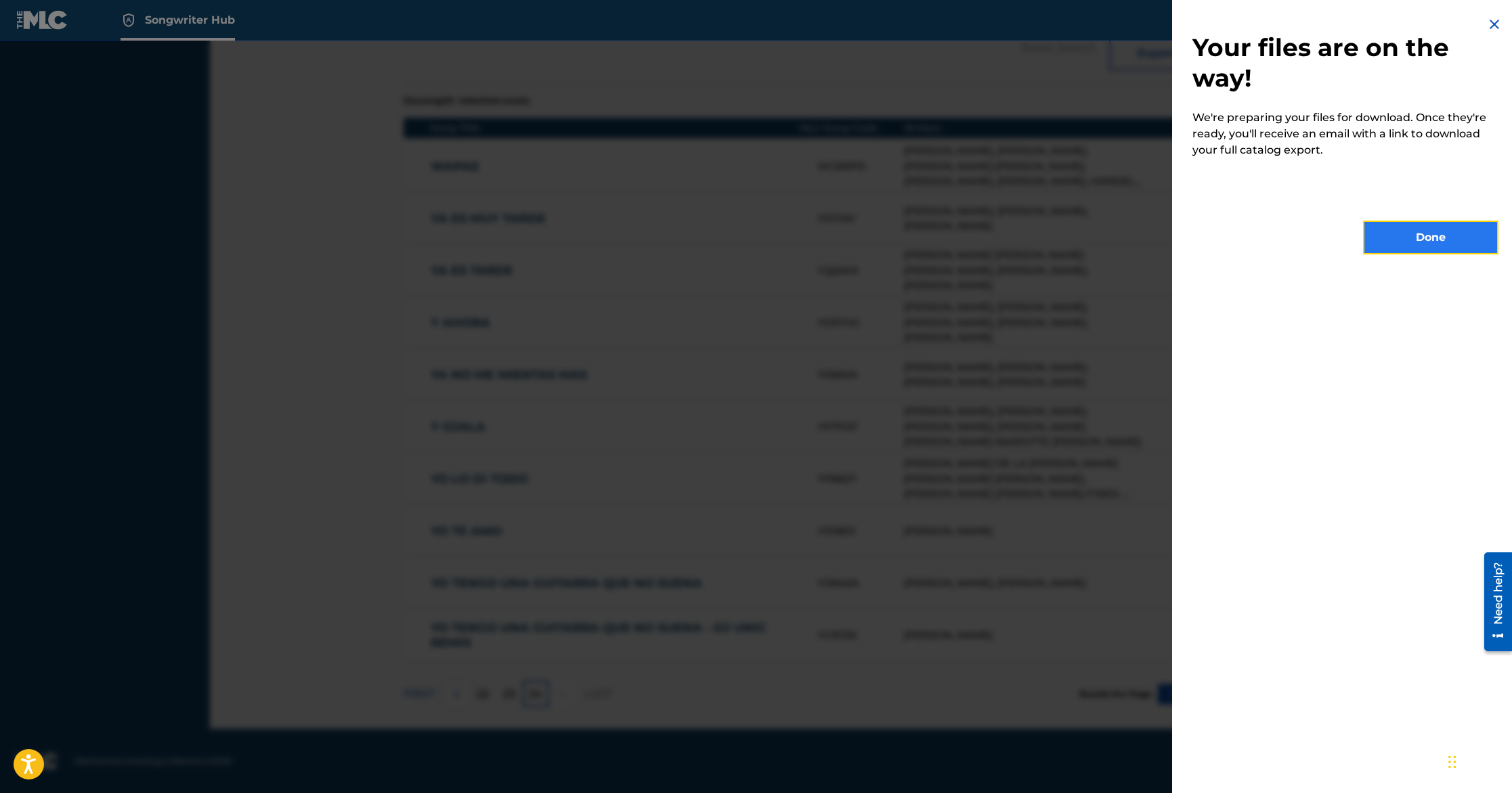
click at [1440, 231] on button "Done" at bounding box center [1430, 237] width 136 height 34
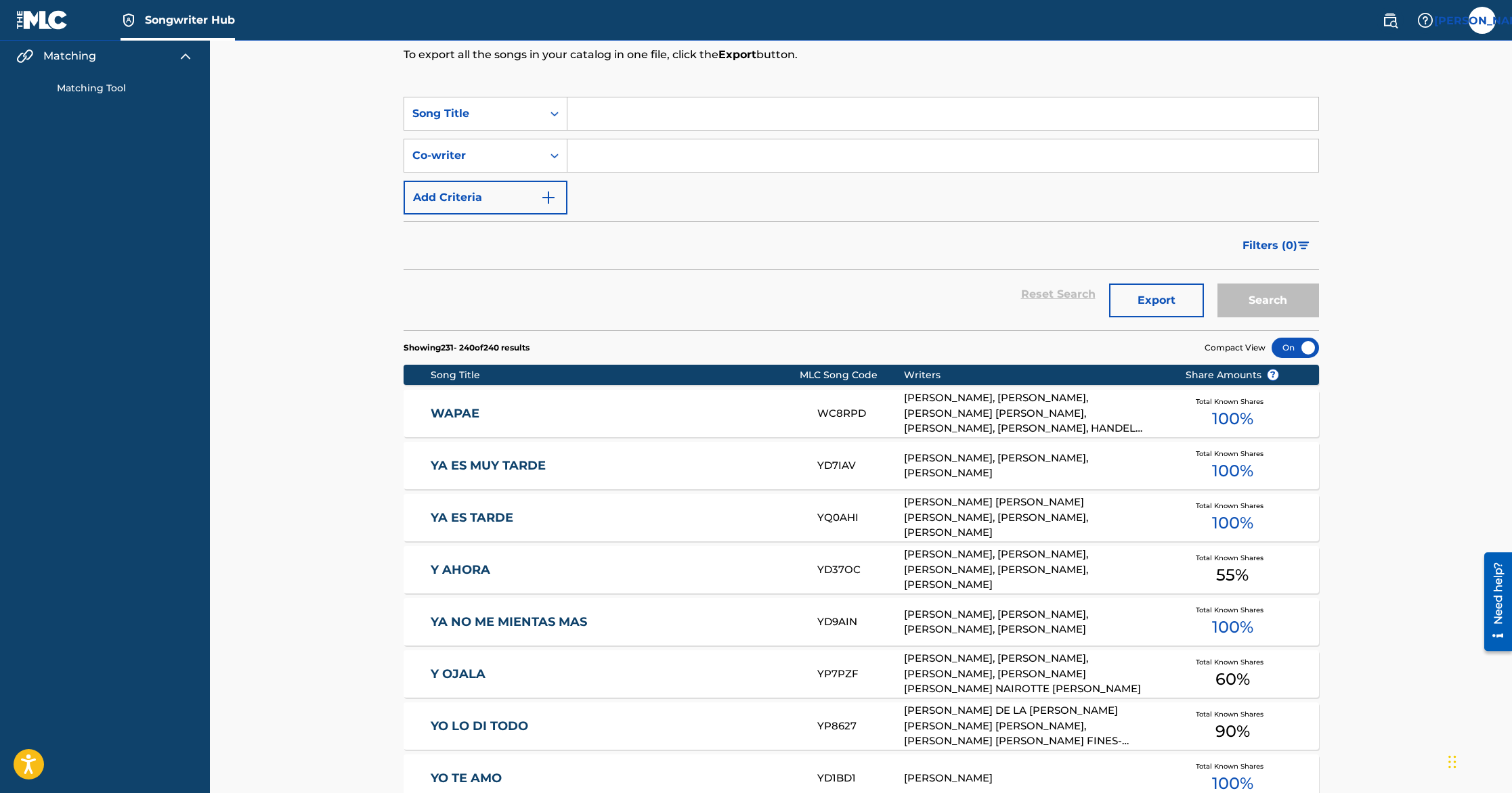
scroll to position [0, 0]
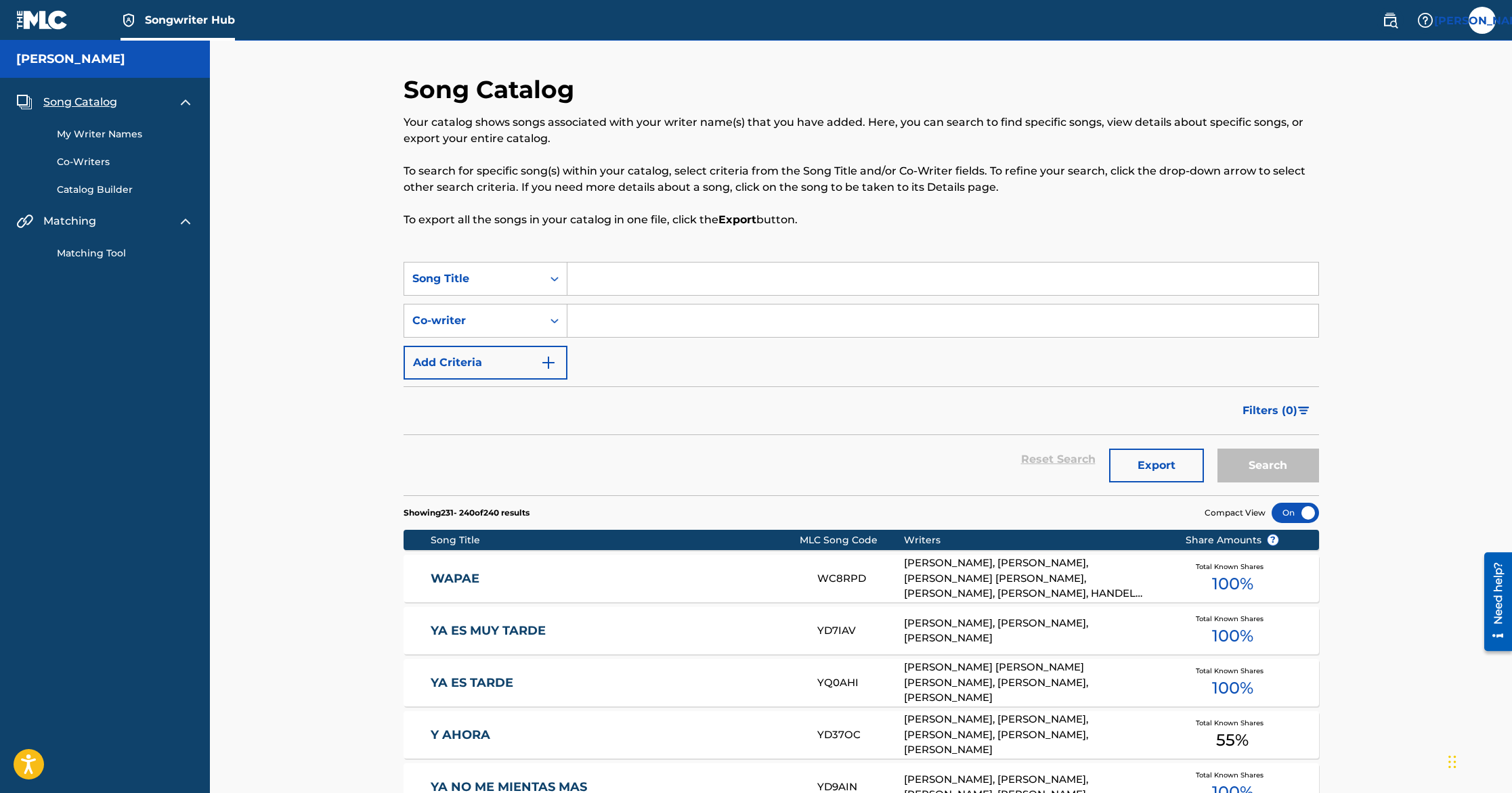
click at [336, 163] on div "Song Catalog Your catalog shows songs associated with your writer name(s) that …" at bounding box center [861, 591] width 1302 height 1100
click at [97, 126] on div "My Writer Names Co-Writers Catalog Builder" at bounding box center [105, 154] width 177 height 87
click at [99, 132] on link "My Writer Names" at bounding box center [125, 135] width 136 height 14
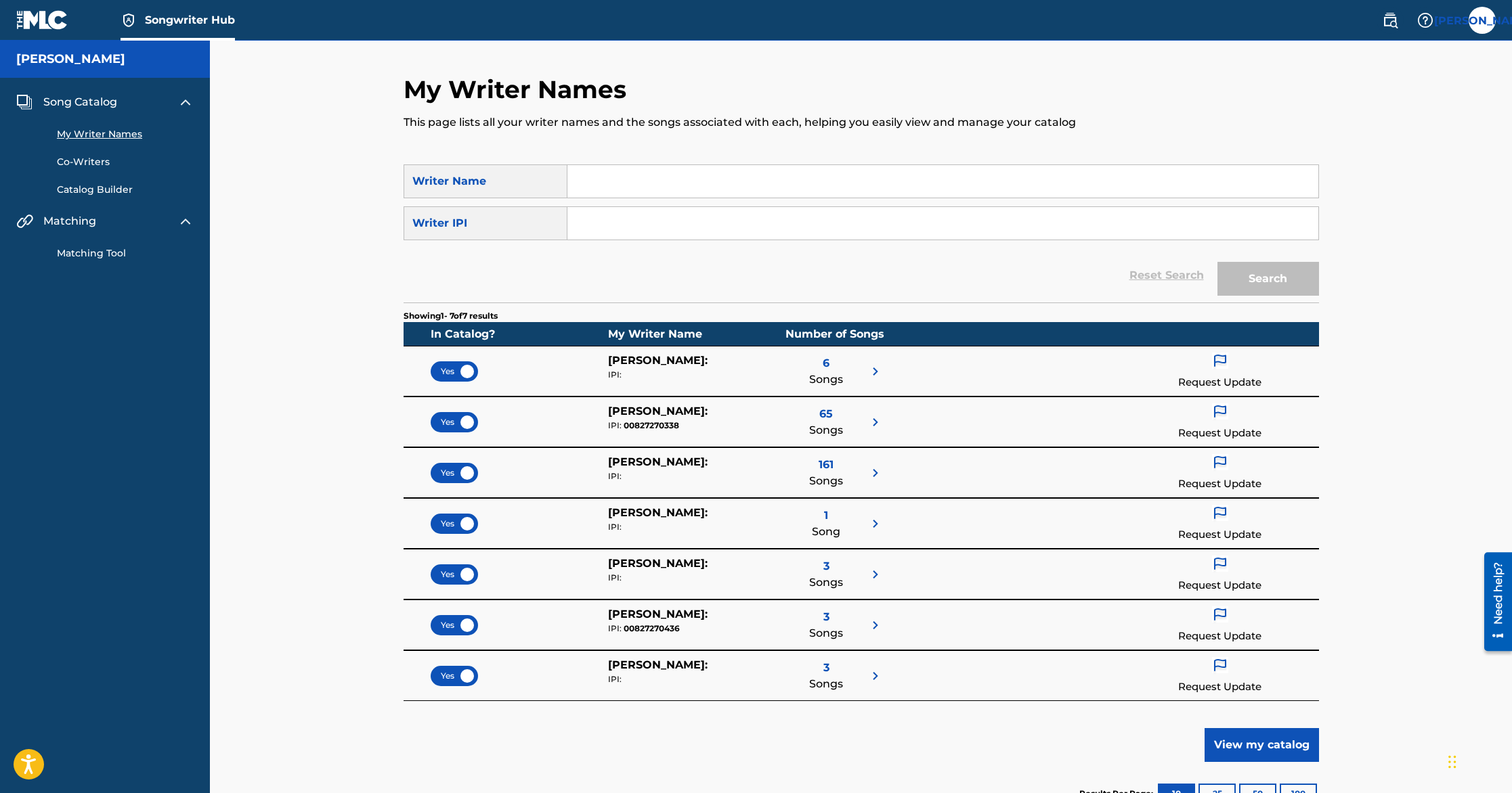
click at [1204, 359] on div "Request Update" at bounding box center [1220, 371] width 83 height 38
click at [1198, 480] on p "Request to add IPI" at bounding box center [1221, 478] width 156 height 33
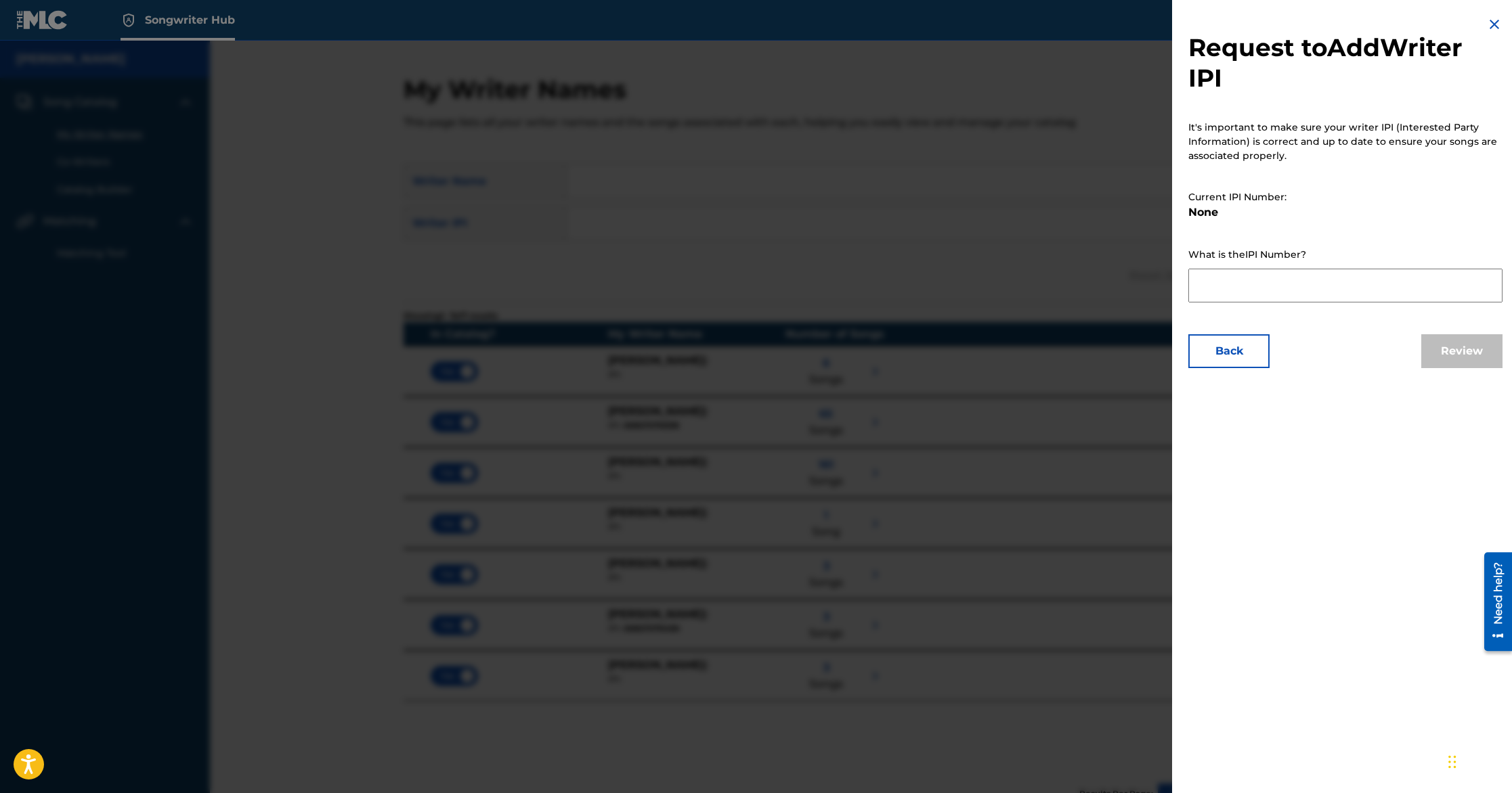
click at [1293, 266] on div "What is the IPI Number?" at bounding box center [1345, 277] width 315 height 59
click at [1300, 283] on textarea at bounding box center [1345, 285] width 315 height 34
click at [1489, 31] on img at bounding box center [1494, 24] width 16 height 16
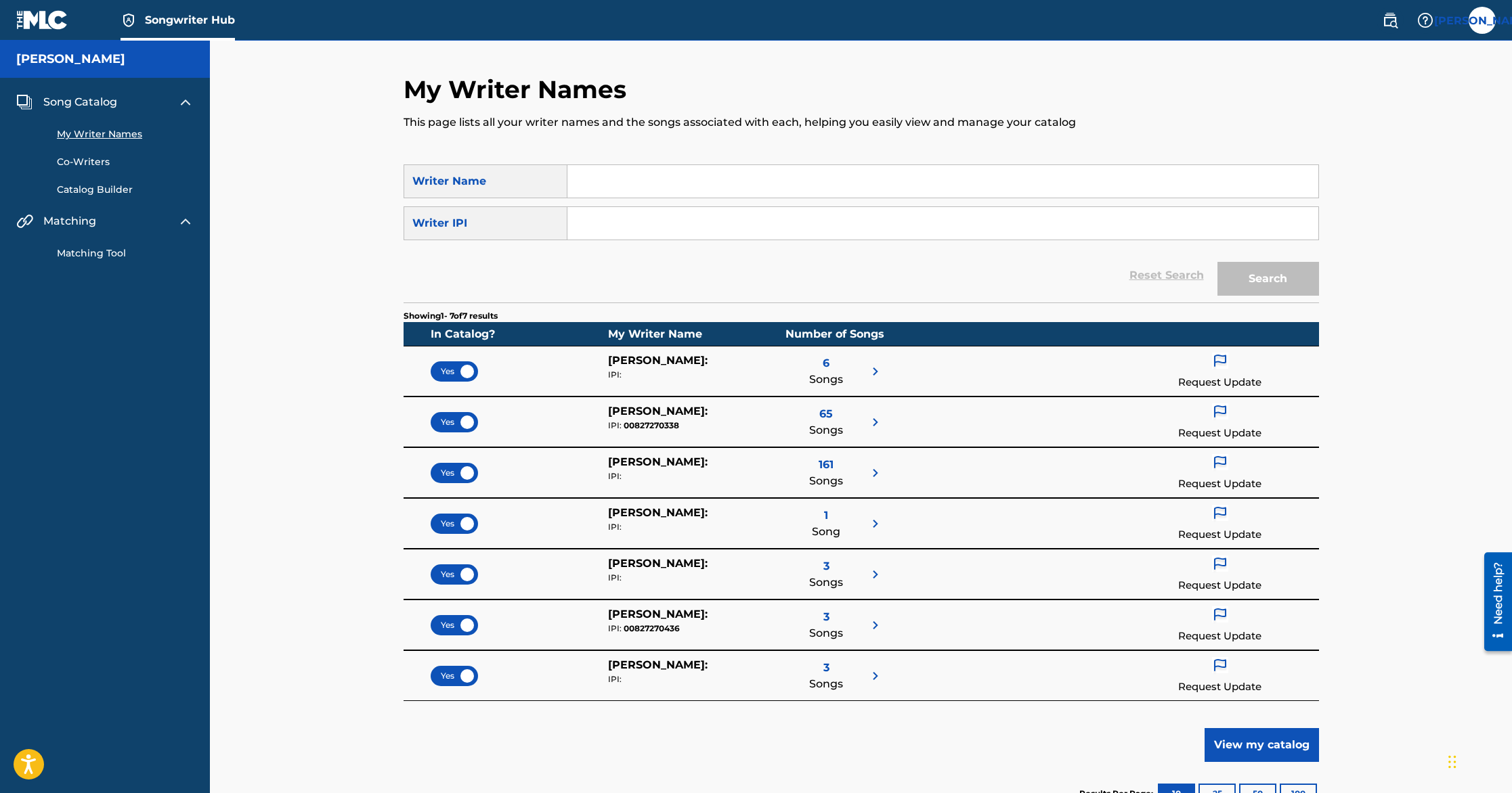
click at [102, 102] on span "Song Catalog" at bounding box center [80, 102] width 74 height 16
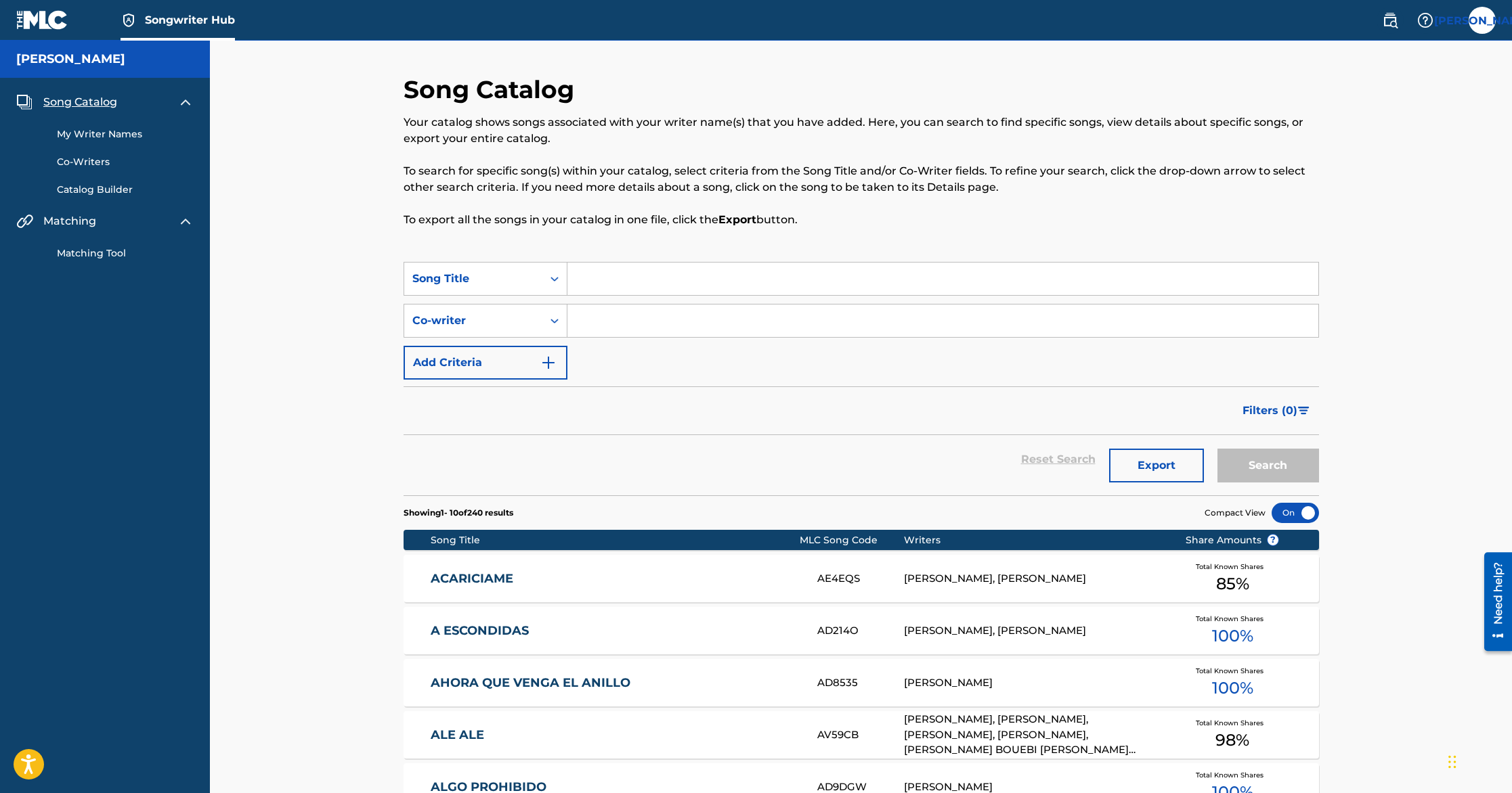
click at [666, 294] on div "Search Form" at bounding box center [943, 279] width 752 height 34
click at [665, 284] on input "Search Form" at bounding box center [942, 278] width 751 height 33
type input "1"
click at [1218, 449] on button "Search" at bounding box center [1268, 466] width 102 height 34
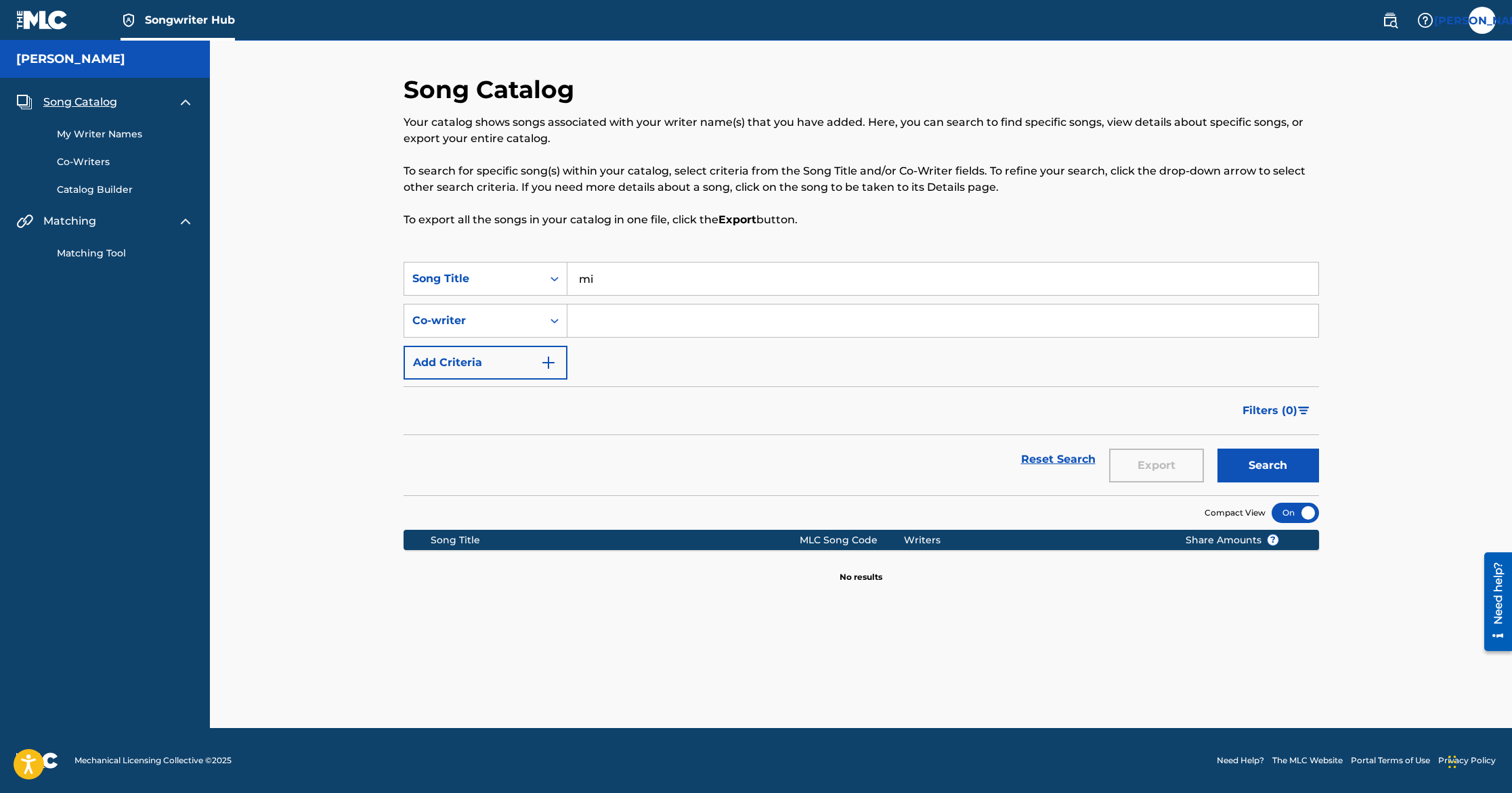
type input "m"
type input "1 million"
click at [1218, 449] on button "Search" at bounding box center [1268, 466] width 102 height 34
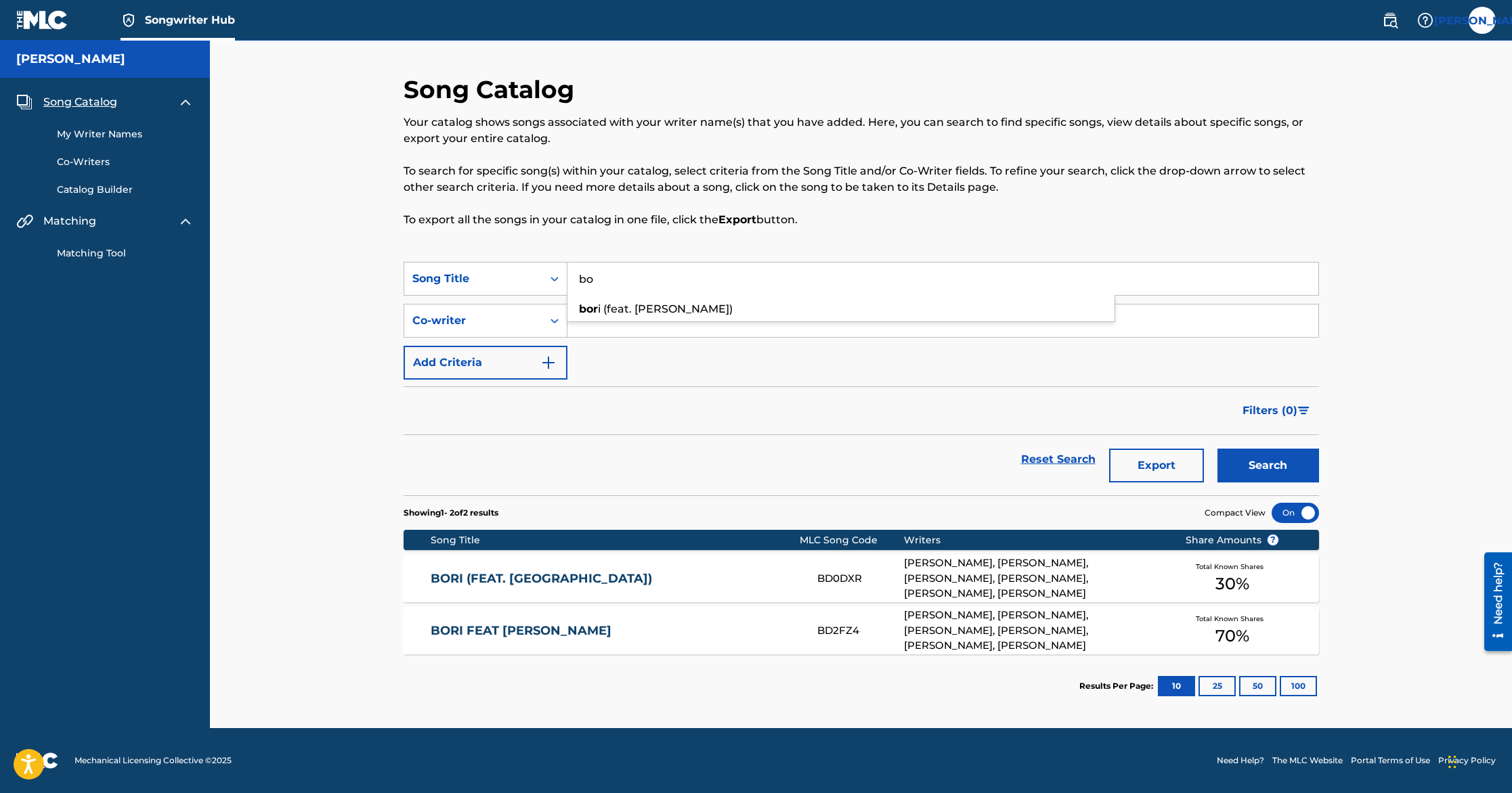
type input "b"
click at [1218, 449] on button "Search" at bounding box center [1268, 466] width 102 height 34
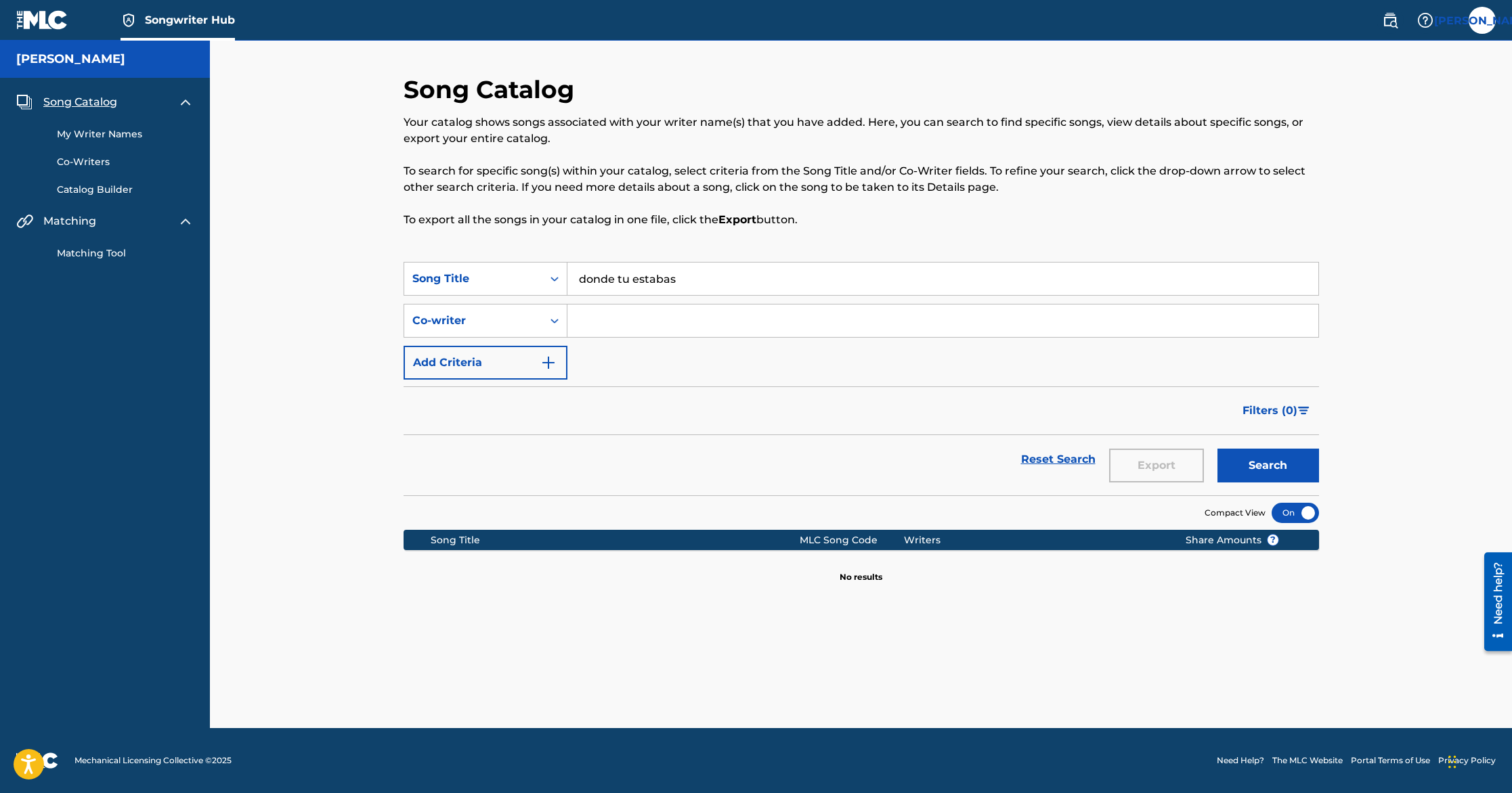
click at [1218, 449] on button "Search" at bounding box center [1268, 466] width 102 height 34
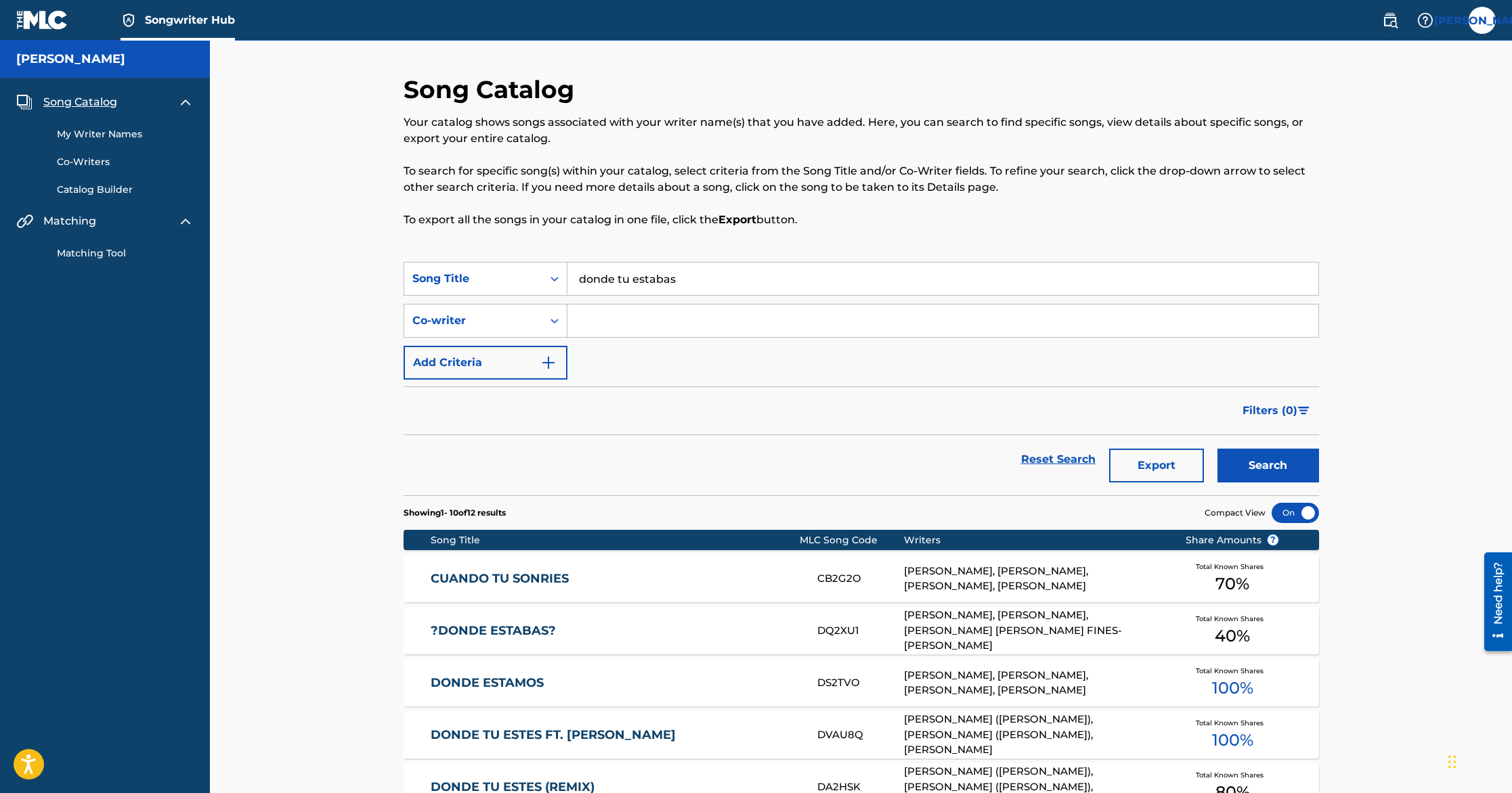
click at [635, 280] on input "donde tu estabas" at bounding box center [942, 278] width 751 height 33
click at [1218, 449] on button "Search" at bounding box center [1268, 466] width 102 height 34
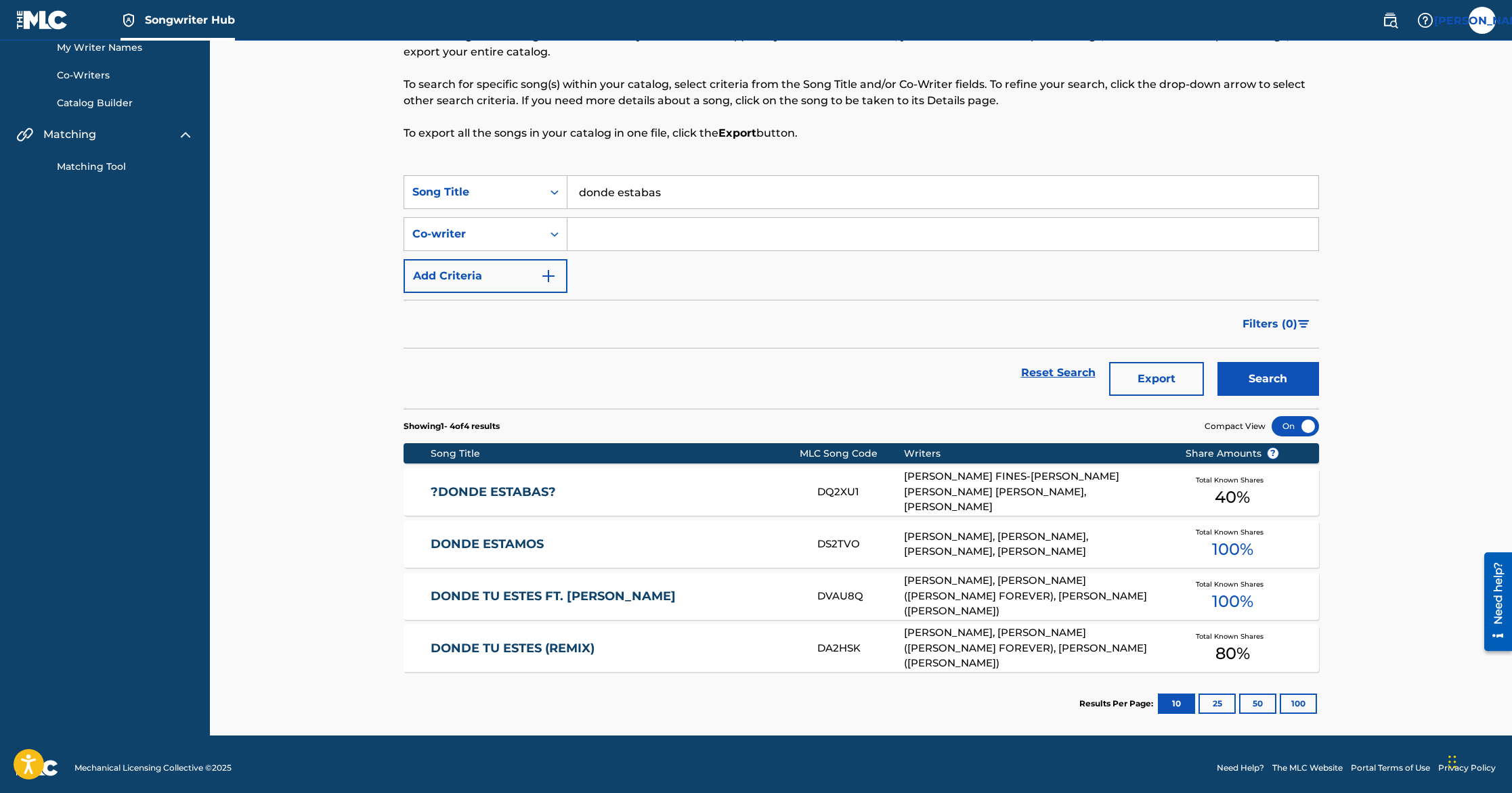
scroll to position [90, 0]
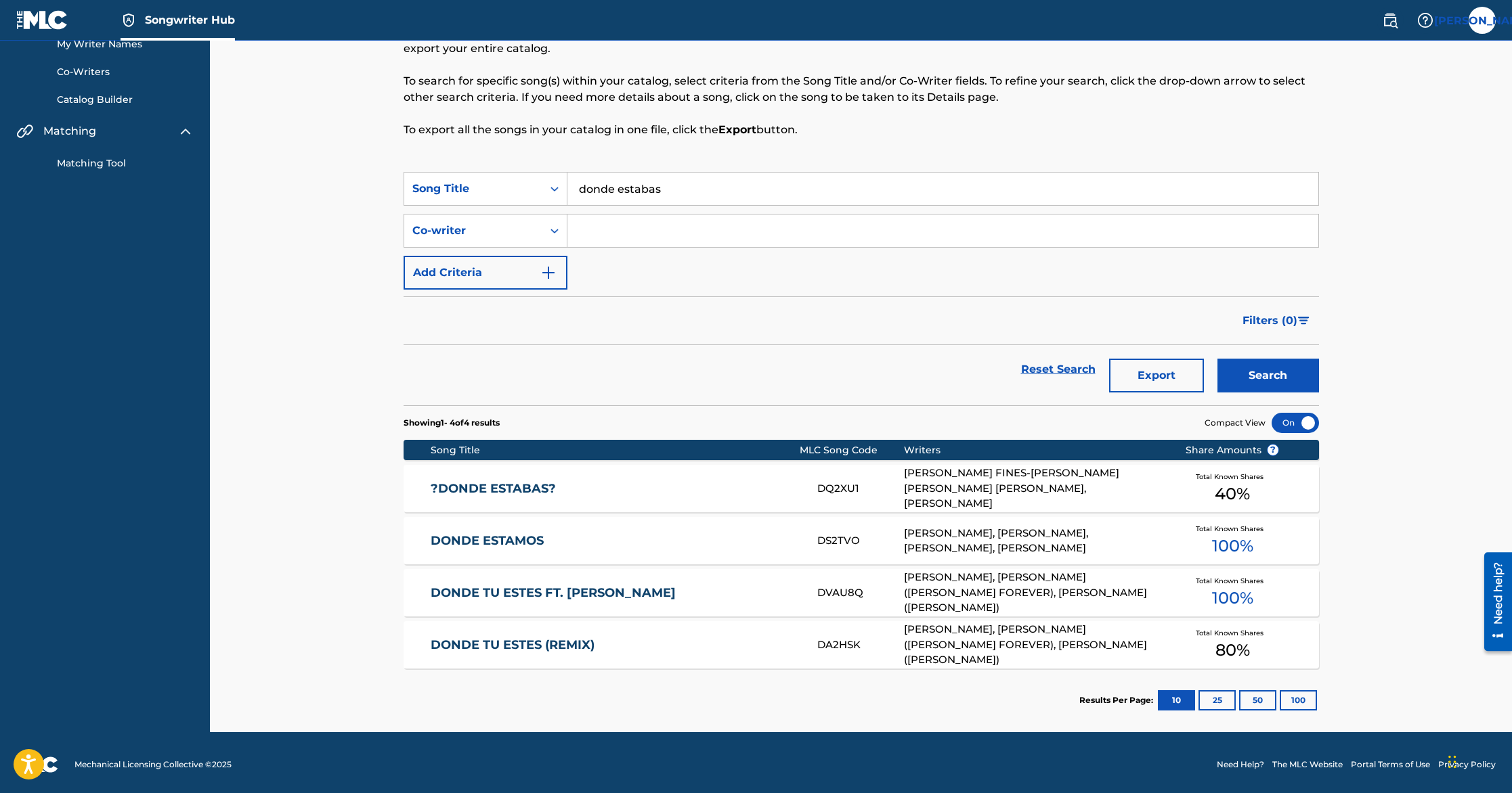
click at [635, 192] on input "donde estabas" at bounding box center [942, 189] width 751 height 33
click at [1218, 359] on button "Search" at bounding box center [1268, 376] width 102 height 34
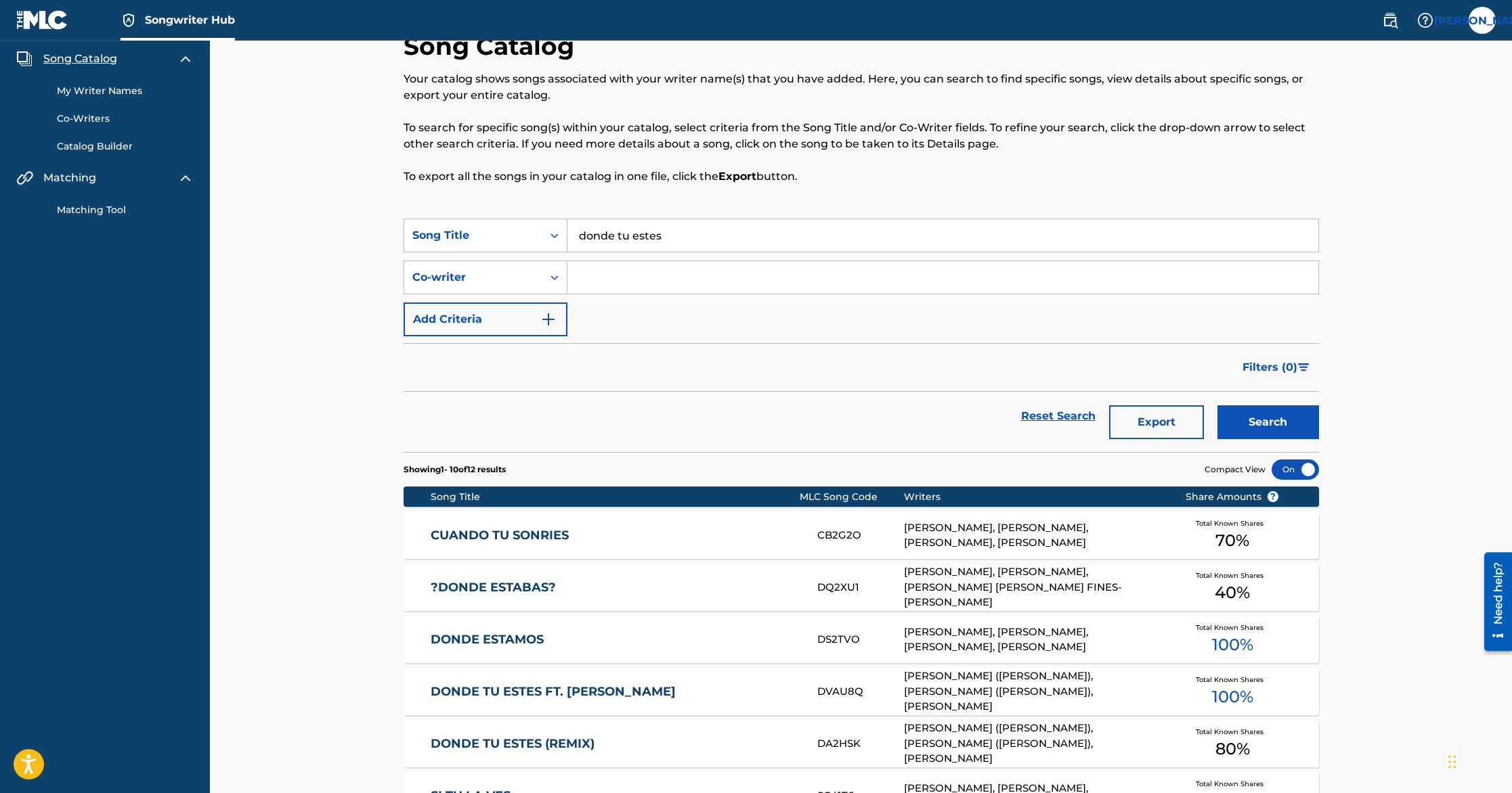
scroll to position [0, 0]
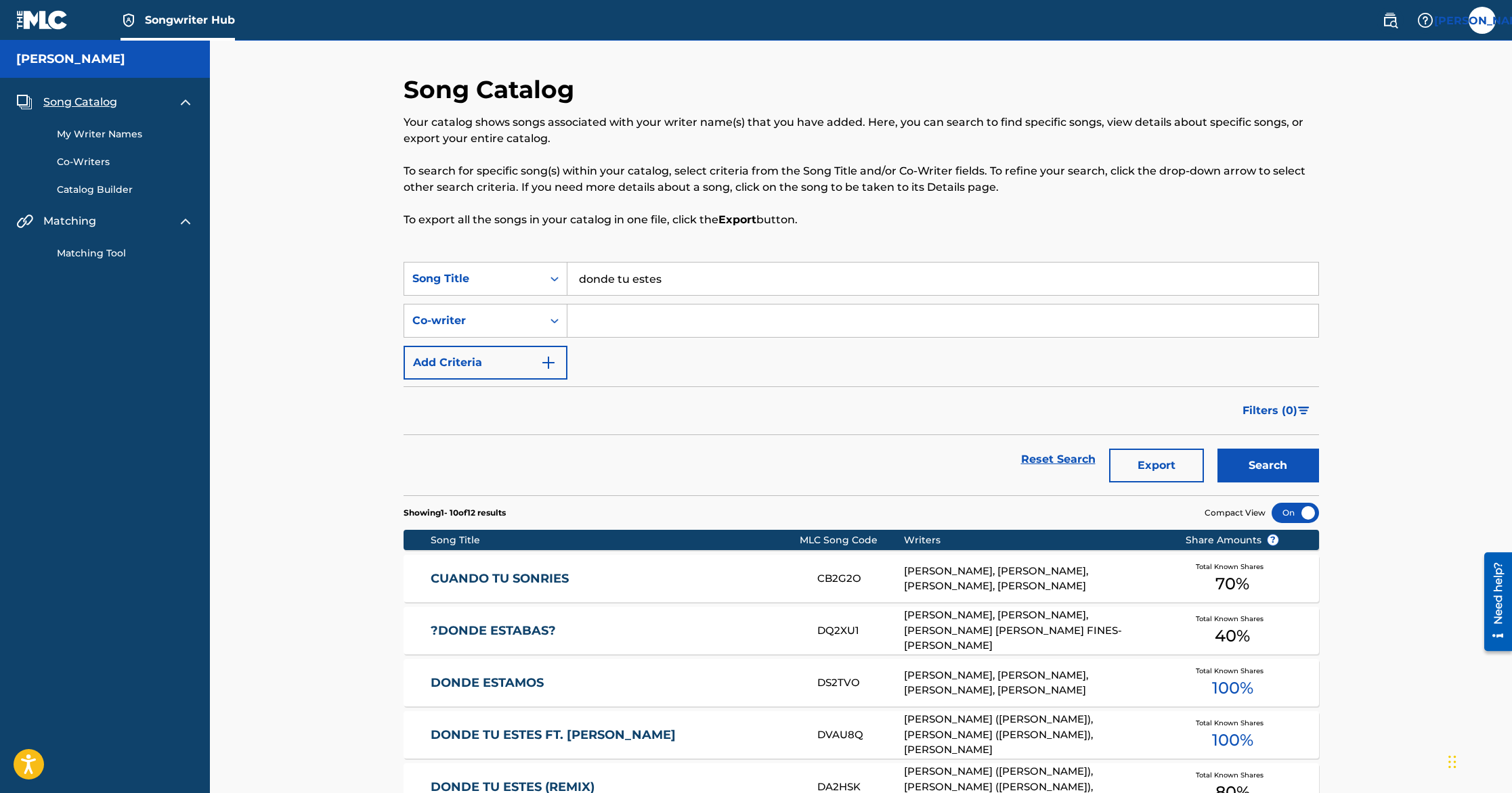
click at [719, 293] on input "donde tu estes" at bounding box center [942, 278] width 751 height 33
click at [1218, 449] on button "Search" at bounding box center [1268, 466] width 102 height 34
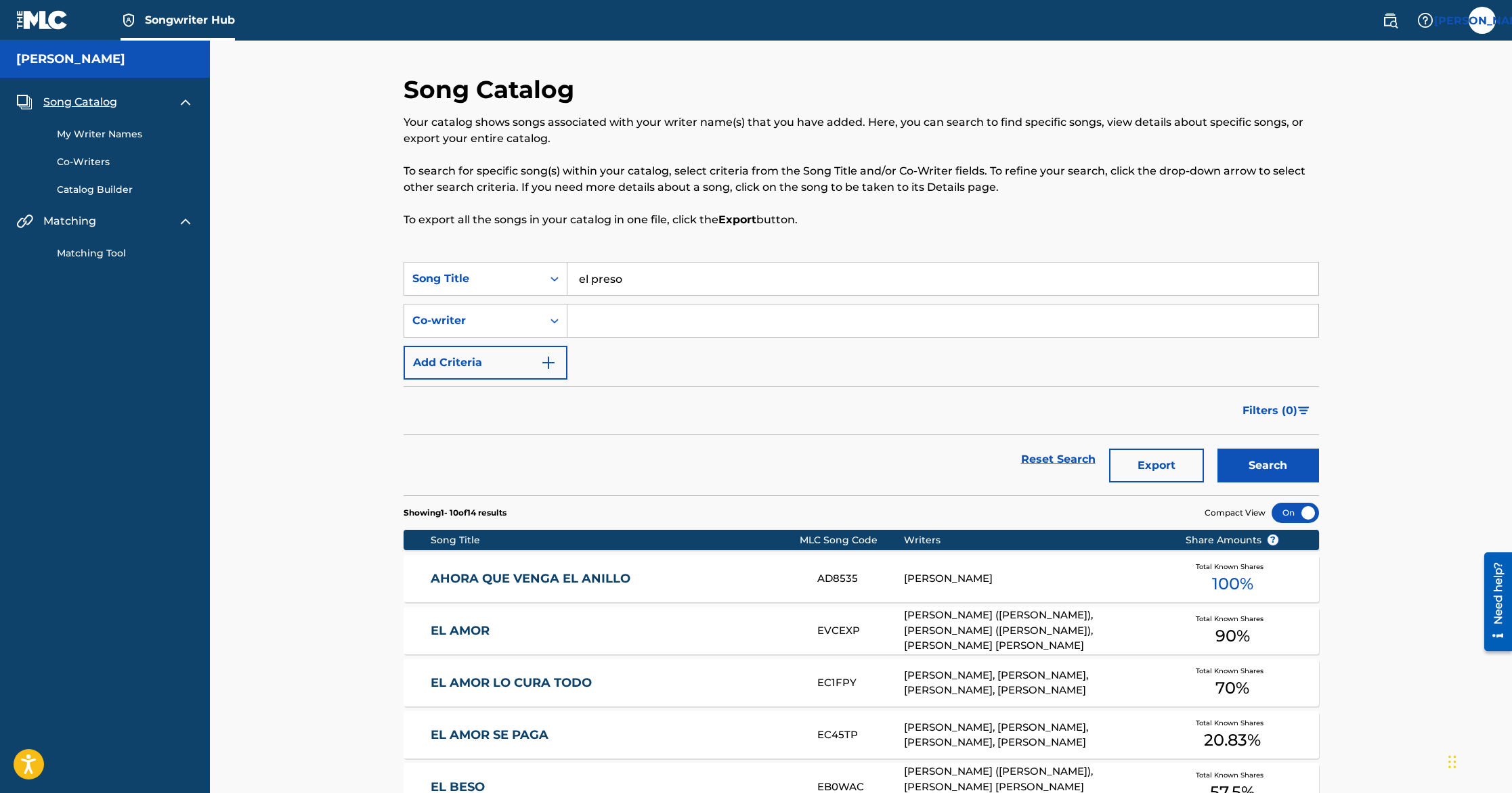
scroll to position [413, 0]
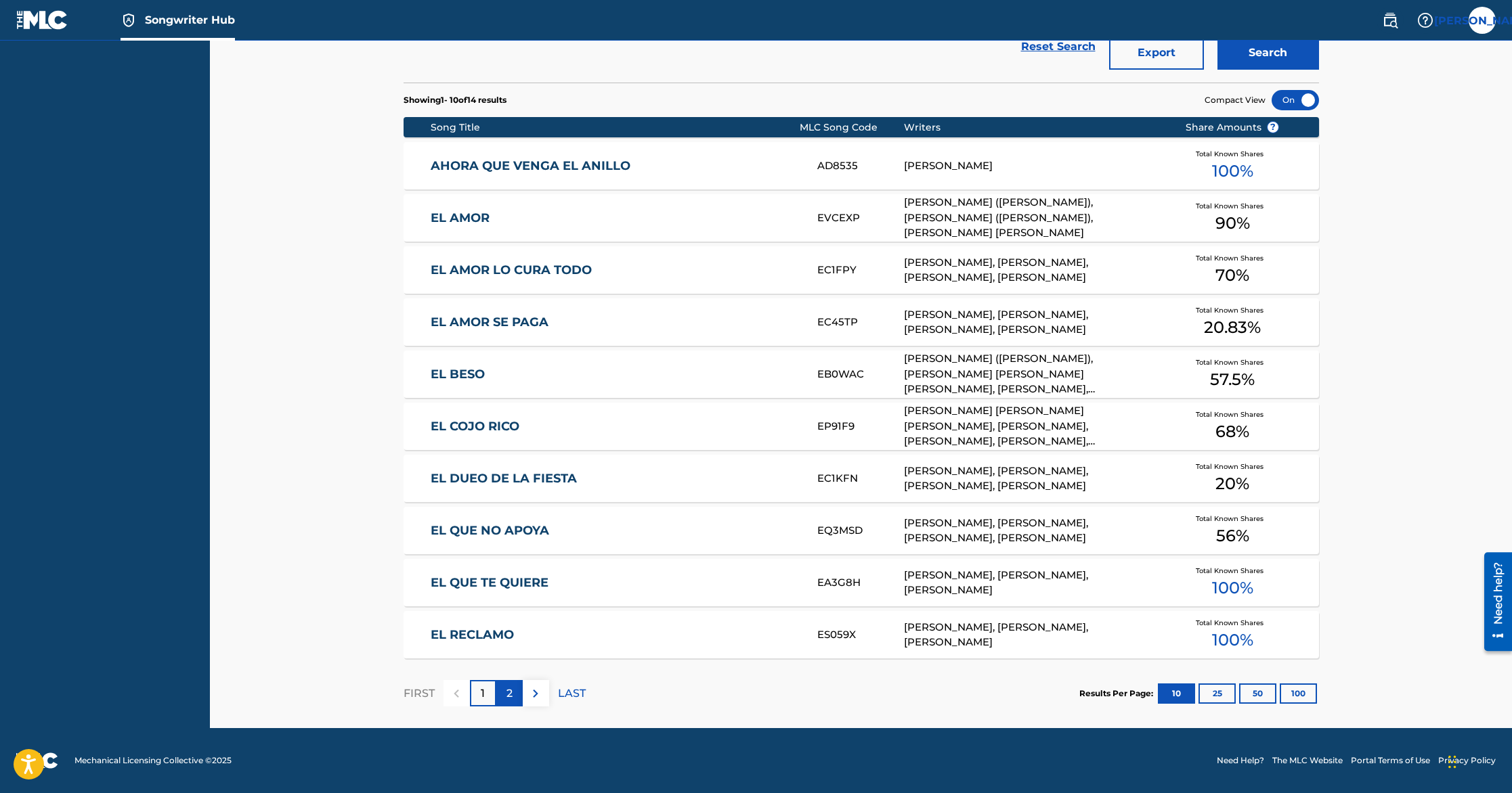
click at [515, 694] on div "2" at bounding box center [510, 694] width 27 height 27
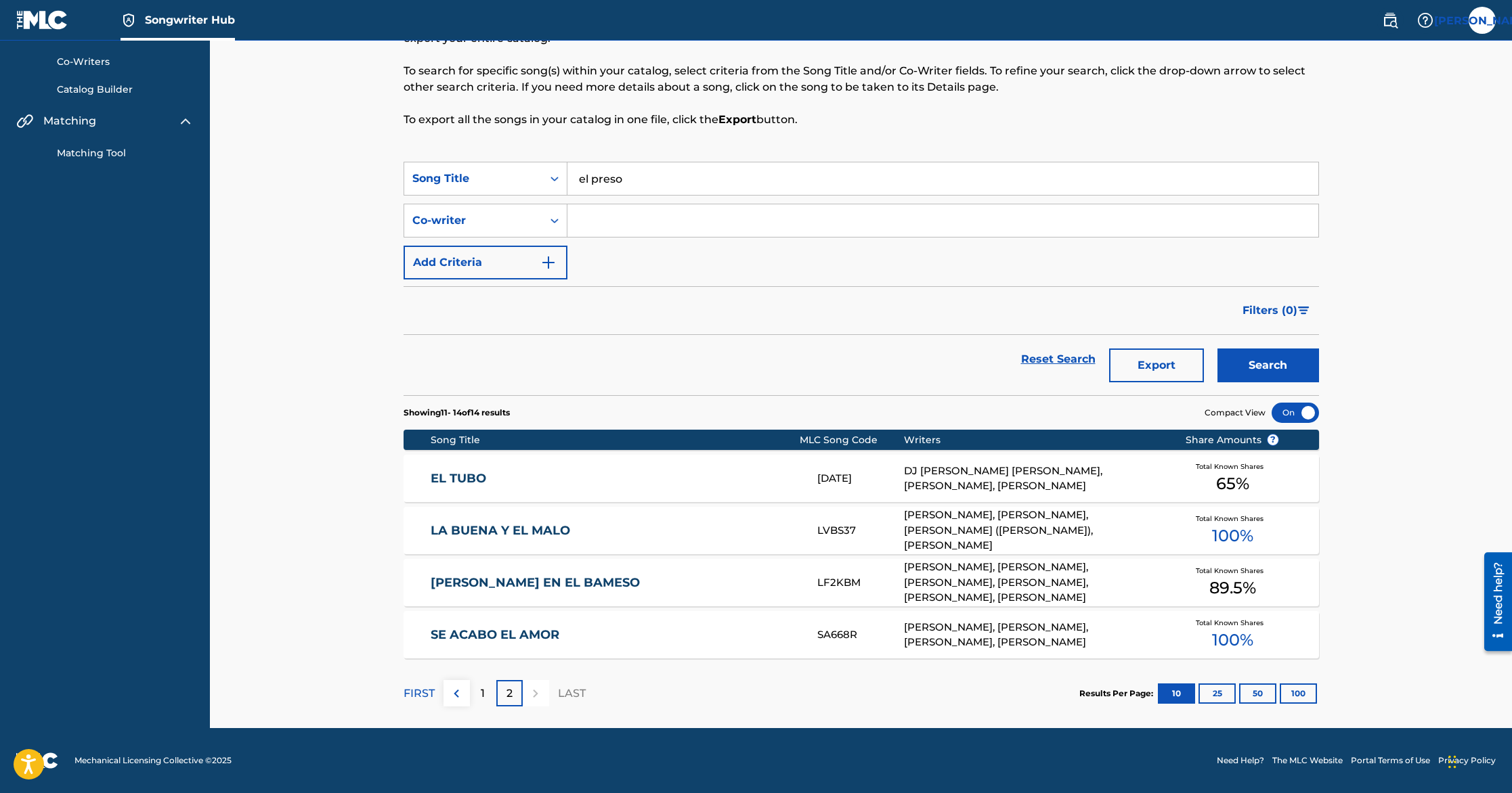
scroll to position [99, 0]
click at [473, 696] on div "1" at bounding box center [483, 695] width 27 height 27
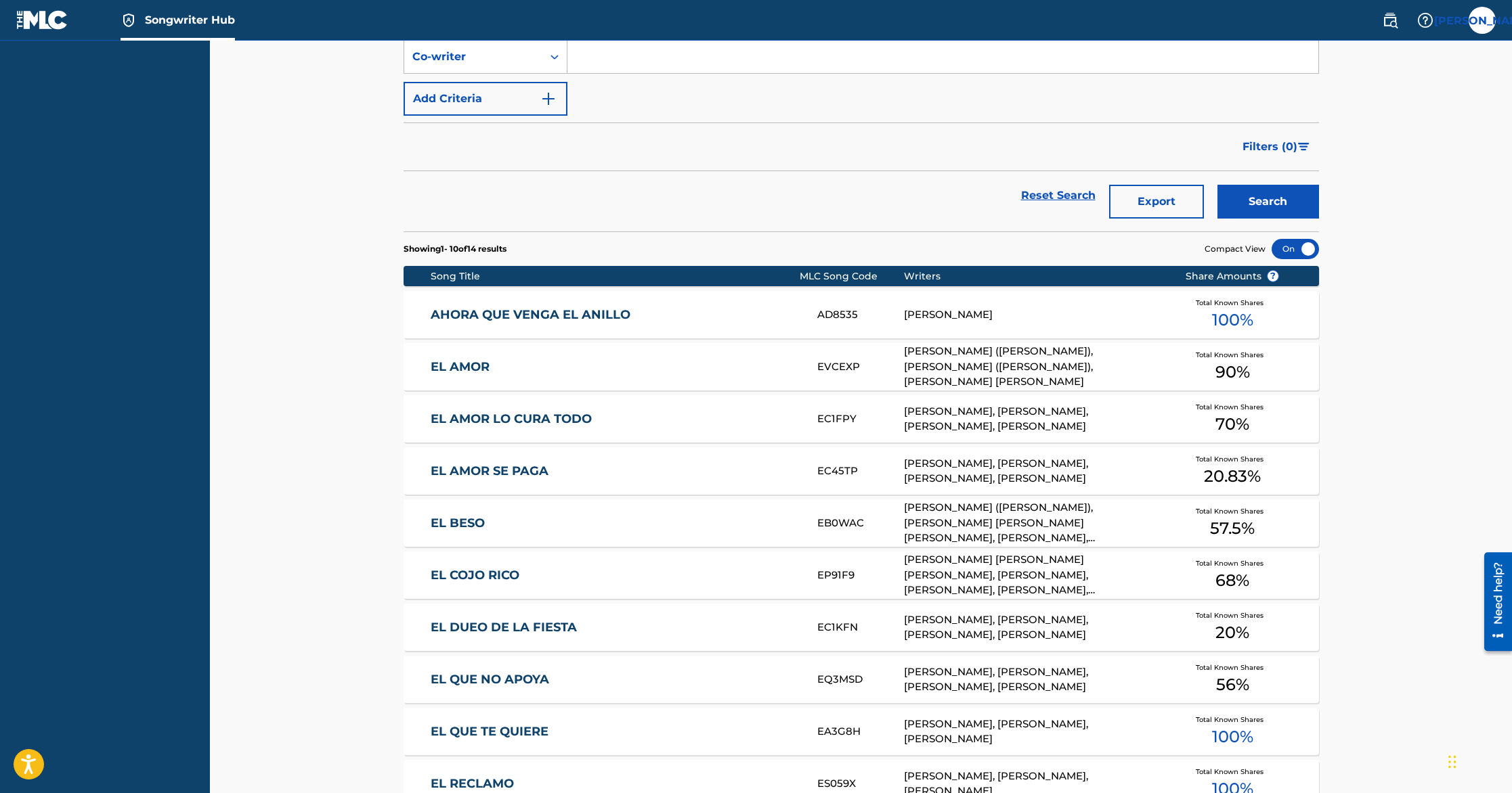
scroll to position [0, 0]
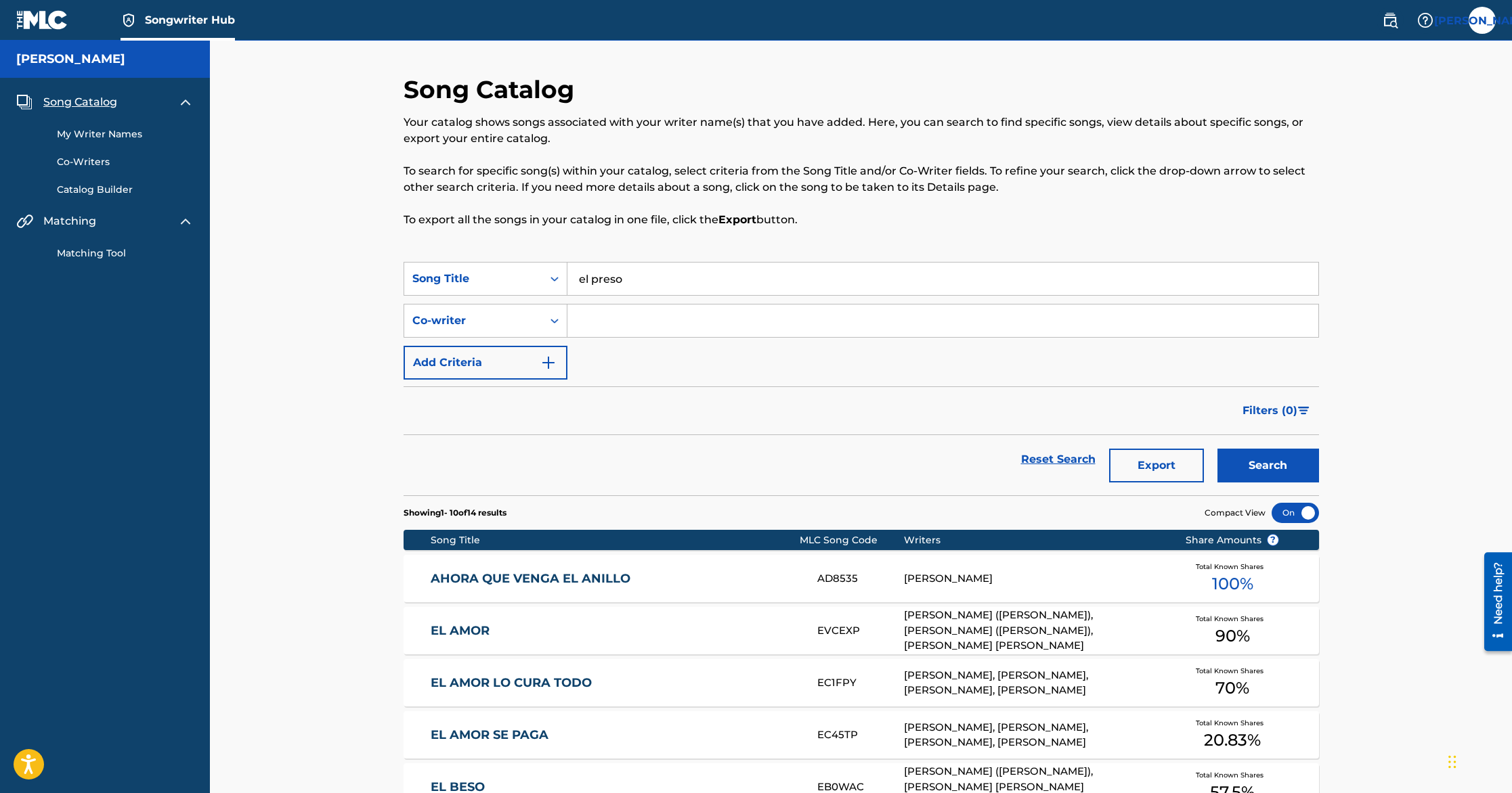
click at [659, 281] on input "el preso" at bounding box center [942, 278] width 751 height 33
click at [1218, 449] on button "Search" at bounding box center [1268, 466] width 102 height 34
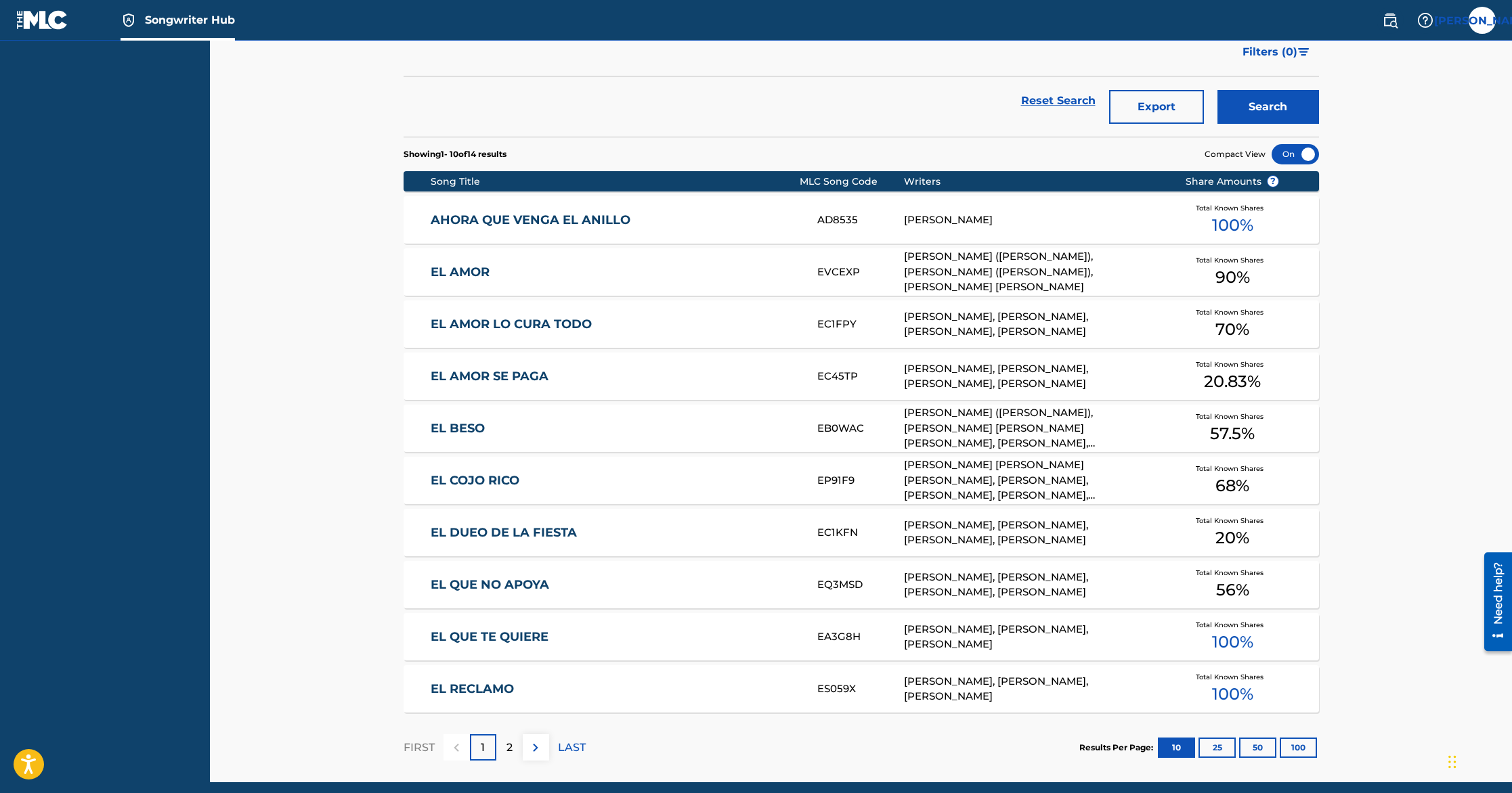
scroll to position [413, 0]
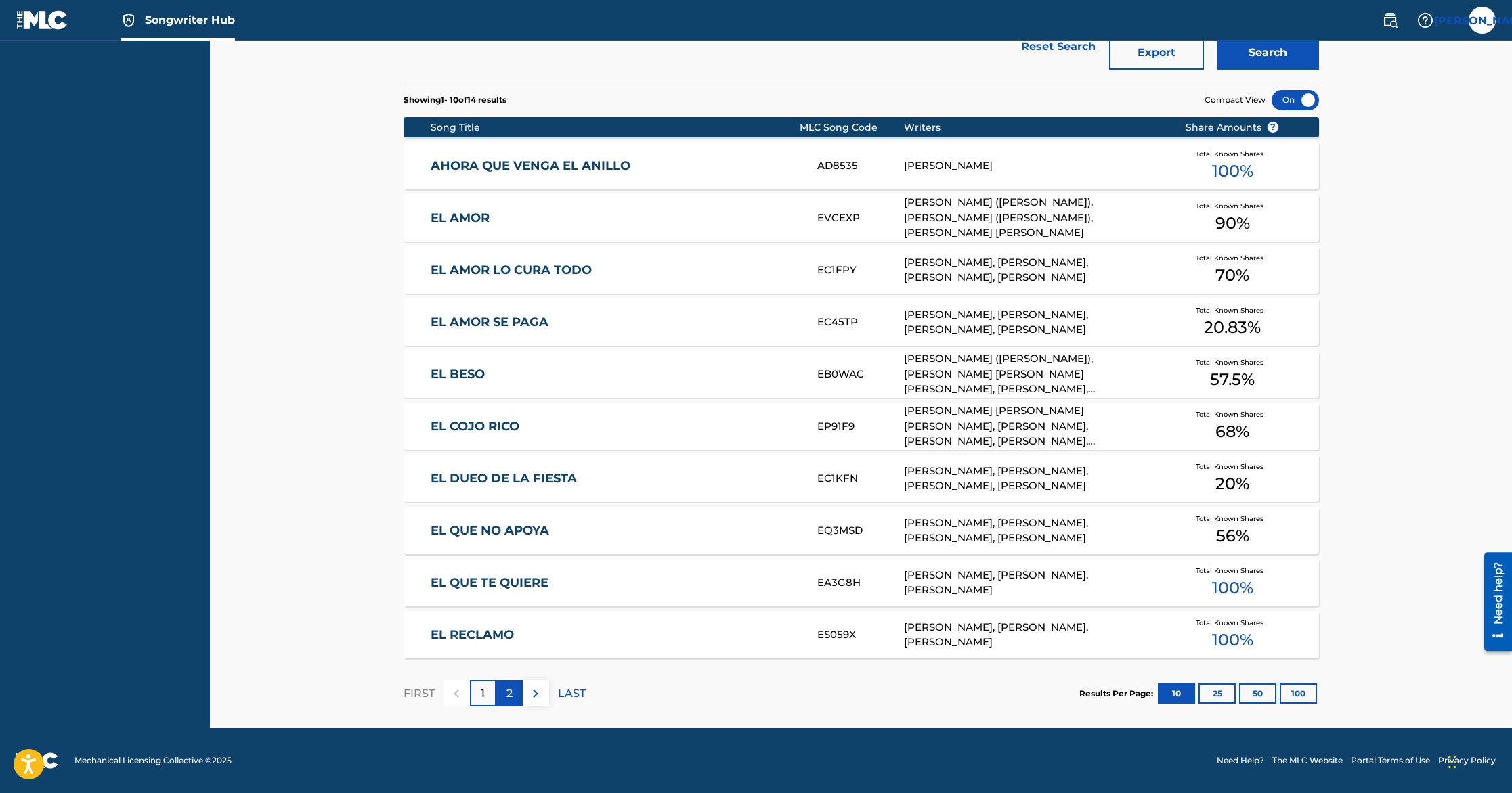
click at [514, 688] on div "2" at bounding box center [510, 694] width 27 height 27
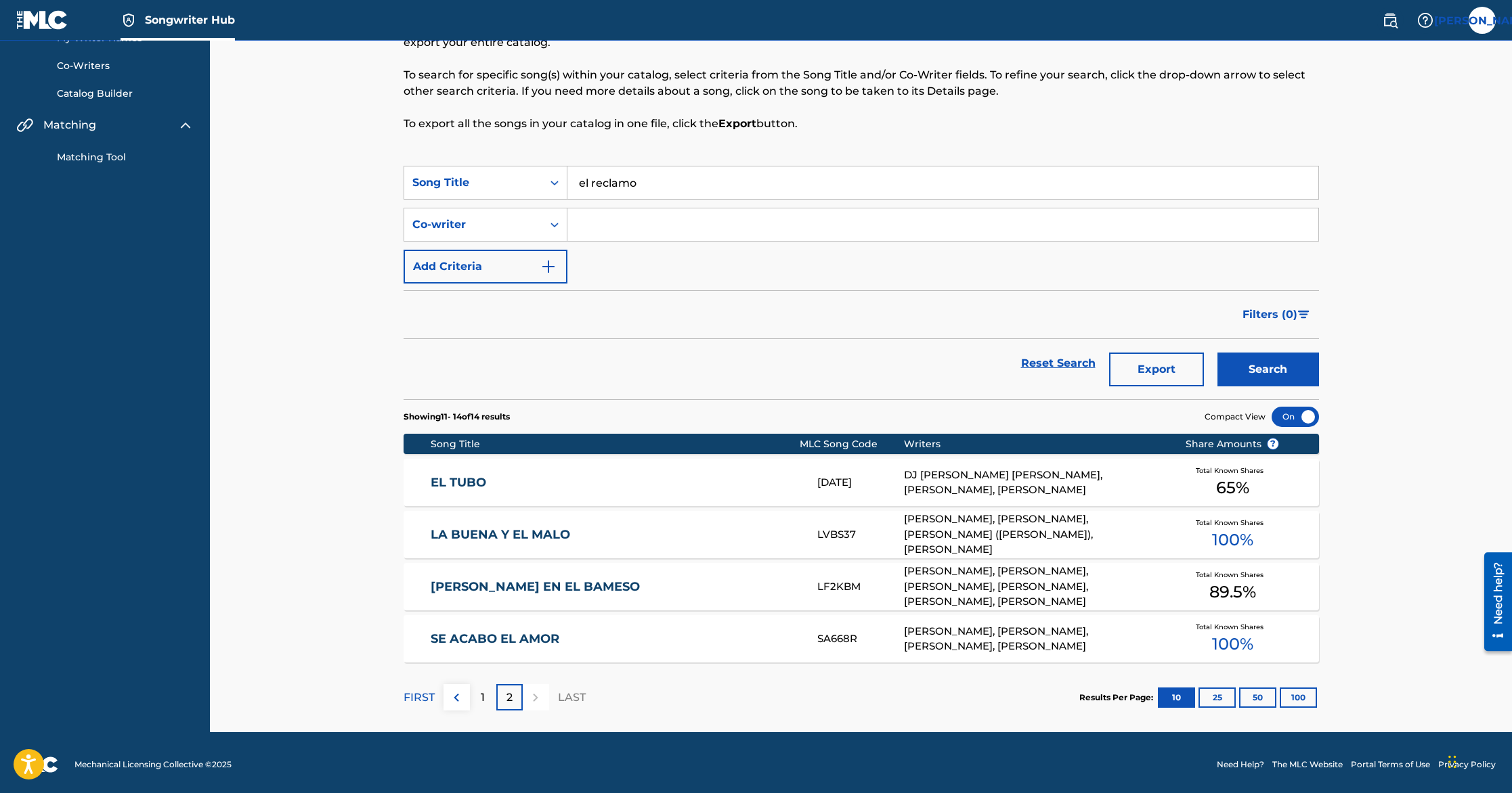
scroll to position [100, 0]
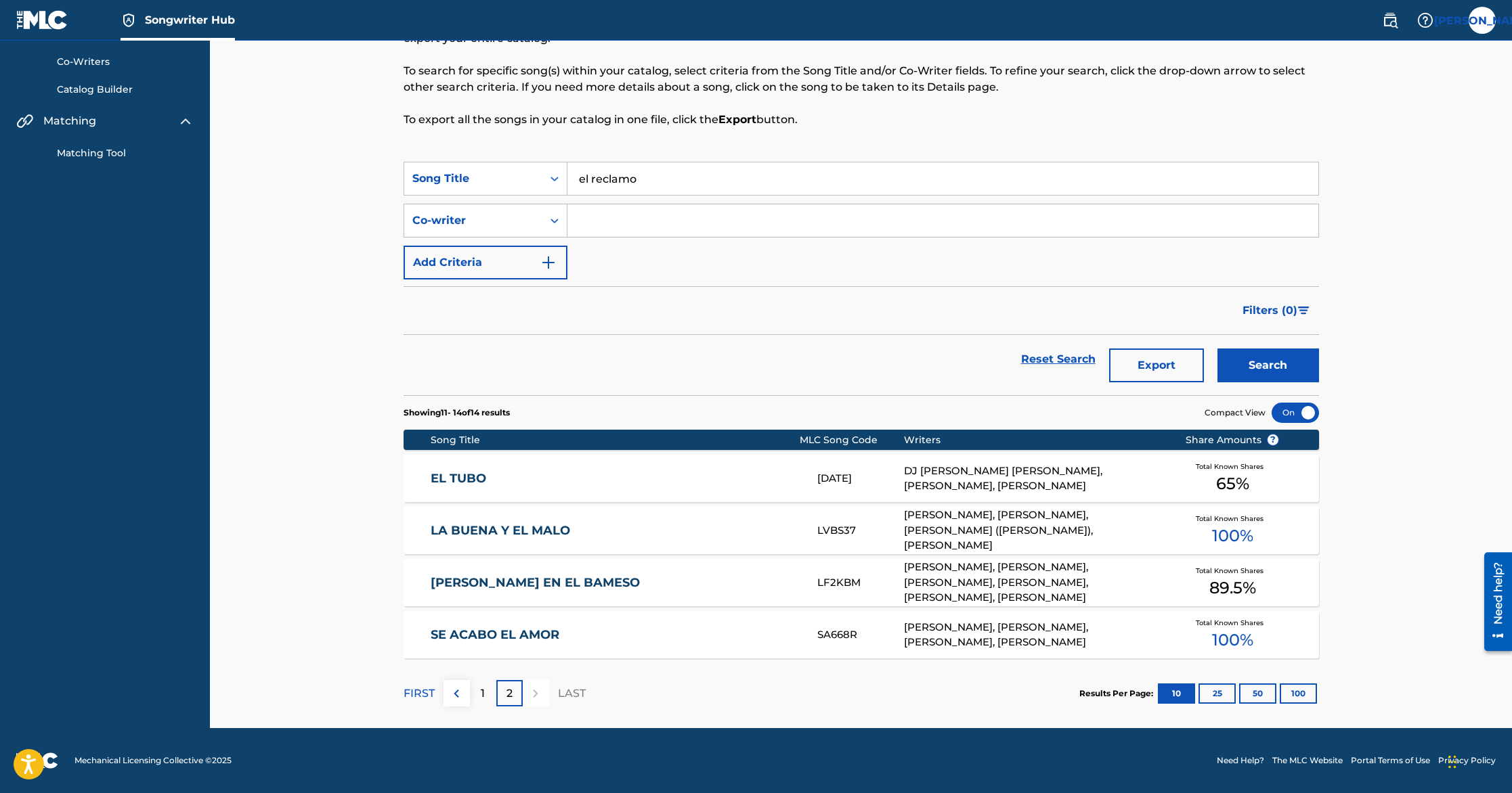
click at [619, 174] on input "el reclamo" at bounding box center [942, 178] width 751 height 33
click at [1218, 348] on button "Search" at bounding box center [1268, 365] width 102 height 34
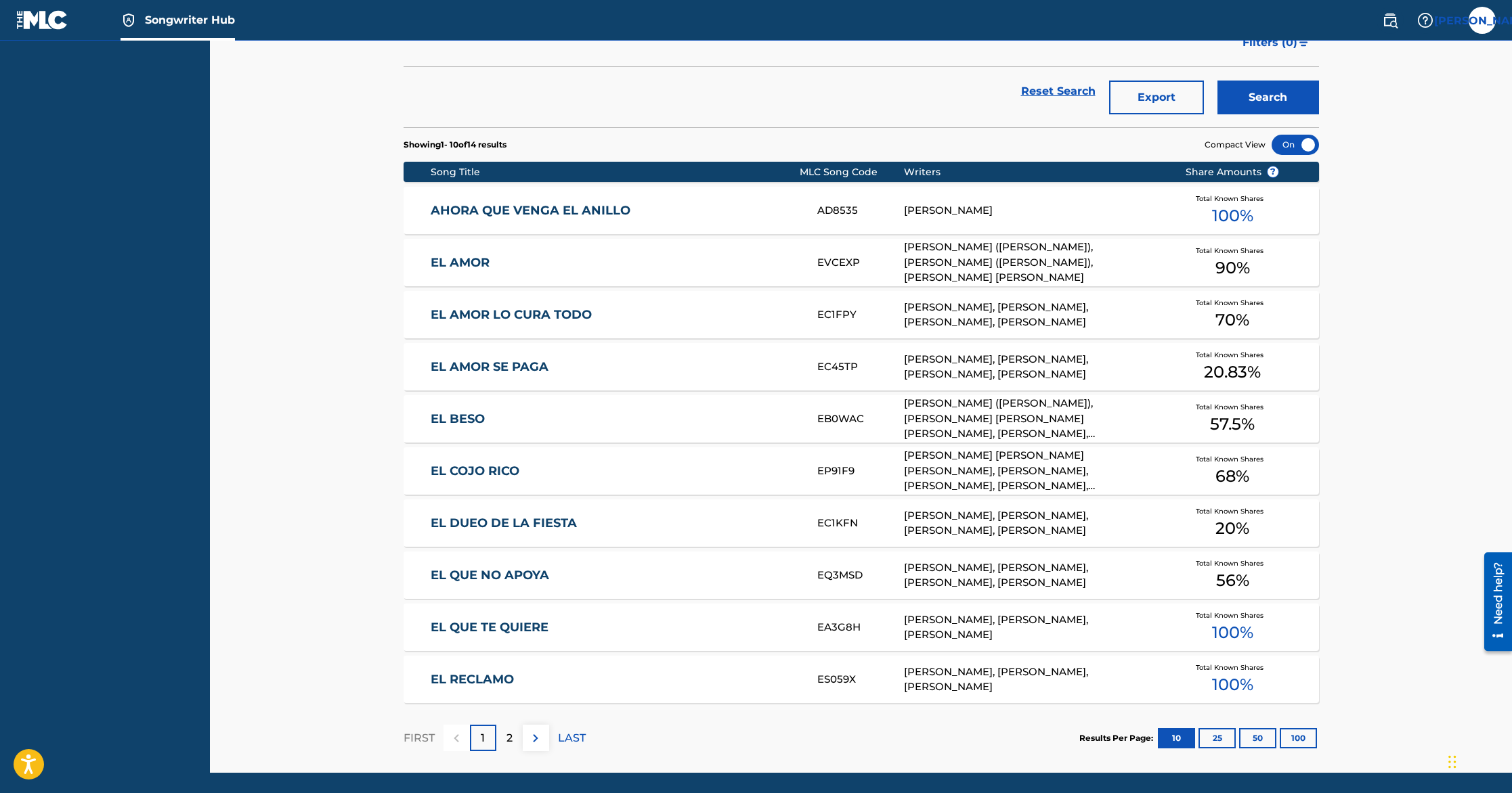
scroll to position [413, 0]
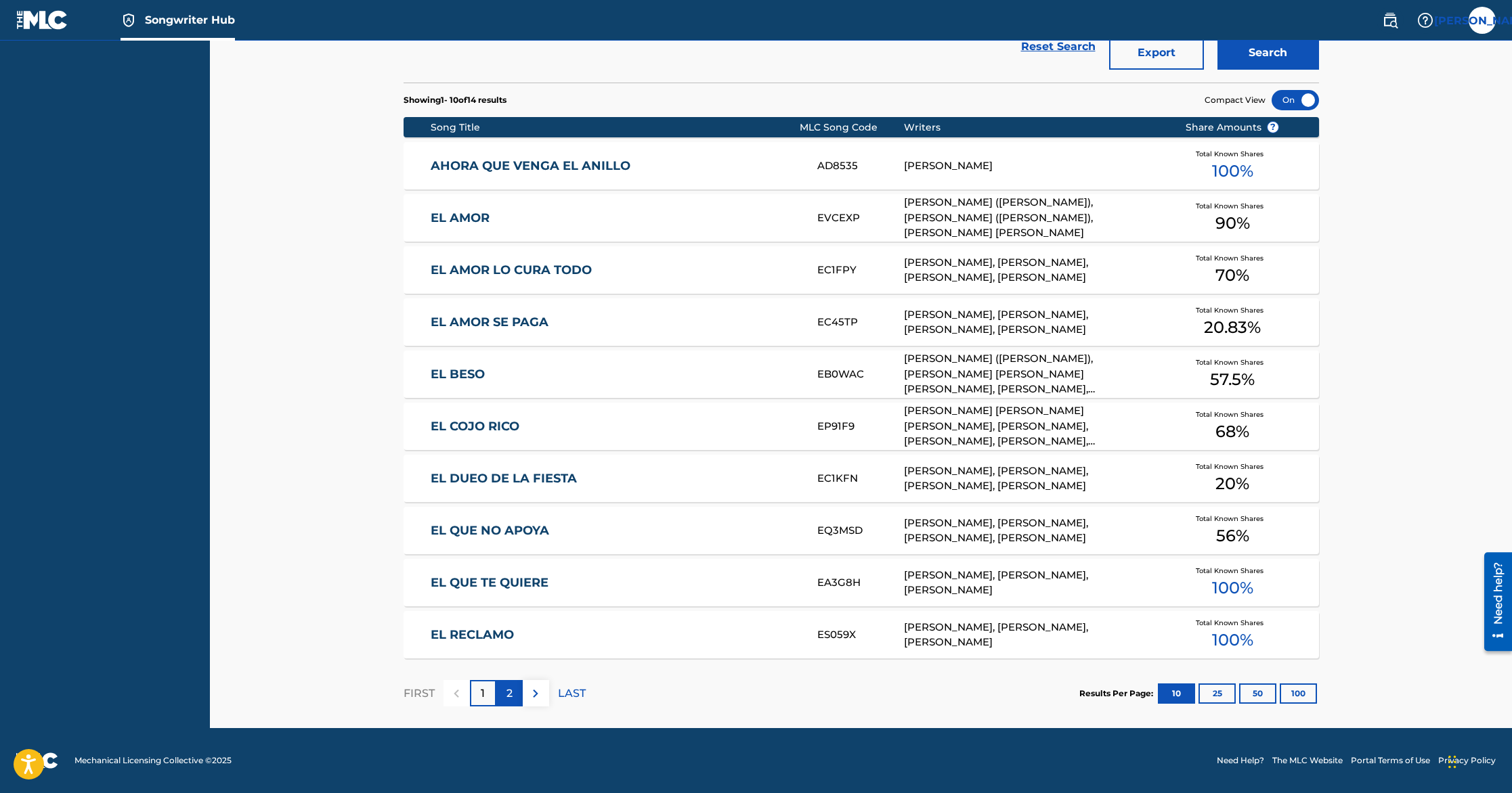
click at [505, 689] on div "2" at bounding box center [510, 694] width 27 height 27
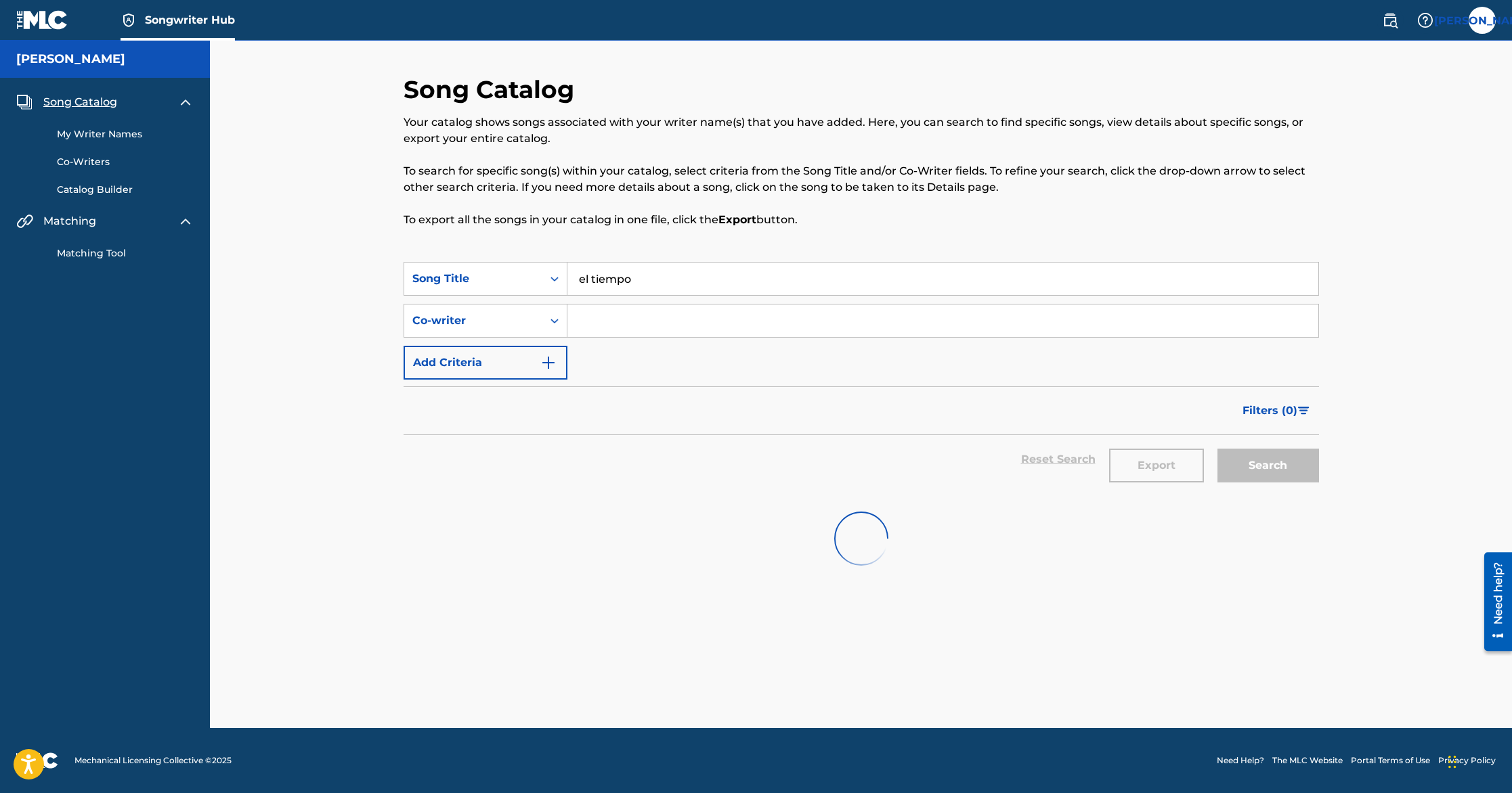
scroll to position [0, 0]
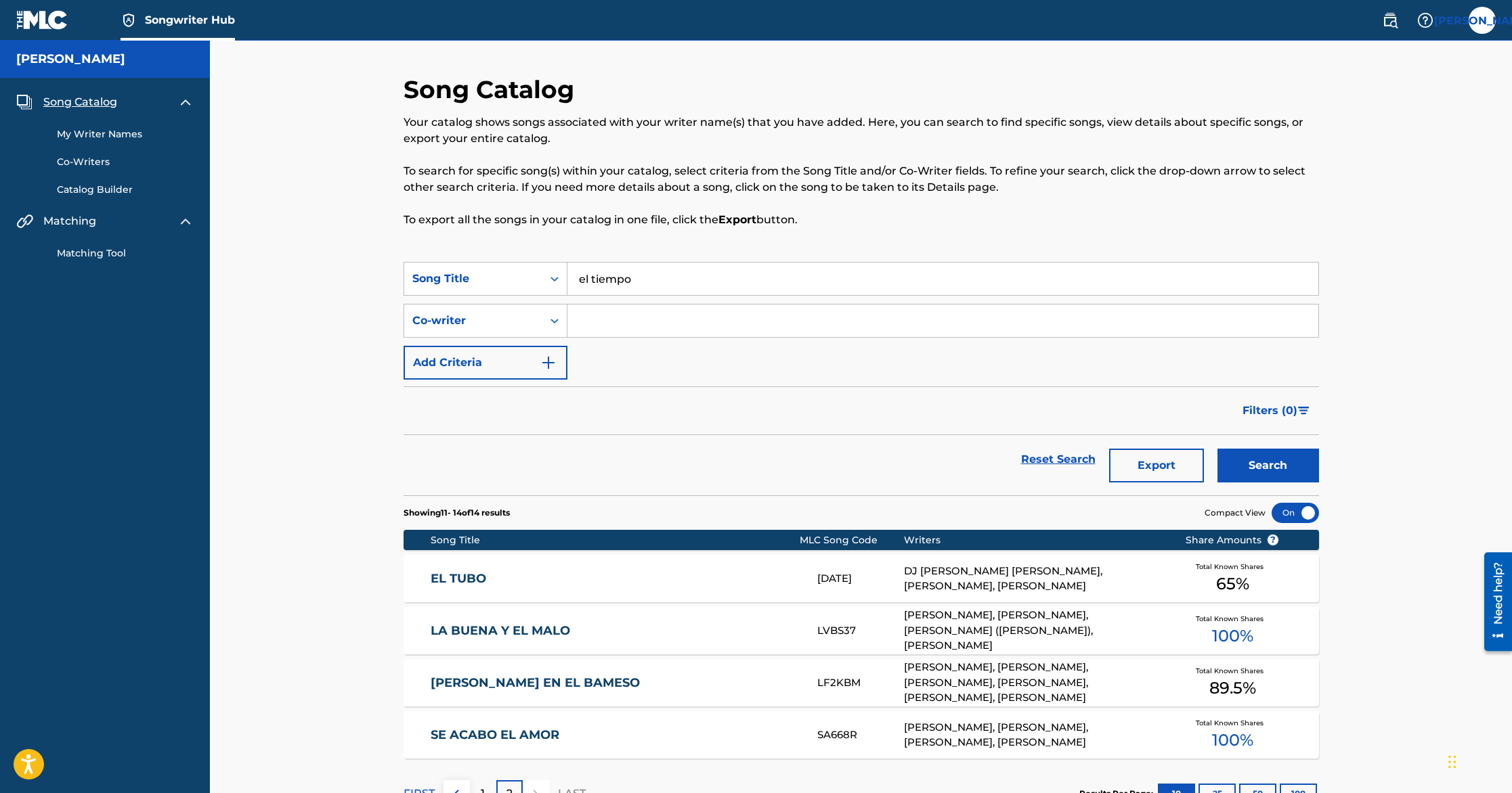
click at [696, 268] on input "el tiempo" at bounding box center [942, 278] width 751 height 33
click at [651, 268] on input "el tiempo" at bounding box center [942, 278] width 751 height 33
click at [624, 278] on input "el tiempo" at bounding box center [942, 278] width 751 height 33
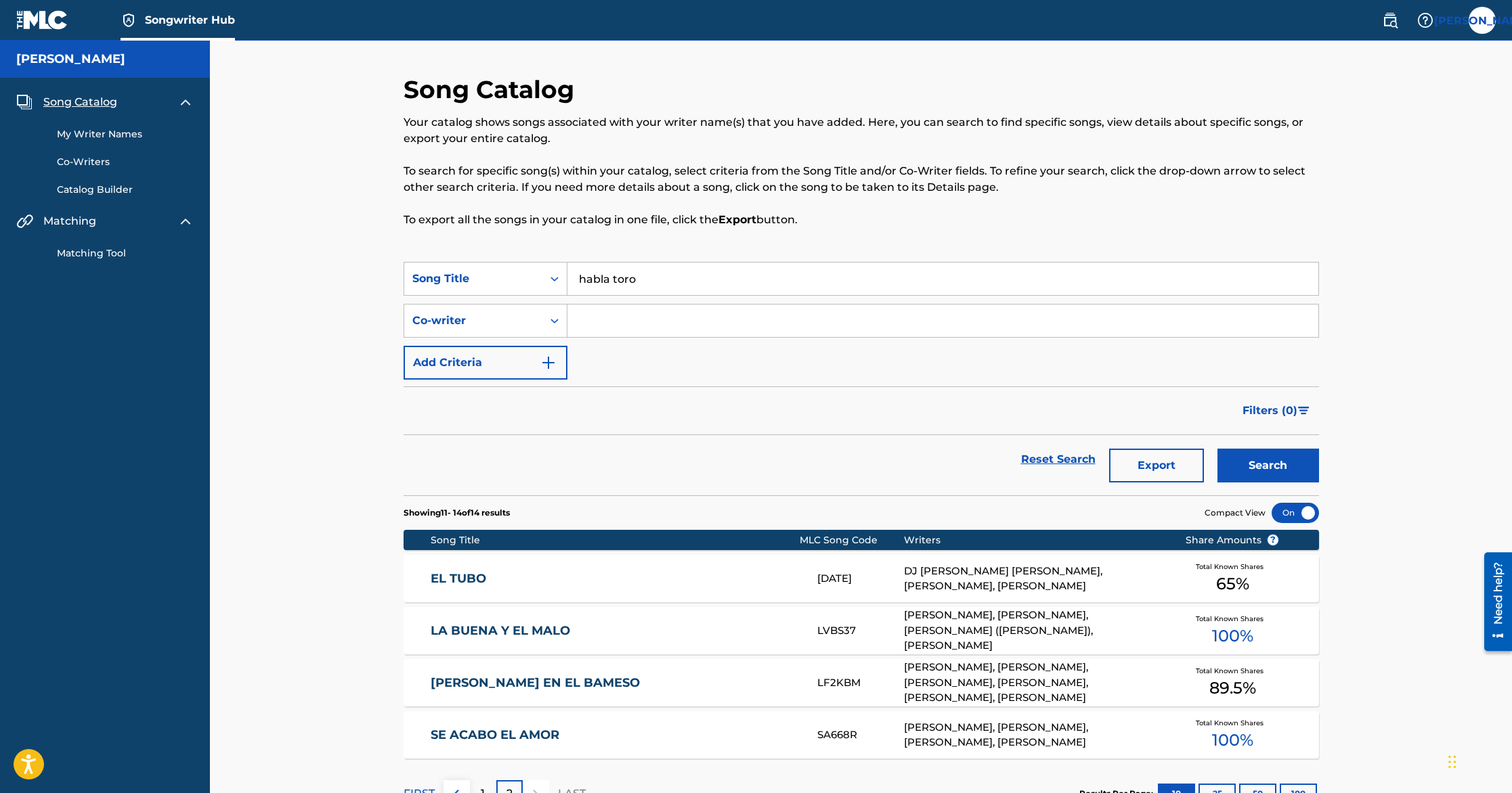
click at [1218, 449] on button "Search" at bounding box center [1268, 466] width 102 height 34
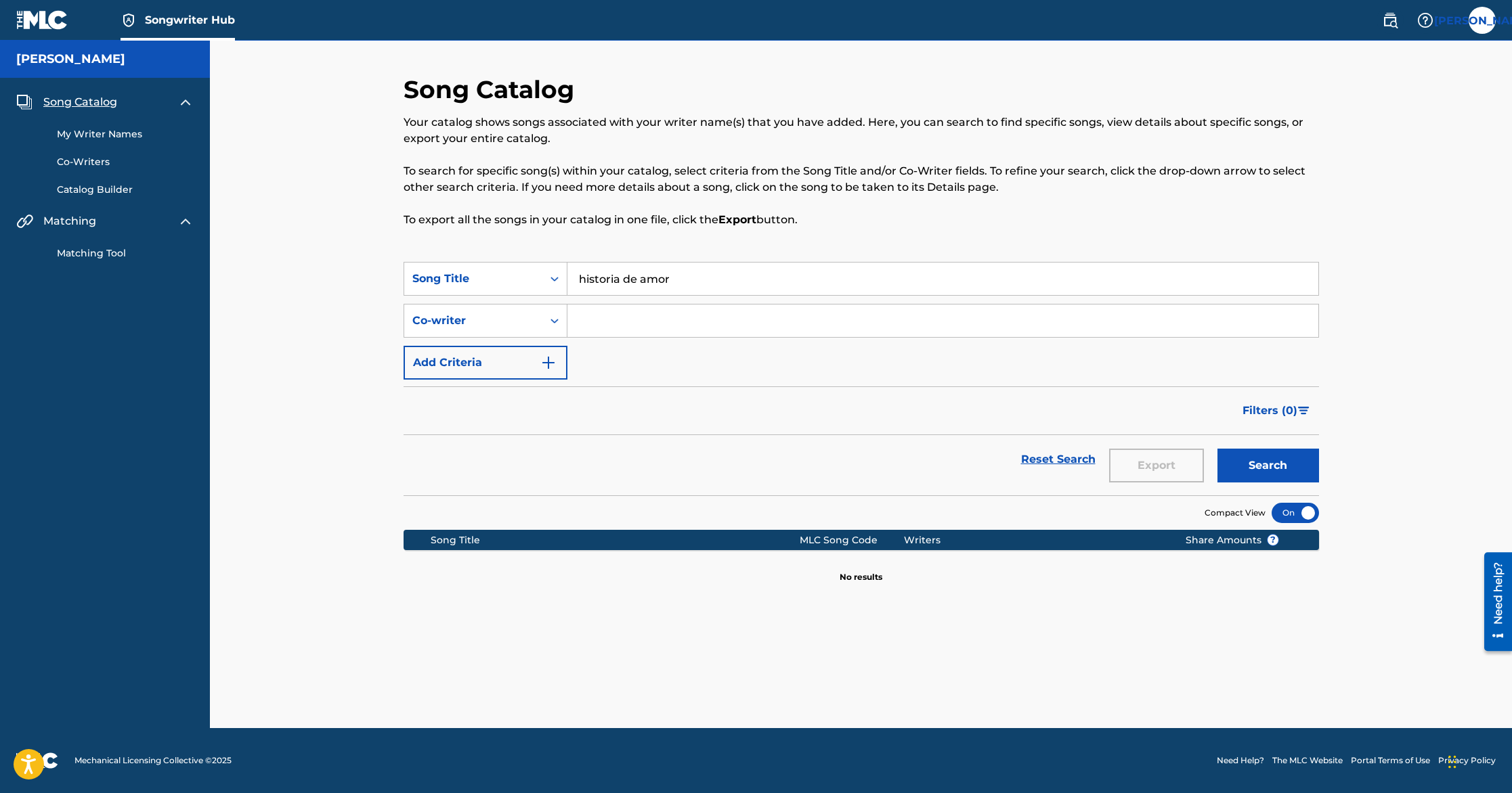
click at [1218, 449] on button "Search" at bounding box center [1268, 466] width 102 height 34
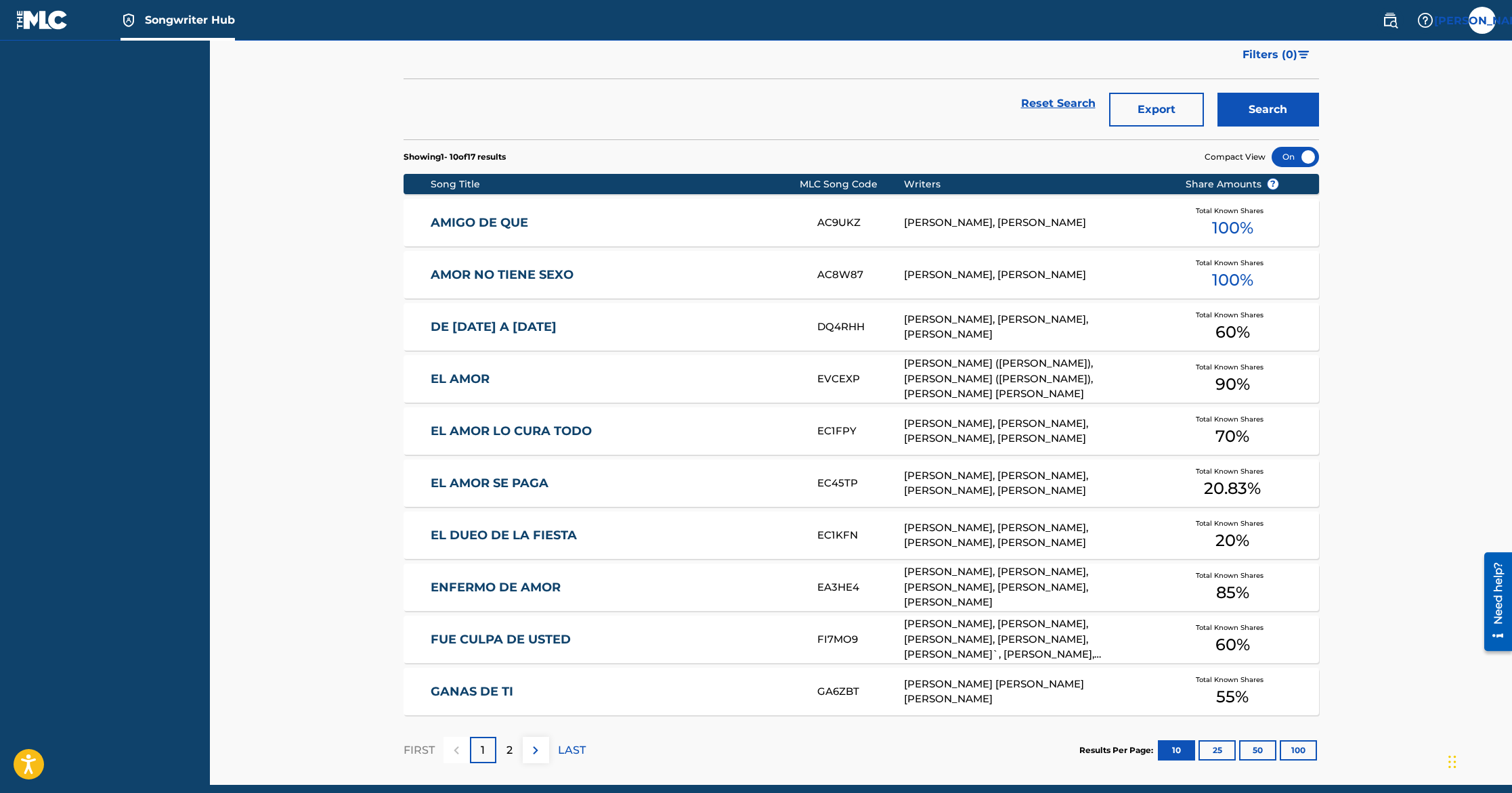
scroll to position [382, 0]
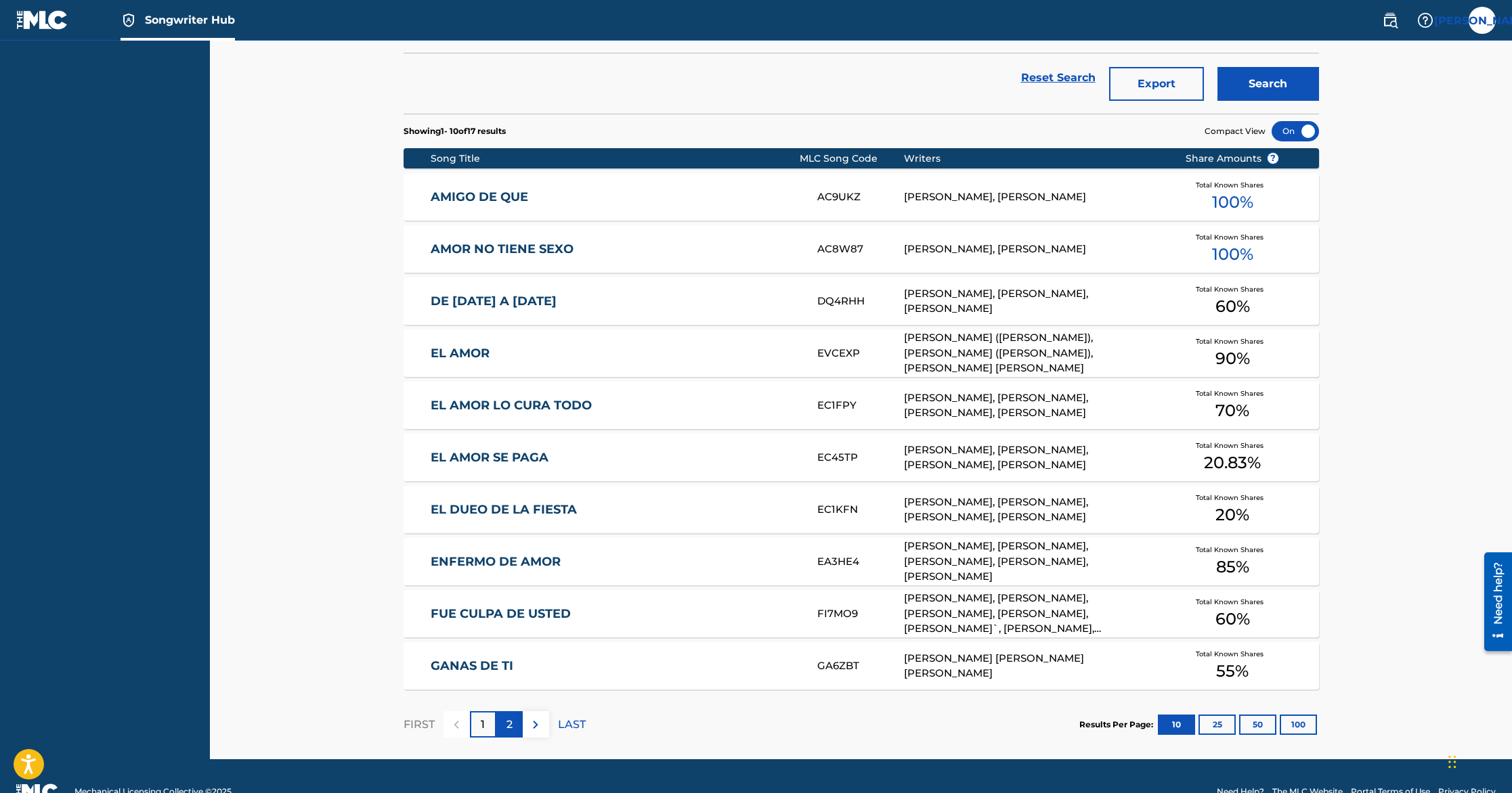
click at [507, 727] on p "2" at bounding box center [510, 725] width 6 height 16
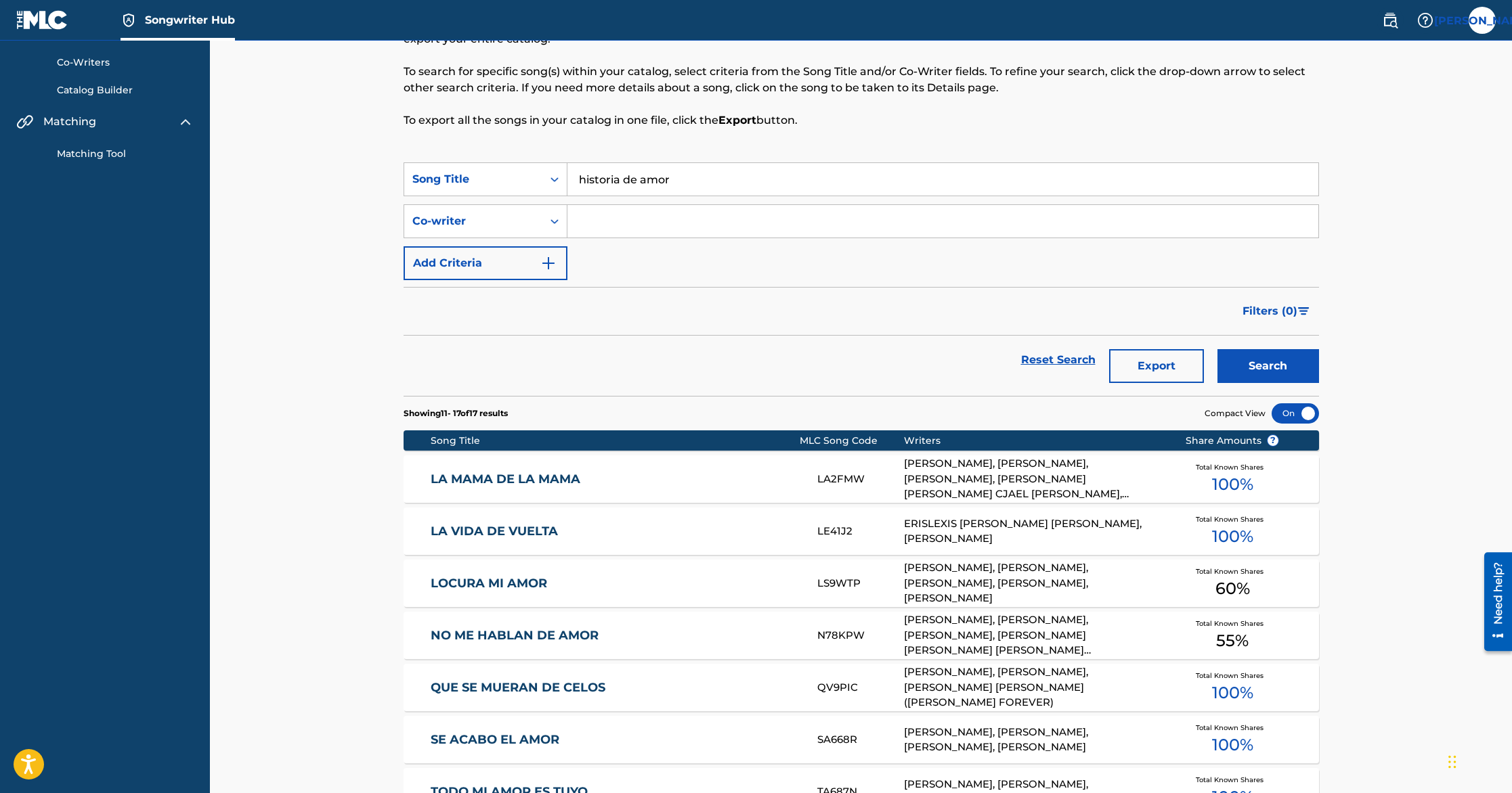
scroll to position [0, 0]
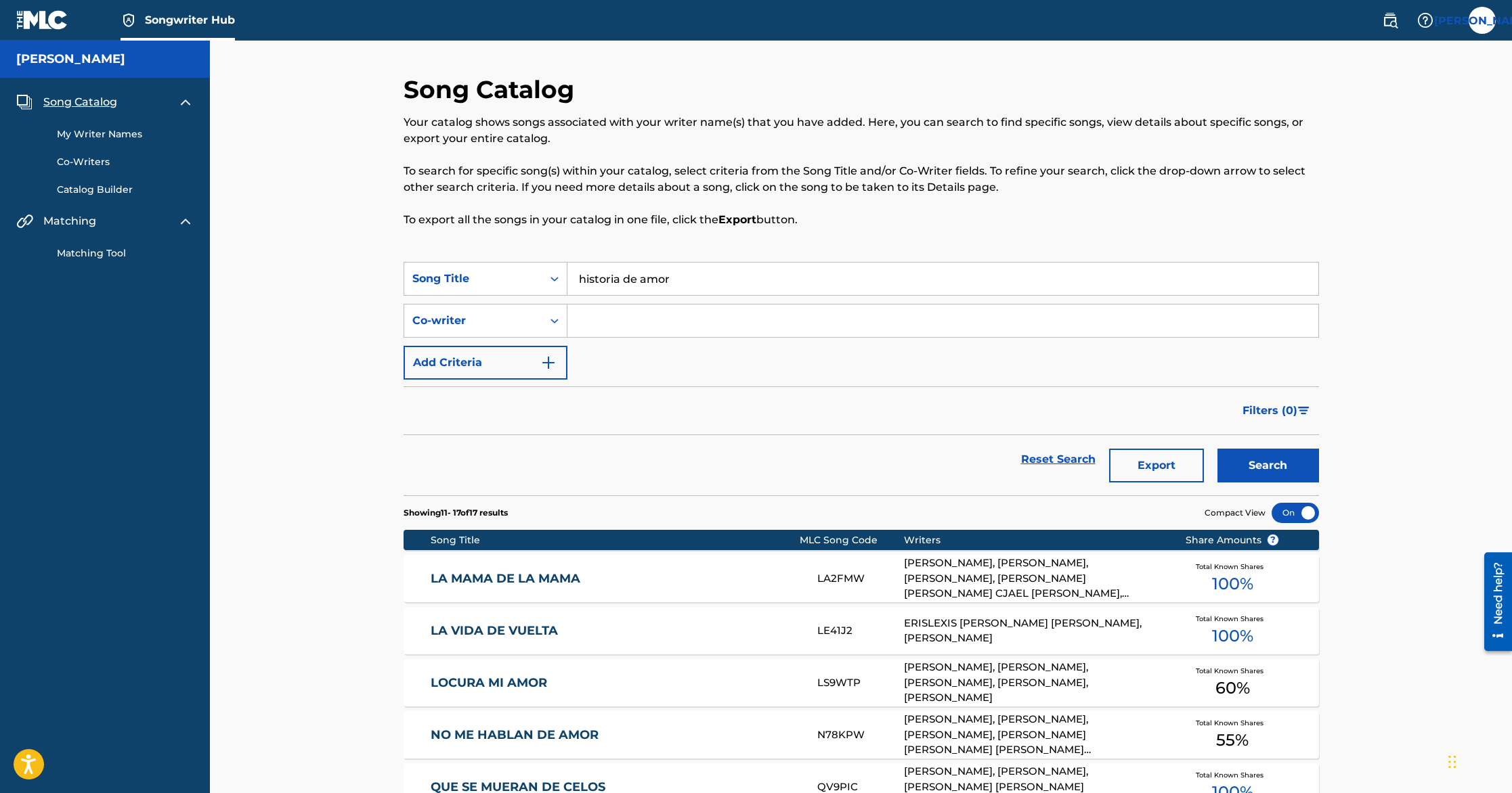
click at [673, 290] on input "historia de amor" at bounding box center [942, 278] width 751 height 33
click at [1218, 449] on button "Search" at bounding box center [1268, 466] width 102 height 34
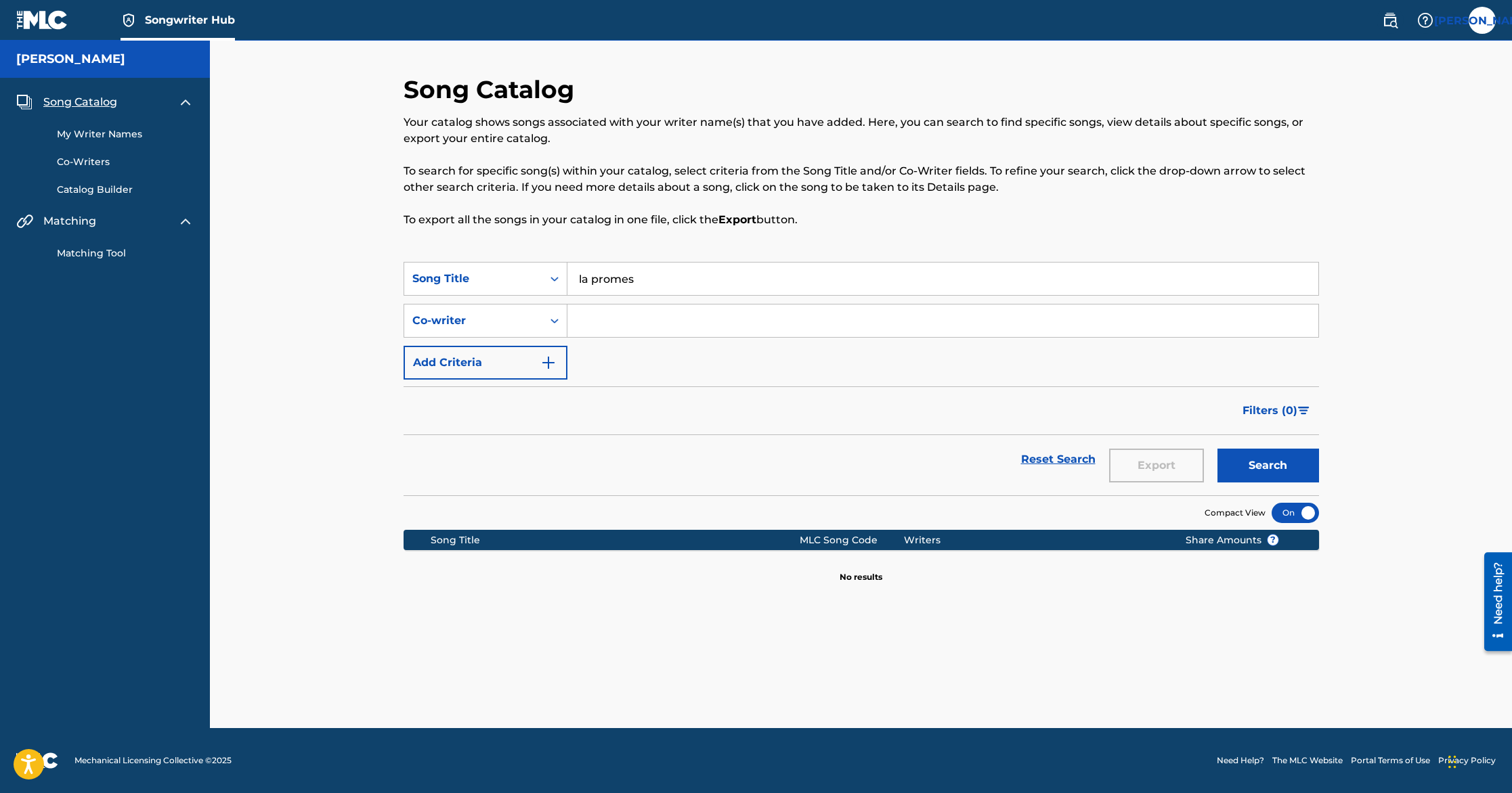
click at [1218, 449] on button "Search" at bounding box center [1268, 466] width 102 height 34
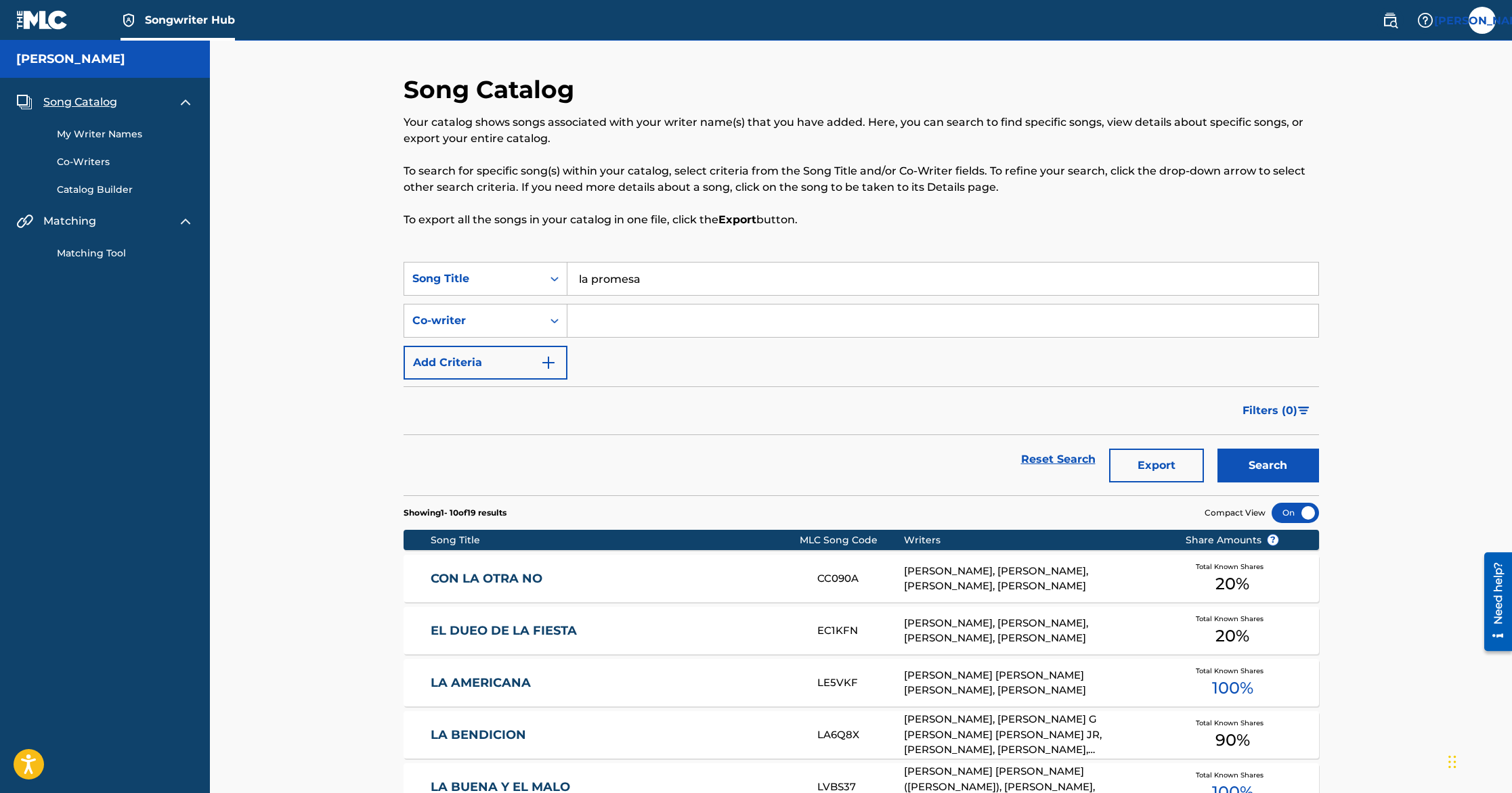
click at [1218, 449] on button "Search" at bounding box center [1268, 466] width 102 height 34
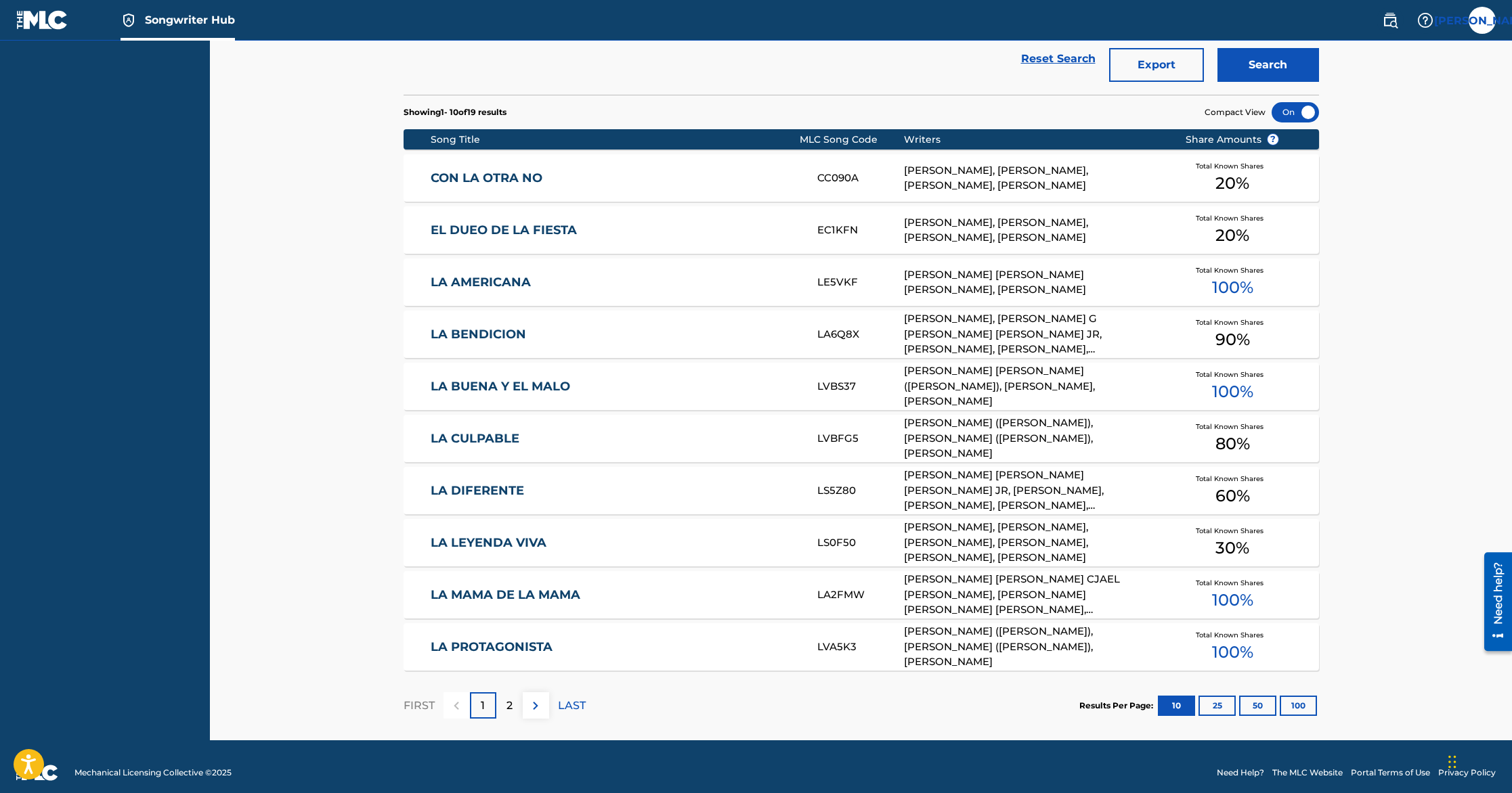
scroll to position [413, 0]
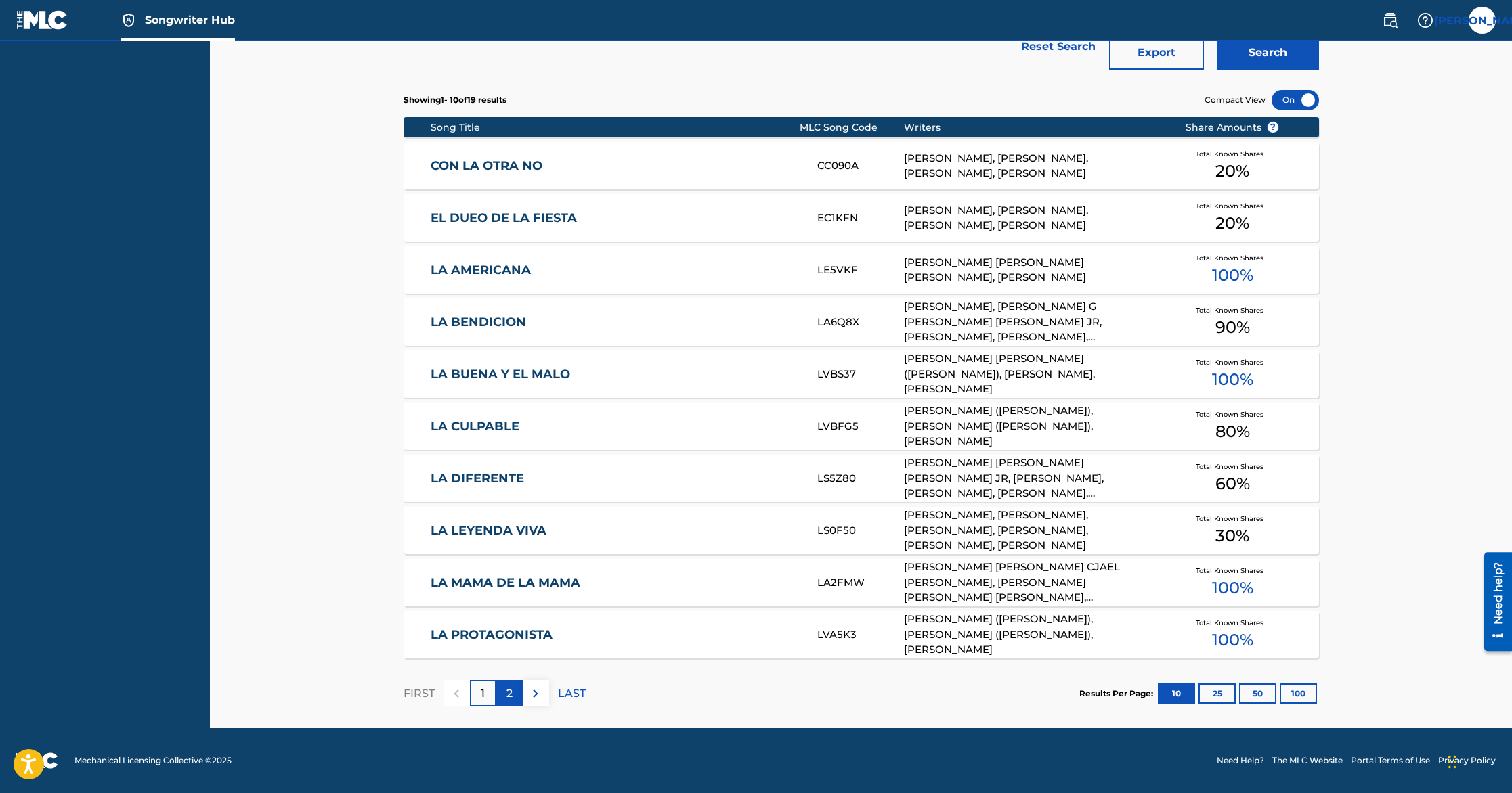
click at [507, 696] on p "2" at bounding box center [510, 694] width 6 height 16
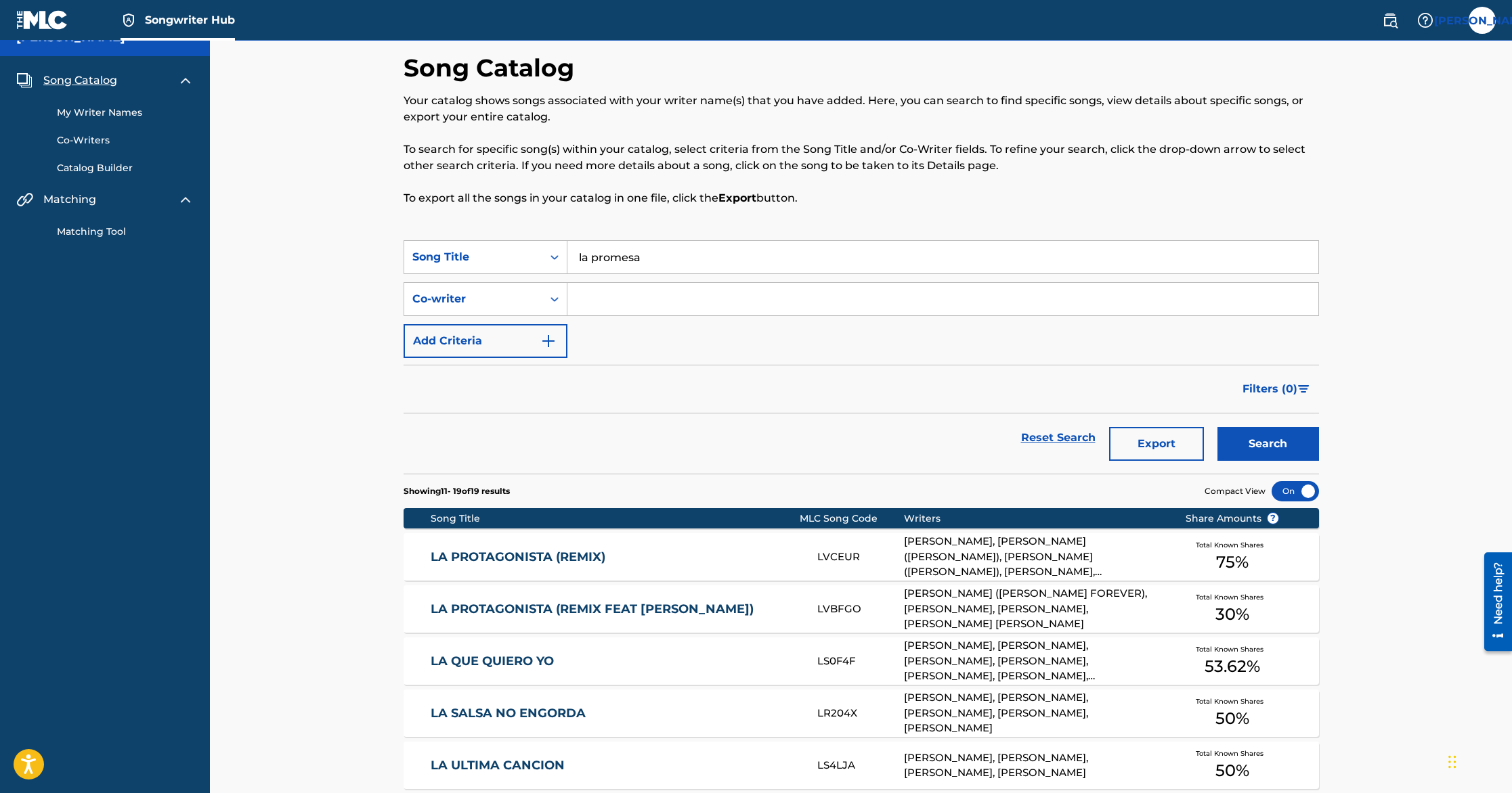
scroll to position [0, 0]
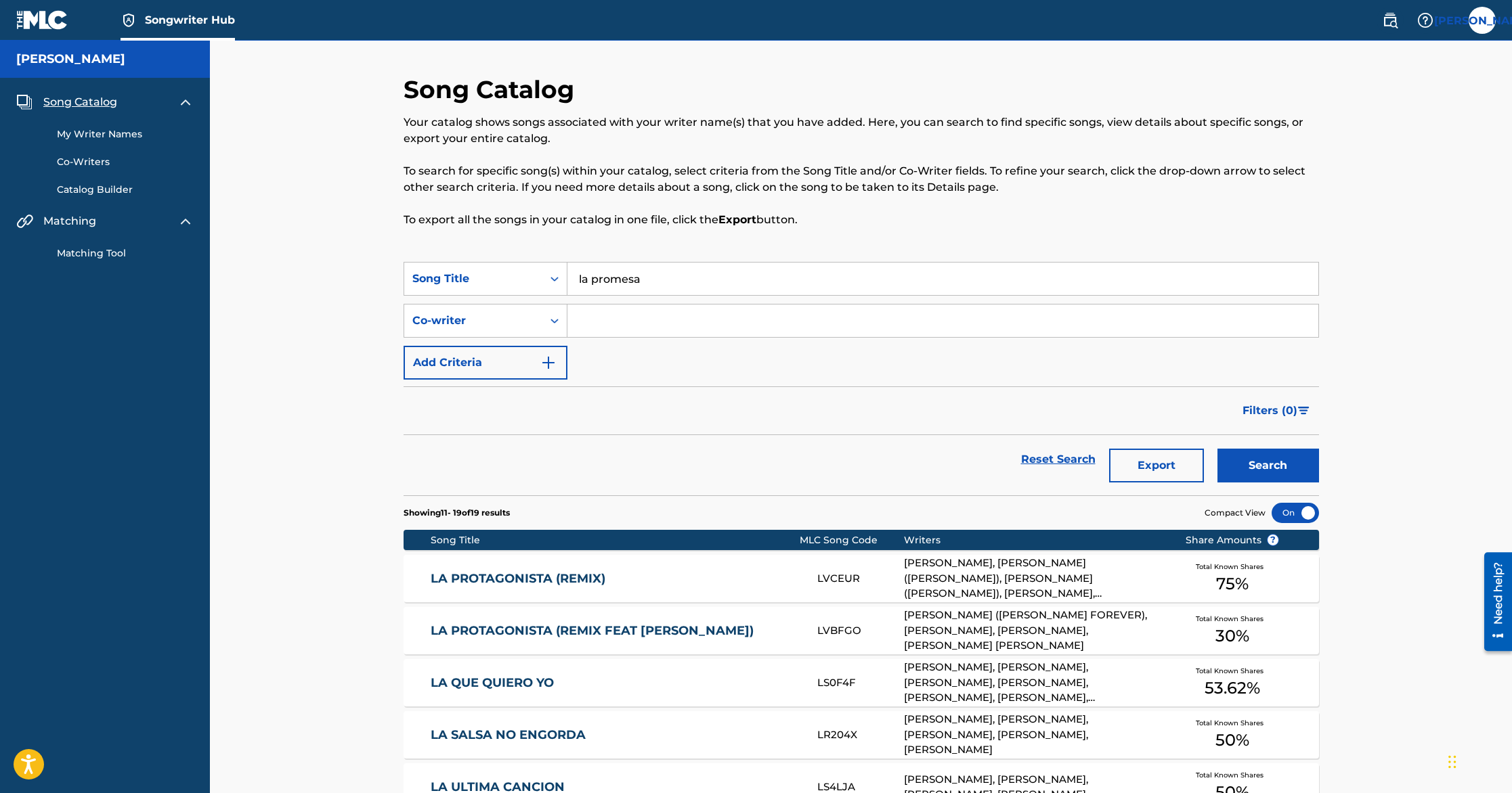
click at [664, 287] on input "la promesa" at bounding box center [942, 278] width 751 height 33
type input "mirala"
click at [1218, 449] on button "Search" at bounding box center [1268, 466] width 102 height 34
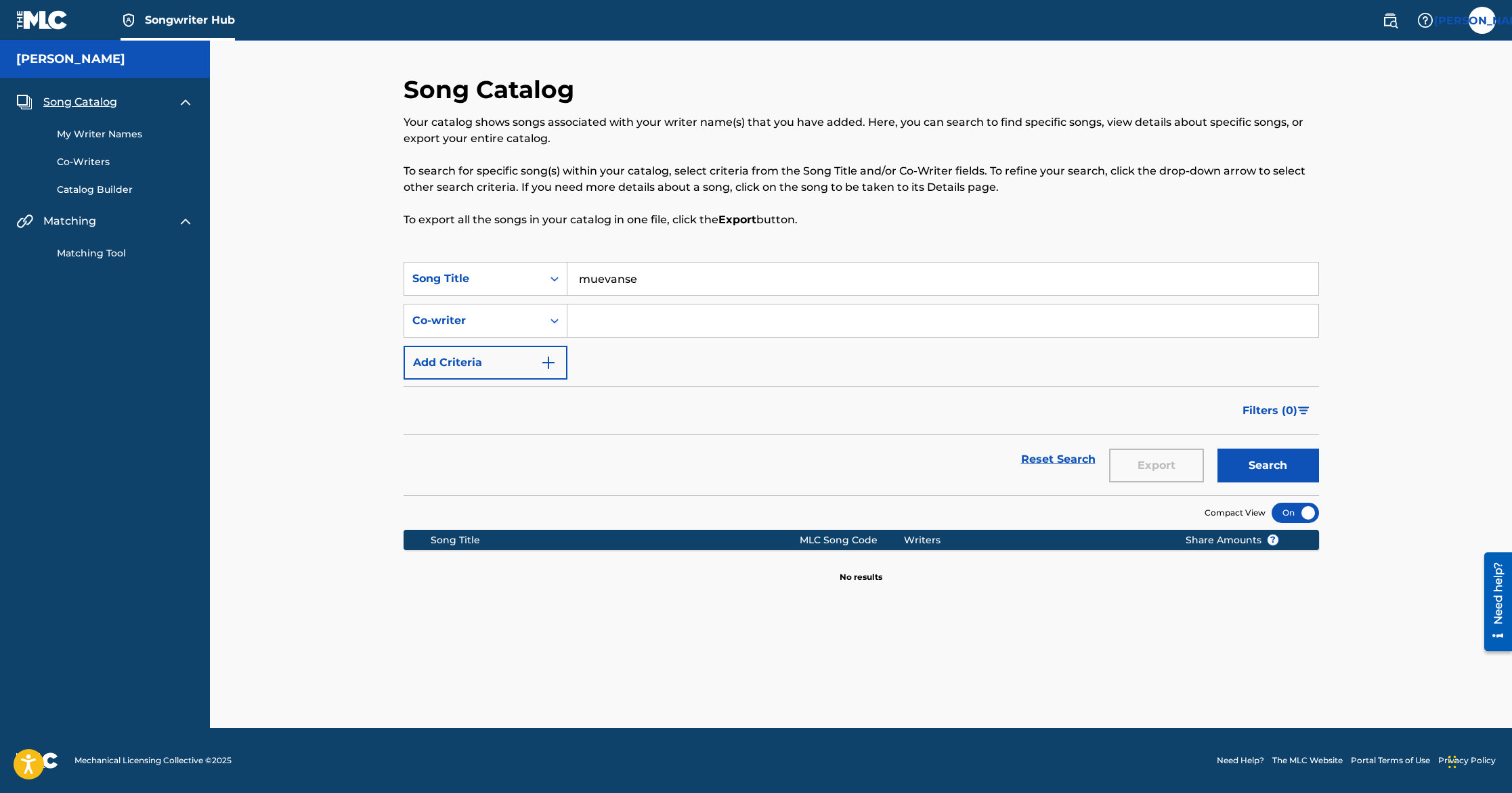
click at [1218, 449] on button "Search" at bounding box center [1268, 466] width 102 height 34
type input "pa tra"
click at [1218, 449] on button "Search" at bounding box center [1268, 466] width 102 height 34
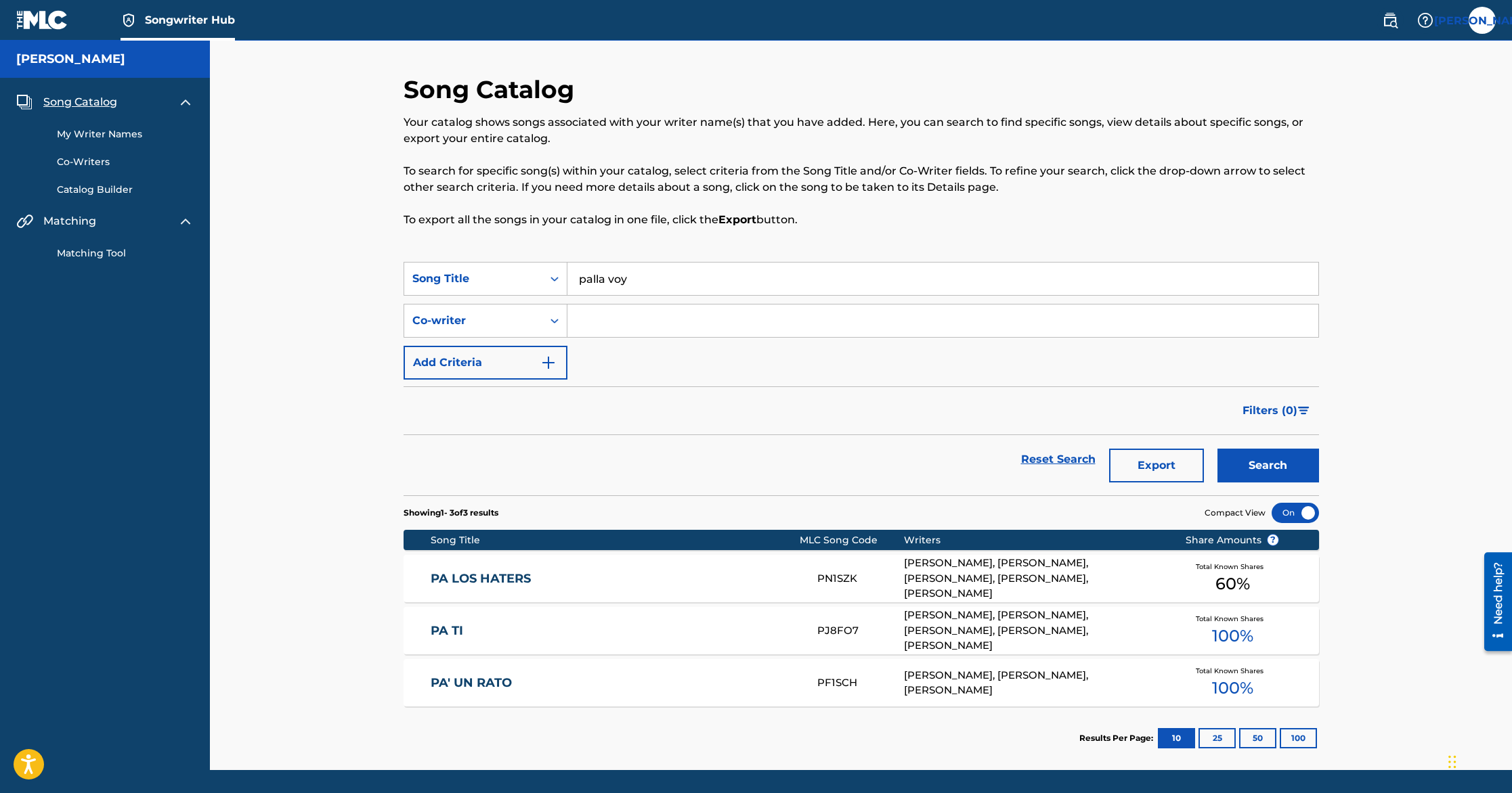
click at [1218, 449] on button "Search" at bounding box center [1268, 466] width 102 height 34
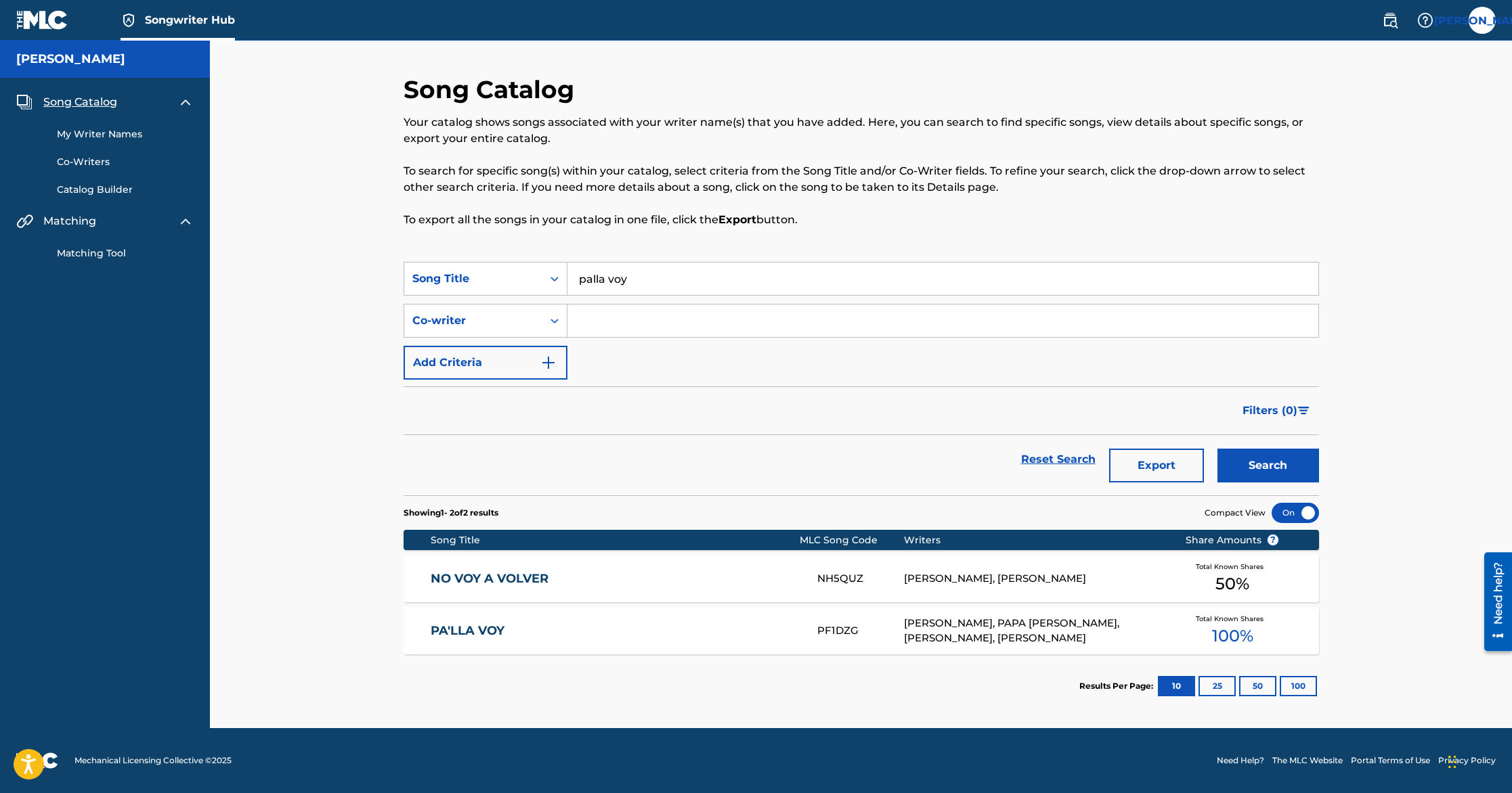
click at [705, 323] on input "Search Form" at bounding box center [942, 321] width 751 height 33
click at [675, 283] on input "palla voy" at bounding box center [942, 278] width 751 height 33
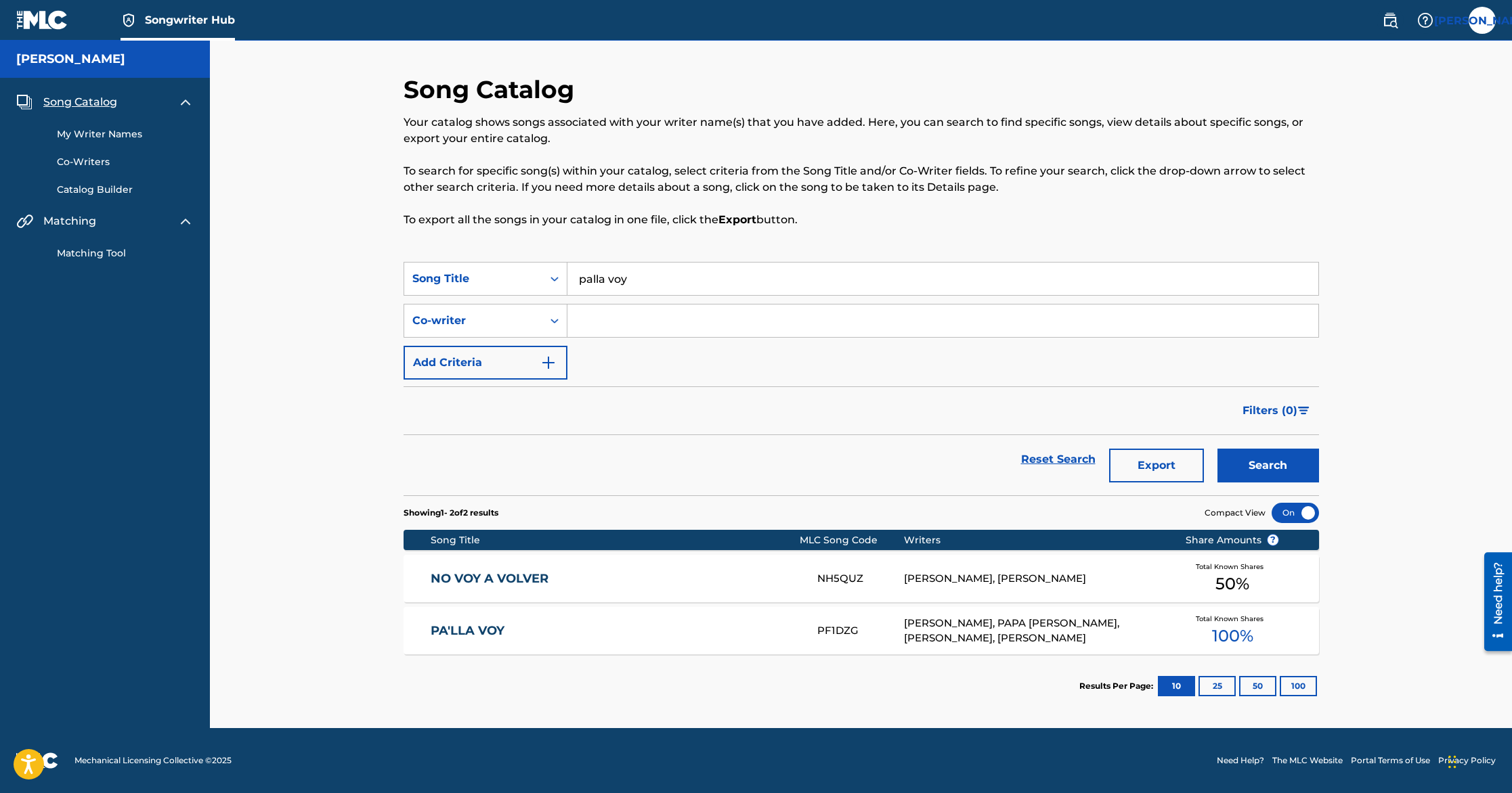
click at [675, 283] on input "palla voy" at bounding box center [942, 278] width 751 height 33
click at [1218, 449] on button "Search" at bounding box center [1268, 466] width 102 height 34
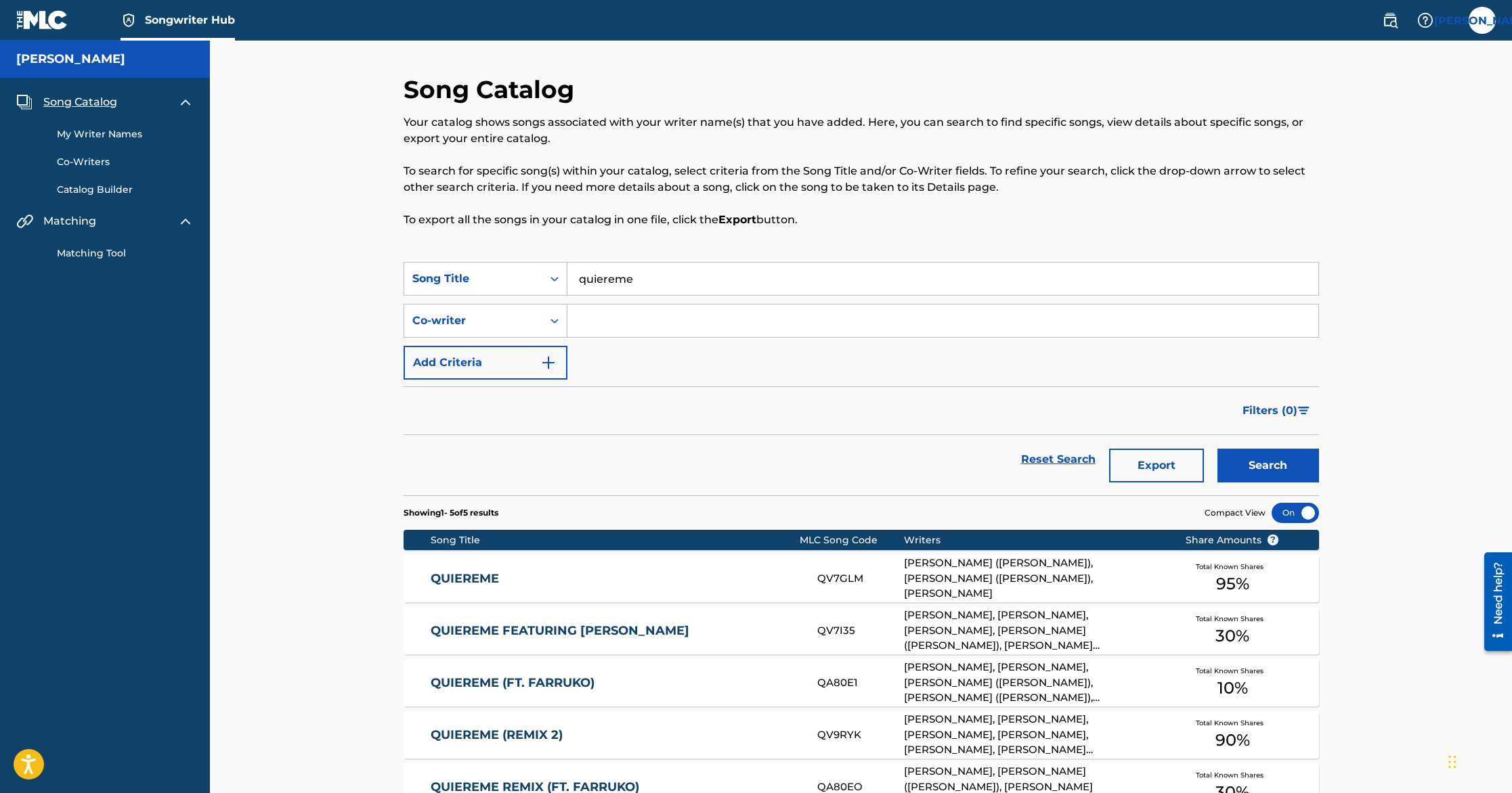
scroll to position [88, 0]
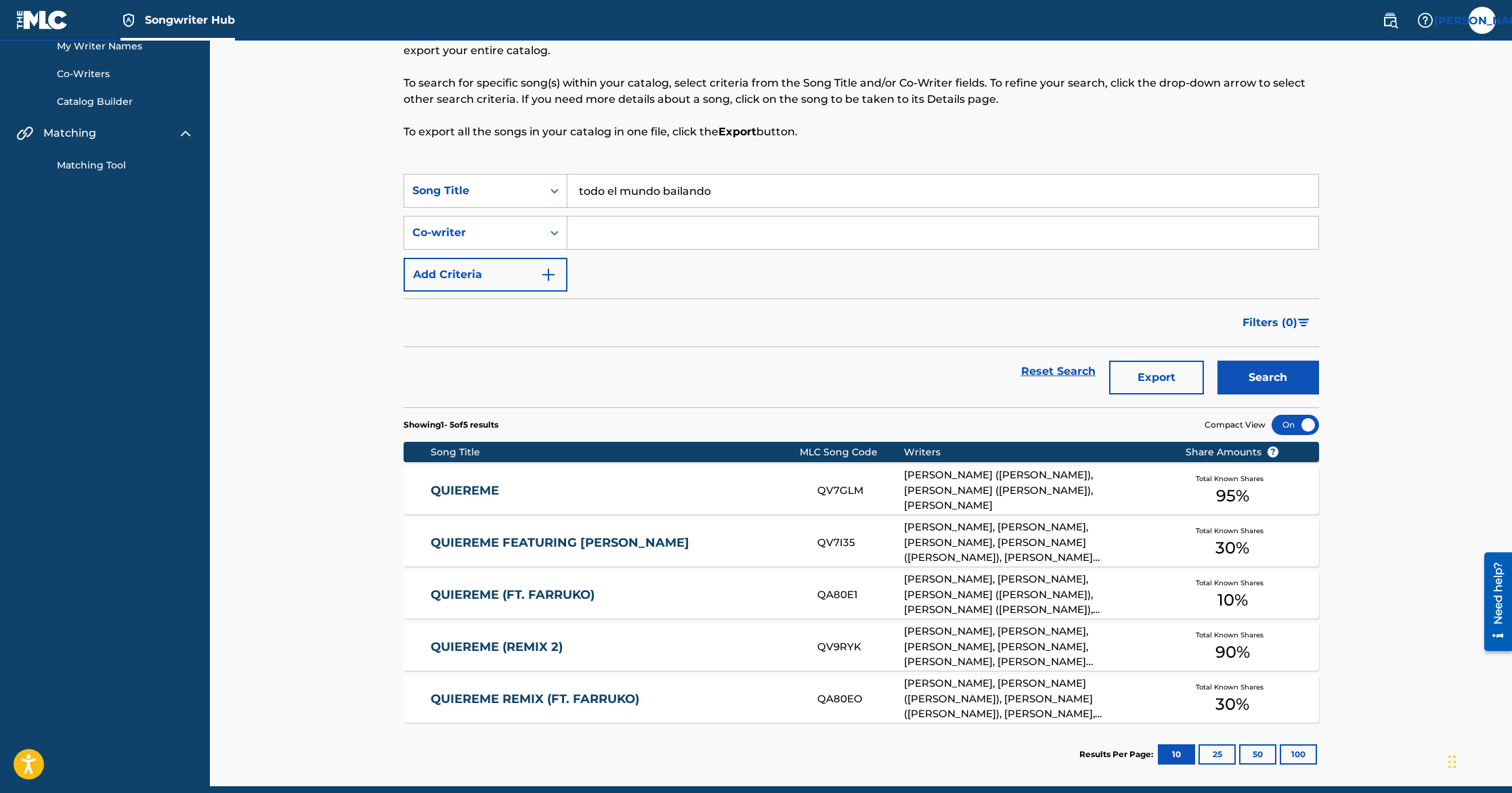
click at [1218, 361] on button "Search" at bounding box center [1268, 377] width 102 height 34
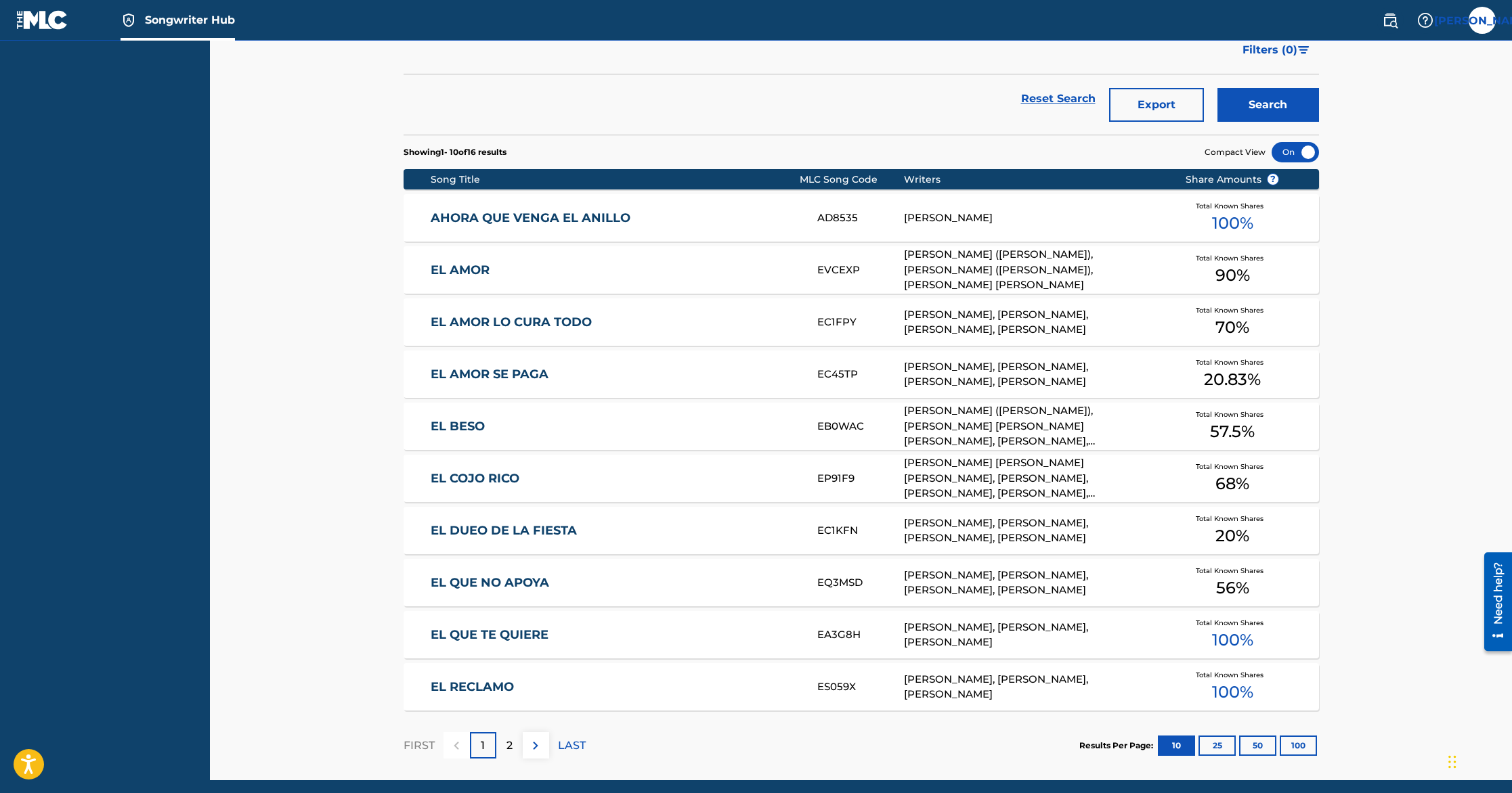
scroll to position [413, 0]
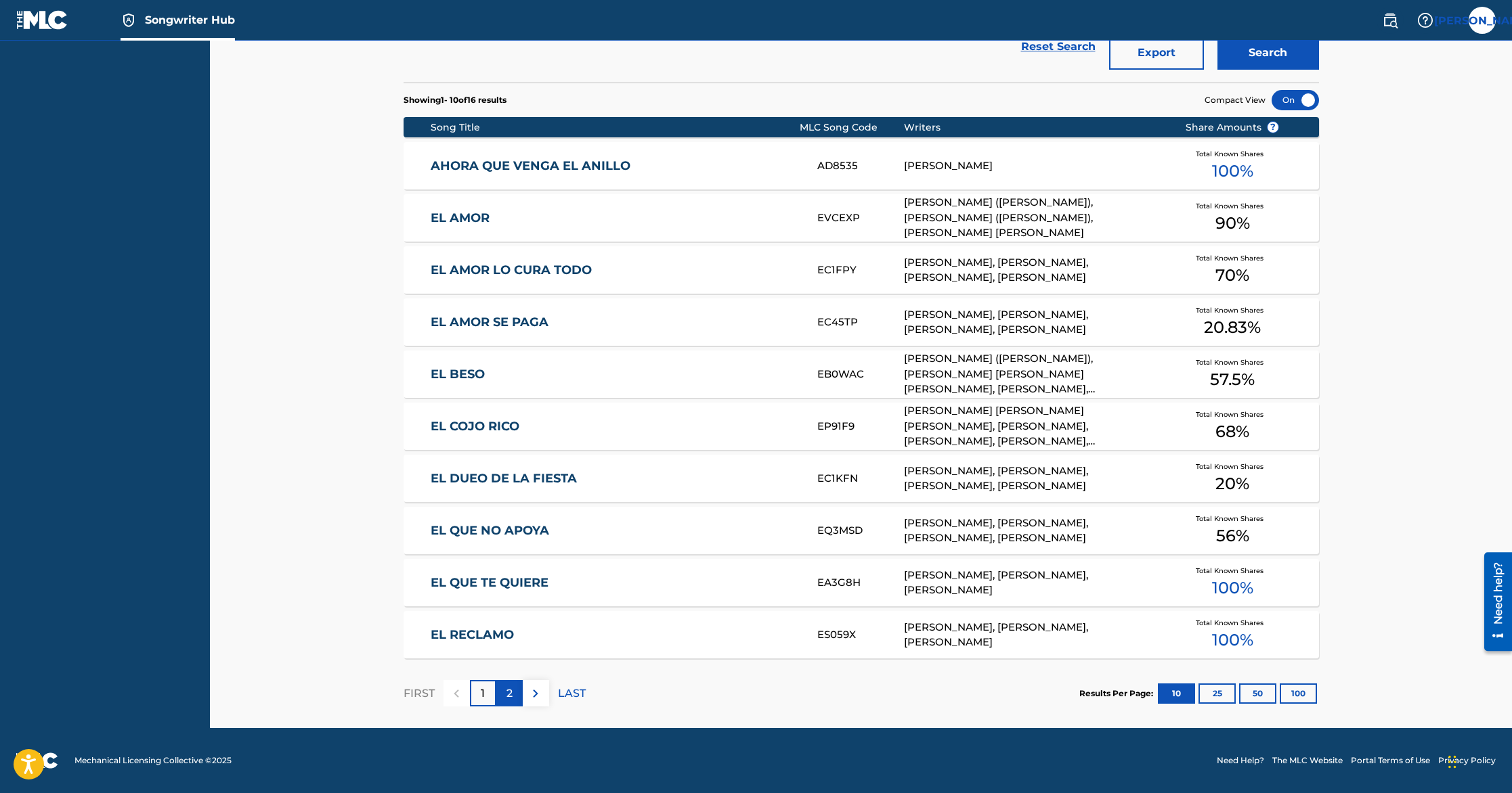
click at [518, 697] on div "2" at bounding box center [510, 694] width 27 height 27
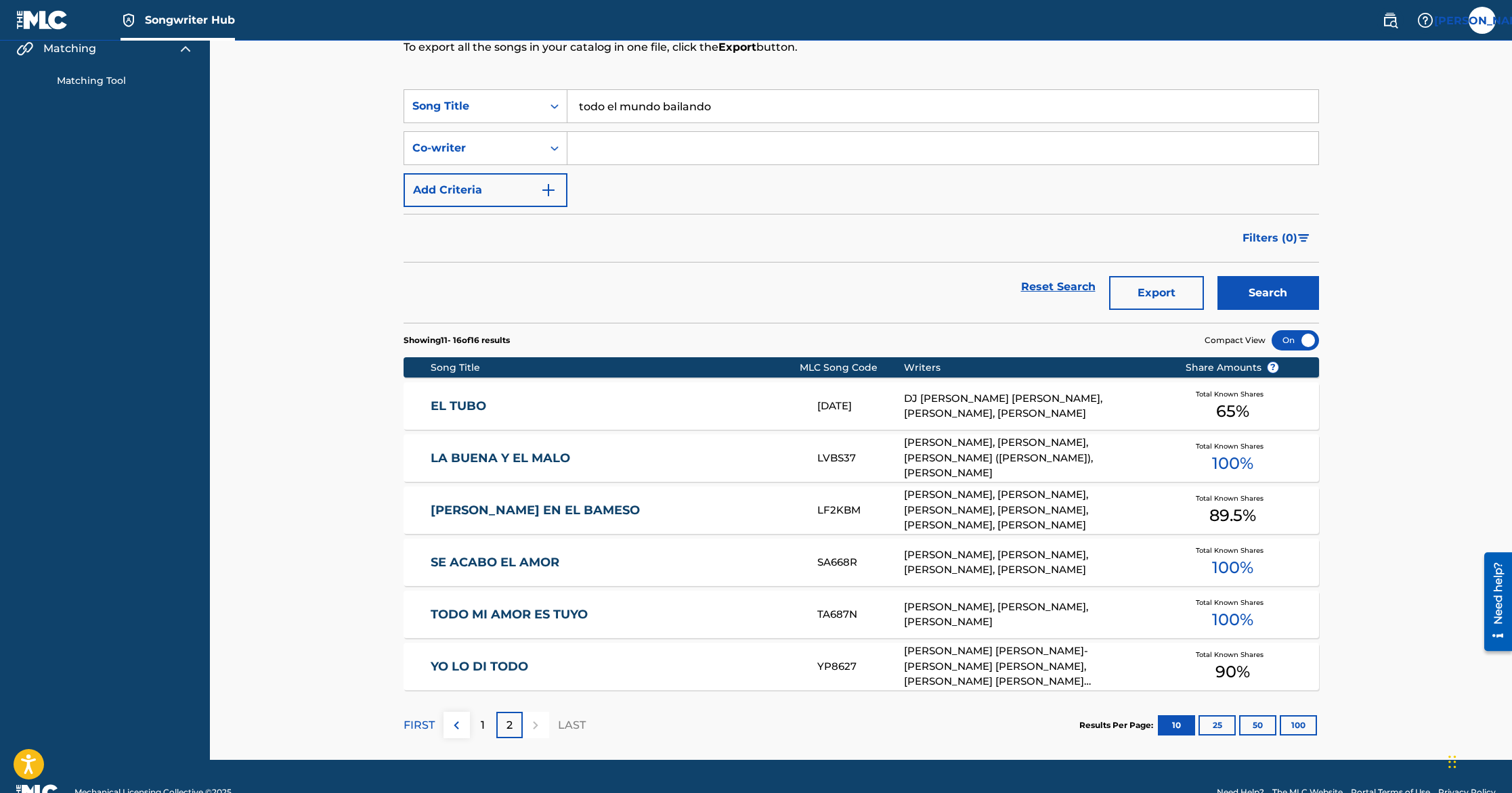
scroll to position [205, 0]
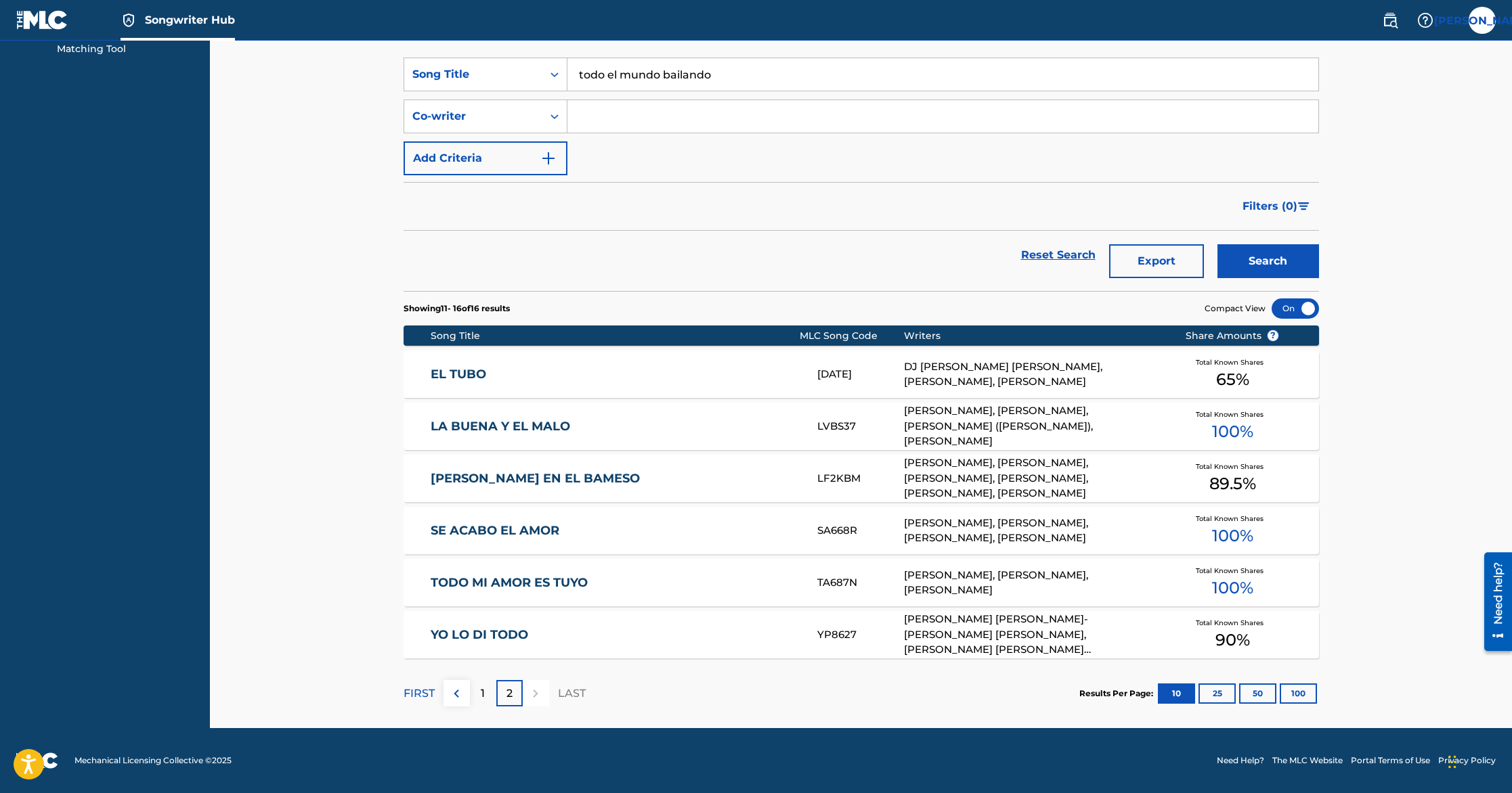
click at [725, 82] on input "todo el mundo bailando" at bounding box center [942, 74] width 751 height 33
type input "yo quiero"
click at [1218, 245] on button "Search" at bounding box center [1268, 261] width 102 height 34
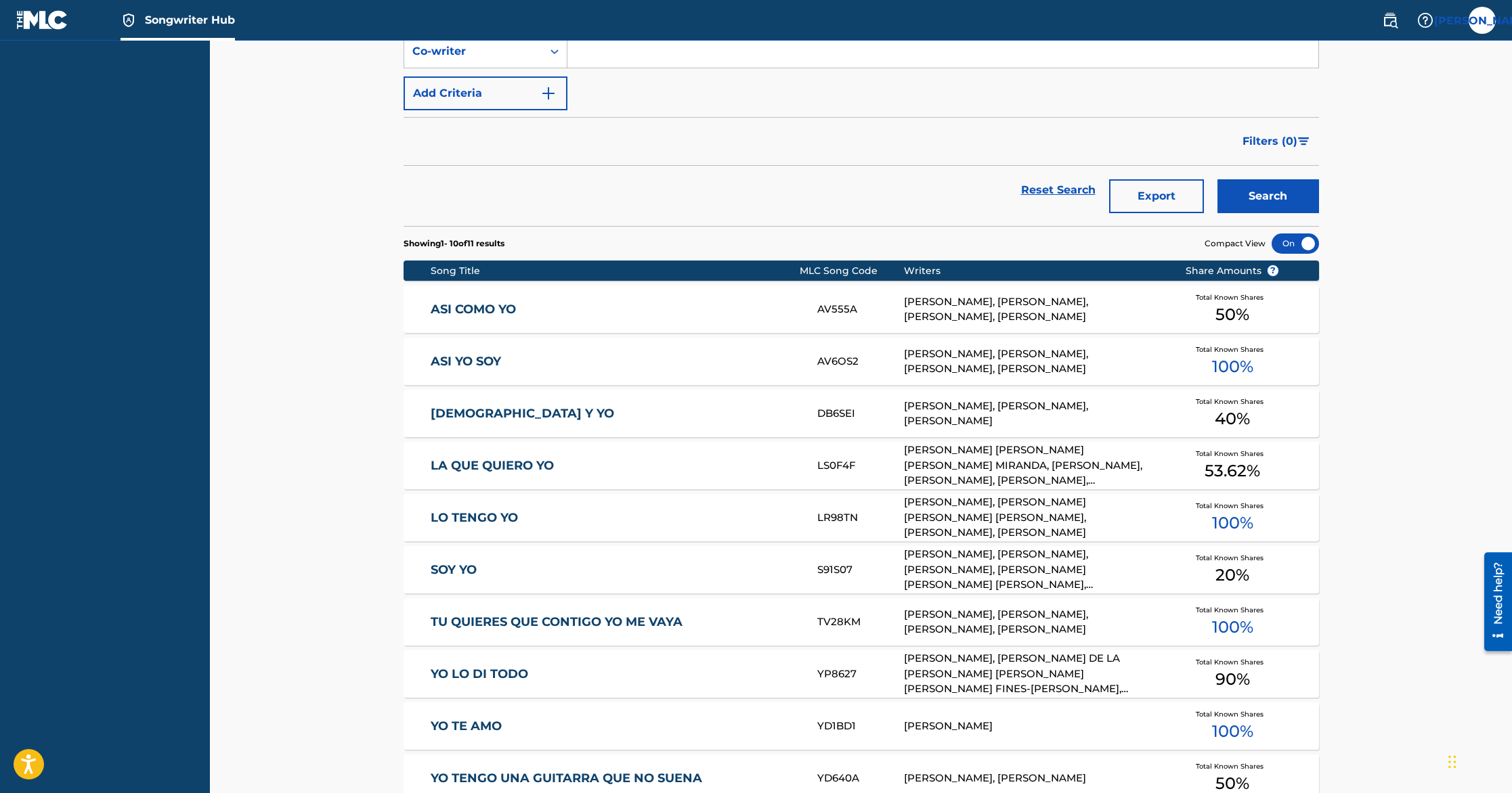
scroll to position [327, 0]
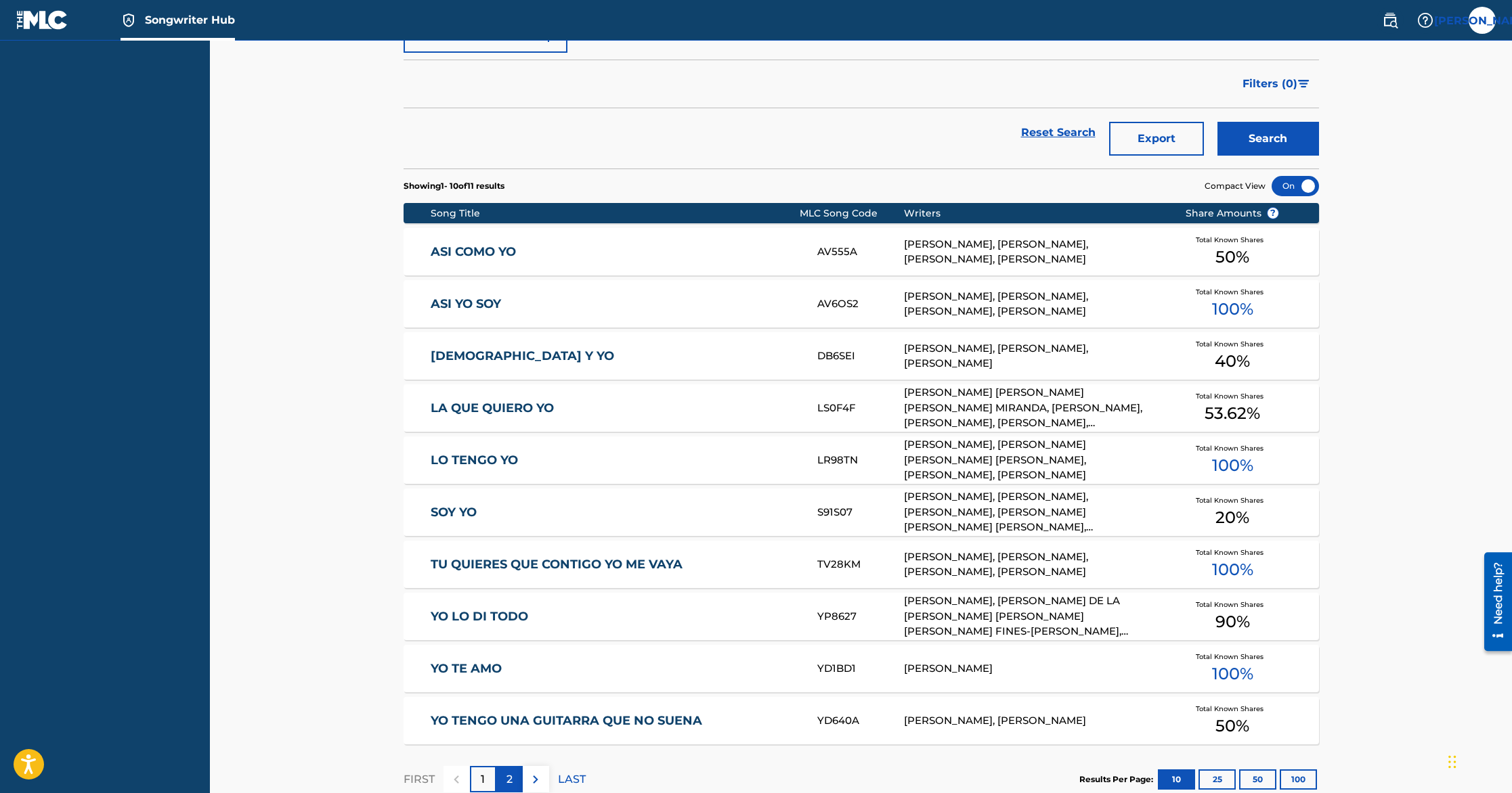
click at [507, 779] on p "2" at bounding box center [510, 780] width 6 height 16
